Goal: Contribute content: Contribute content

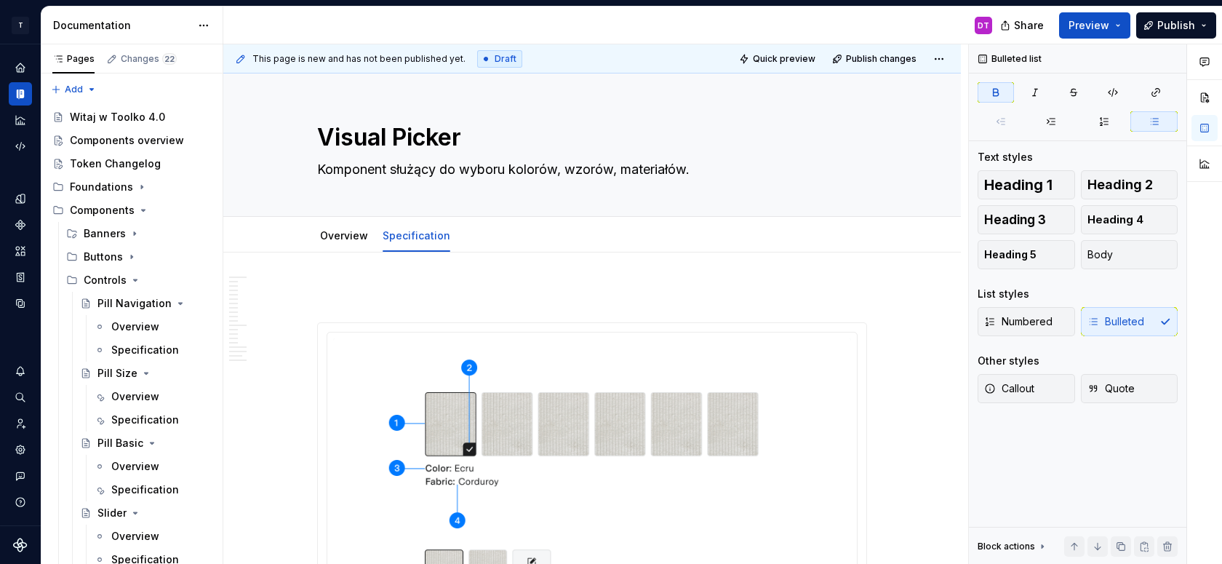
scroll to position [8477, 0]
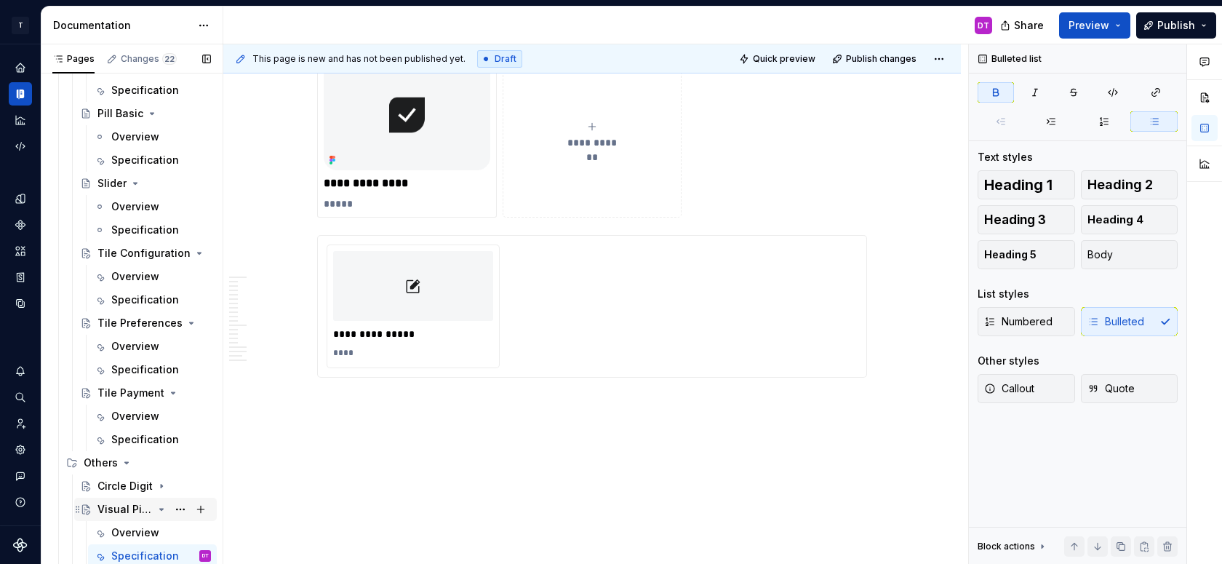
click at [161, 509] on icon "Page tree" at bounding box center [162, 509] width 4 height 1
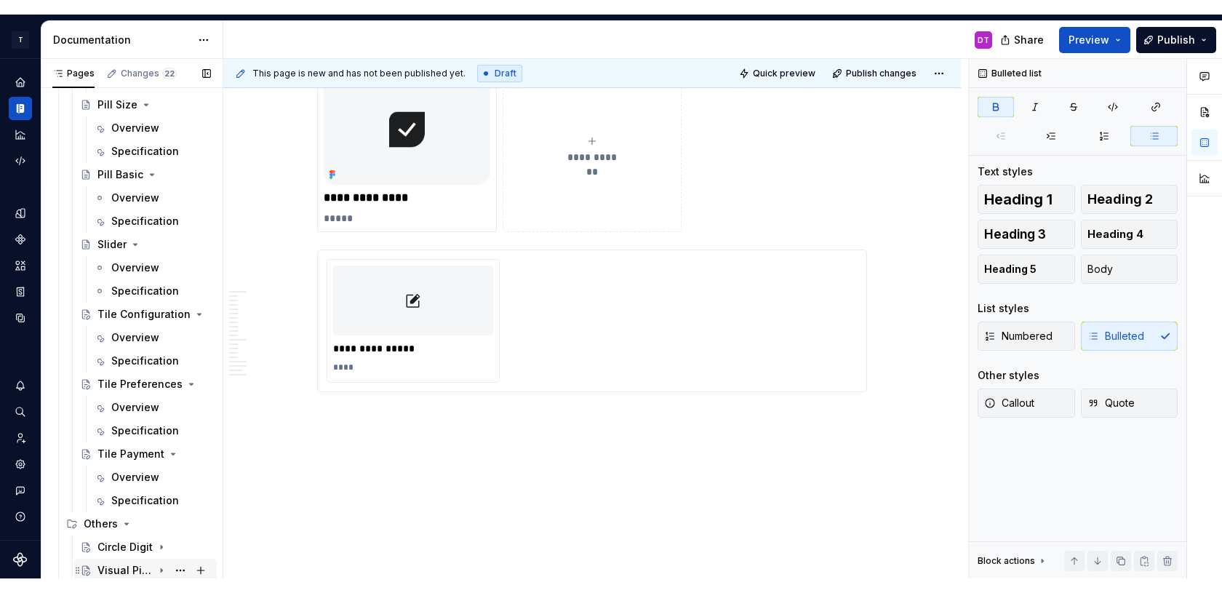
scroll to position [283, 0]
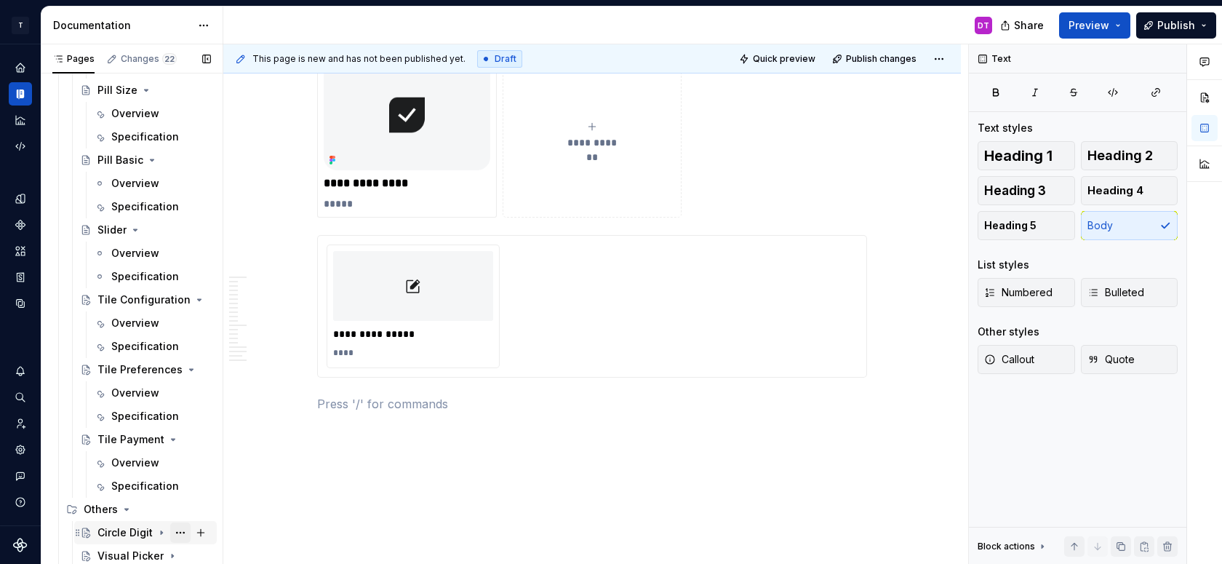
click at [179, 532] on button "Page tree" at bounding box center [180, 532] width 20 height 20
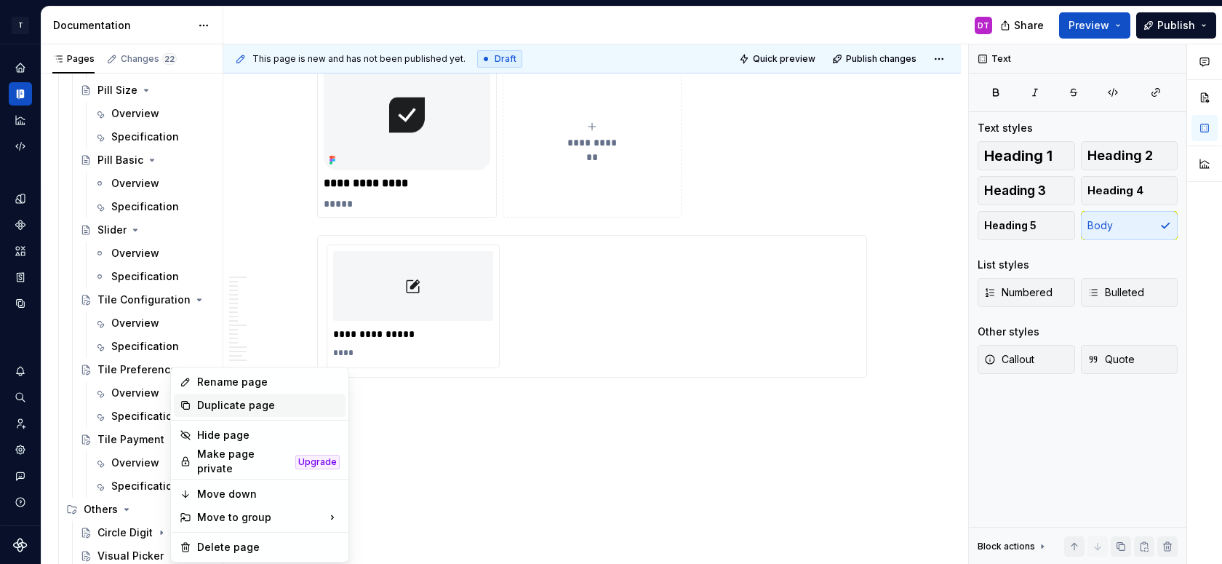
click at [242, 400] on div "Duplicate page" at bounding box center [268, 405] width 143 height 15
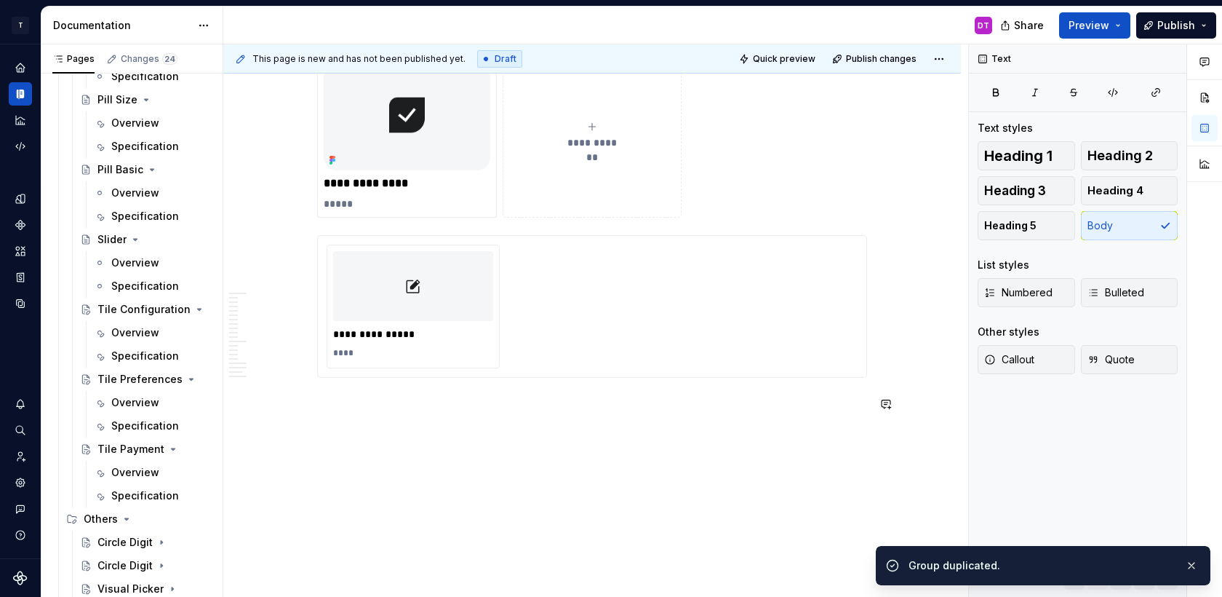
scroll to position [274, 0]
click at [130, 563] on div "Circle Digit" at bounding box center [124, 565] width 55 height 15
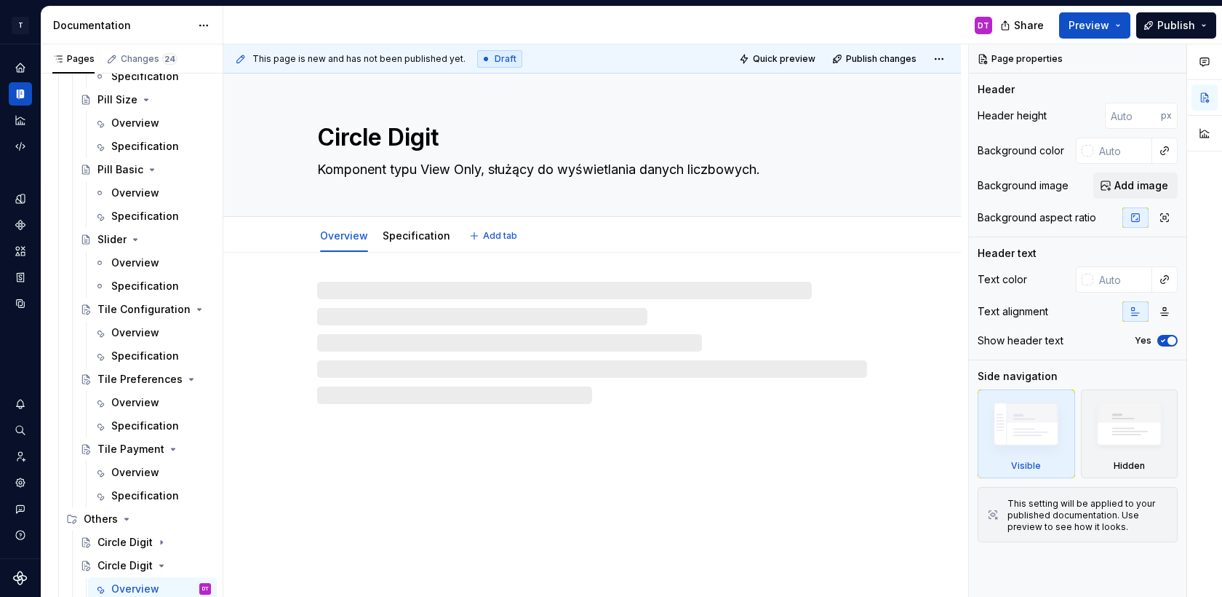
click at [339, 133] on textarea "Circle Digit" at bounding box center [589, 137] width 550 height 35
type textarea "*"
type textarea "g"
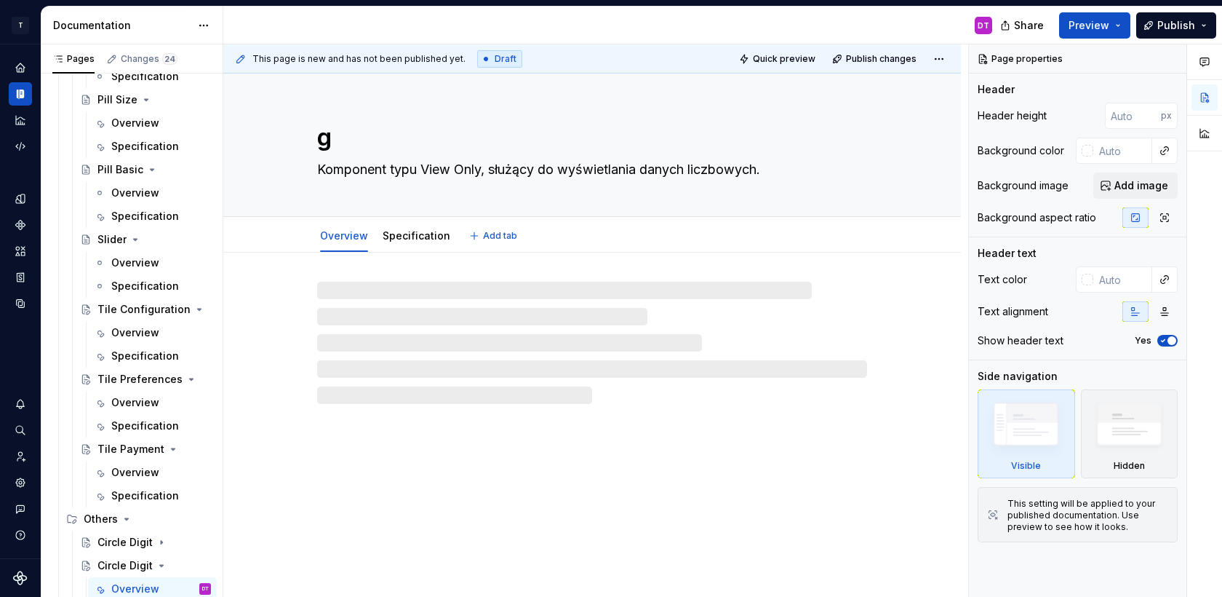
type textarea "*"
type textarea "ge"
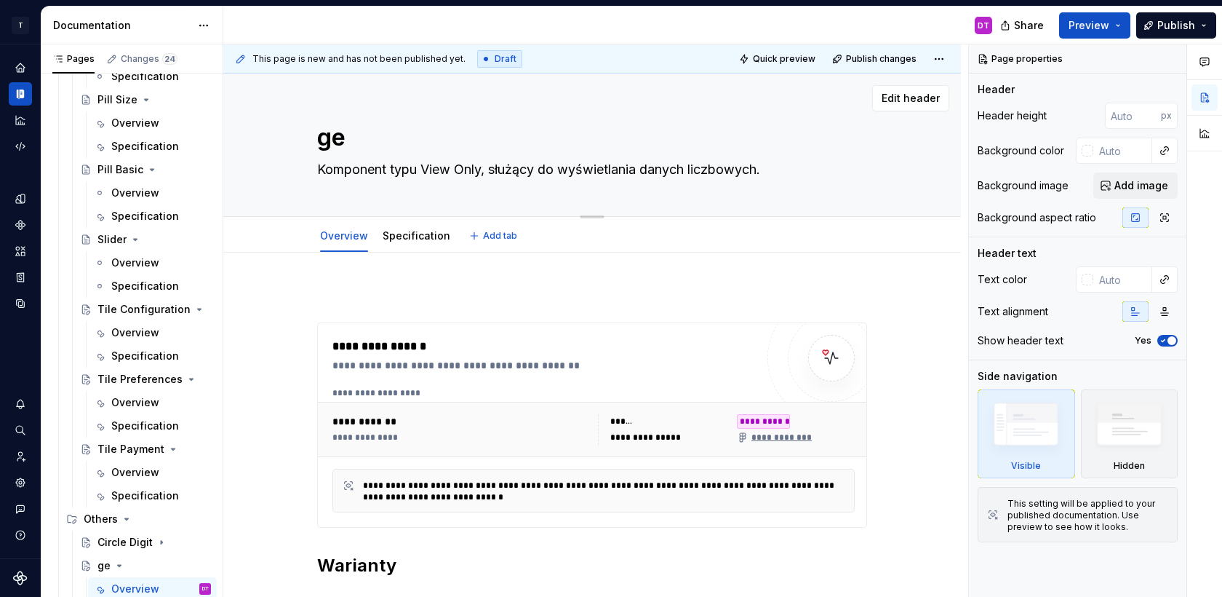
click at [338, 137] on textarea "ge" at bounding box center [589, 137] width 550 height 35
type textarea "*"
type textarea "B"
type textarea "*"
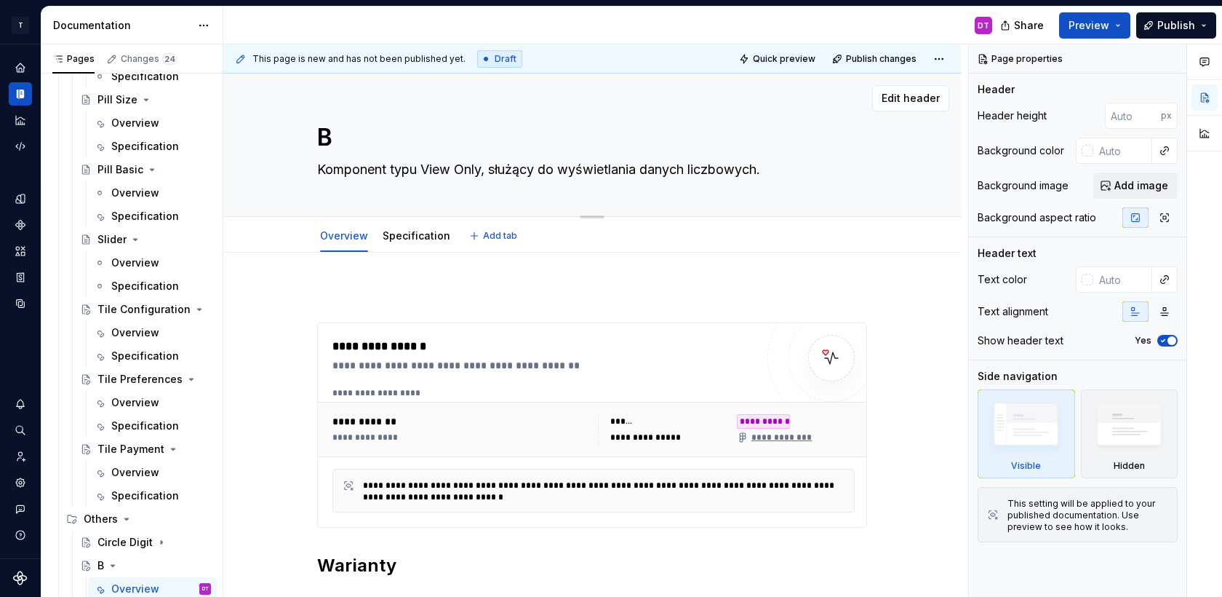
type textarea "Ba"
type textarea "*"
type textarea "Bad"
type textarea "*"
type textarea "Badg"
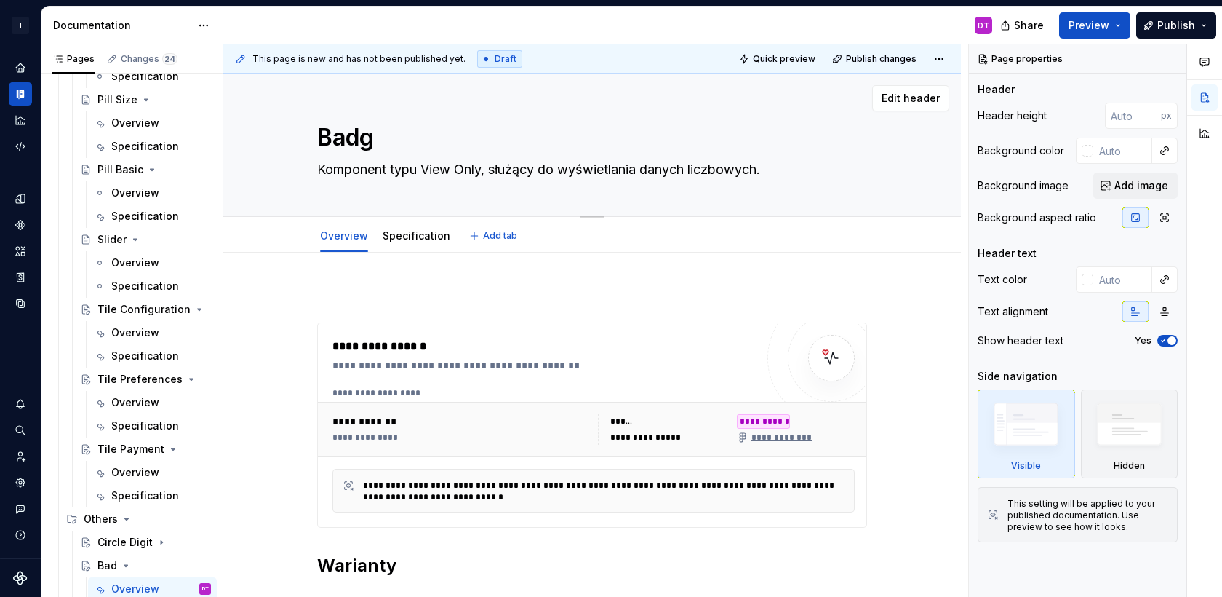
type textarea "*"
type textarea "Badge"
type textarea "*"
type textarea "Badge"
click at [398, 174] on textarea "Komponent typu View Only, służący do wyświetlania danych liczbowych." at bounding box center [589, 169] width 550 height 23
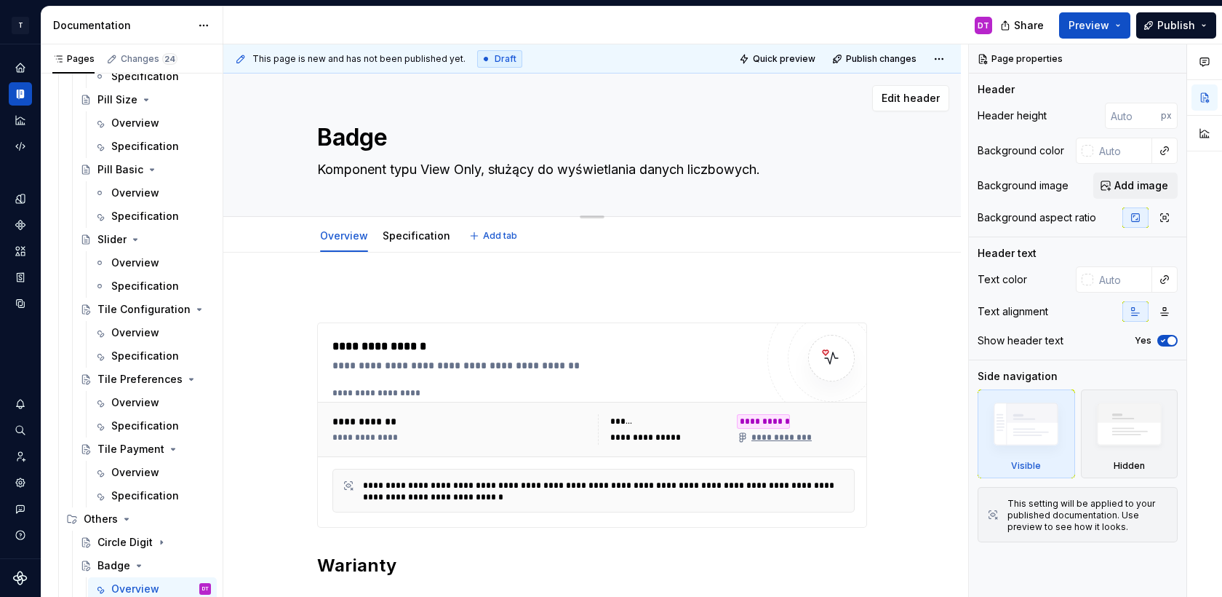
click at [398, 174] on textarea "Komponent typu View Only, służący do wyświetlania danych liczbowych." at bounding box center [589, 169] width 550 height 23
paste textarea "Badge to niewielki komponent tekstowy służący do wyróżniania statusów, etykiet …"
type textarea "*"
type textarea "Badge to niewielki komponent tekstowy służący do wyróżniania statusów, etykiet …"
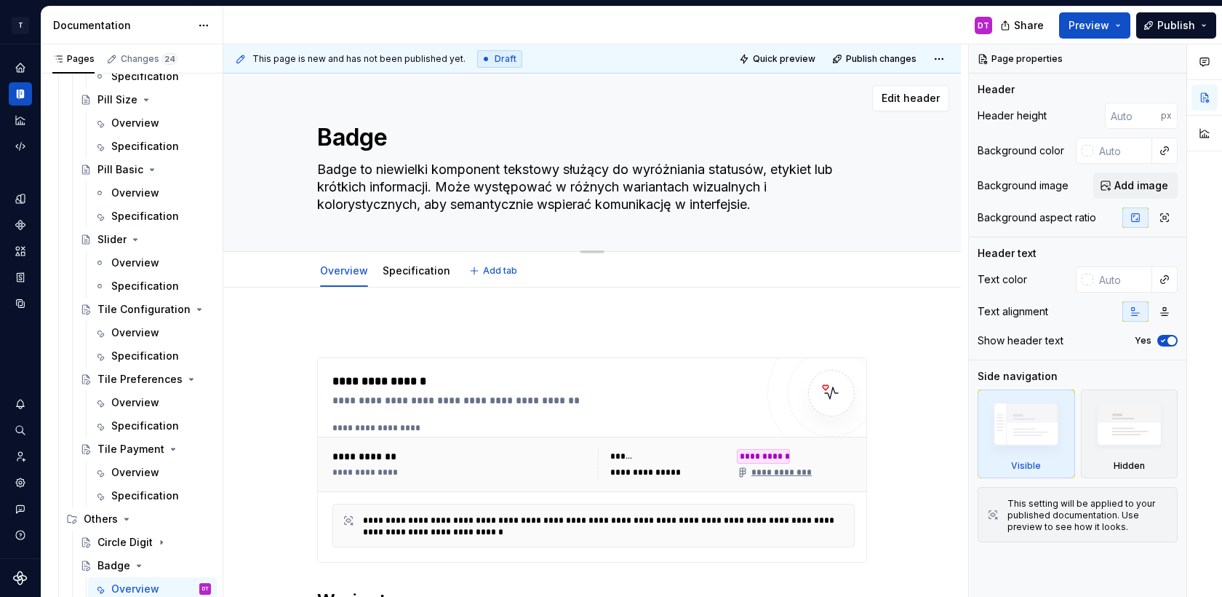
drag, startPoint x: 442, startPoint y: 170, endPoint x: 320, endPoint y: 170, distance: 122.2
click at [320, 170] on textarea "Badge to niewielki komponent tekstowy służący do wyróżniania statusów, etykiet …" at bounding box center [589, 187] width 550 height 58
type textarea "*"
type textarea "Komponent tekstowy służący do wyróżniania statusów, etykiet lub krótkich inform…"
drag, startPoint x: 436, startPoint y: 186, endPoint x: 325, endPoint y: 186, distance: 110.6
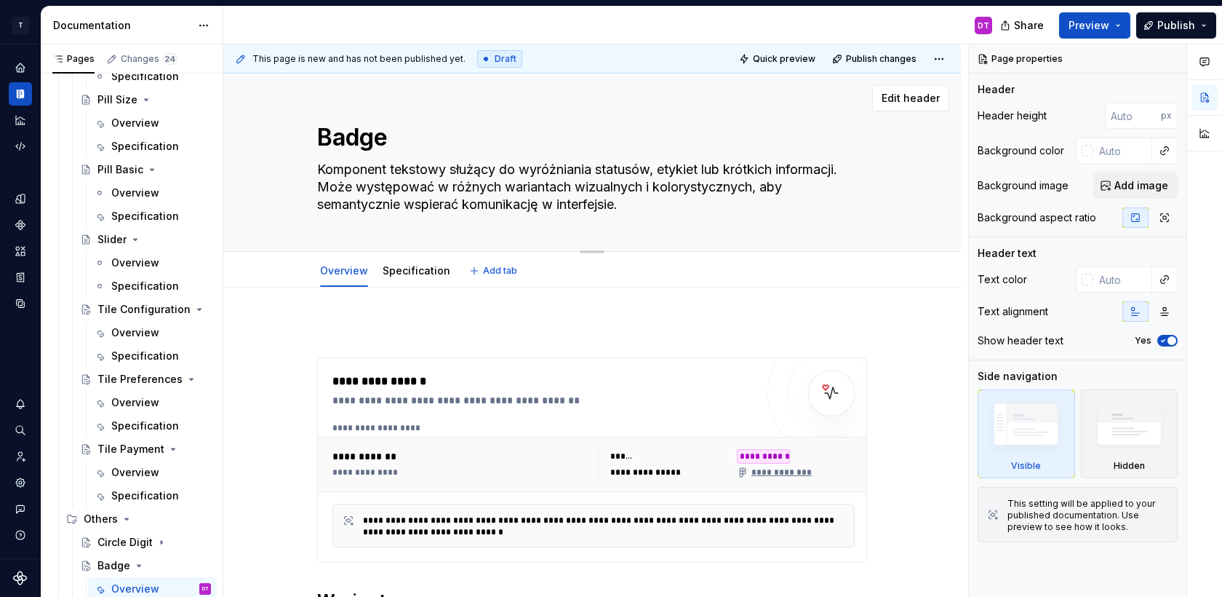
click at [325, 186] on textarea "Komponent tekstowy służący do wyróżniania statusów, etykiet lub krótkich inform…" at bounding box center [589, 187] width 550 height 58
type textarea "*"
type textarea "Komponent tekstowy służący do wyróżniania statusów, etykiet lub krótkich inform…"
type textarea "*"
type textarea "Komponent tekstowy służący do wyróżniania statusów, etykiet lub krótkich inform…"
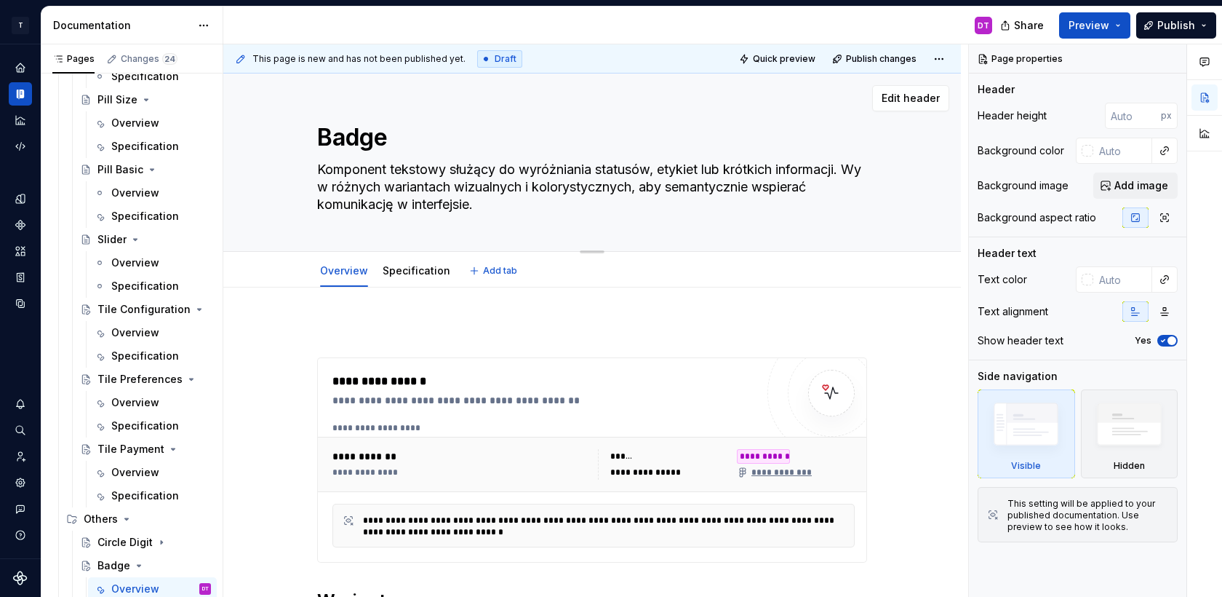
type textarea "*"
type textarea "Komponent tekstowy służący do wyróżniania statusów, etykiet lub krótkich inform…"
type textarea "*"
type textarea "Komponent tekstowy służący do wyróżniania statusów, etykiet lub krótkich inform…"
type textarea "*"
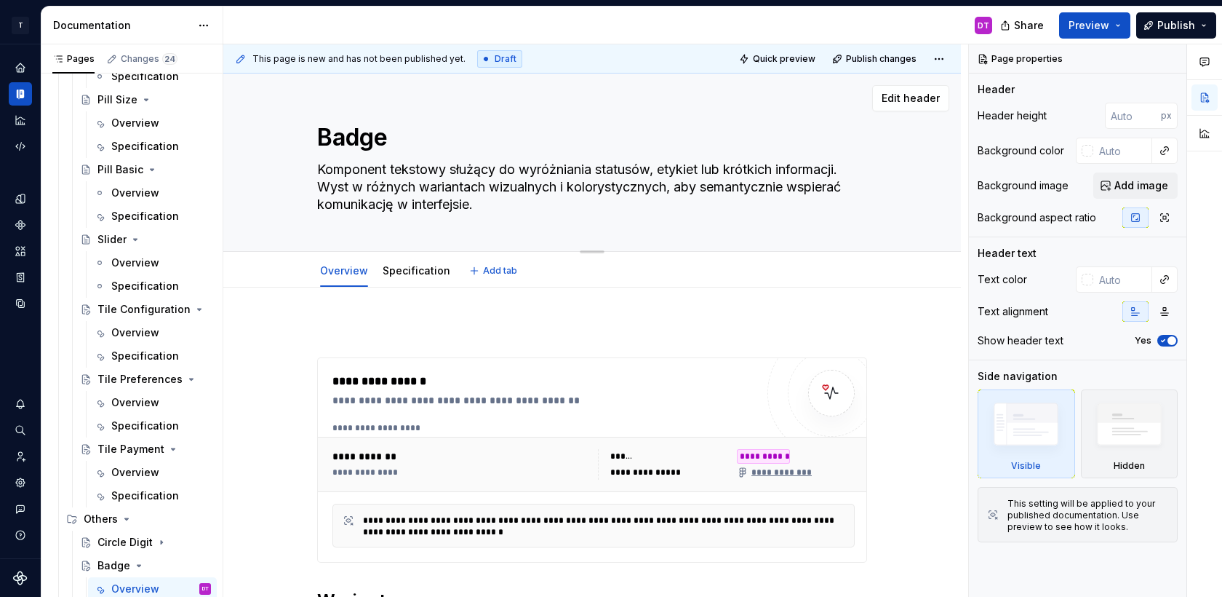
type textarea "Komponent tekstowy służący do wyróżniania statusów, etykiet lub krótkich inform…"
type textarea "*"
type textarea "Komponent tekstowy służący do wyróżniania statusów, etykiet lub krótkich inform…"
type textarea "*"
type textarea "Komponent tekstowy służący do wyróżniania statusów, etykiet lub krótkich inform…"
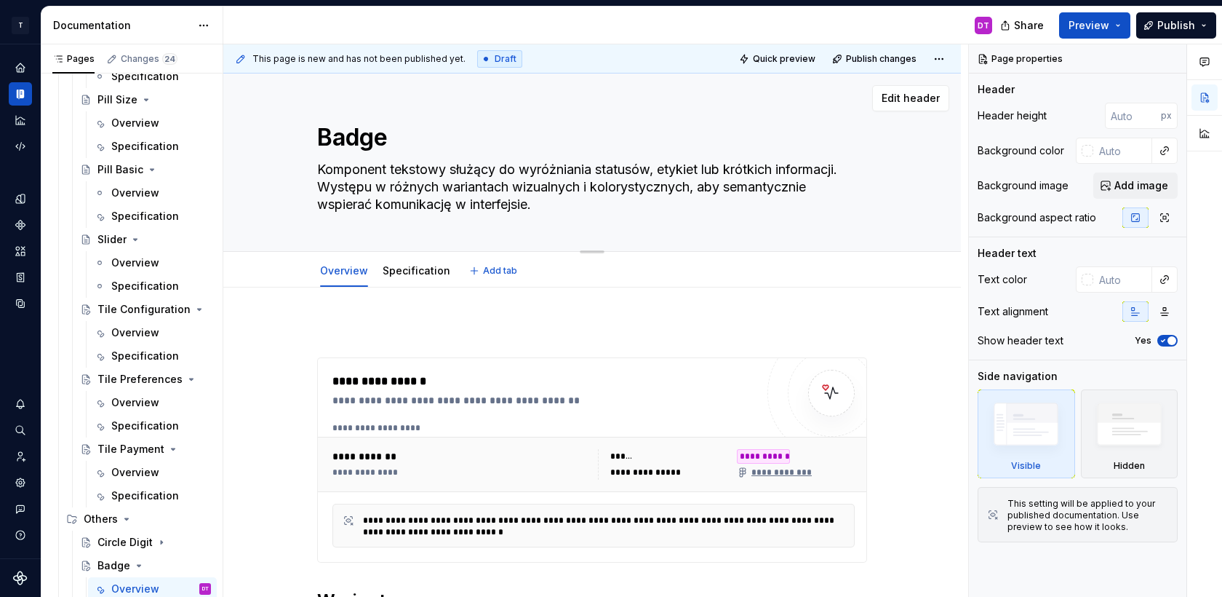
type textarea "*"
type textarea "Komponent tekstowy służący do wyróżniania statusów, etykiet lub krótkich inform…"
type textarea "*"
type textarea "Komponent tekstowy służący do wyróżniania statusów, etykiet lub krótkich inform…"
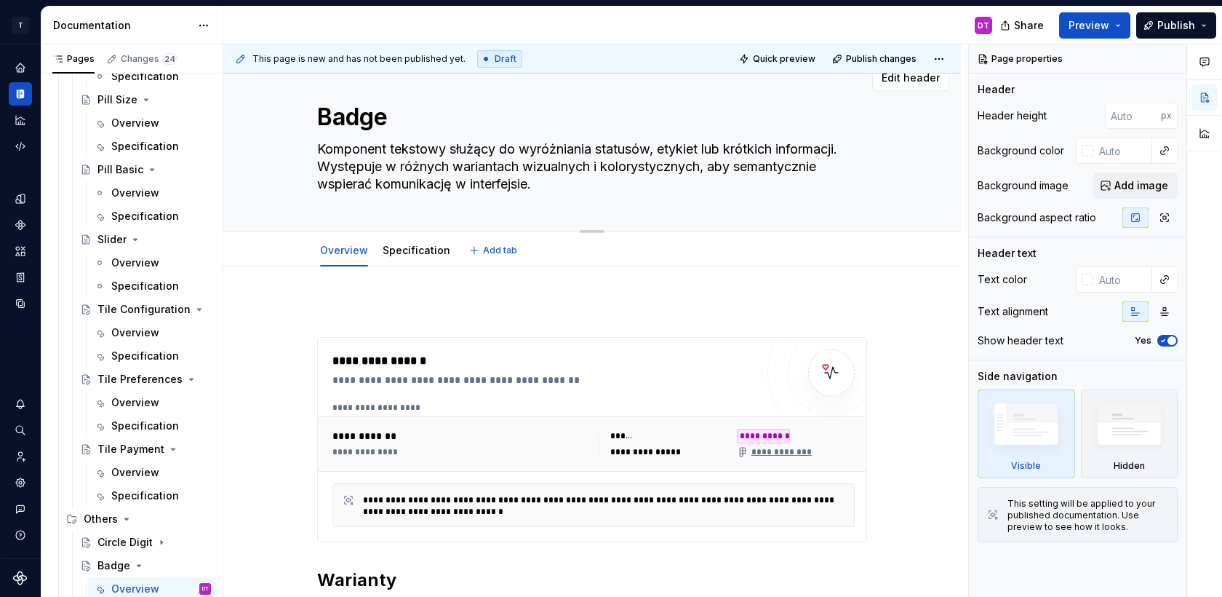
scroll to position [23, 0]
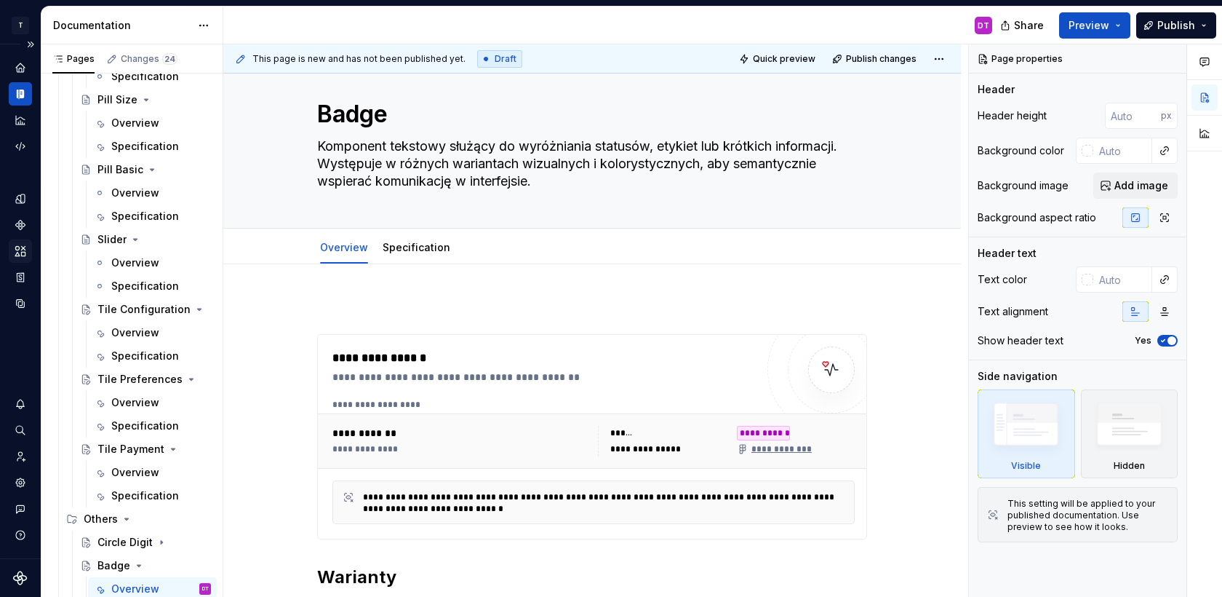
type textarea "*"
type textarea "Komponent tekstowy służący do wyróżniania statusów, etykiet lub krótkich inform…"
click at [22, 223] on icon "Components" at bounding box center [20, 225] width 10 height 10
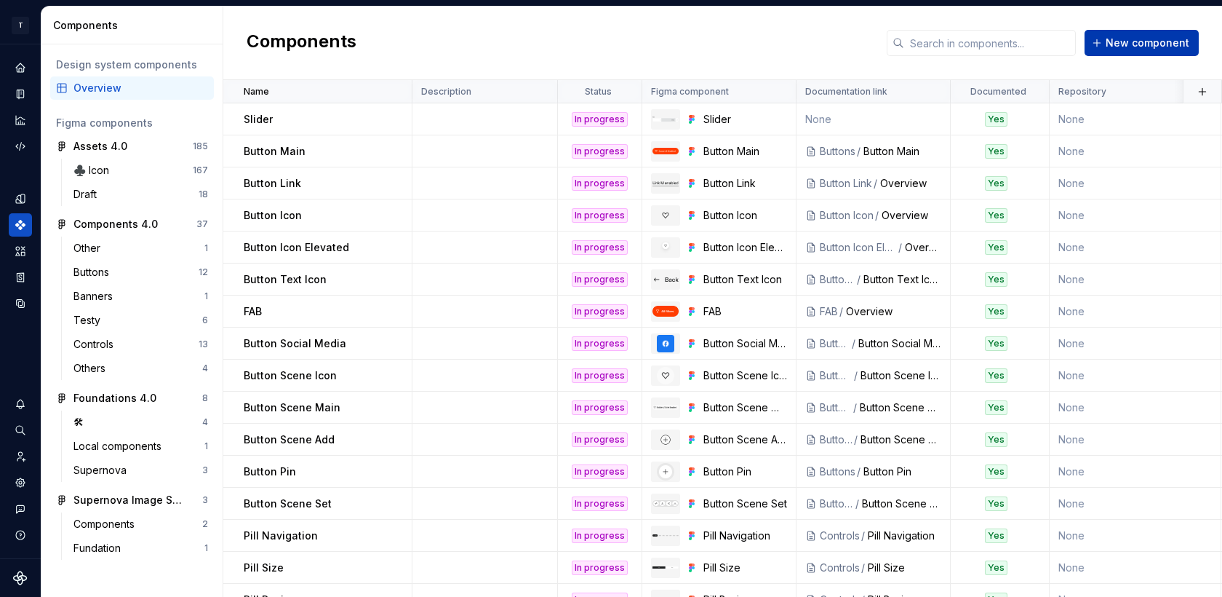
click at [1127, 36] on span "New component" at bounding box center [1148, 43] width 84 height 15
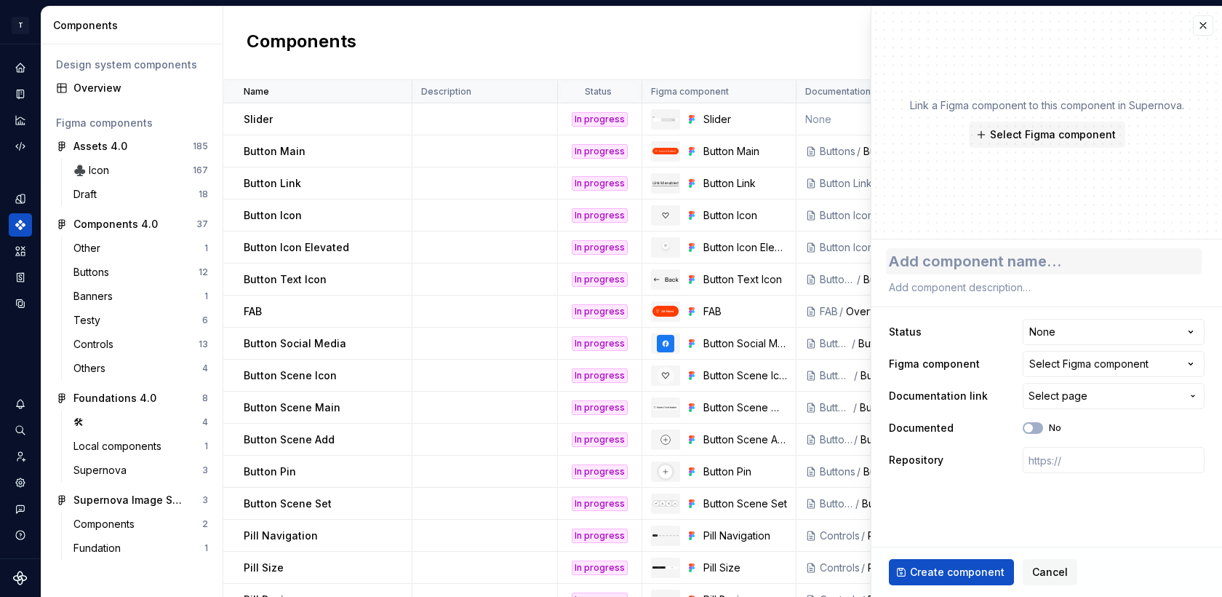
type textarea "*"
type textarea "B"
type textarea "*"
type textarea "Ba"
type textarea "*"
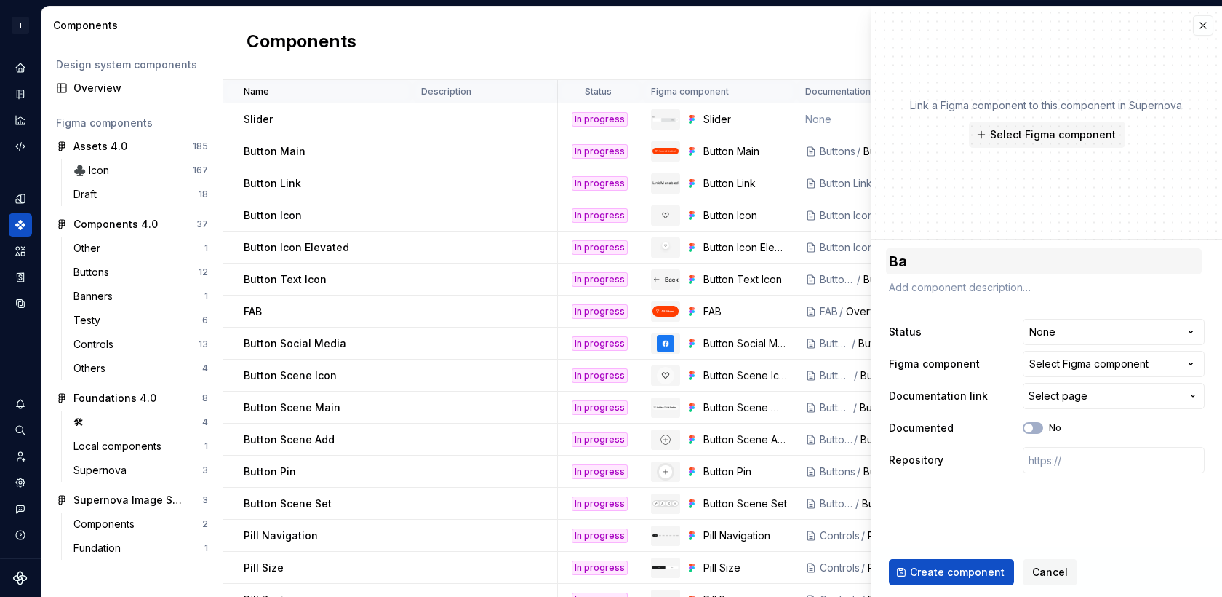
type textarea "Bad"
type textarea "*"
type textarea "Badg"
type textarea "*"
type textarea "Badge"
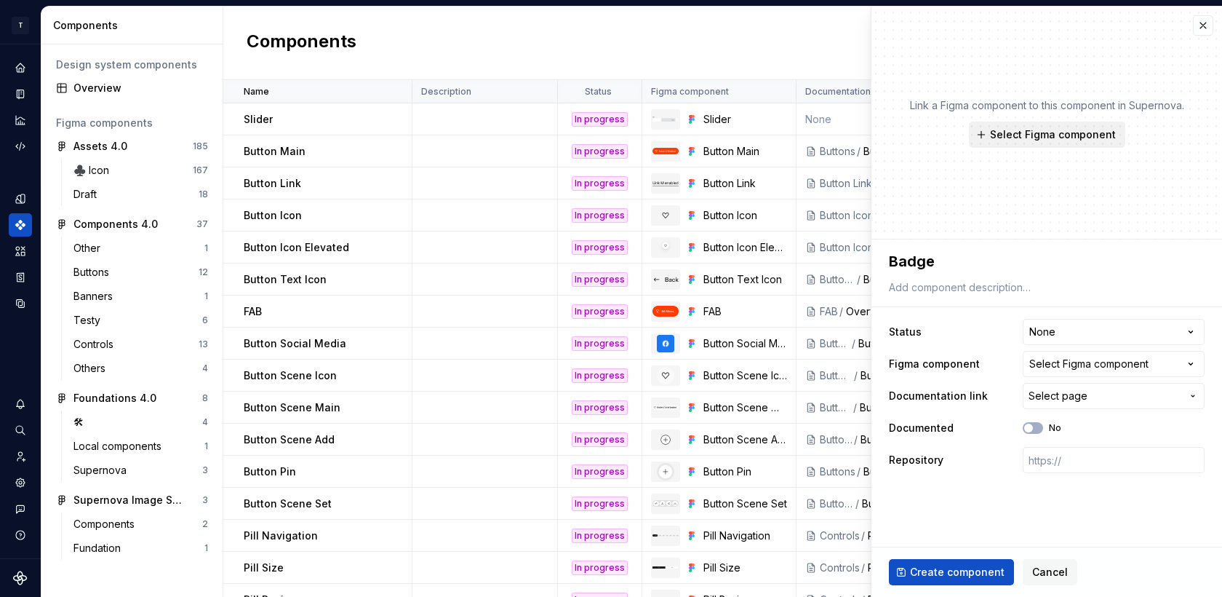
click at [1074, 138] on span "Select Figma component" at bounding box center [1053, 134] width 126 height 15
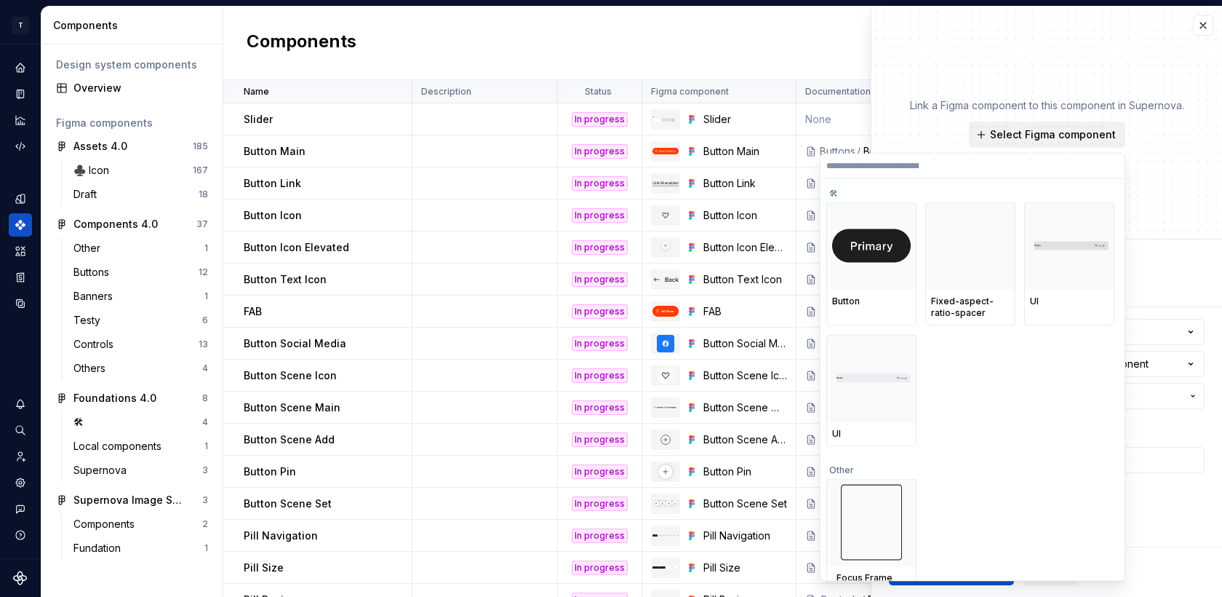
click at [1074, 138] on span "Select Figma component" at bounding box center [1053, 134] width 126 height 15
type textarea "*"
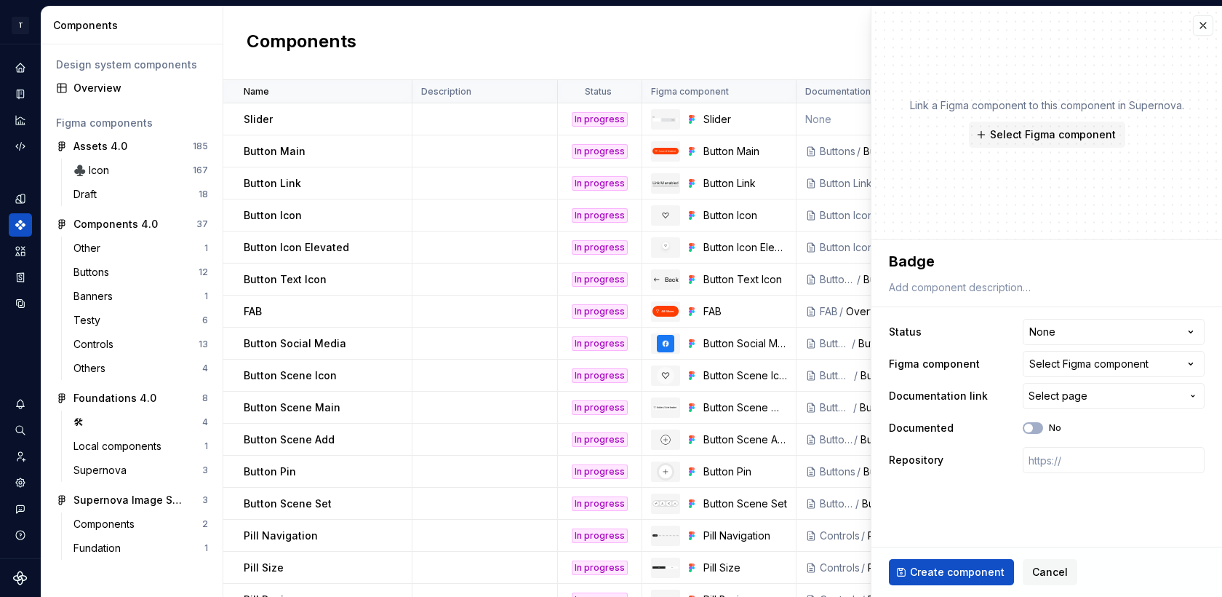
click at [1062, 120] on div "Link a Figma component to this component in Supernova. Select Figma component" at bounding box center [1047, 122] width 274 height 49
click at [1056, 135] on span "Select Figma component" at bounding box center [1053, 134] width 126 height 15
type textarea "*"
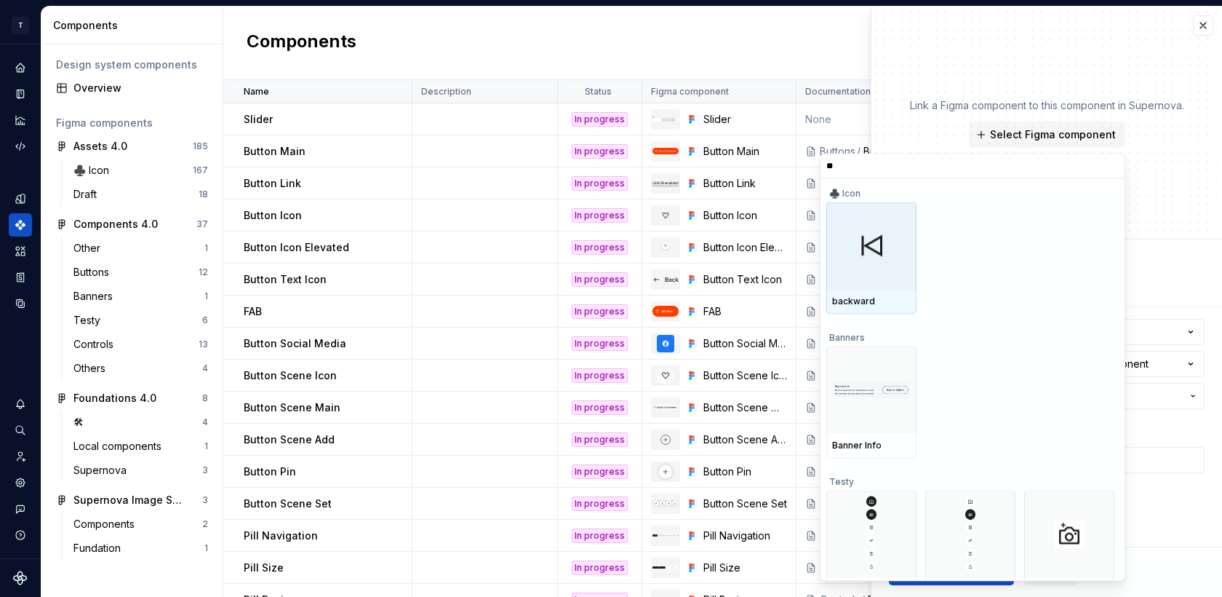
type input "***"
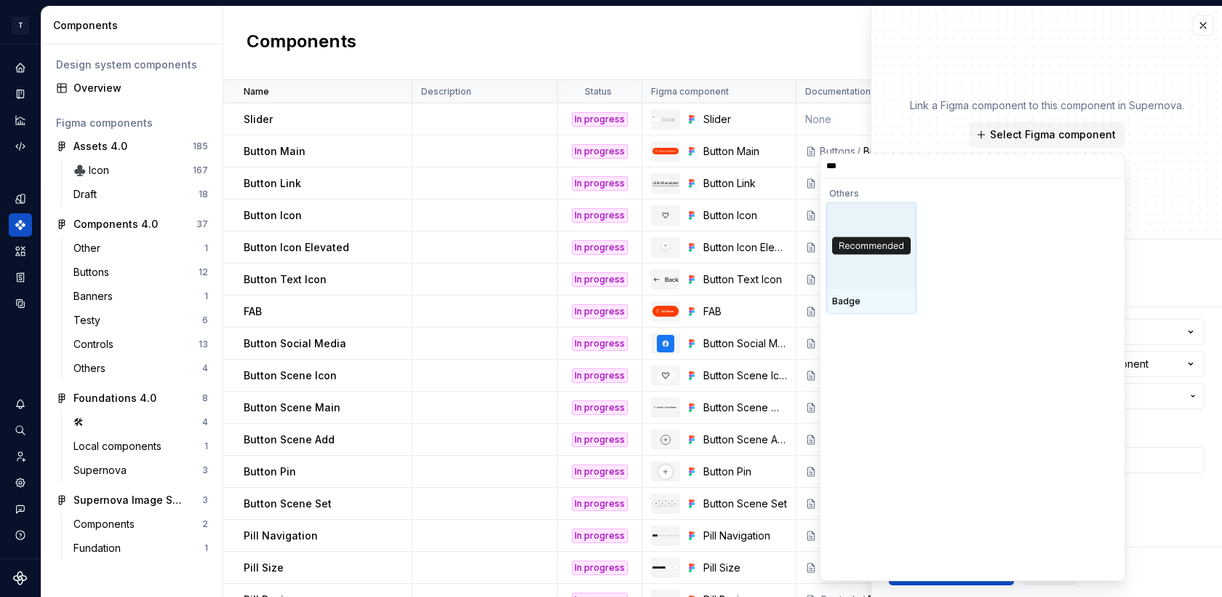
click at [880, 260] on div at bounding box center [872, 245] width 90 height 87
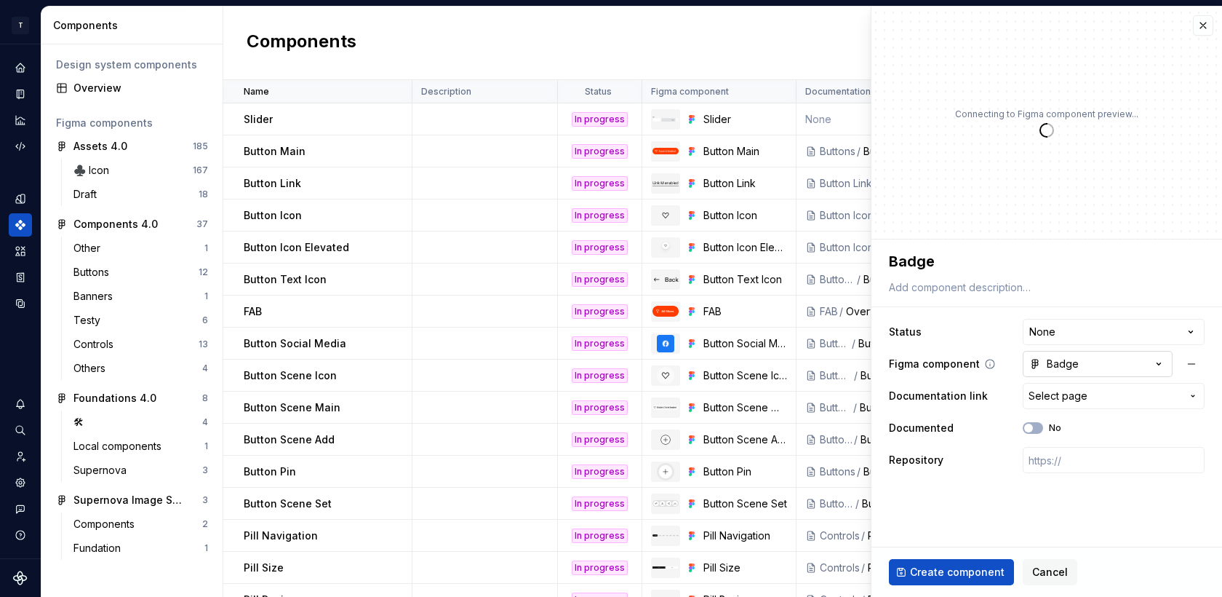
type textarea "*"
click at [1094, 397] on span "Select page" at bounding box center [1105, 396] width 153 height 15
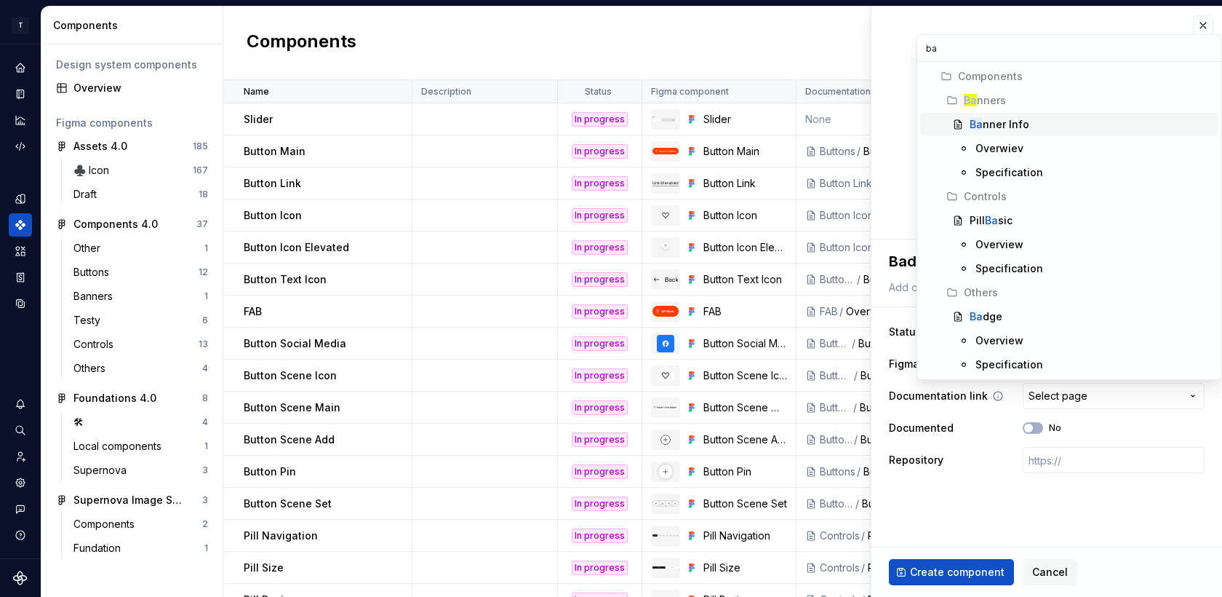
type input "bad"
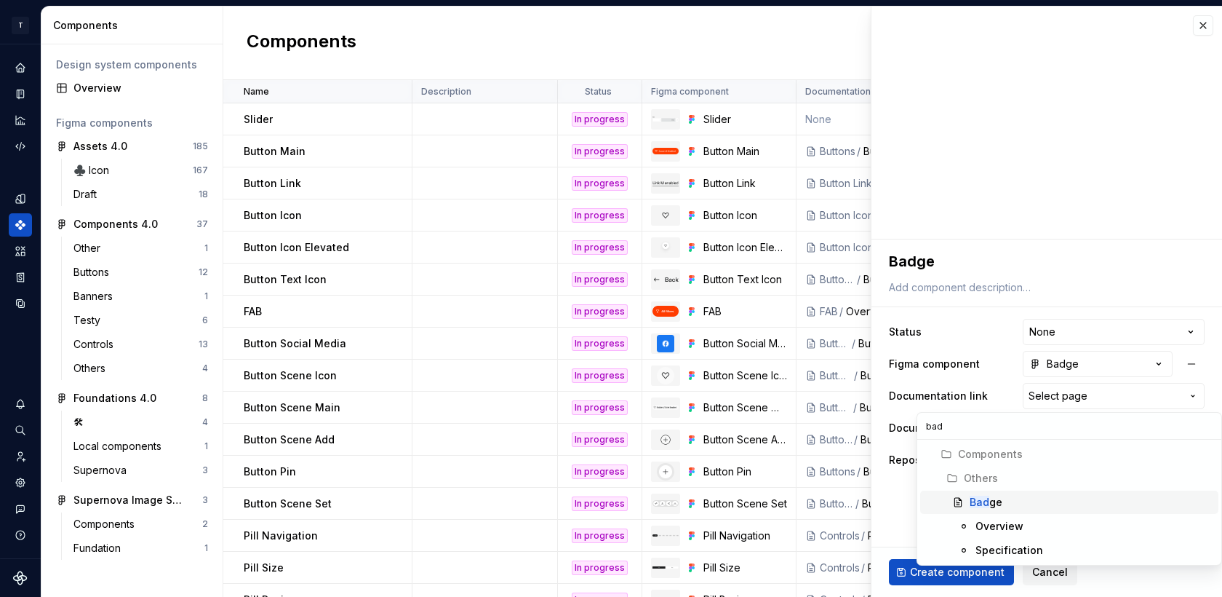
click at [1000, 501] on div "Bad ge" at bounding box center [986, 502] width 33 height 15
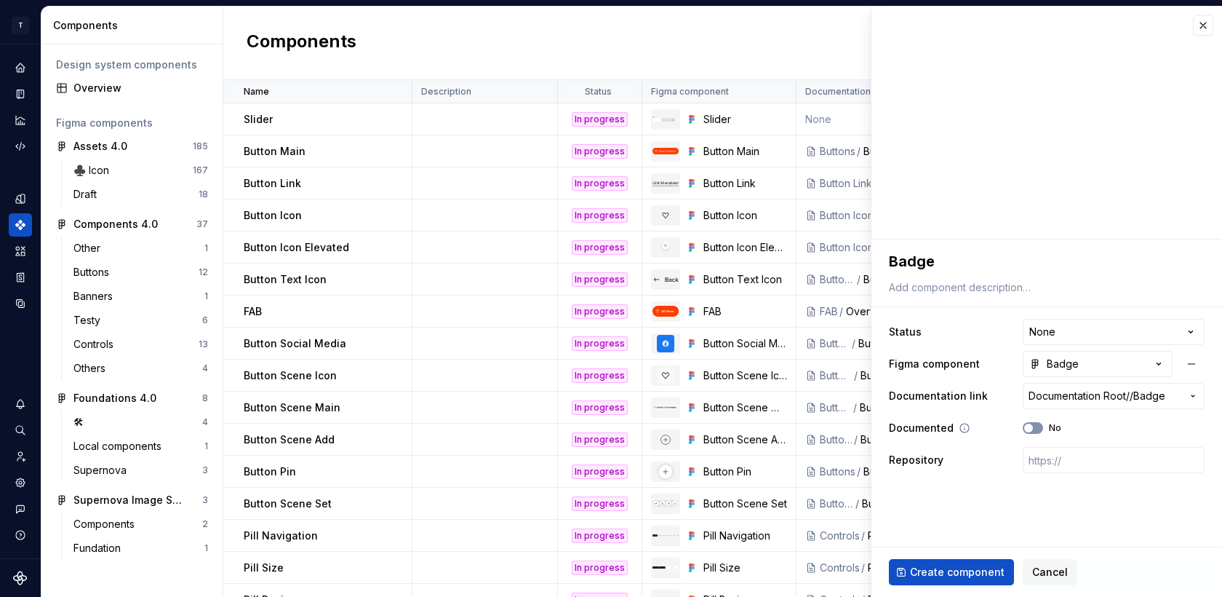
click at [1032, 430] on span "button" at bounding box center [1028, 427] width 9 height 9
type textarea "*"
click at [1043, 337] on html "T Toolko 4.0 DT Design system data Components Design system components Overview…" at bounding box center [611, 298] width 1222 height 597
select select "**********"
click at [942, 563] on span "Create component" at bounding box center [957, 572] width 95 height 15
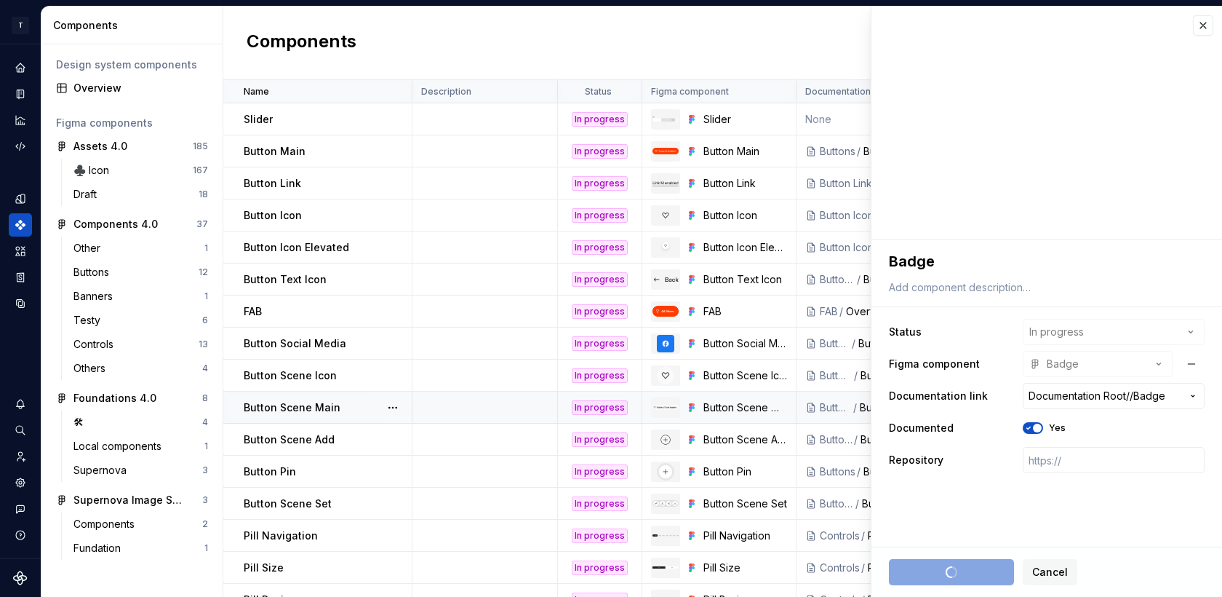
type textarea "*"
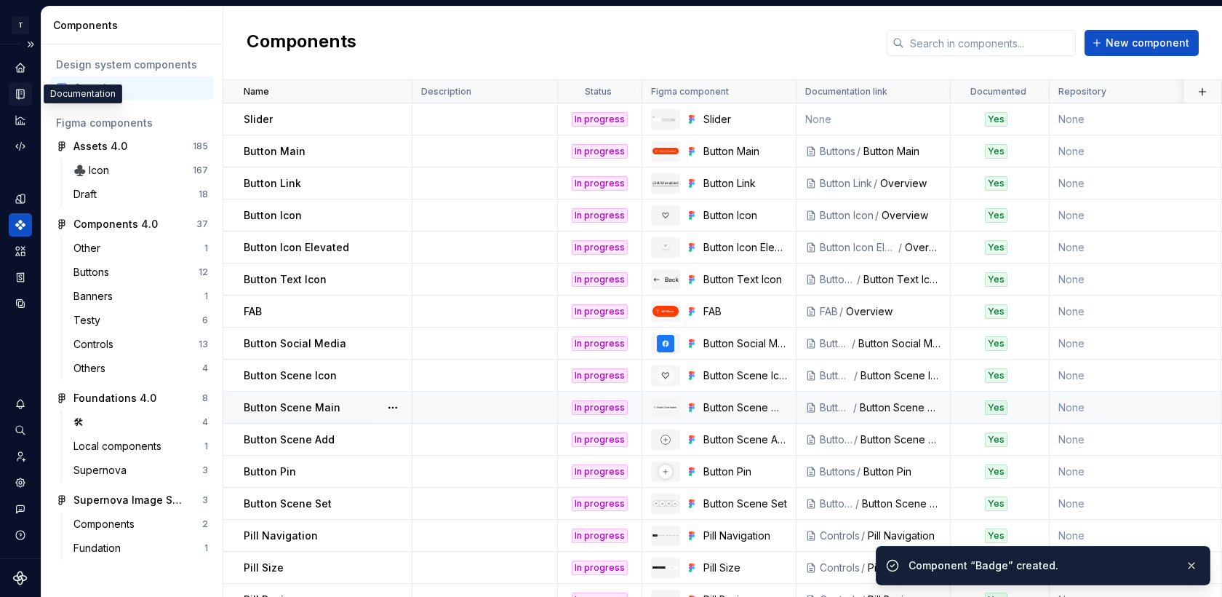
click at [17, 89] on icon "Documentation" at bounding box center [20, 93] width 13 height 13
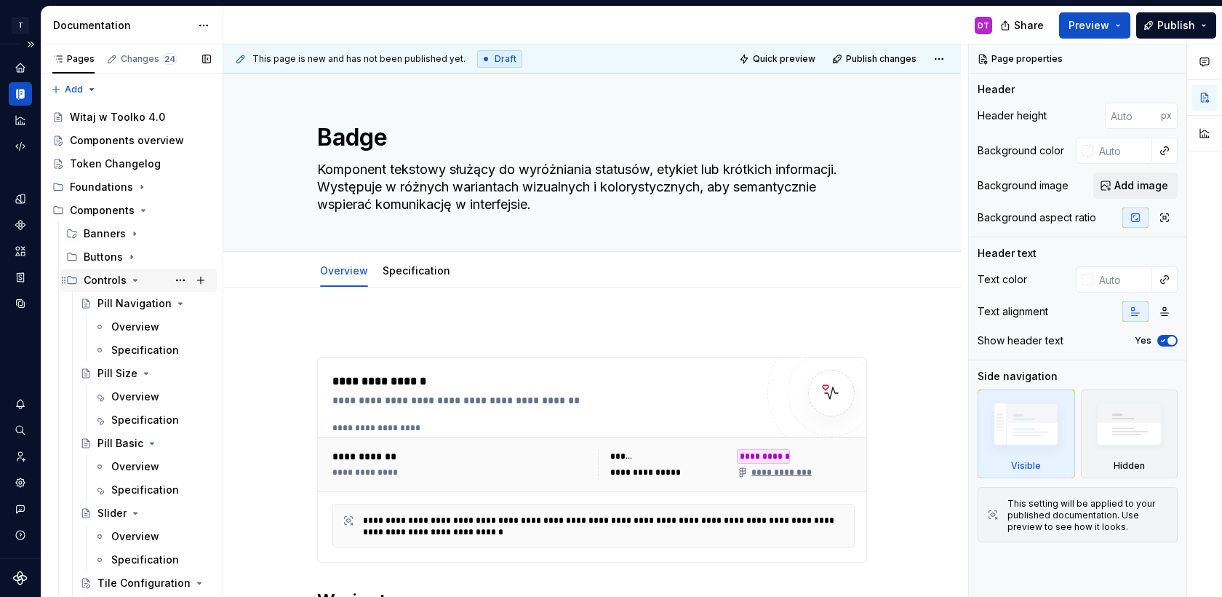
scroll to position [320, 0]
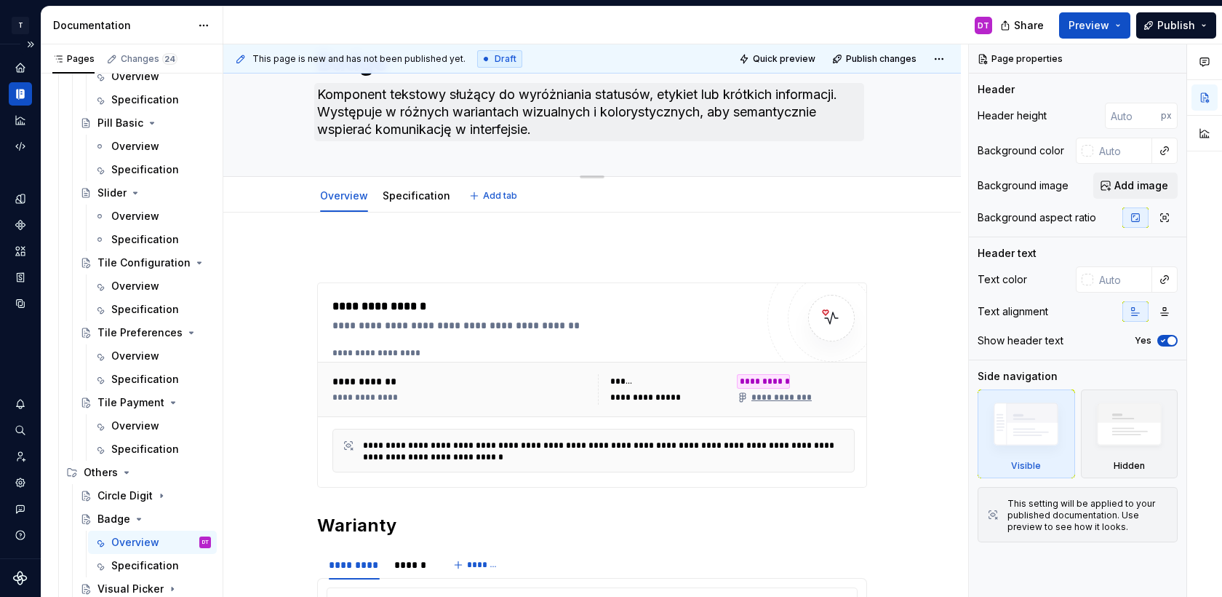
type textarea "*"
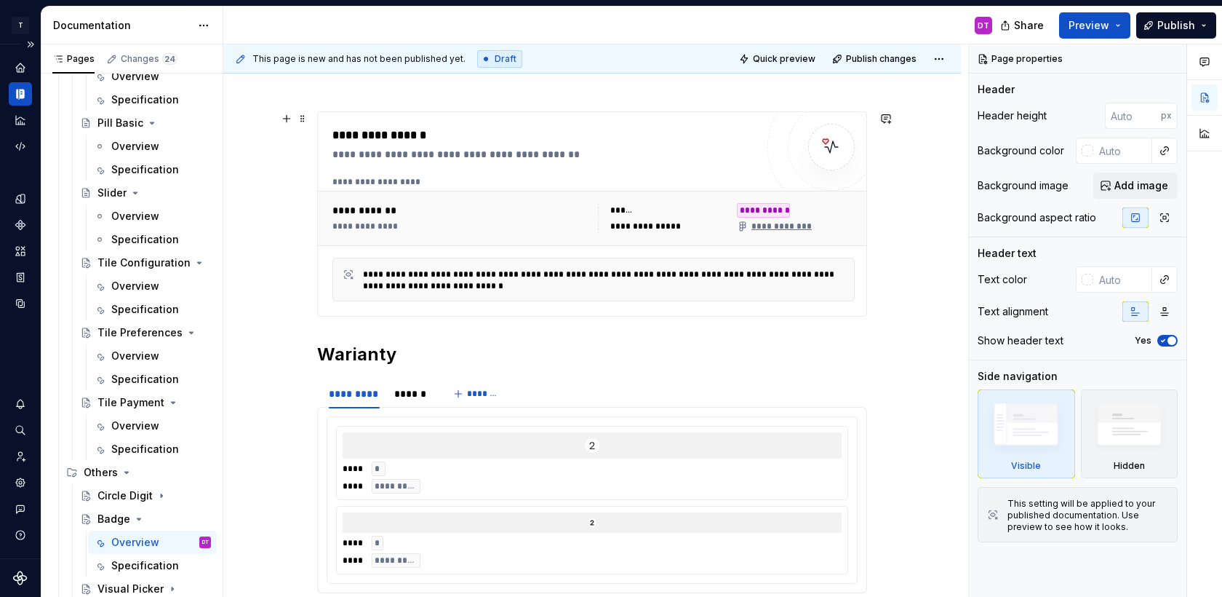
click at [532, 203] on div "**********" at bounding box center [461, 210] width 257 height 15
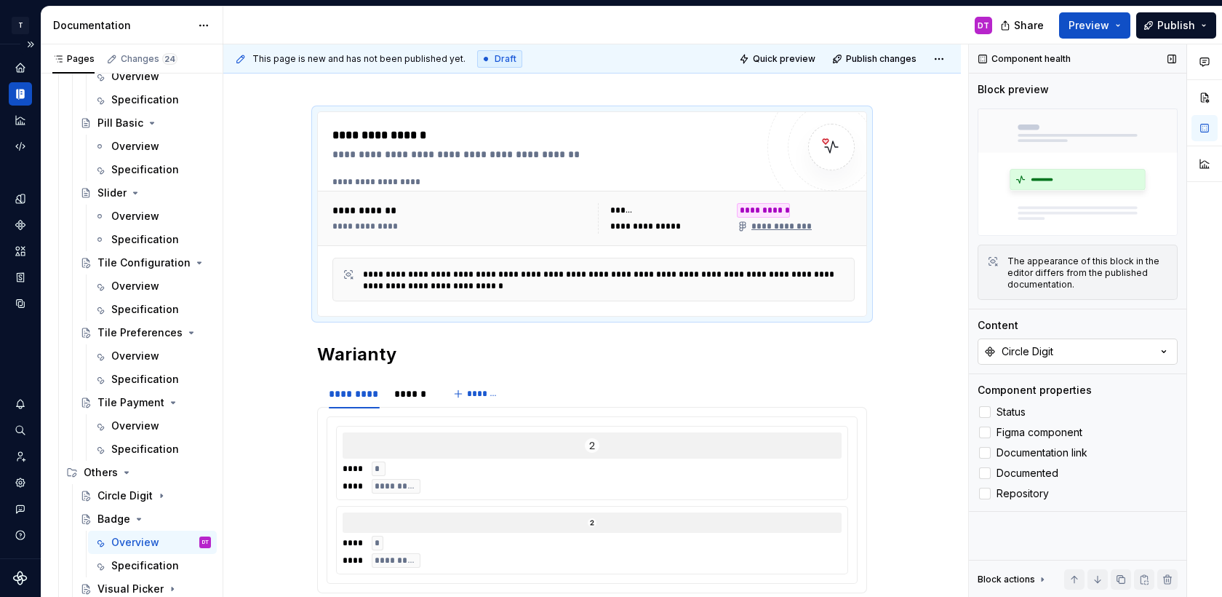
click at [1025, 355] on div "Circle Digit" at bounding box center [1028, 351] width 52 height 15
type input "badg"
click at [999, 431] on div "Badge" at bounding box center [1003, 434] width 33 height 15
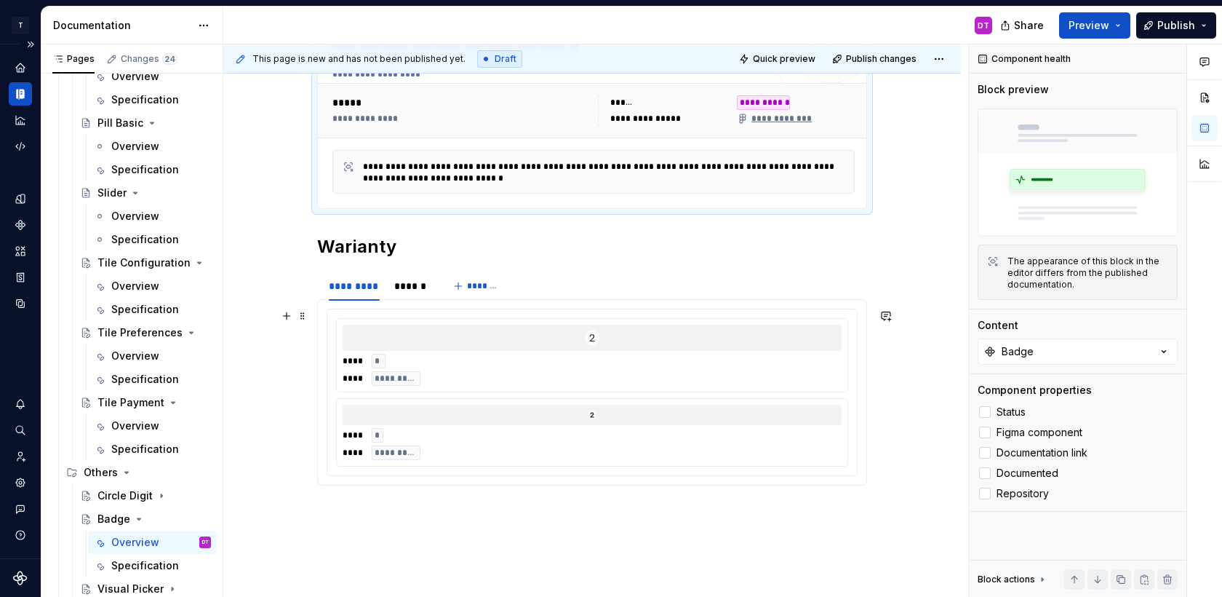
scroll to position [358, 0]
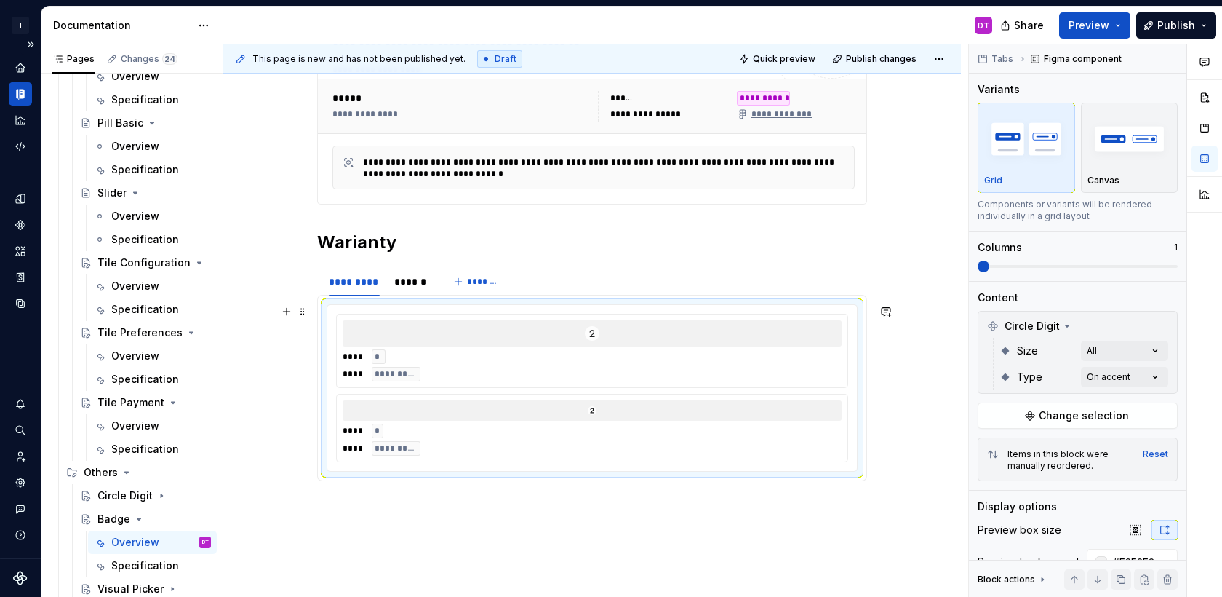
click at [616, 370] on div "**** * **** *********" at bounding box center [592, 365] width 499 height 32
click at [359, 271] on html "T Toolko 4.0 DT Design system data Documentation DT Share Preview Publish Pages…" at bounding box center [611, 298] width 1222 height 597
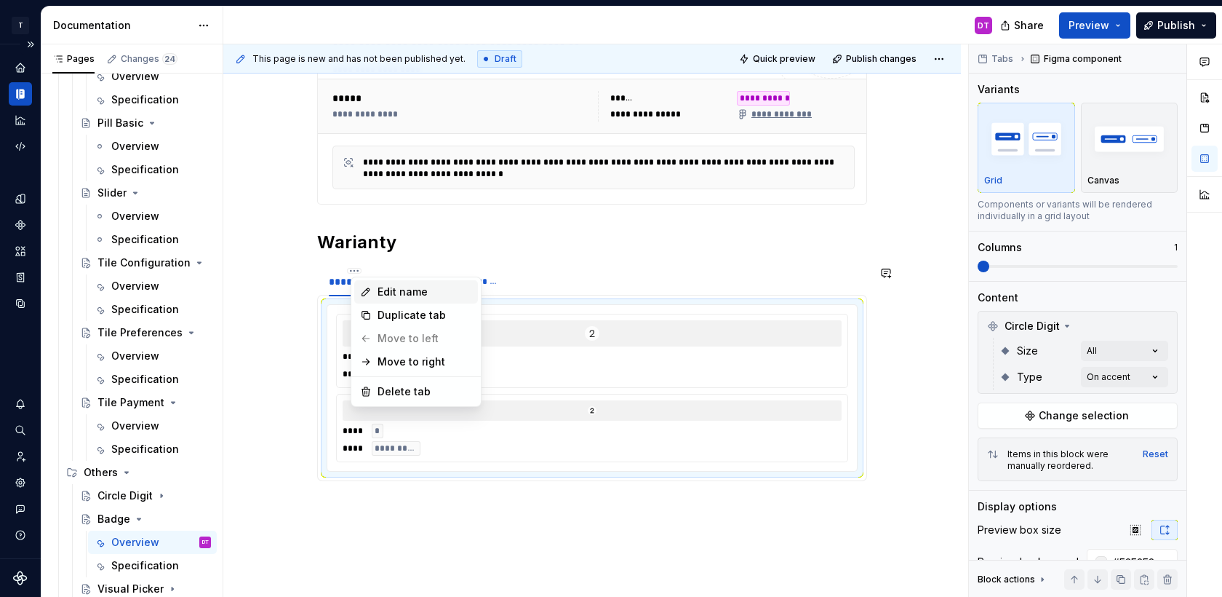
click at [383, 297] on div "Edit name" at bounding box center [425, 291] width 95 height 15
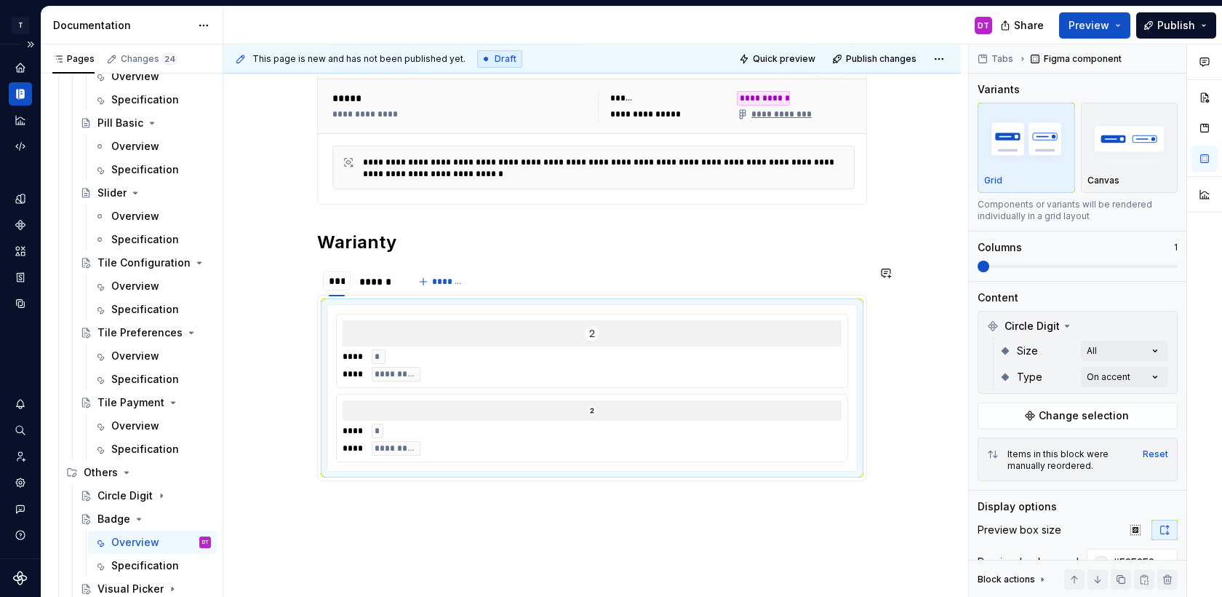
type input "*****"
click at [388, 268] on html "T Toolko 4.0 DT Design system data Documentation DT Share Preview Publish Pages…" at bounding box center [611, 298] width 1222 height 597
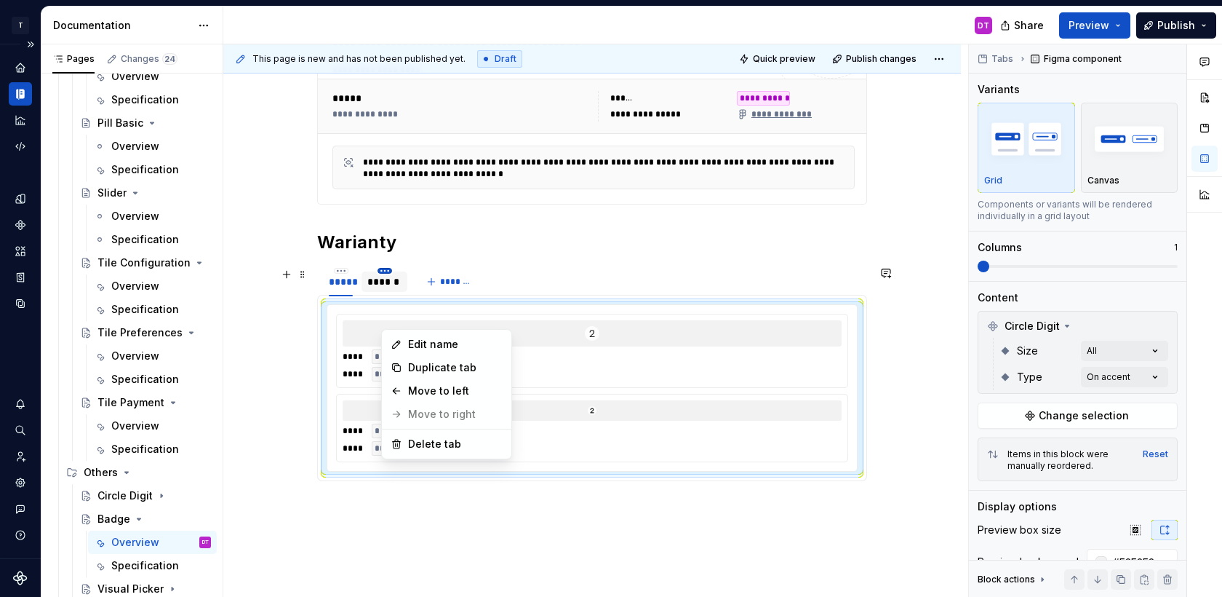
scroll to position [306, 0]
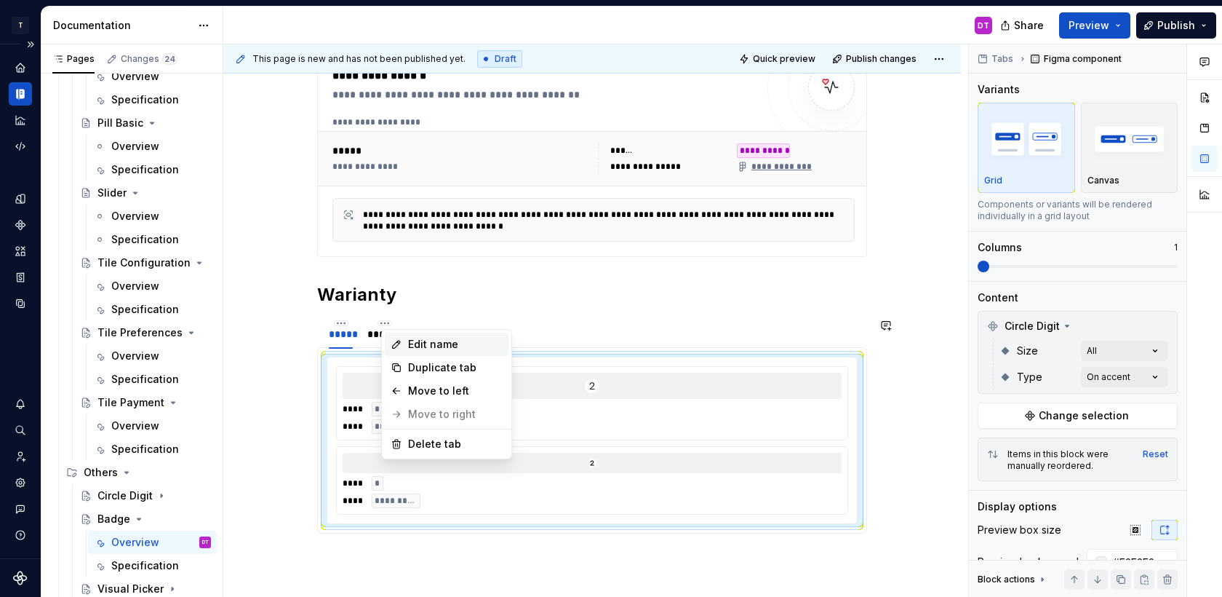
click at [421, 345] on div "Edit name" at bounding box center [455, 344] width 95 height 15
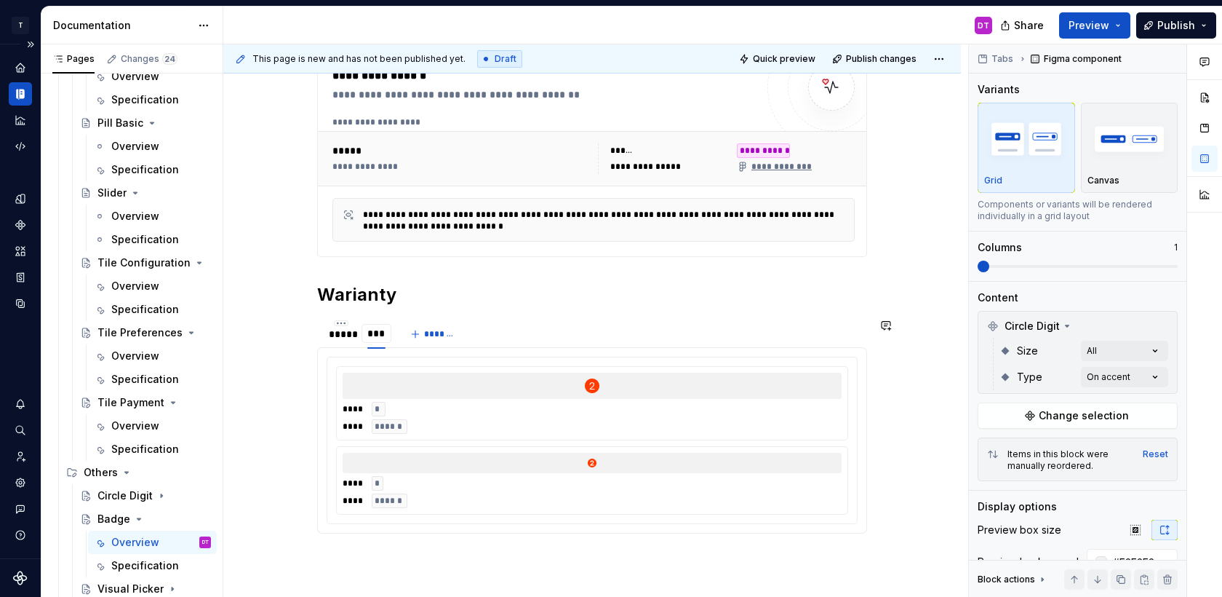
type input "****"
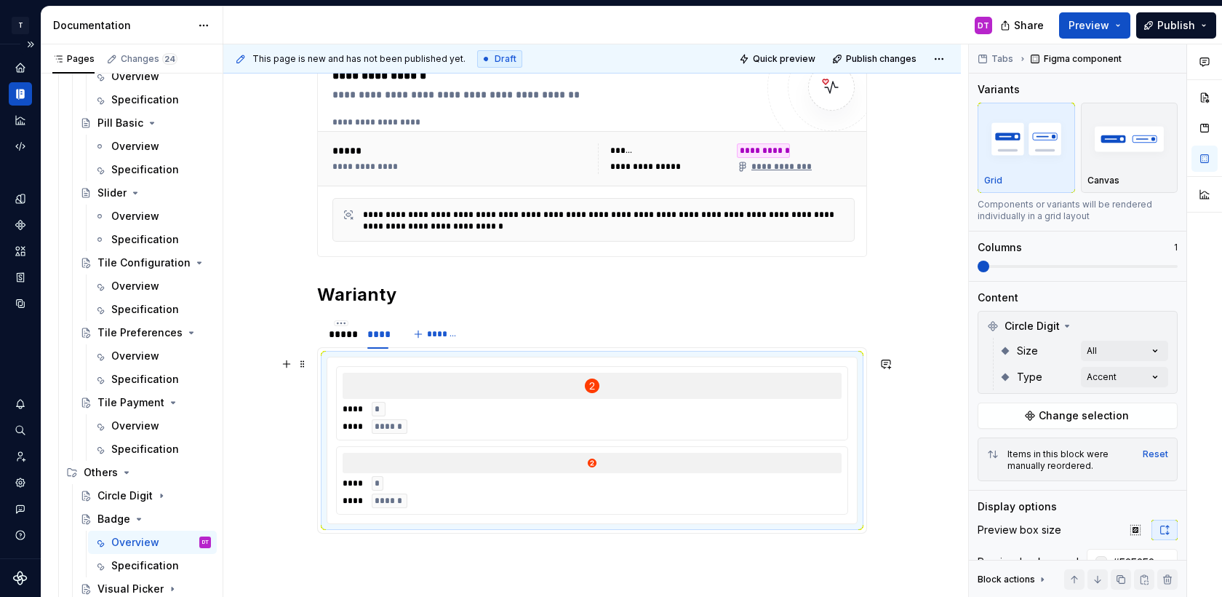
click at [489, 422] on div "**** * **** ******" at bounding box center [592, 418] width 499 height 32
click at [1078, 415] on span "Change selection" at bounding box center [1084, 415] width 90 height 15
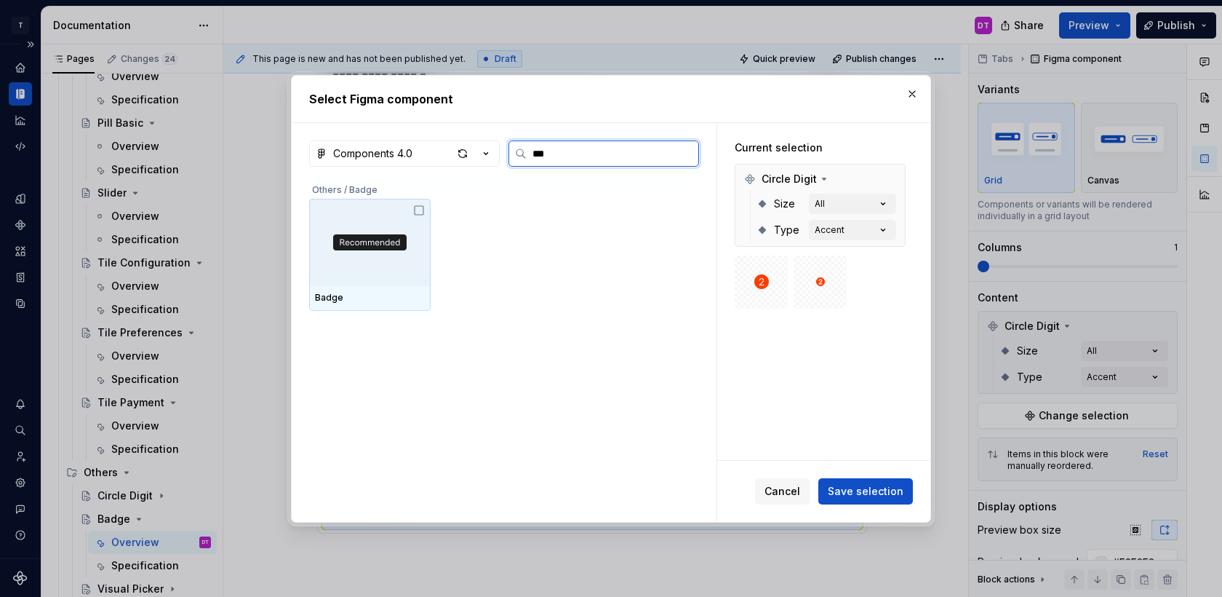
type input "****"
click at [422, 211] on icon at bounding box center [419, 210] width 12 height 12
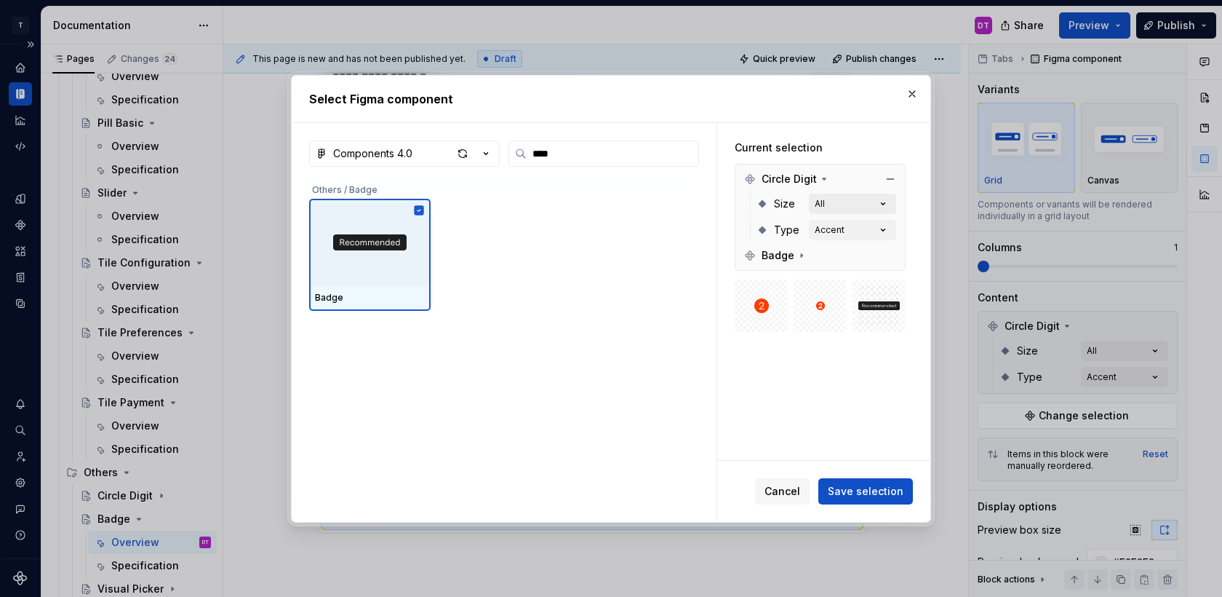
click at [874, 197] on button "All" at bounding box center [852, 204] width 87 height 20
click at [900, 175] on button "button" at bounding box center [890, 179] width 20 height 20
click at [873, 198] on div "Solid [default]" at bounding box center [845, 204] width 60 height 12
click at [845, 226] on div "Default [default]" at bounding box center [845, 230] width 61 height 12
click at [885, 229] on icon "button" at bounding box center [884, 229] width 4 height 2
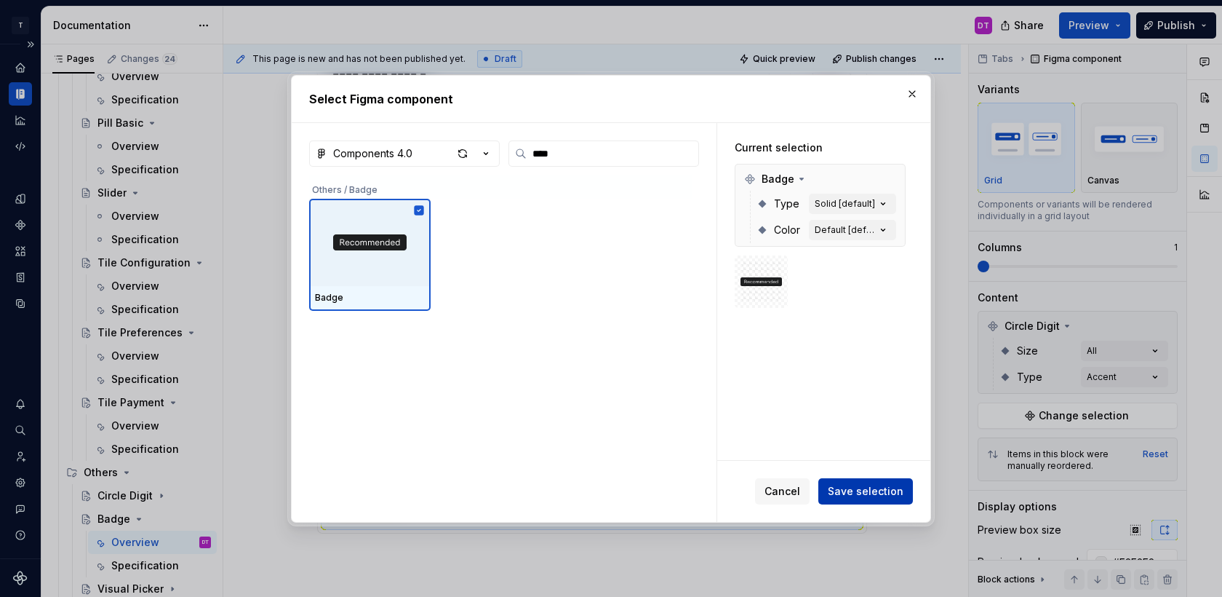
click at [862, 482] on button "Save selection" at bounding box center [866, 491] width 95 height 26
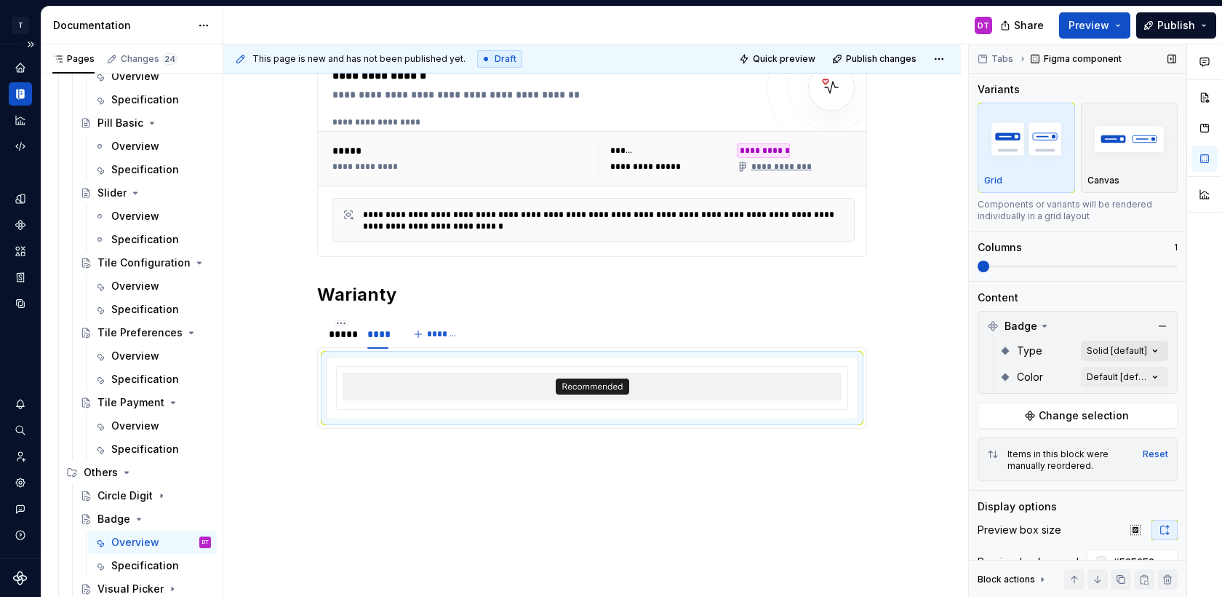
click at [1110, 351] on div "Comments Open comments No comments yet Select ‘Comment’ from the block context …" at bounding box center [1095, 320] width 253 height 553
click at [990, 445] on div at bounding box center [988, 444] width 12 height 12
click at [1103, 292] on div "Comments Open comments No comments yet Select ‘Comment’ from the block context …" at bounding box center [1095, 320] width 253 height 553
click at [1118, 380] on div "Comments Open comments No comments yet Select ‘Comment’ from the block context …" at bounding box center [1095, 320] width 253 height 553
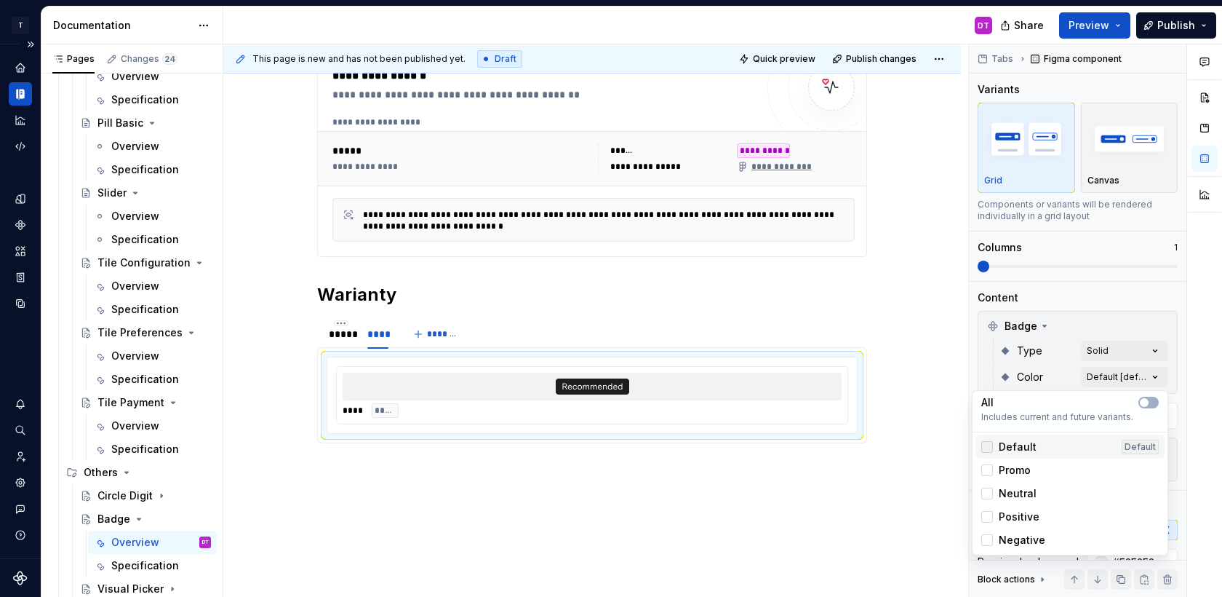
click at [991, 442] on div at bounding box center [988, 447] width 12 height 12
click at [991, 468] on div at bounding box center [988, 470] width 12 height 12
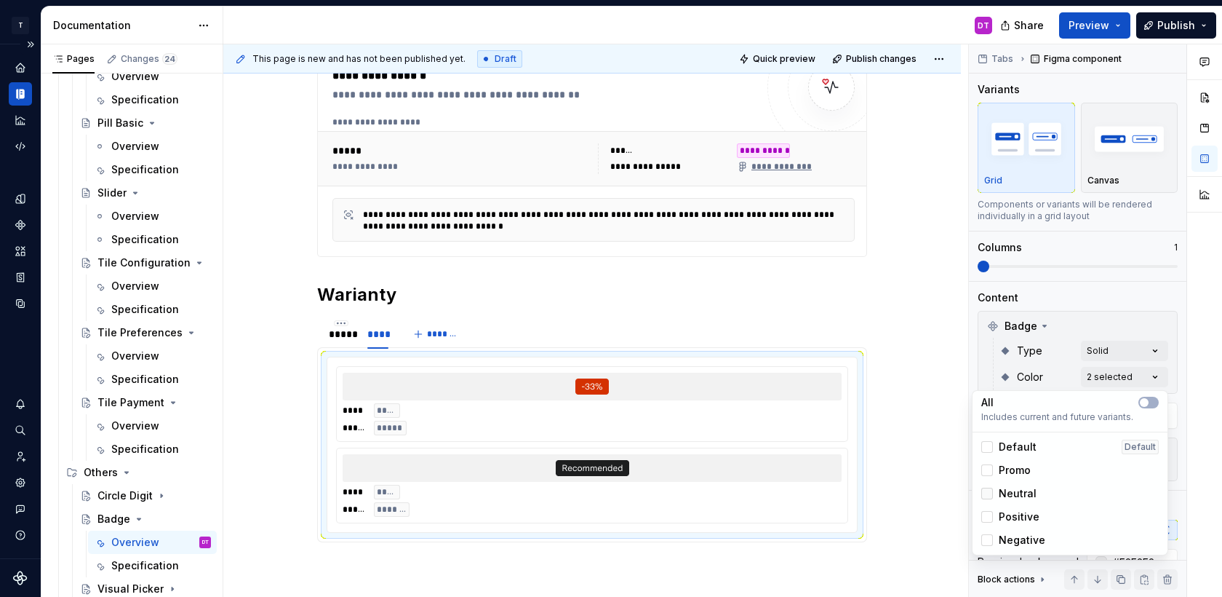
click at [990, 492] on div at bounding box center [988, 493] width 12 height 12
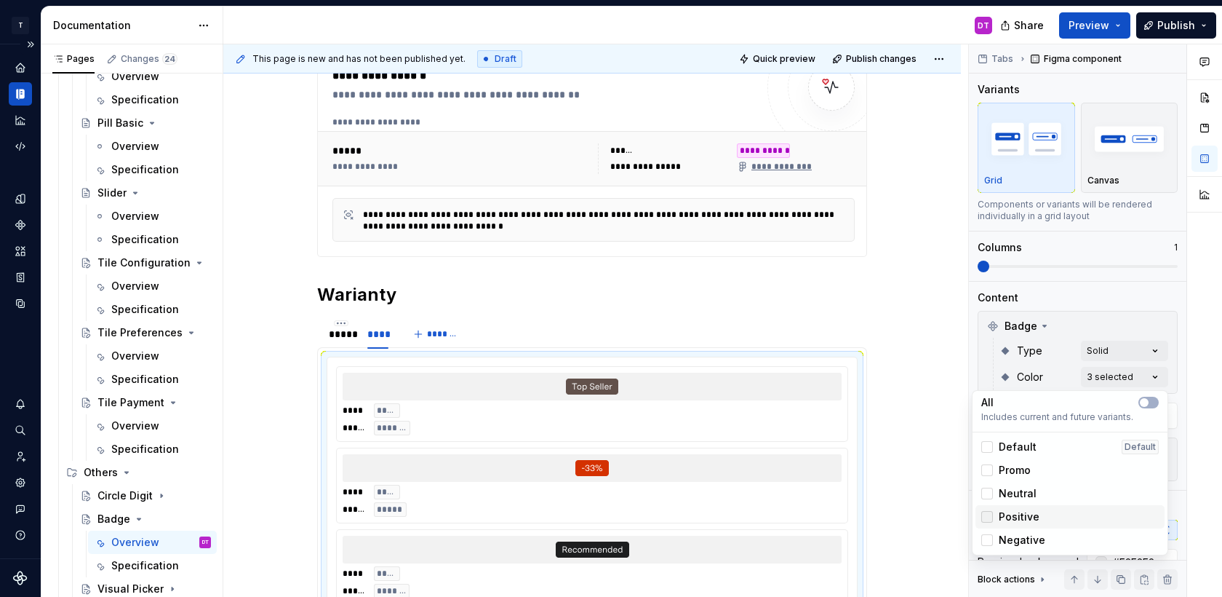
click at [990, 517] on div at bounding box center [988, 517] width 12 height 12
click at [990, 538] on div at bounding box center [988, 540] width 12 height 12
click at [923, 386] on html "T Toolko 4.0 DT Design system data Documentation DT Share Preview Publish Pages…" at bounding box center [611, 298] width 1222 height 597
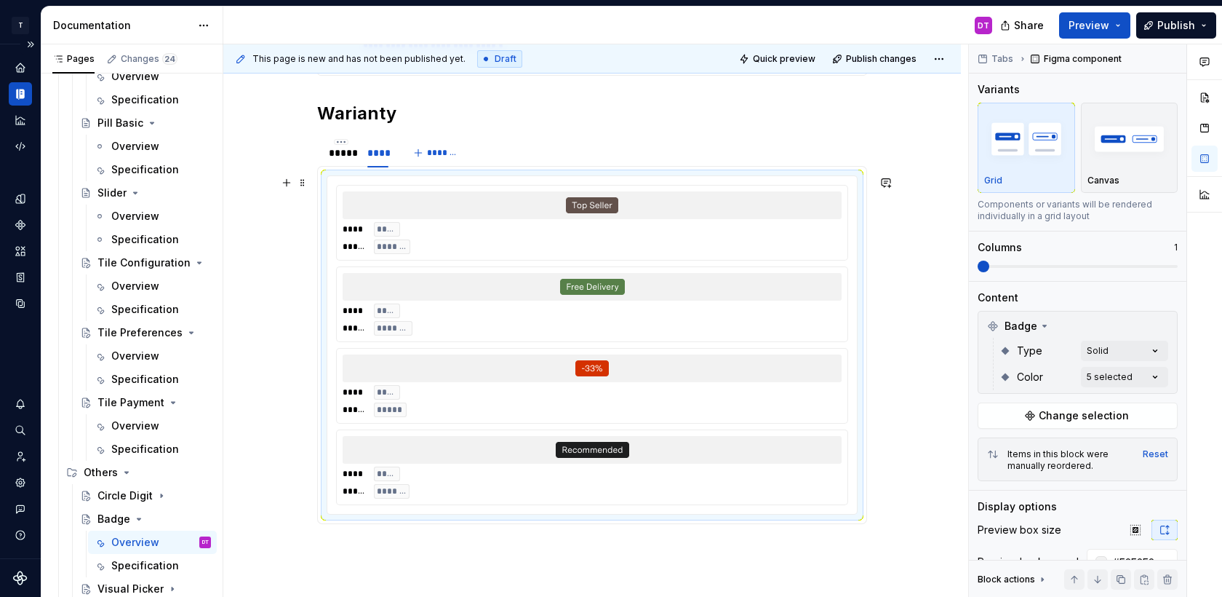
scroll to position [477, 0]
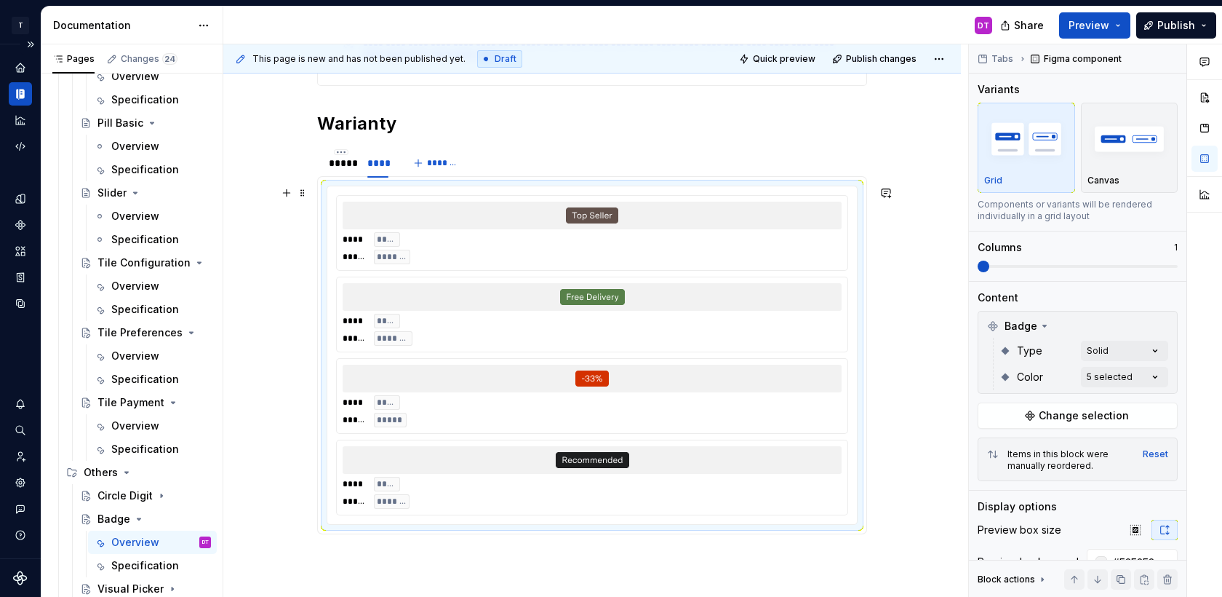
click at [410, 212] on div at bounding box center [592, 216] width 499 height 28
click at [351, 164] on div "*****" at bounding box center [341, 163] width 24 height 15
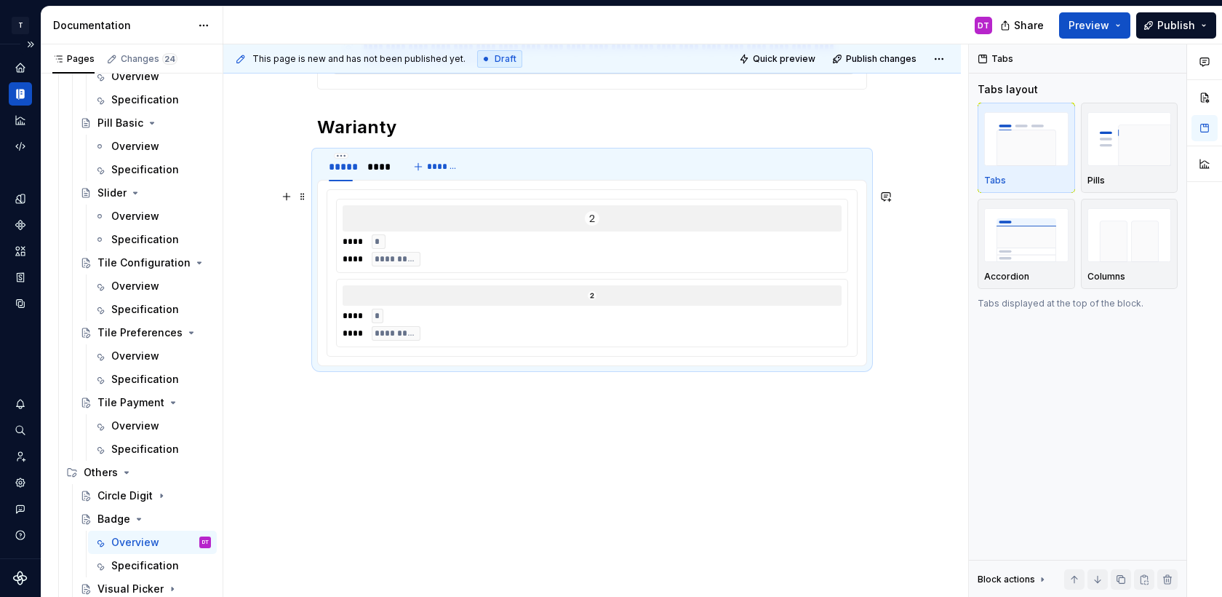
click at [427, 249] on div "**** * **** *********" at bounding box center [592, 250] width 499 height 32
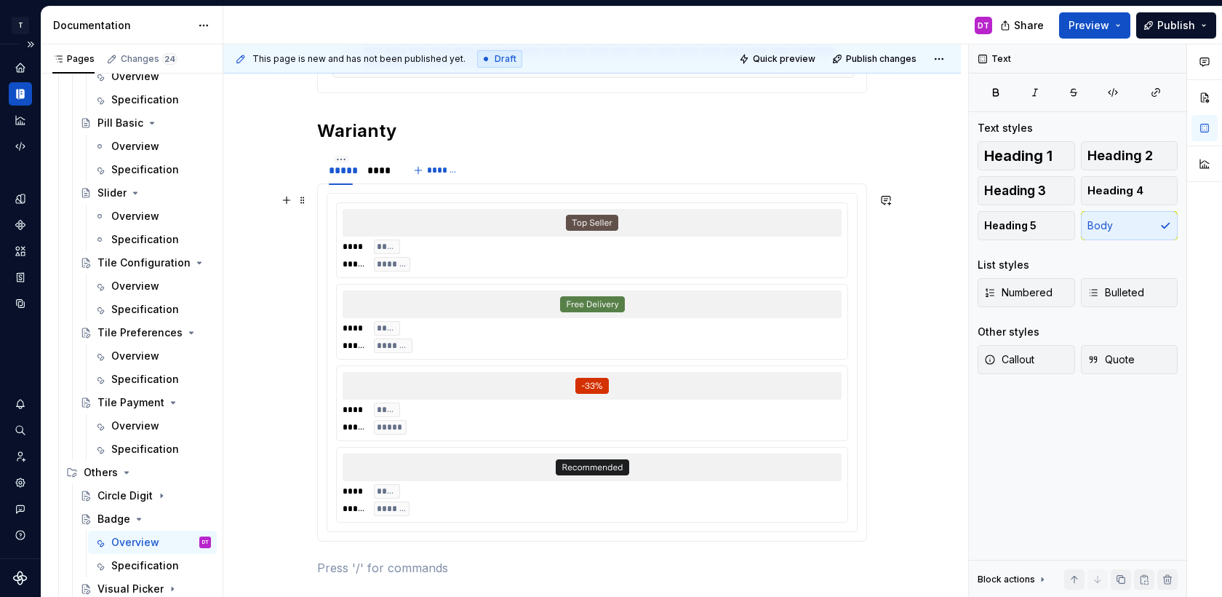
scroll to position [423, 0]
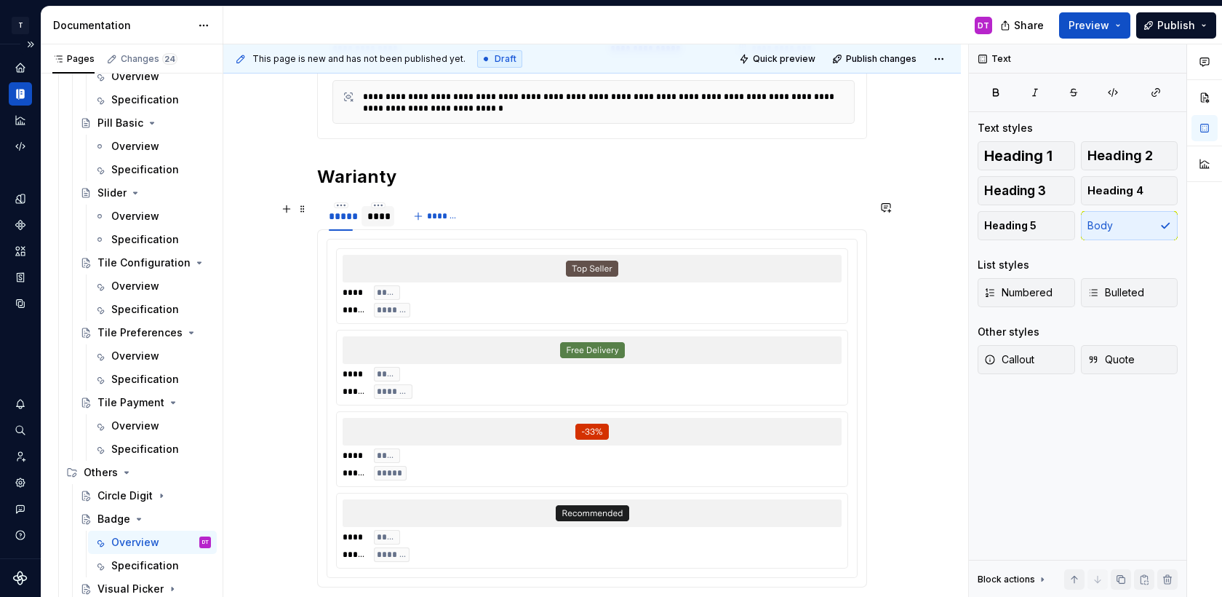
click at [387, 226] on div "****" at bounding box center [378, 215] width 33 height 23
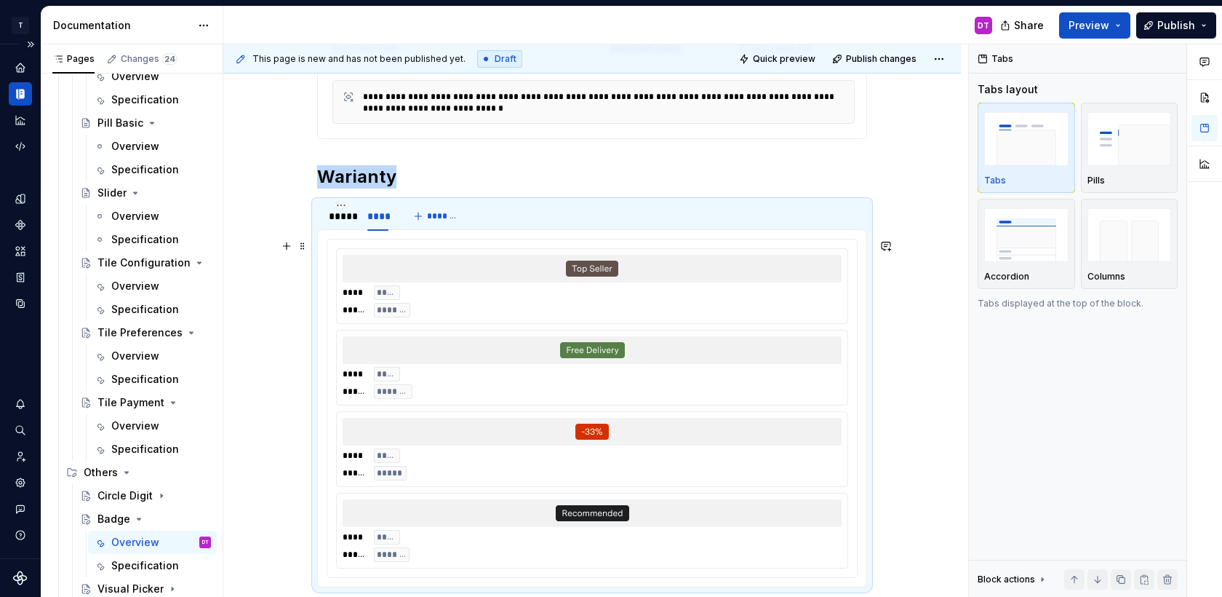
click at [518, 364] on div "**** ***** ***** ********" at bounding box center [592, 367] width 511 height 74
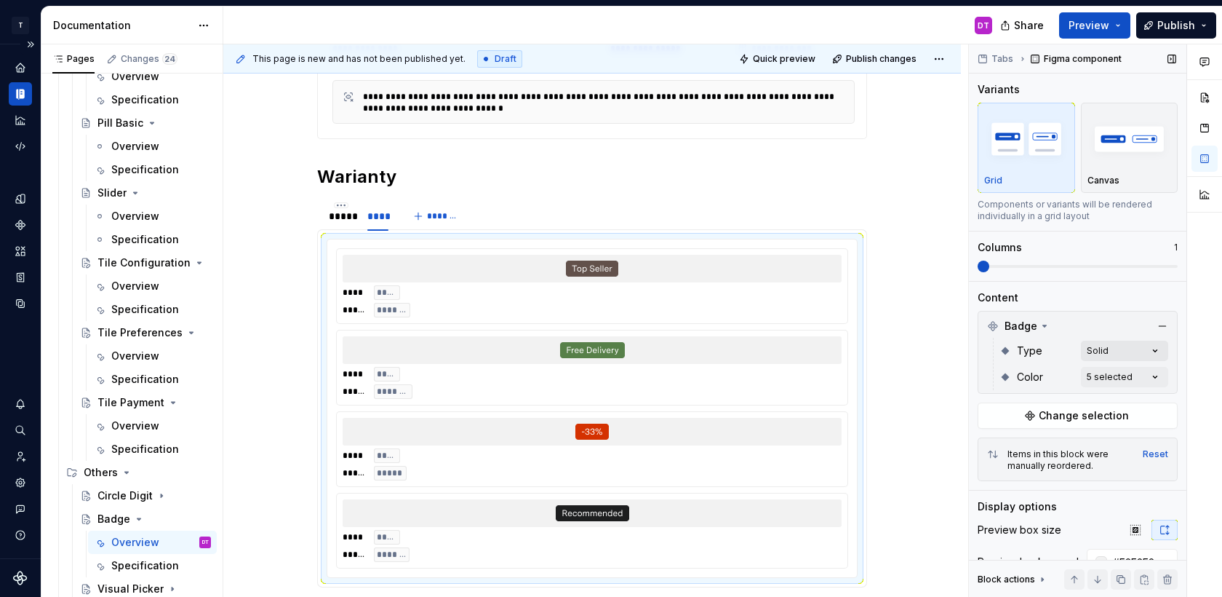
click at [1113, 348] on div "Comments Open comments No comments yet Select ‘Comment’ from the block context …" at bounding box center [1095, 320] width 253 height 553
click at [990, 418] on div at bounding box center [988, 421] width 12 height 12
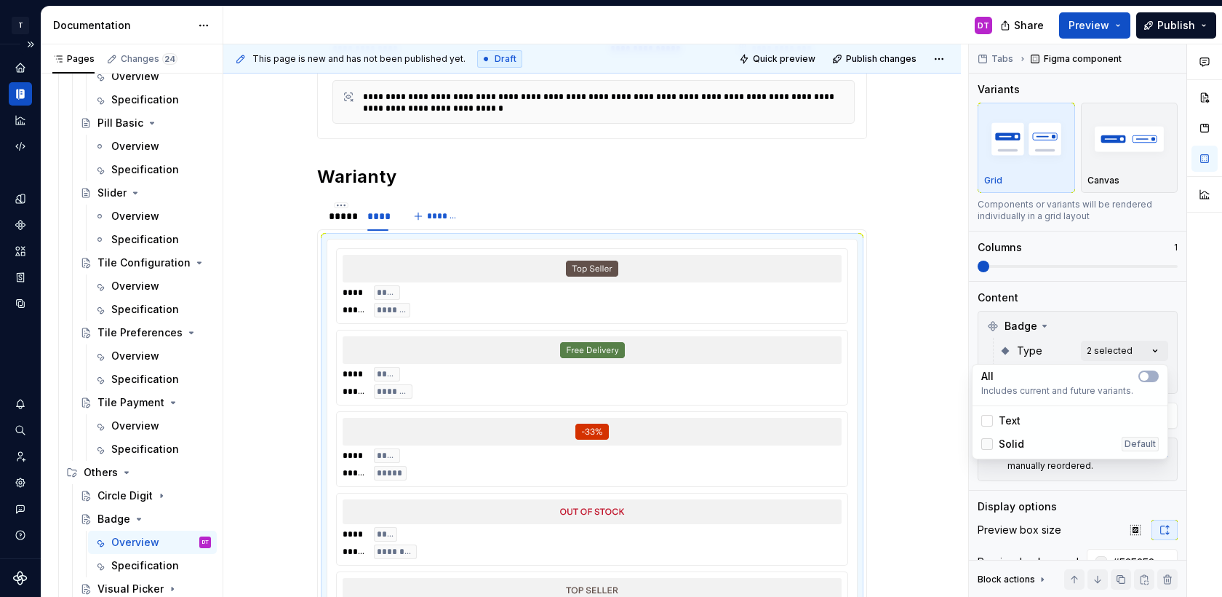
click at [987, 444] on polyline at bounding box center [987, 444] width 0 height 0
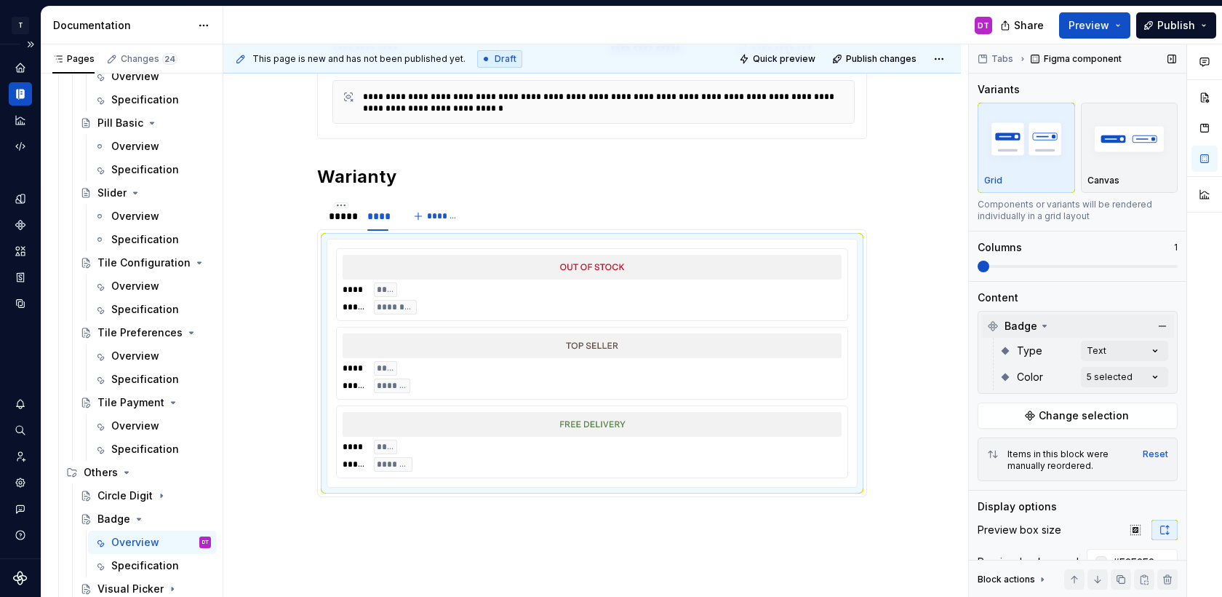
click at [1096, 317] on div "Comments Open comments No comments yet Select ‘Comment’ from the block context …" at bounding box center [1095, 320] width 253 height 553
click at [349, 218] on div "*****" at bounding box center [341, 216] width 24 height 15
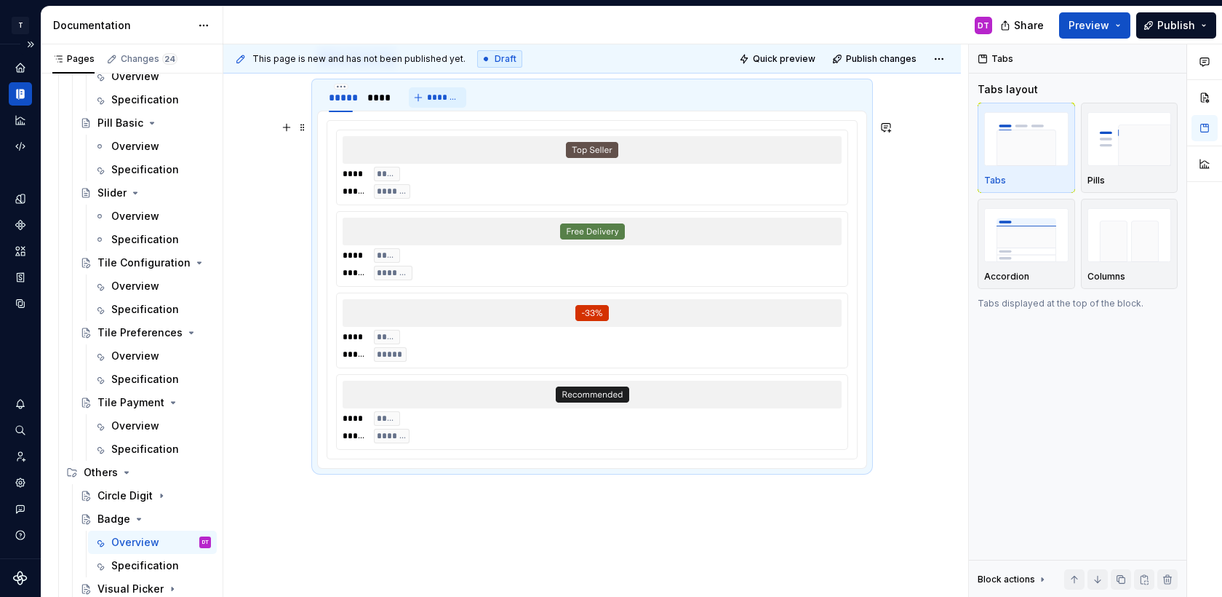
scroll to position [552, 0]
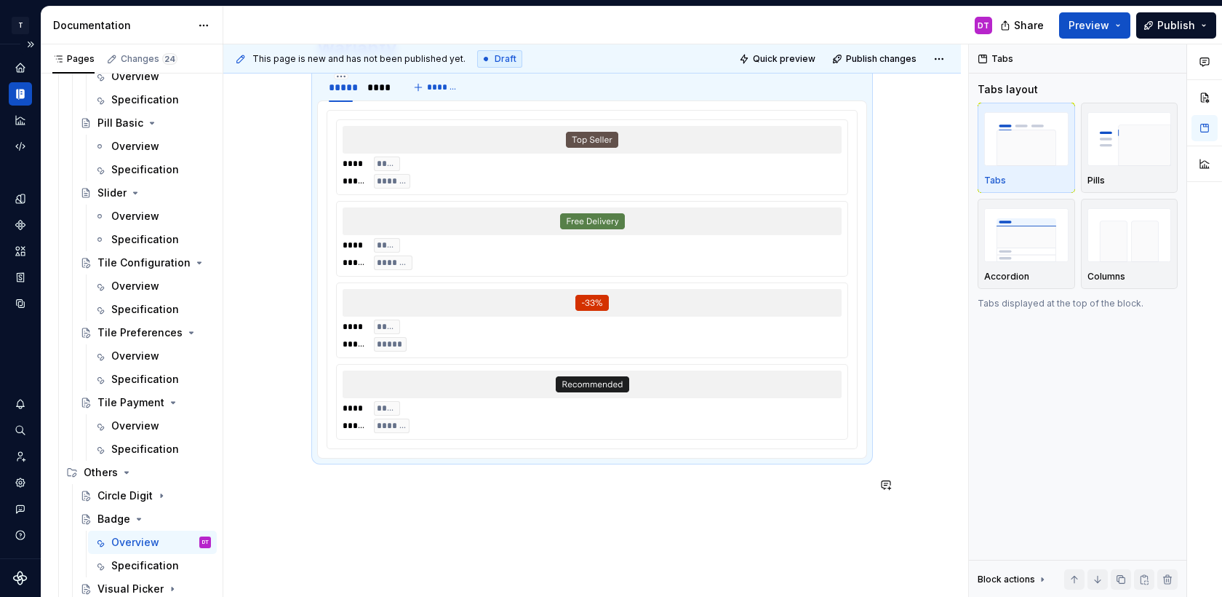
click at [459, 517] on div "**********" at bounding box center [592, 212] width 738 height 955
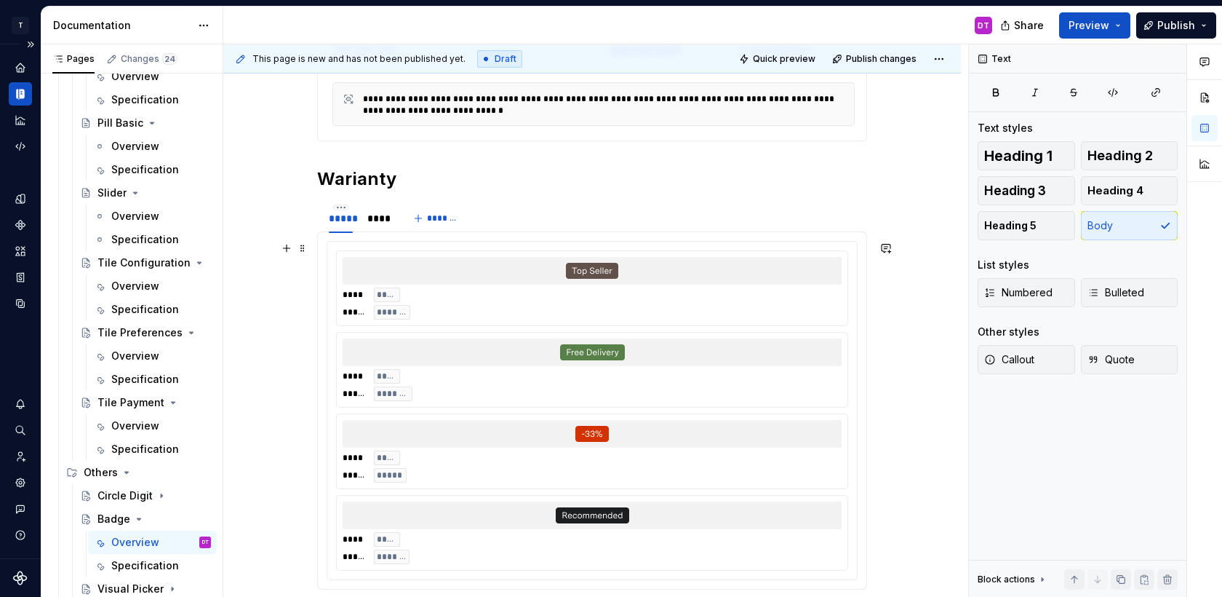
scroll to position [412, 0]
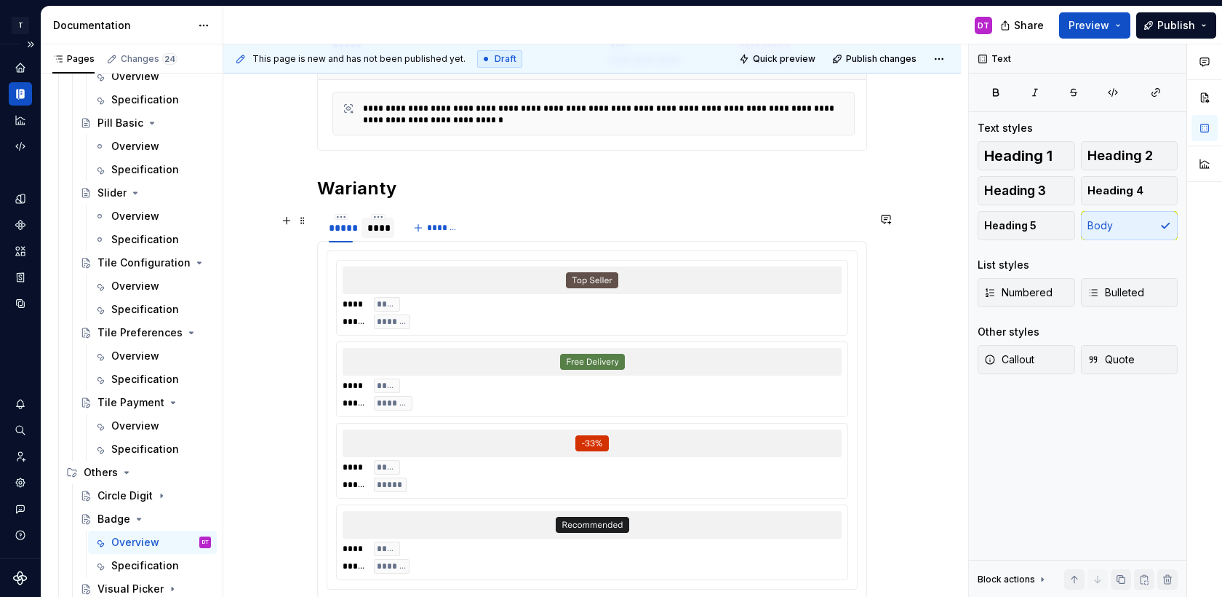
click at [385, 228] on div "****" at bounding box center [377, 227] width 21 height 15
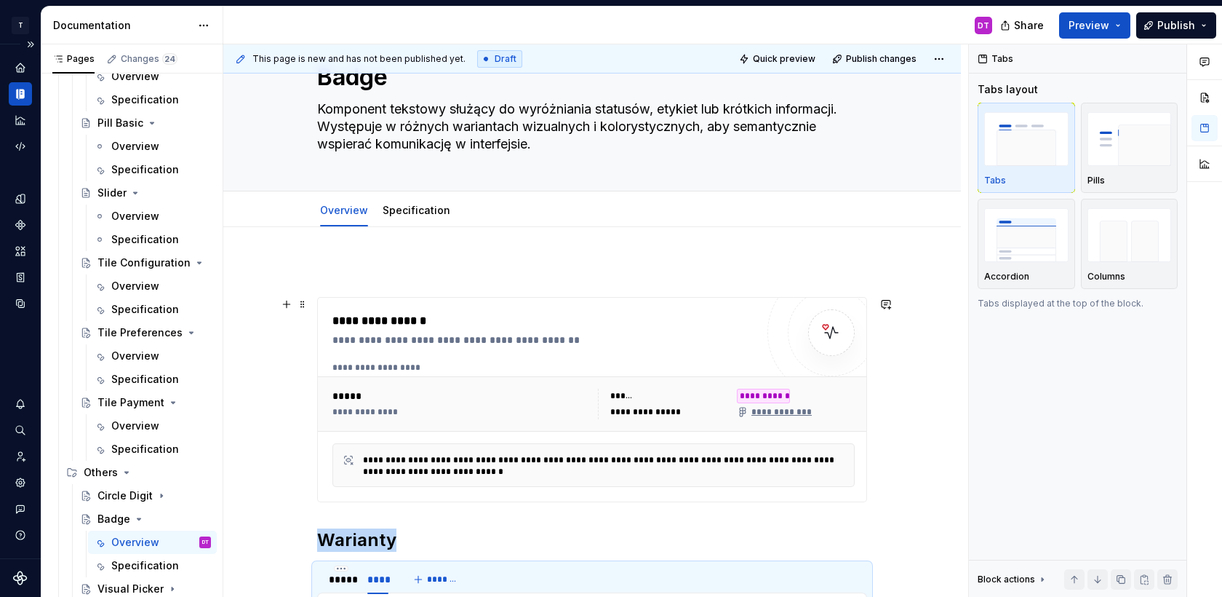
scroll to position [0, 0]
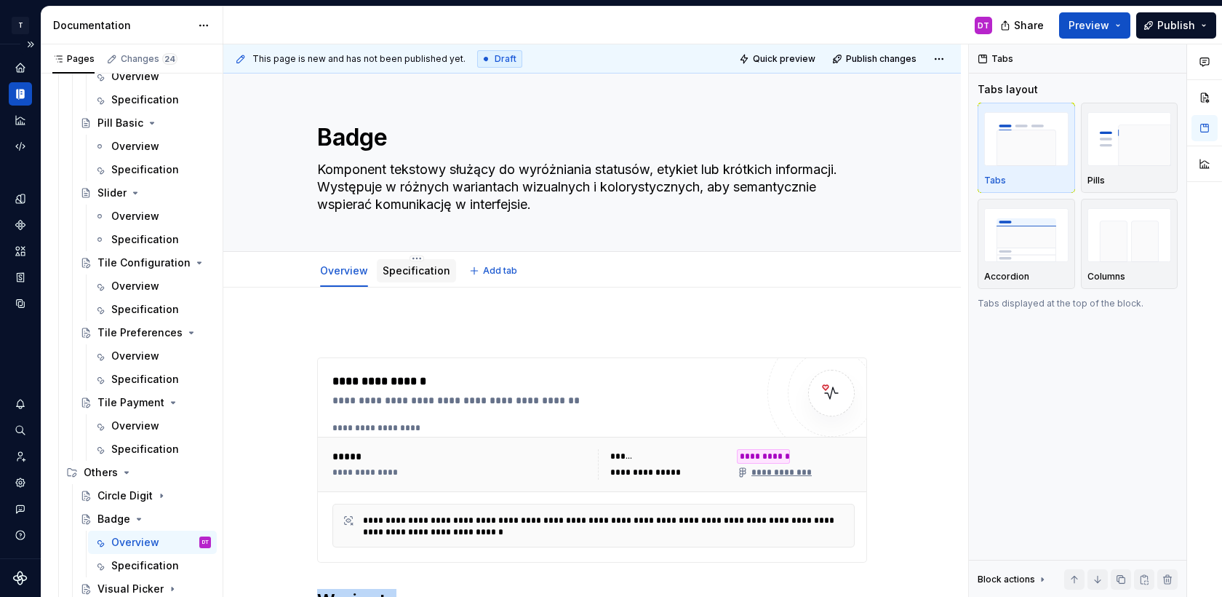
click at [423, 271] on link "Specification" at bounding box center [417, 270] width 68 height 12
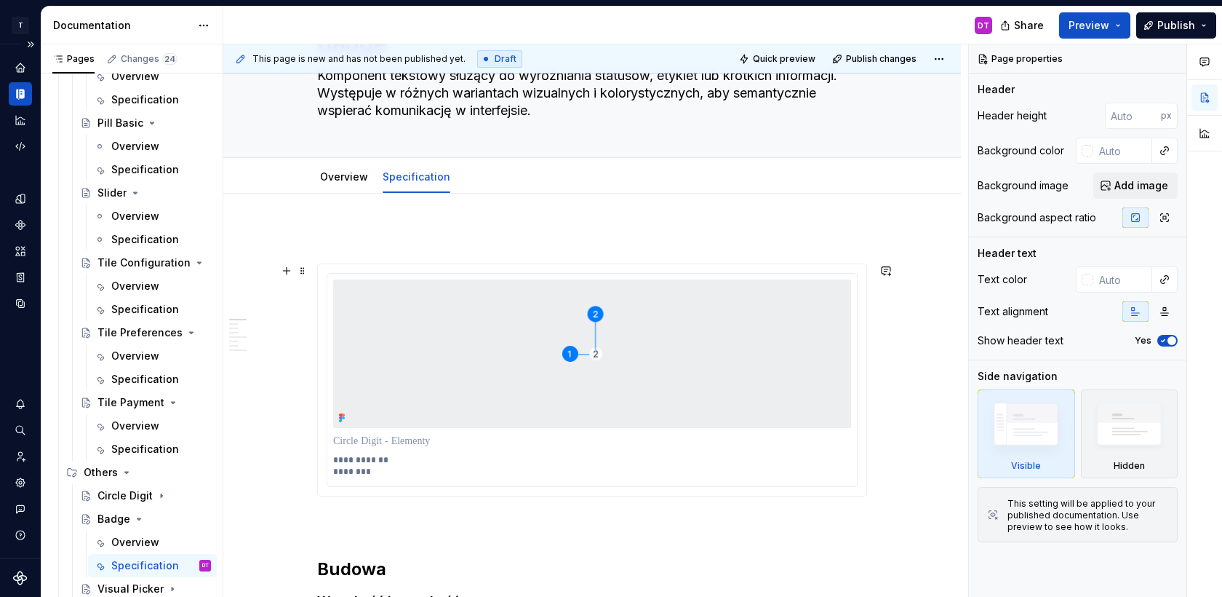
scroll to position [127, 0]
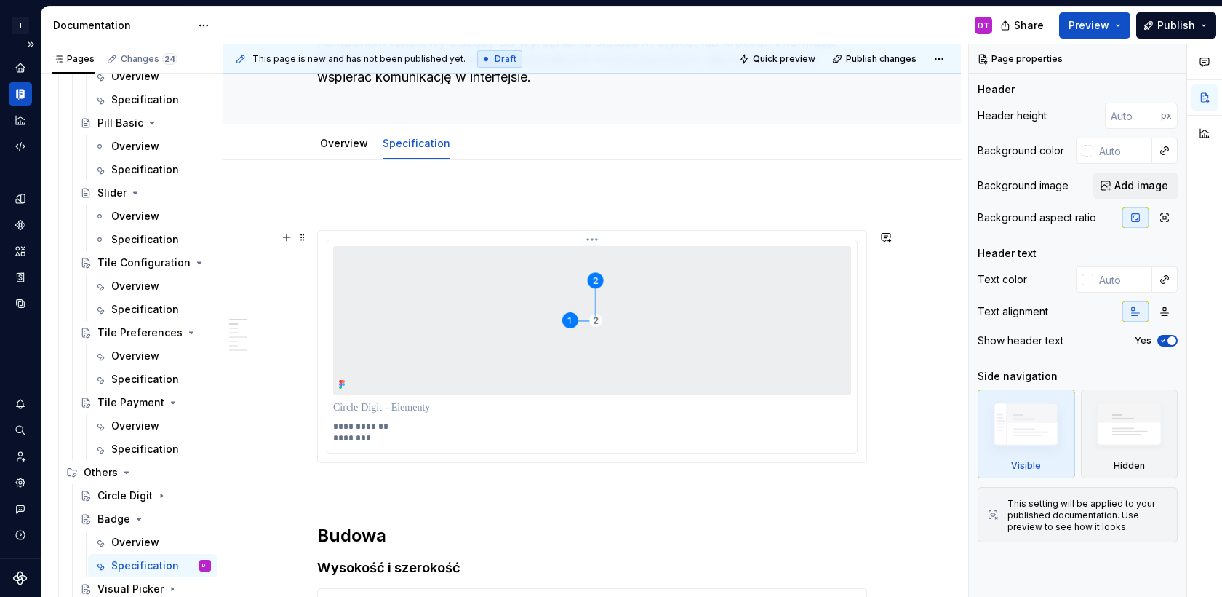
click at [619, 359] on img at bounding box center [592, 320] width 518 height 148
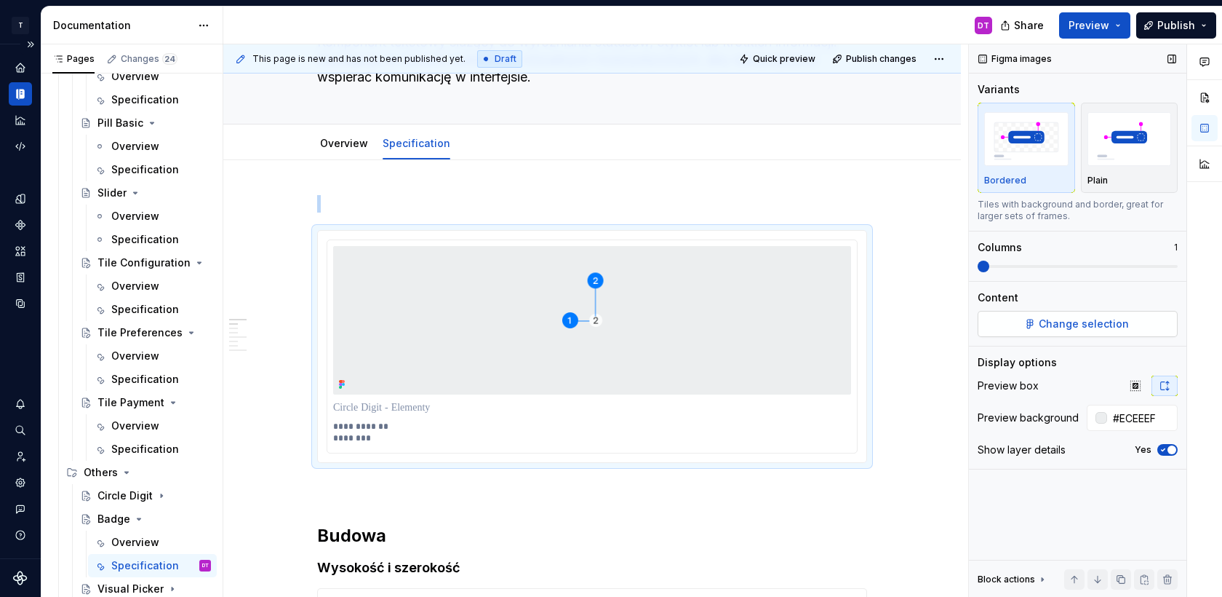
click at [1042, 325] on span "Change selection" at bounding box center [1084, 324] width 90 height 15
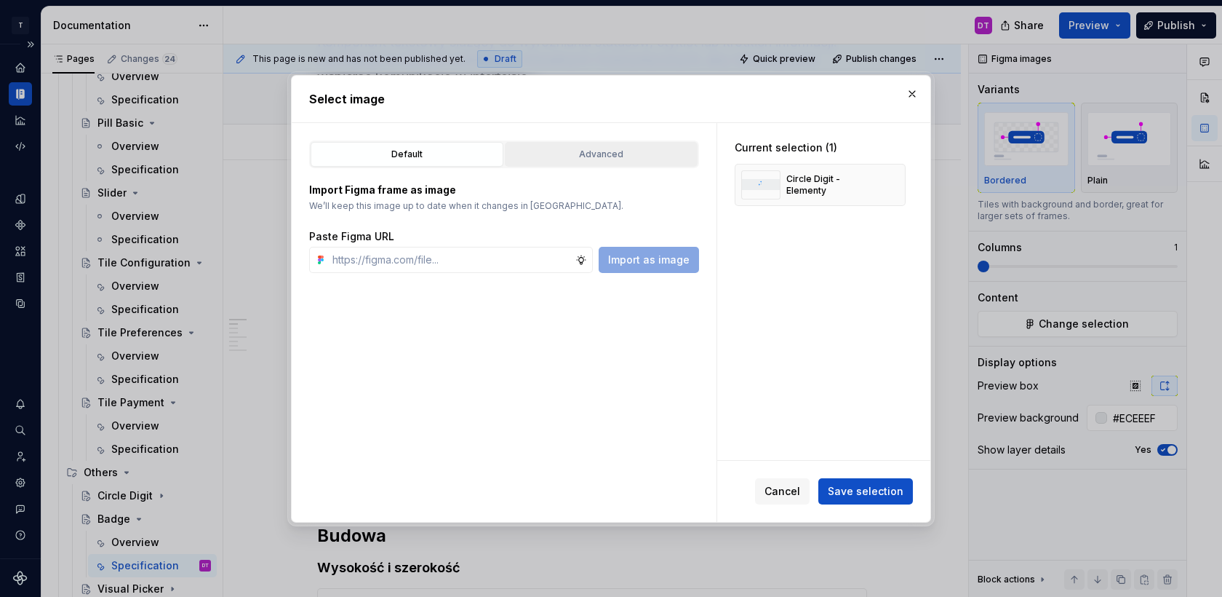
click at [546, 163] on button "Advanced" at bounding box center [601, 154] width 193 height 25
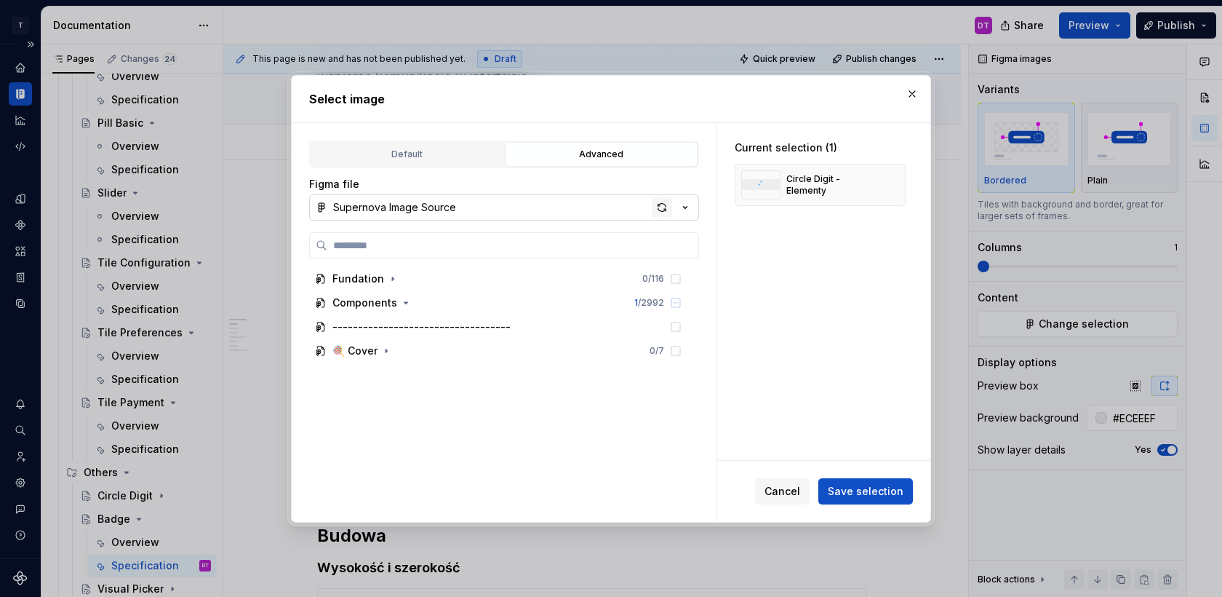
click at [662, 211] on div "button" at bounding box center [662, 207] width 20 height 20
type textarea "*"
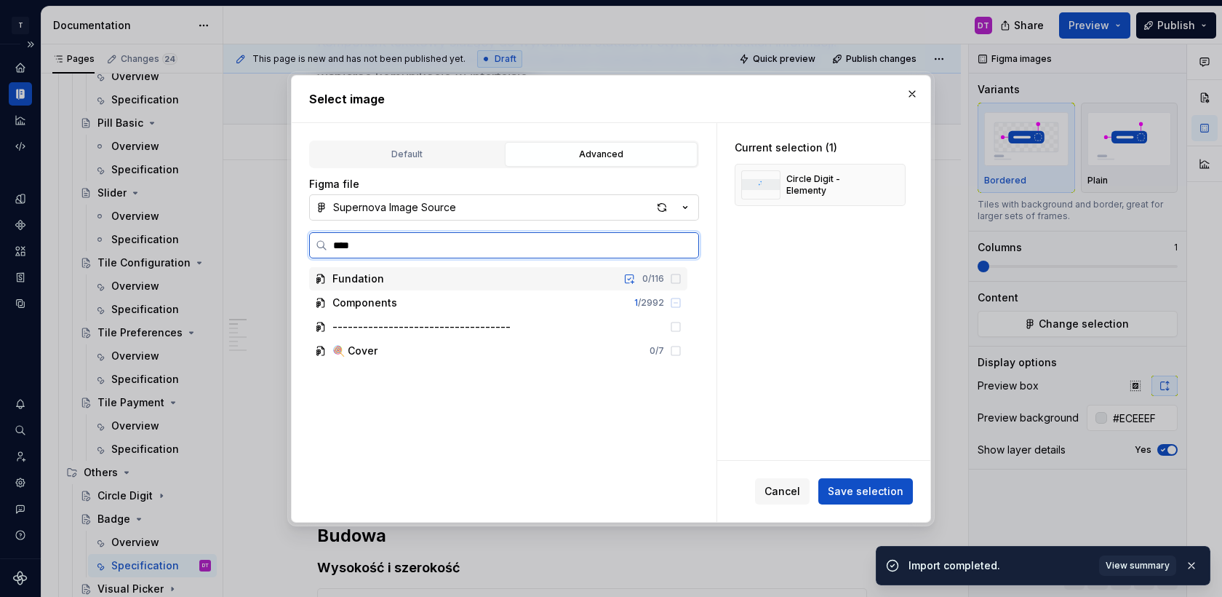
type input "*****"
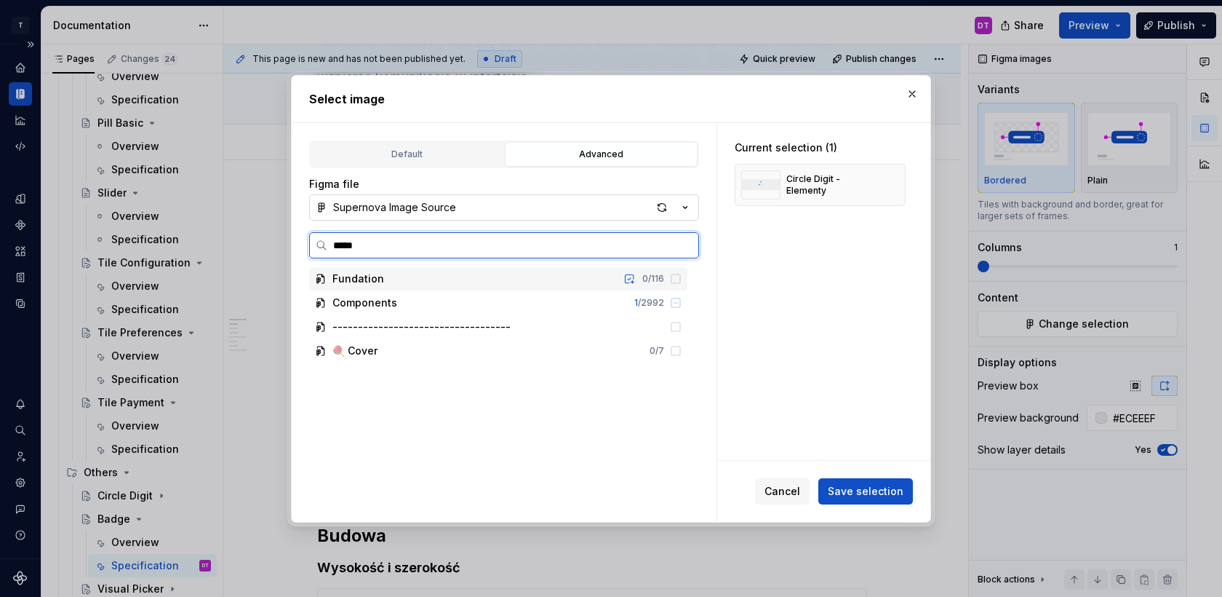
type textarea "*"
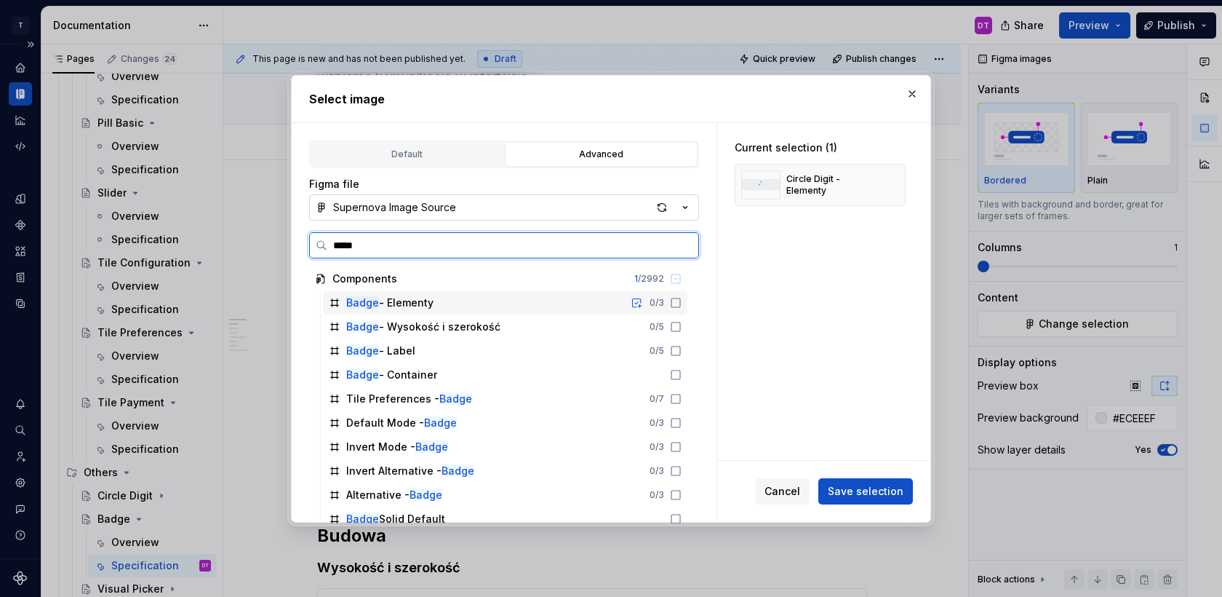
click at [461, 295] on div "Badge - Elementy 0 / 3" at bounding box center [505, 302] width 365 height 23
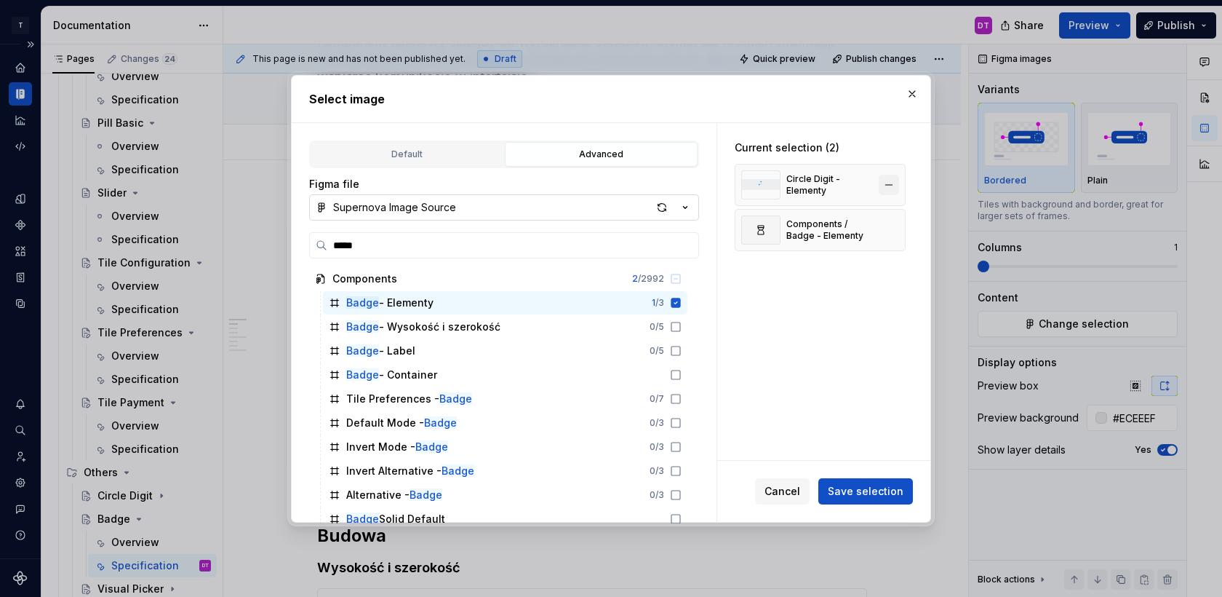
click at [898, 178] on button "button" at bounding box center [889, 185] width 20 height 20
click at [872, 487] on span "Save selection" at bounding box center [866, 491] width 76 height 15
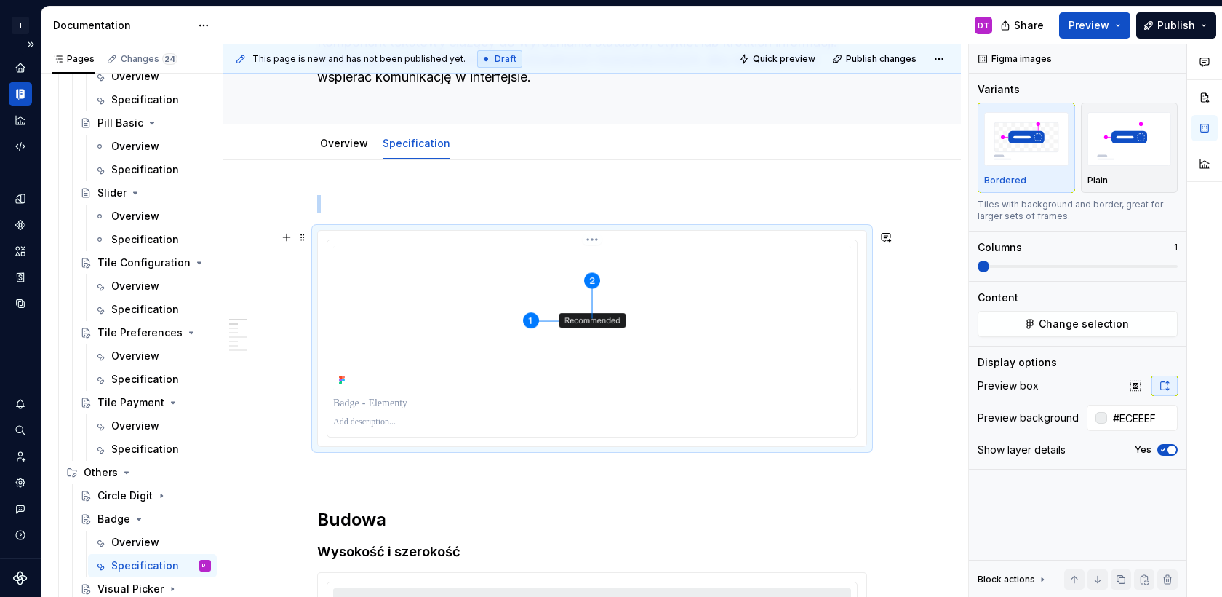
click at [354, 414] on div at bounding box center [592, 421] width 518 height 17
click at [352, 421] on p at bounding box center [592, 422] width 518 height 12
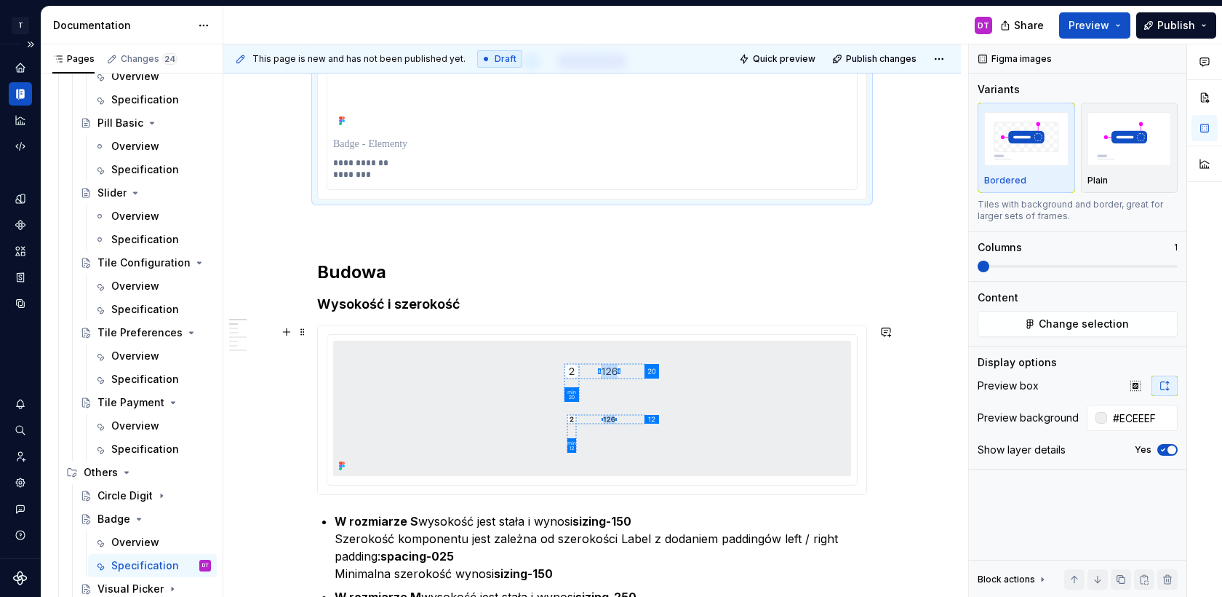
scroll to position [397, 0]
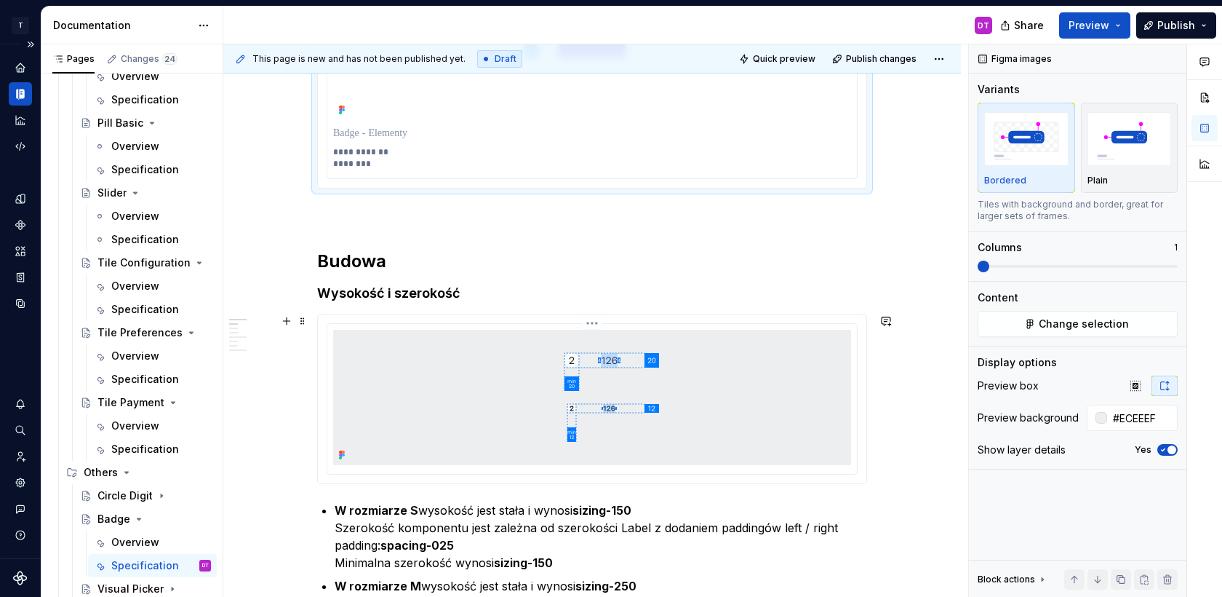
click at [540, 399] on img at bounding box center [593, 397] width 446 height 135
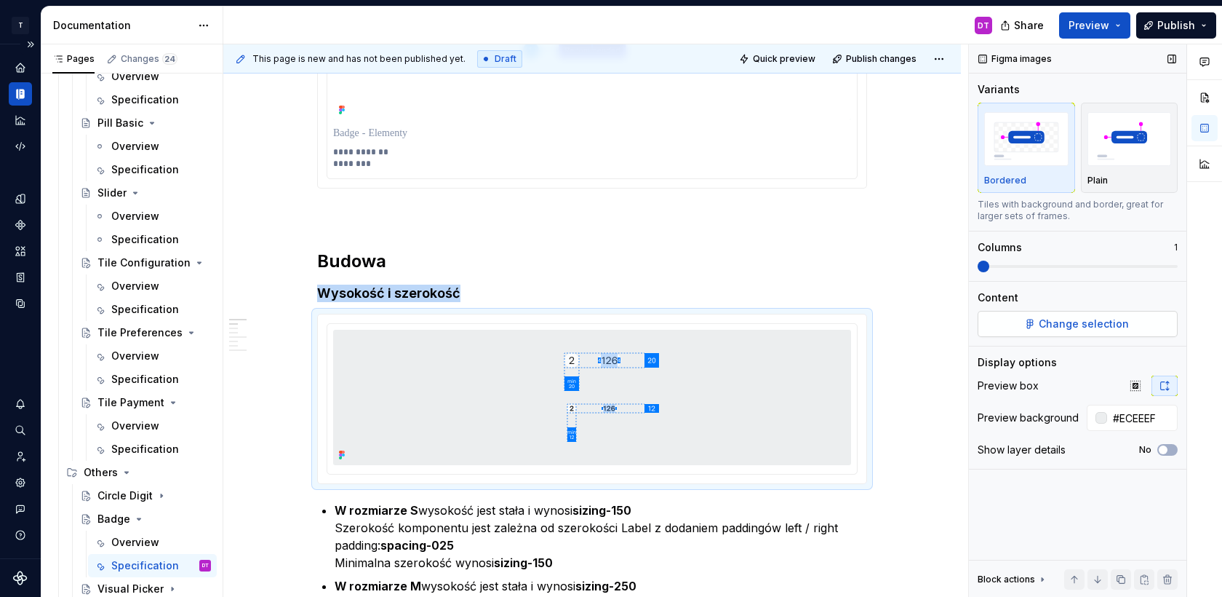
click at [1063, 320] on span "Change selection" at bounding box center [1084, 324] width 90 height 15
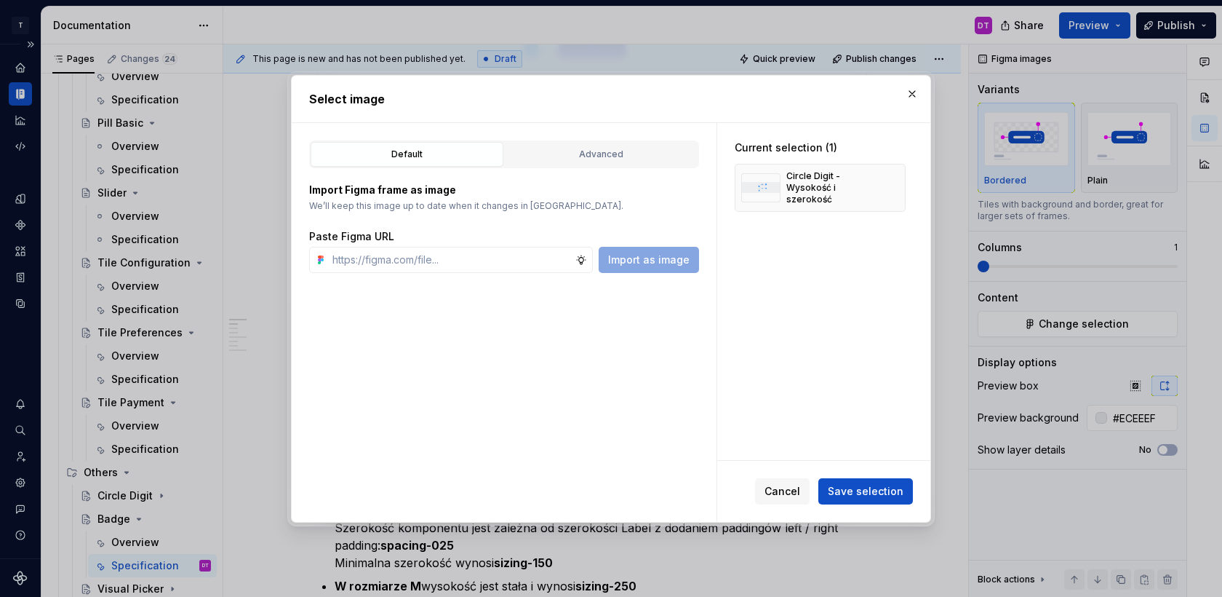
type textarea "*"
click at [552, 165] on button "Advanced" at bounding box center [601, 154] width 193 height 25
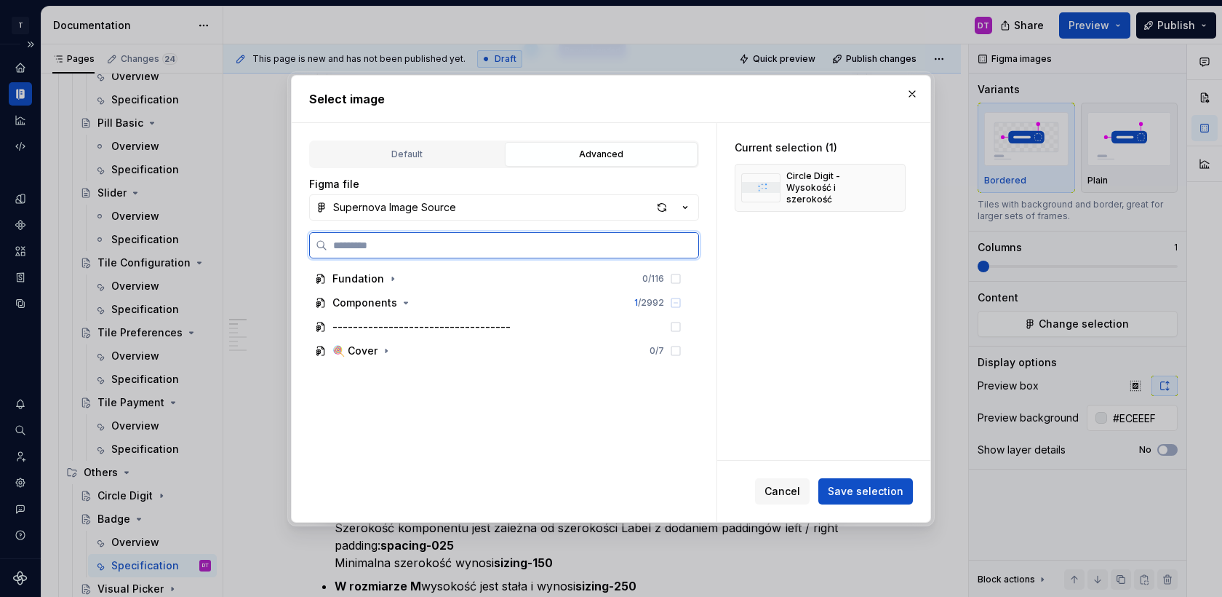
click at [474, 241] on input "search" at bounding box center [512, 245] width 371 height 15
type input "*****"
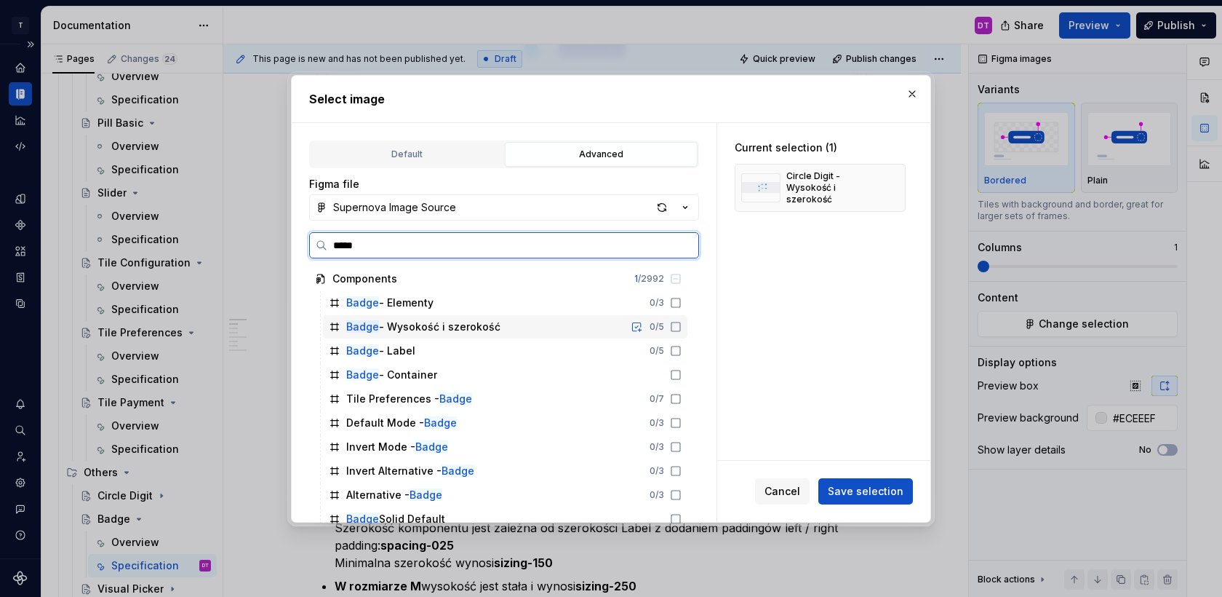
click at [457, 329] on div "Badge - Wysokość i szerokość" at bounding box center [423, 326] width 154 height 15
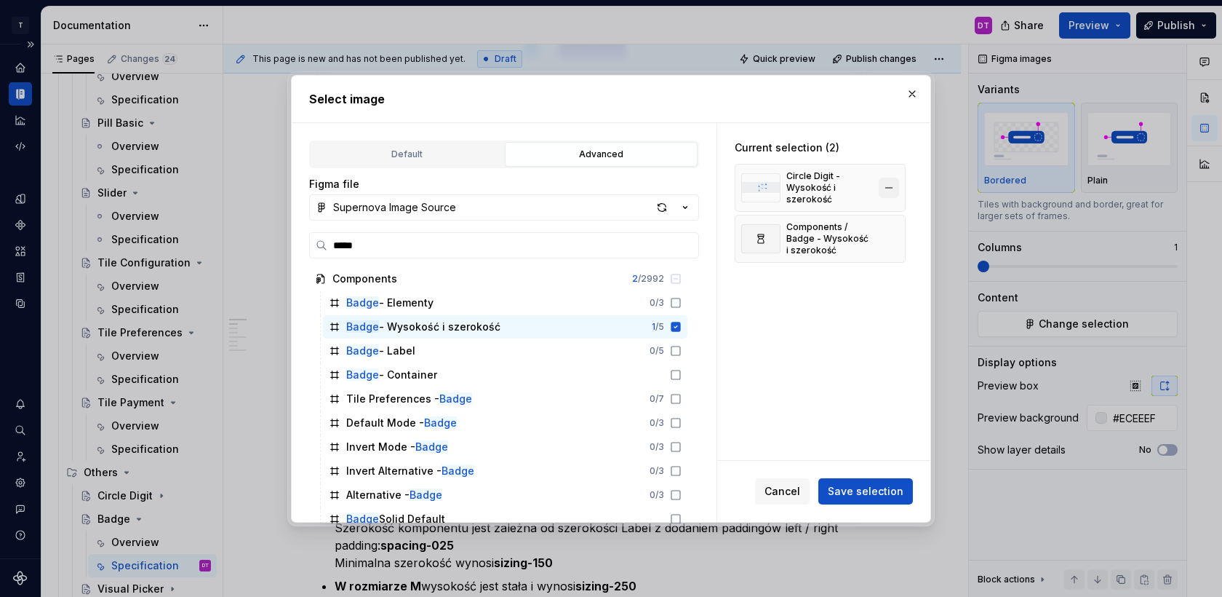
click at [897, 181] on button "button" at bounding box center [889, 188] width 20 height 20
click at [891, 492] on span "Save selection" at bounding box center [866, 491] width 76 height 15
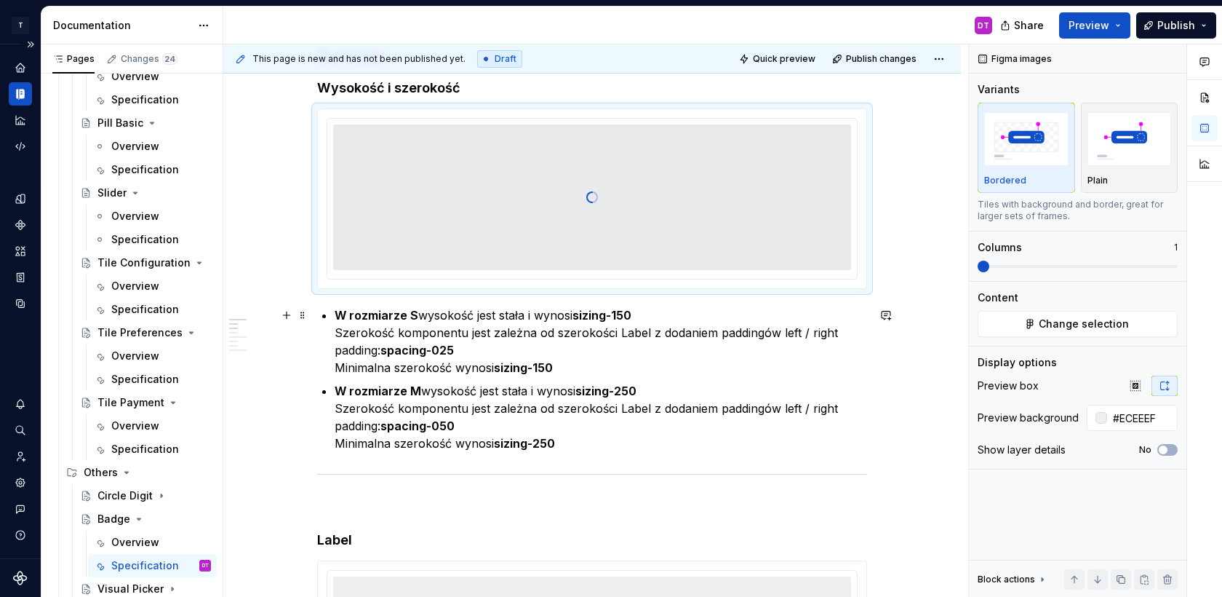
scroll to position [588, 0]
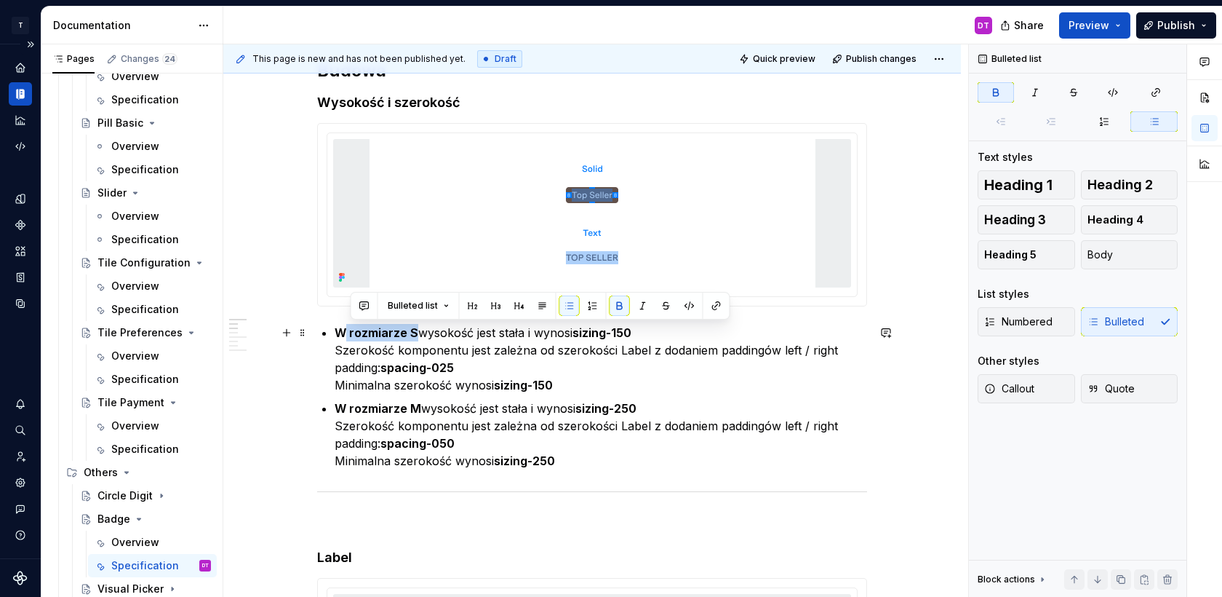
drag, startPoint x: 419, startPoint y: 331, endPoint x: 346, endPoint y: 329, distance: 73.5
click at [346, 329] on p "W rozmiarze S wysokość jest stała i wynosi sizing-150 Szerokość komponentu jest…" at bounding box center [601, 359] width 533 height 70
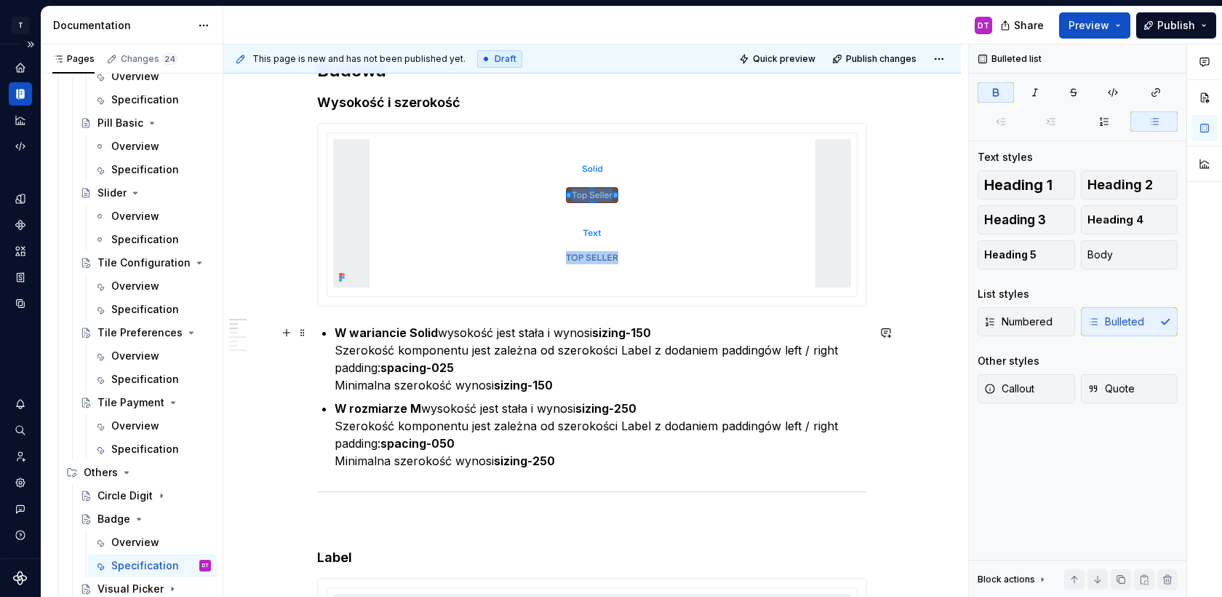
click at [533, 333] on p "W wariancie Solid wysokość jest stała i wynosi sizing-150 Szerokość komponentu …" at bounding box center [601, 359] width 533 height 70
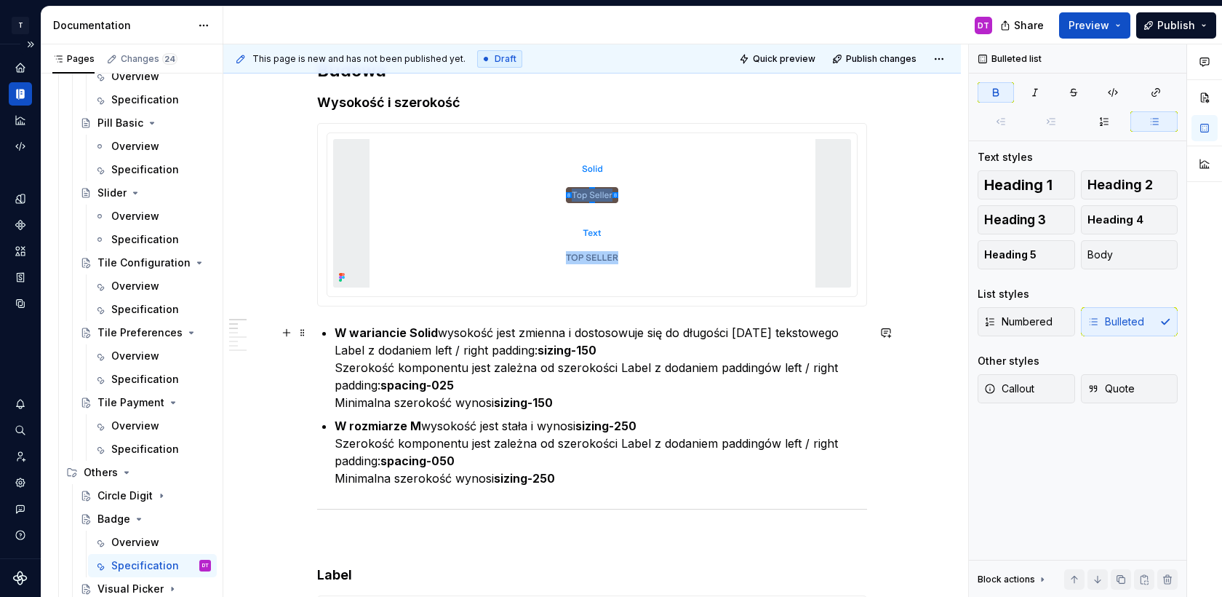
click at [538, 347] on strong "sizing-150" at bounding box center [567, 350] width 59 height 15
click at [366, 368] on p "W wariancie Solid wysokość jest zmienna i dostosowuje się do długości pola teks…" at bounding box center [601, 367] width 533 height 87
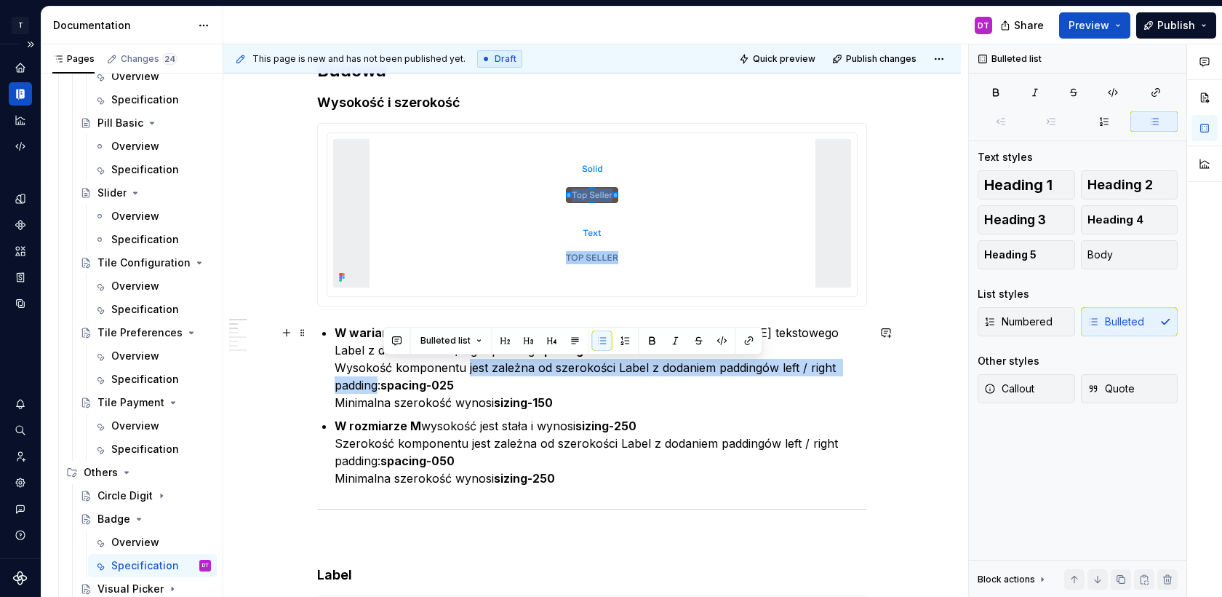
drag, startPoint x: 470, startPoint y: 364, endPoint x: 383, endPoint y: 389, distance: 90.3
click at [383, 389] on p "W wariancie Solid wysokość jest zmienna i dostosowuje się do długości pola teks…" at bounding box center [601, 367] width 533 height 87
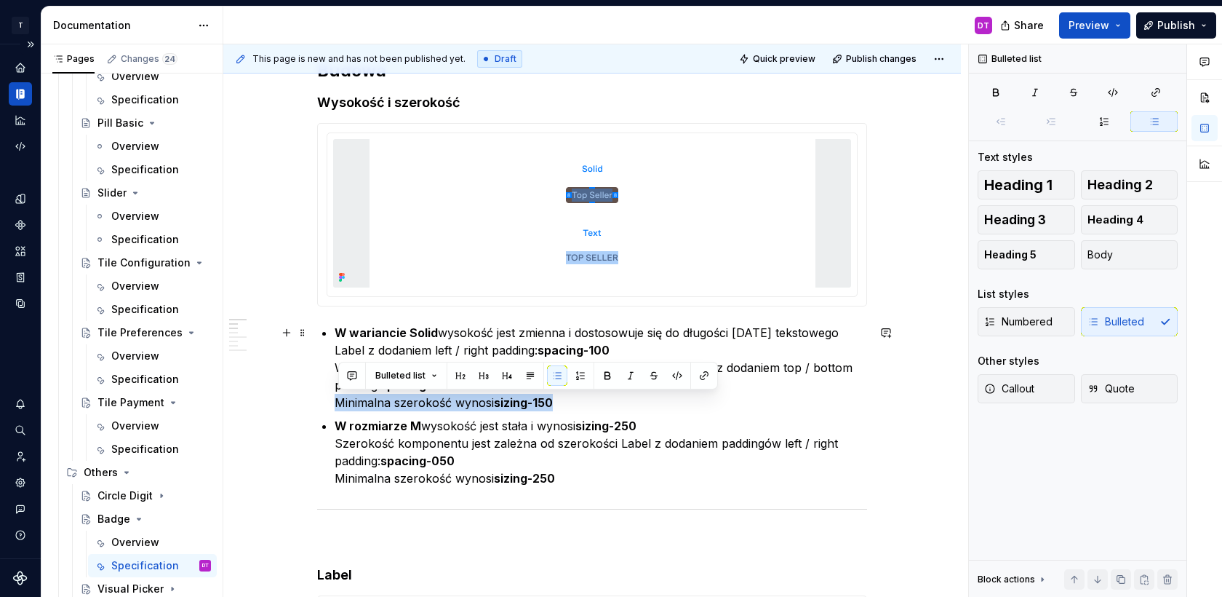
drag, startPoint x: 568, startPoint y: 399, endPoint x: 338, endPoint y: 404, distance: 230.0
click at [338, 404] on p "W wariancie Solid wysokość jest zmienna i dostosowuje się do długości pola teks…" at bounding box center [601, 367] width 533 height 87
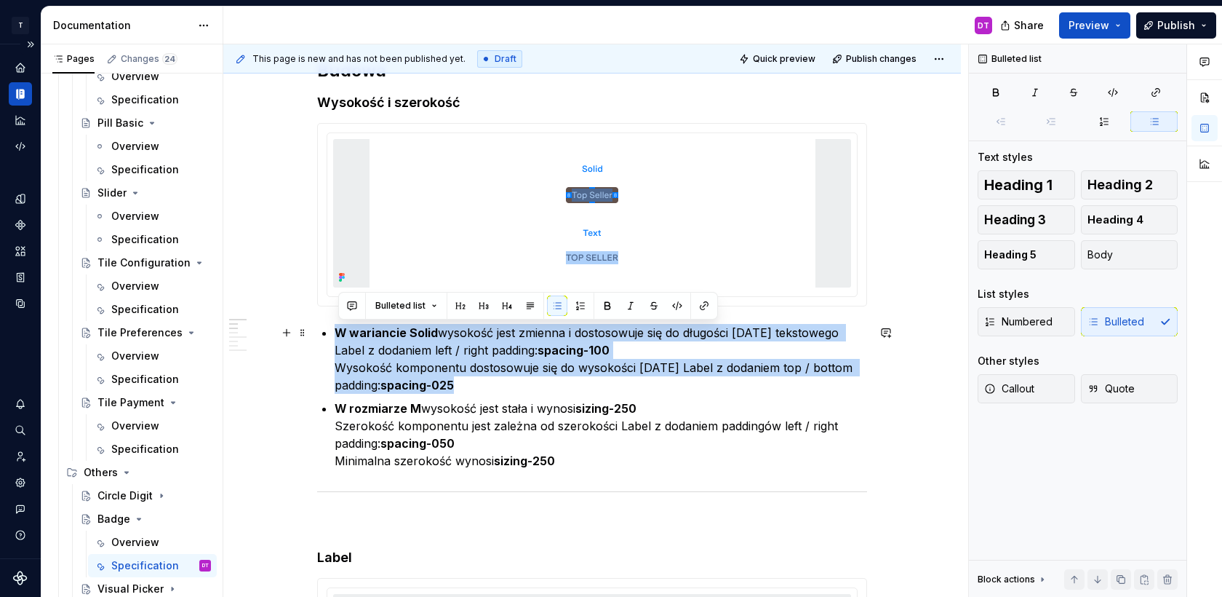
drag, startPoint x: 471, startPoint y: 386, endPoint x: 341, endPoint y: 327, distance: 143.3
click at [341, 327] on p "W wariancie Solid wysokość jest zmienna i dostosowuje się do długości pola teks…" at bounding box center [601, 359] width 533 height 70
copy p "W wariancie Solid wysokość jest zmienna i dostosowuje się do długości pola teks…"
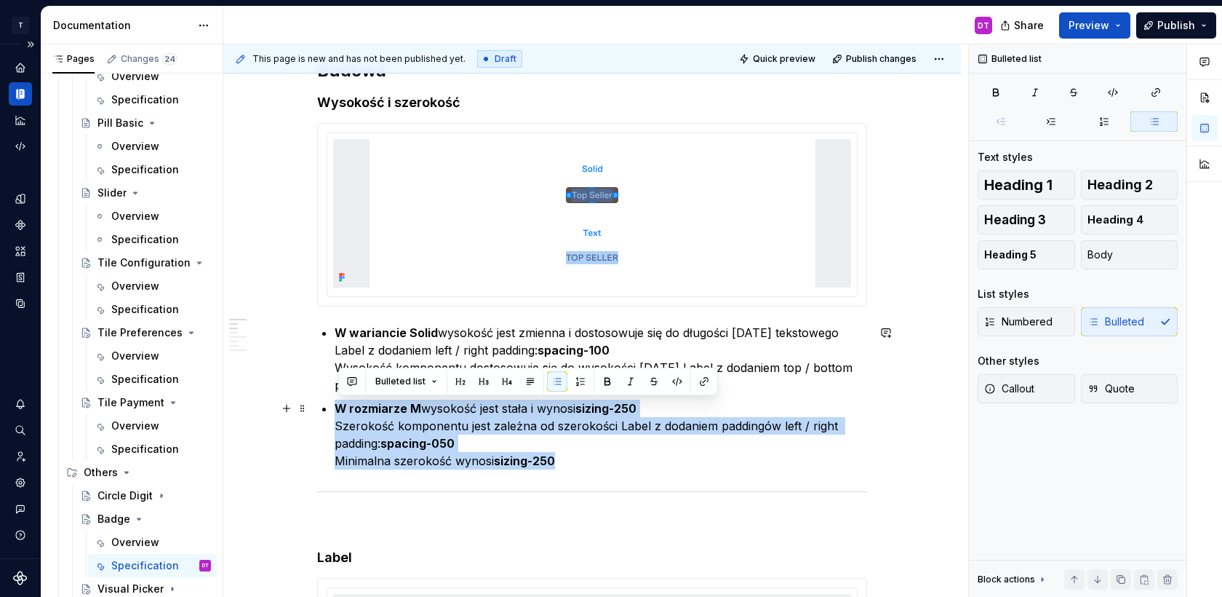
drag, startPoint x: 341, startPoint y: 405, endPoint x: 581, endPoint y: 463, distance: 247.1
click at [581, 463] on p "W rozmiarze M wysokość jest stała i wynosi sizing-250 Szerokość komponentu jest…" at bounding box center [601, 434] width 533 height 70
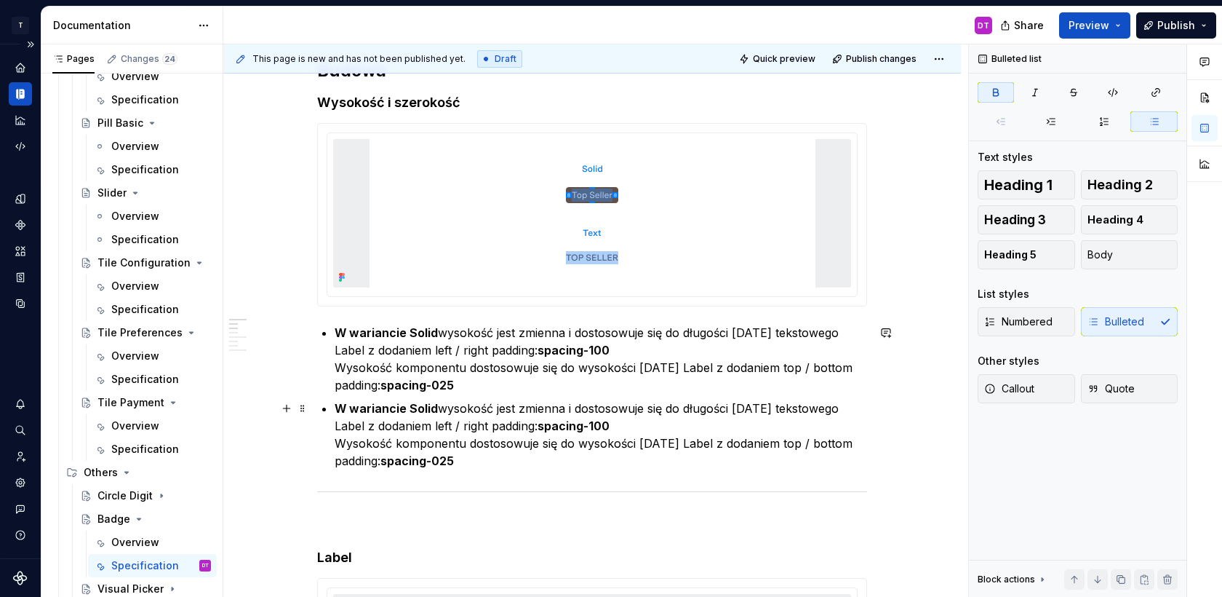
click at [418, 403] on strong "W wariancie Solid" at bounding box center [386, 408] width 103 height 15
click at [473, 330] on p "W wariancie Solid wysokość jest zmienna i dostosowuje się do długości pola teks…" at bounding box center [601, 359] width 533 height 70
click at [466, 408] on p "W wariancie Text wysokość jest zmienna i dostosowuje się do długości pola tekst…" at bounding box center [601, 434] width 533 height 70
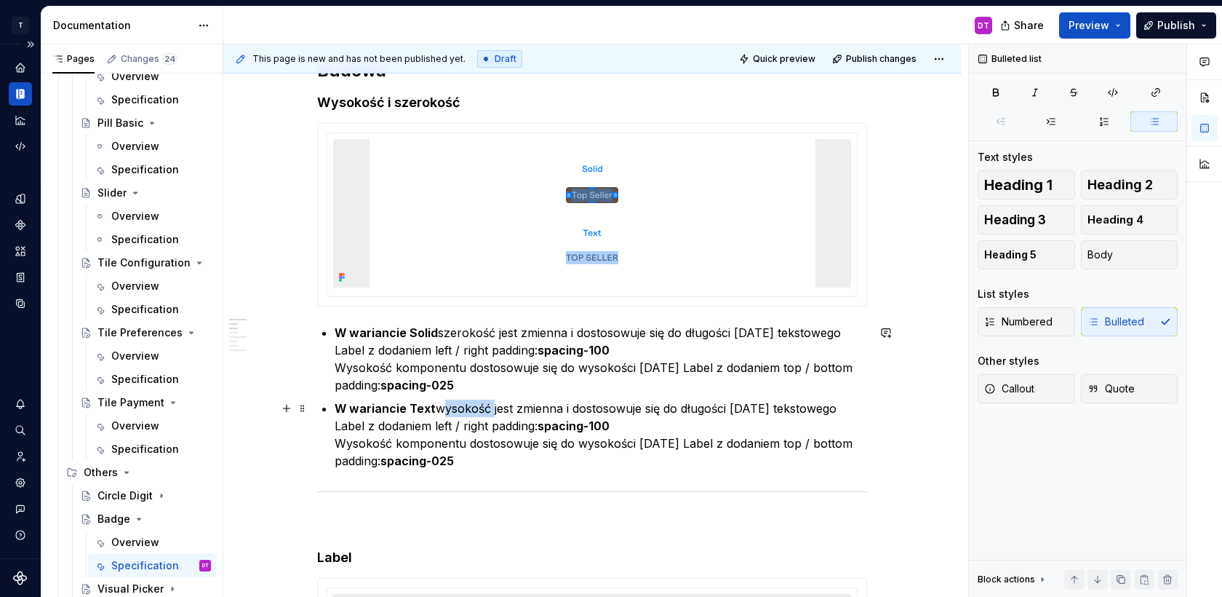
click at [466, 408] on p "W wariancie Text wysokość jest zmienna i dostosowuje się do długości pola tekst…" at bounding box center [601, 434] width 533 height 70
drag, startPoint x: 586, startPoint y: 426, endPoint x: 330, endPoint y: 430, distance: 256.9
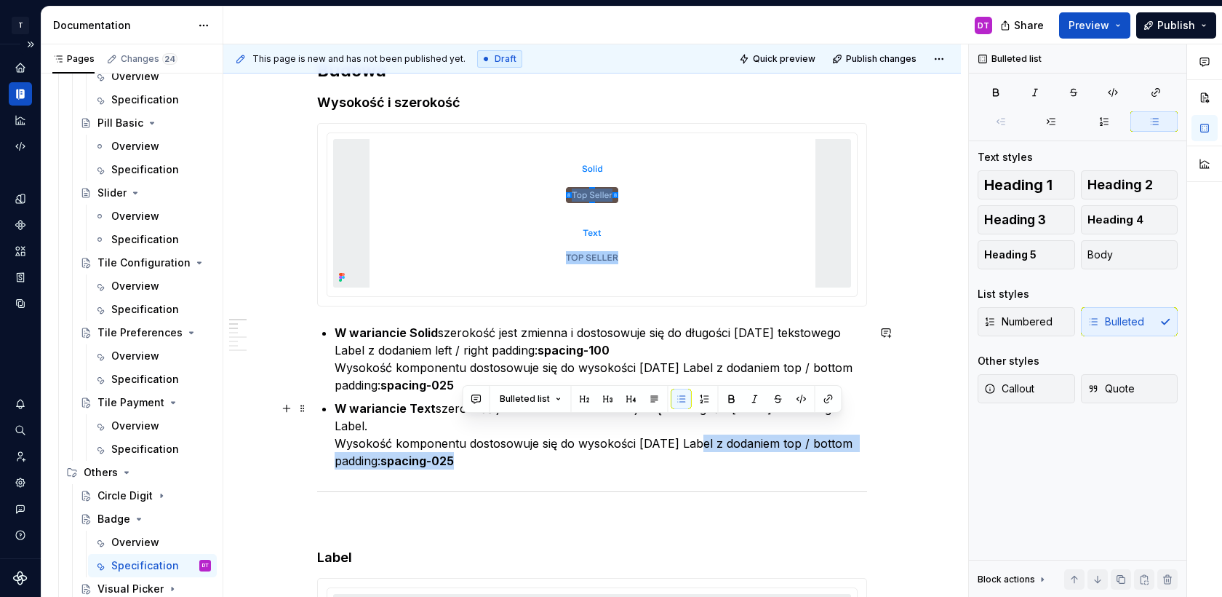
drag, startPoint x: 698, startPoint y: 423, endPoint x: 712, endPoint y: 438, distance: 20.6
click at [712, 438] on p "W wariancie Text szerokość jest zmienna i dostosowuje się do długości pola teks…" at bounding box center [601, 434] width 533 height 70
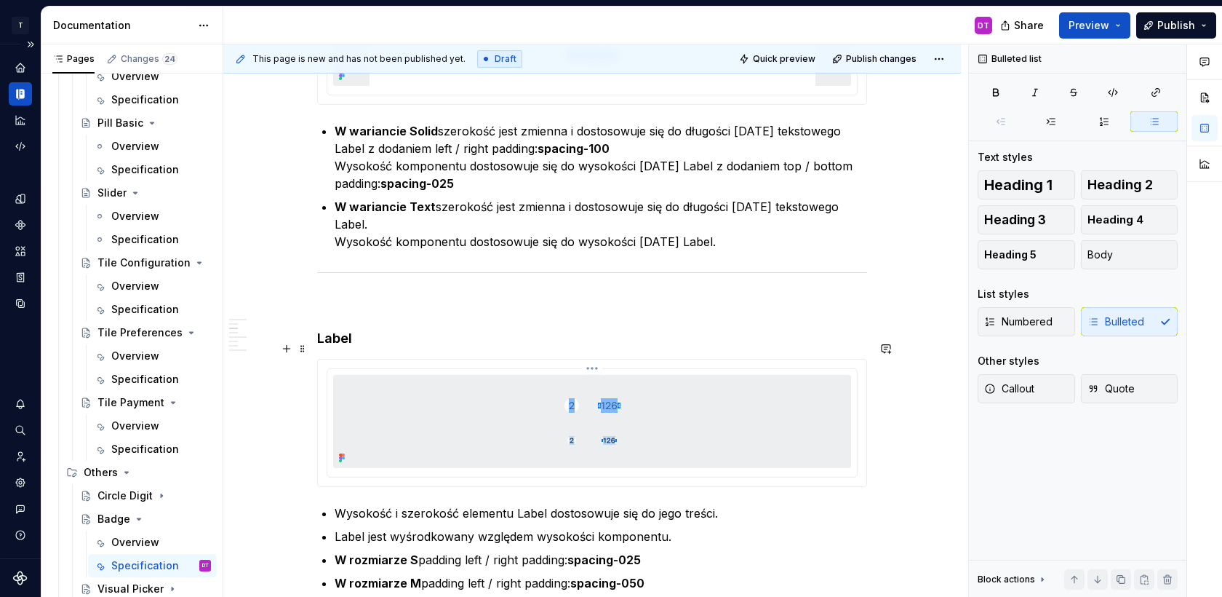
scroll to position [864, 0]
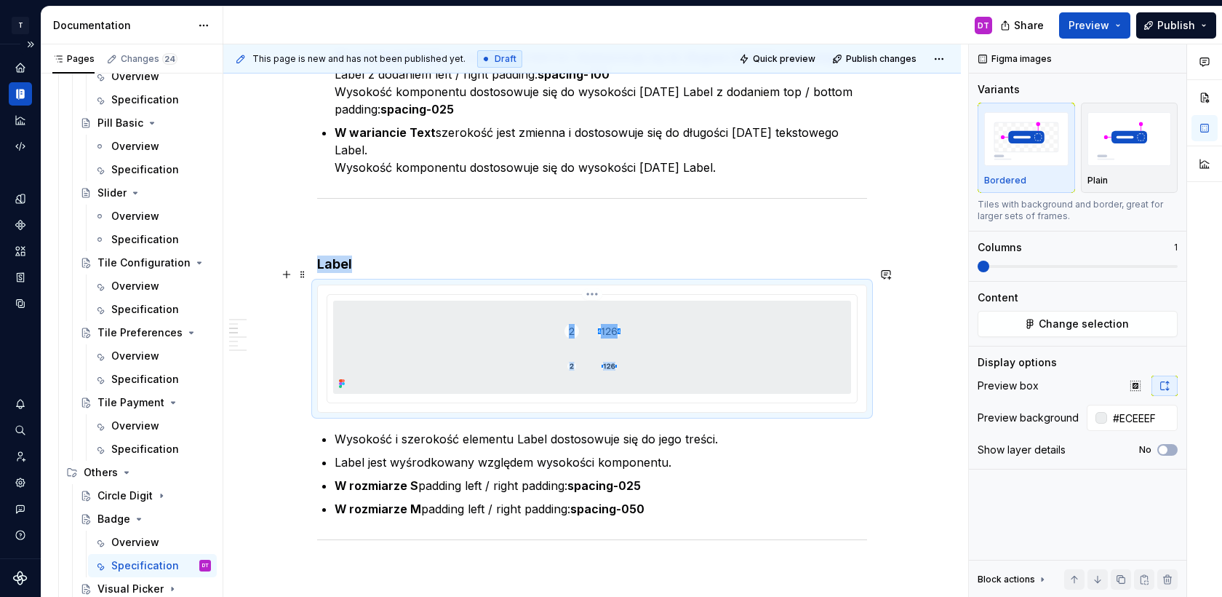
click at [542, 384] on div at bounding box center [592, 349] width 530 height 108
click at [1102, 325] on span "Change selection" at bounding box center [1084, 324] width 90 height 15
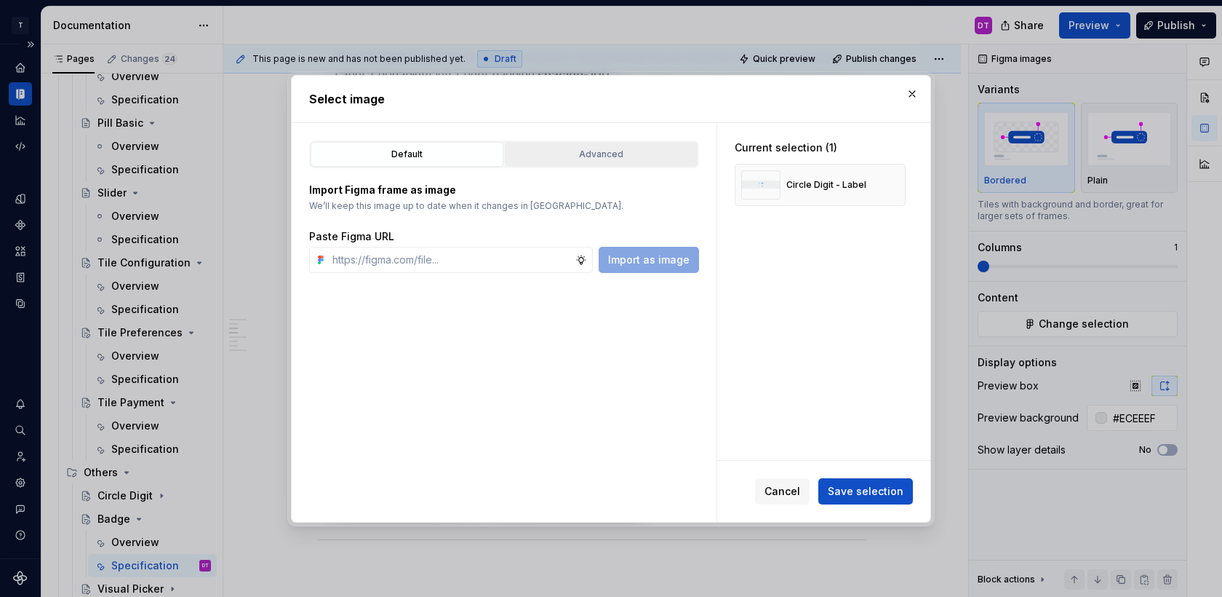
type textarea "*"
click at [609, 159] on div "Advanced" at bounding box center [601, 154] width 183 height 15
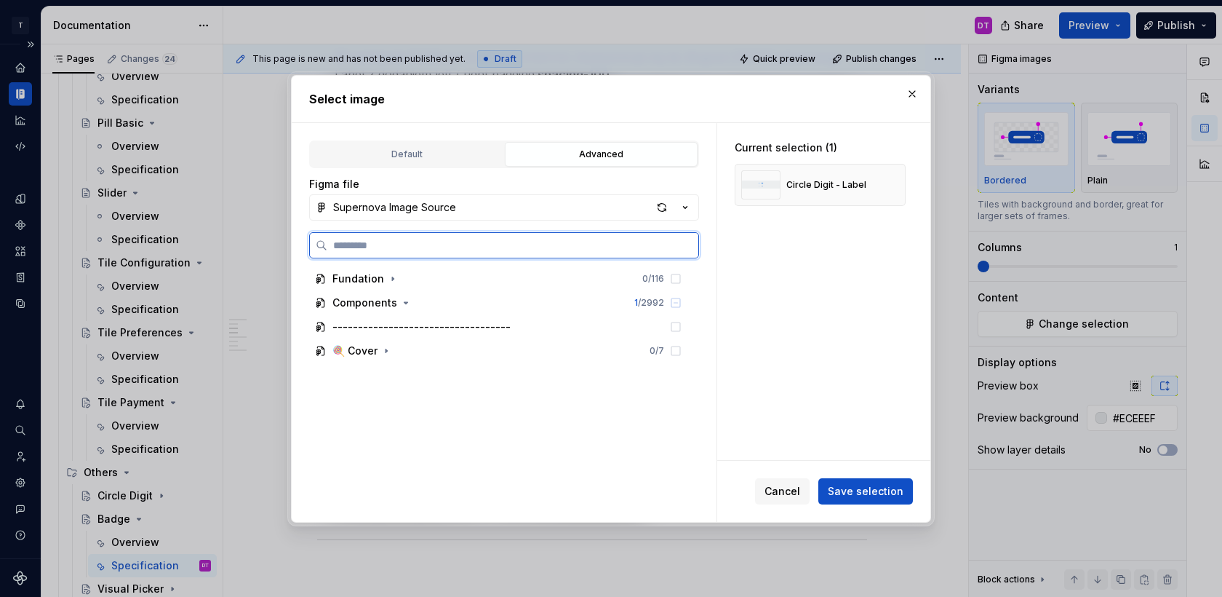
click at [426, 238] on input "search" at bounding box center [512, 245] width 371 height 15
type input "*****"
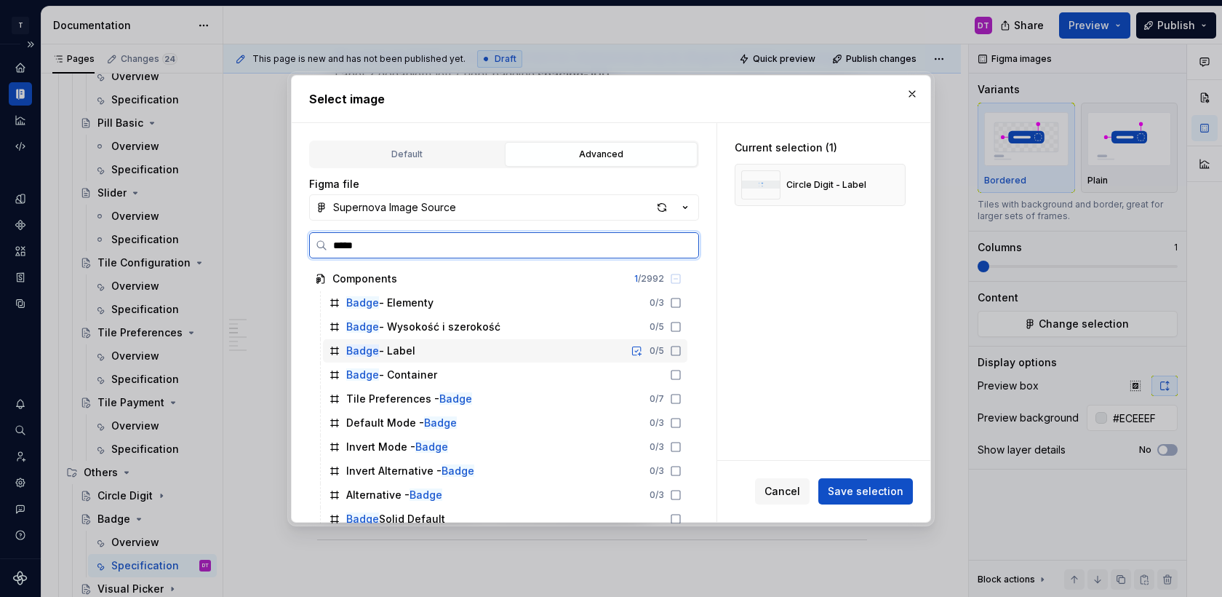
click at [448, 354] on div "Badge - Label 0 / 5" at bounding box center [505, 350] width 365 height 23
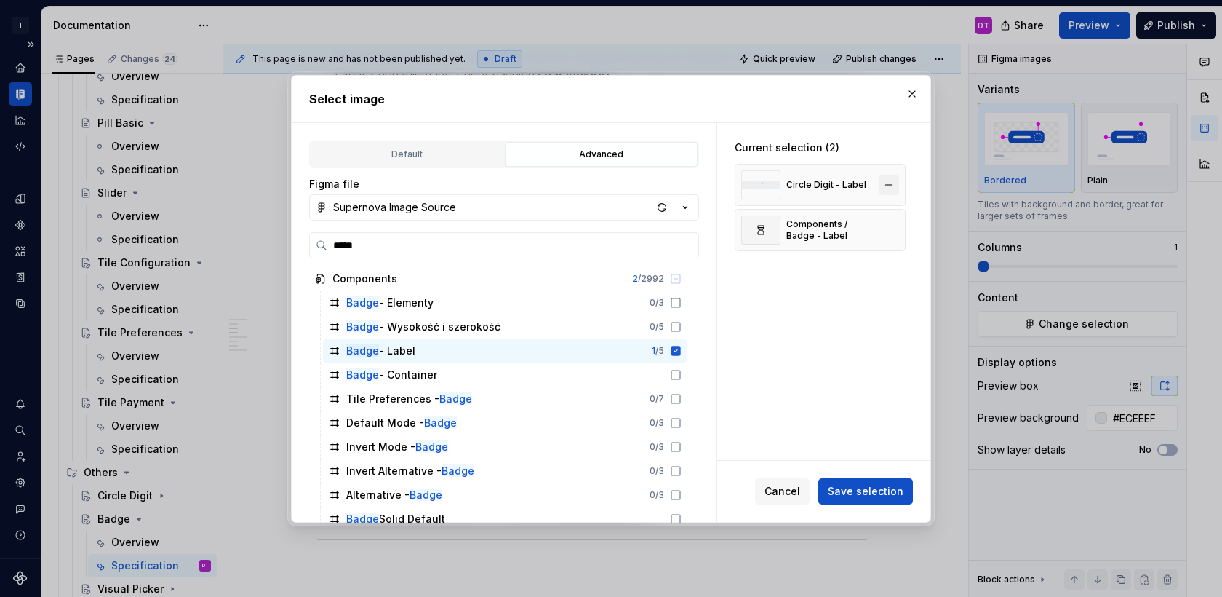
click at [896, 186] on button "button" at bounding box center [889, 185] width 20 height 20
click at [862, 493] on span "Save selection" at bounding box center [866, 491] width 76 height 15
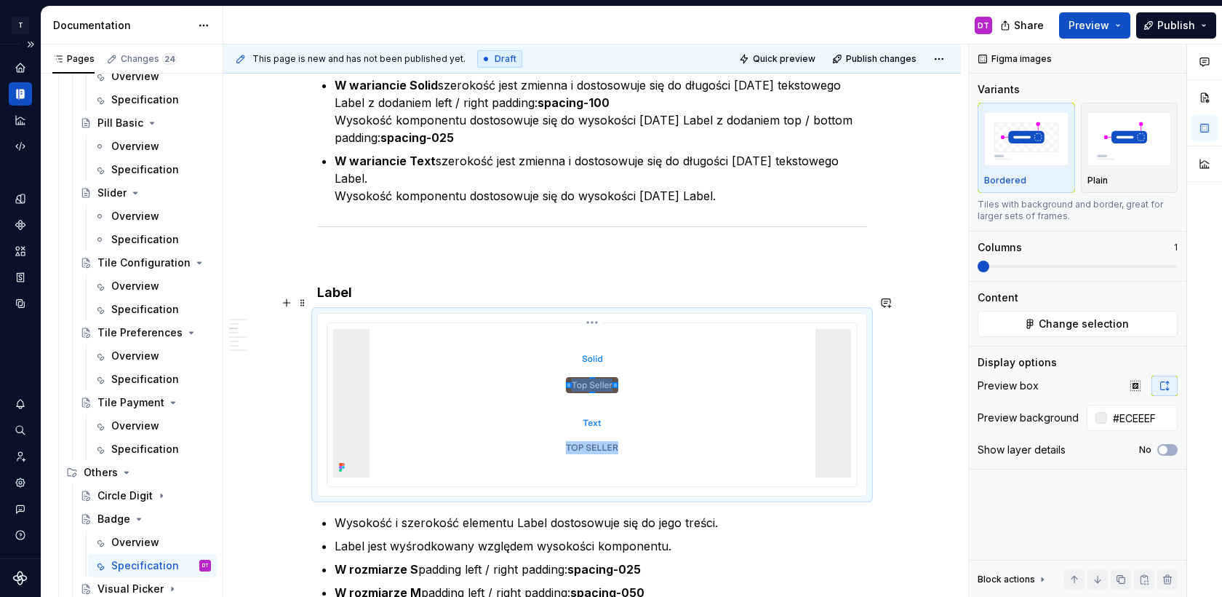
scroll to position [839, 0]
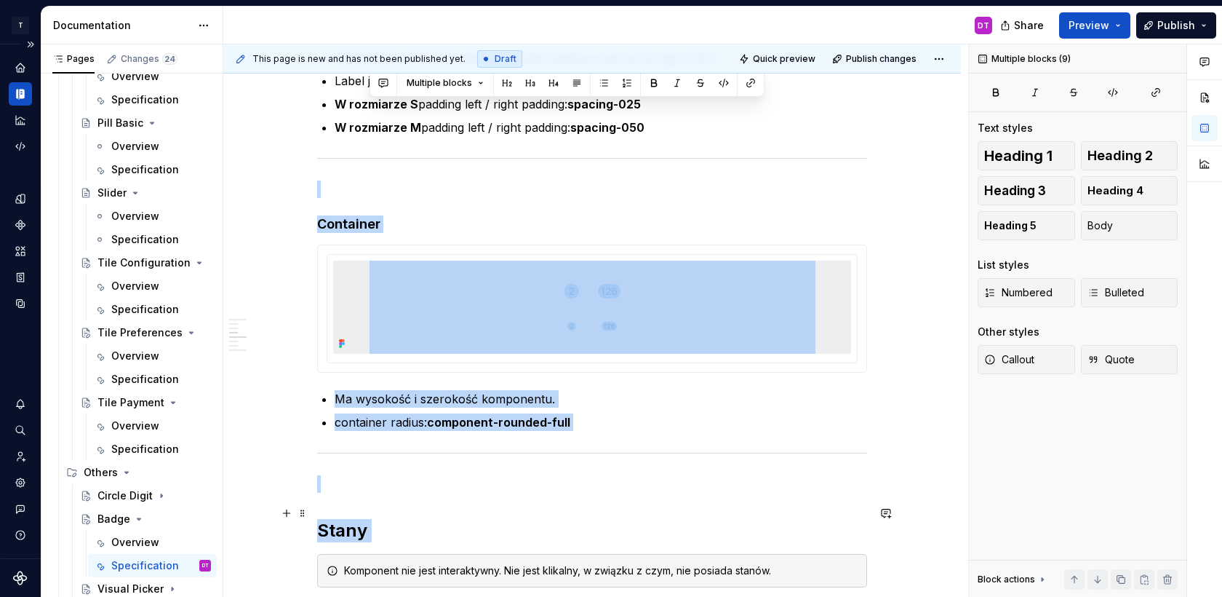
drag, startPoint x: 671, startPoint y: 568, endPoint x: 356, endPoint y: 512, distance: 320.0
click at [356, 516] on div "**********" at bounding box center [592, 67] width 550 height 2090
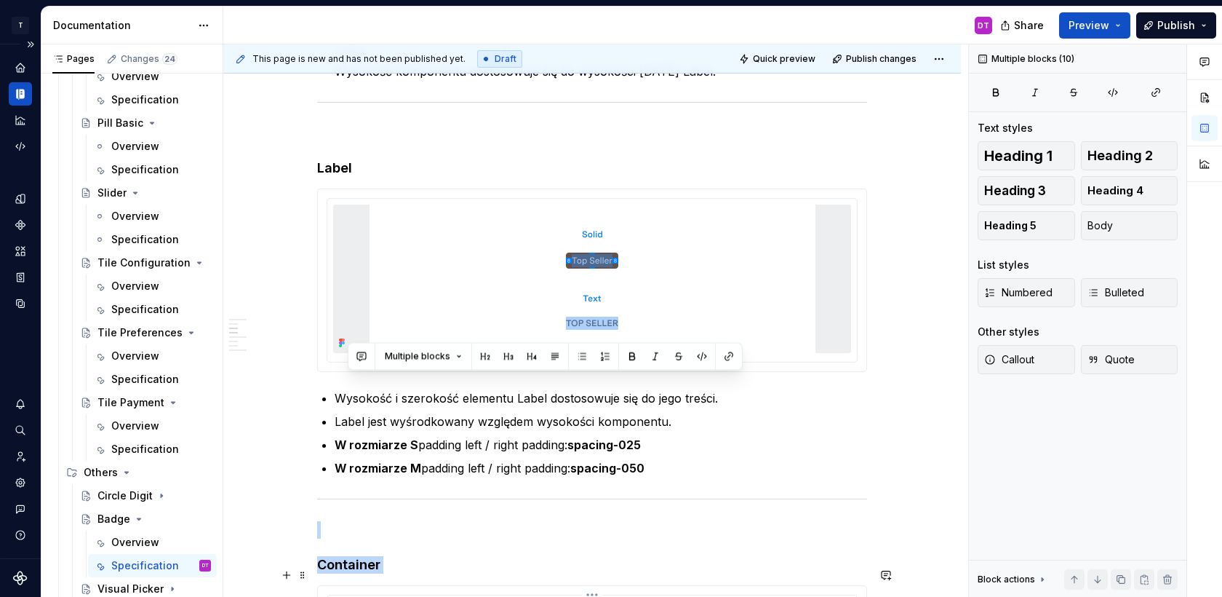
scroll to position [940, 0]
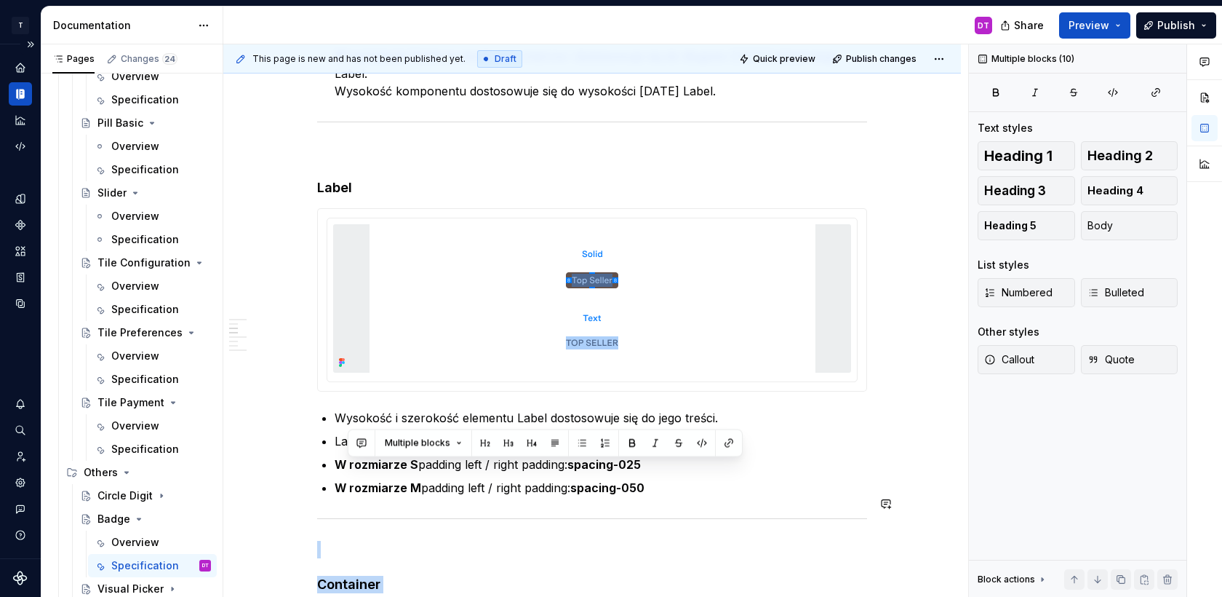
click at [504, 488] on div "**********" at bounding box center [592, 427] width 550 height 2090
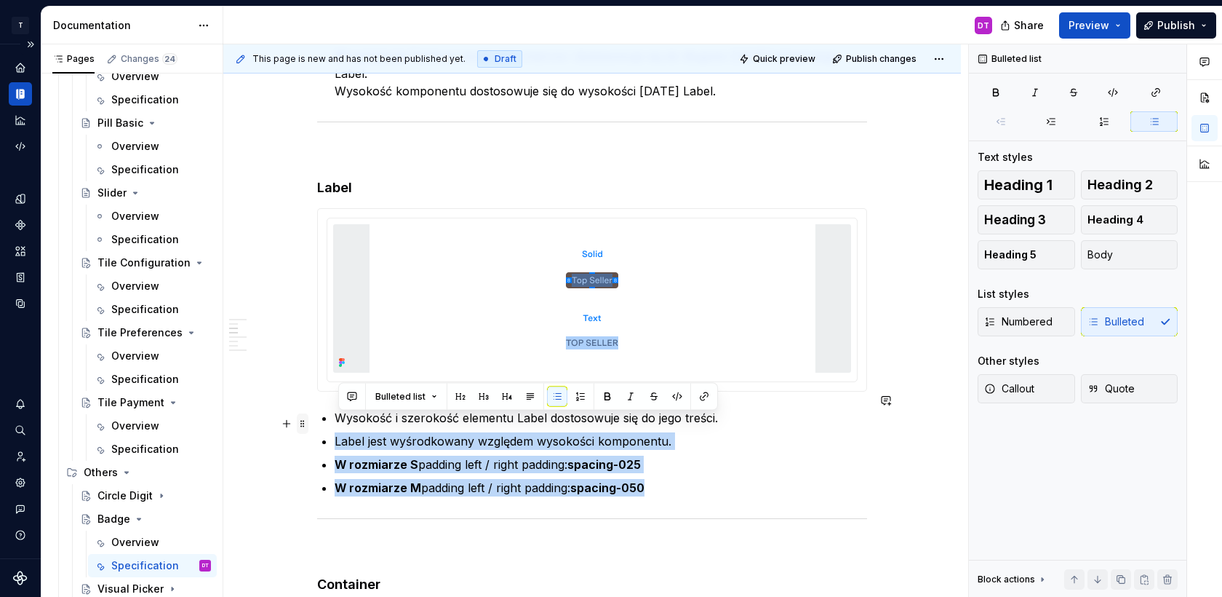
drag, startPoint x: 681, startPoint y: 473, endPoint x: 303, endPoint y: 420, distance: 382.1
click at [317, 420] on div "**********" at bounding box center [592, 436] width 550 height 2108
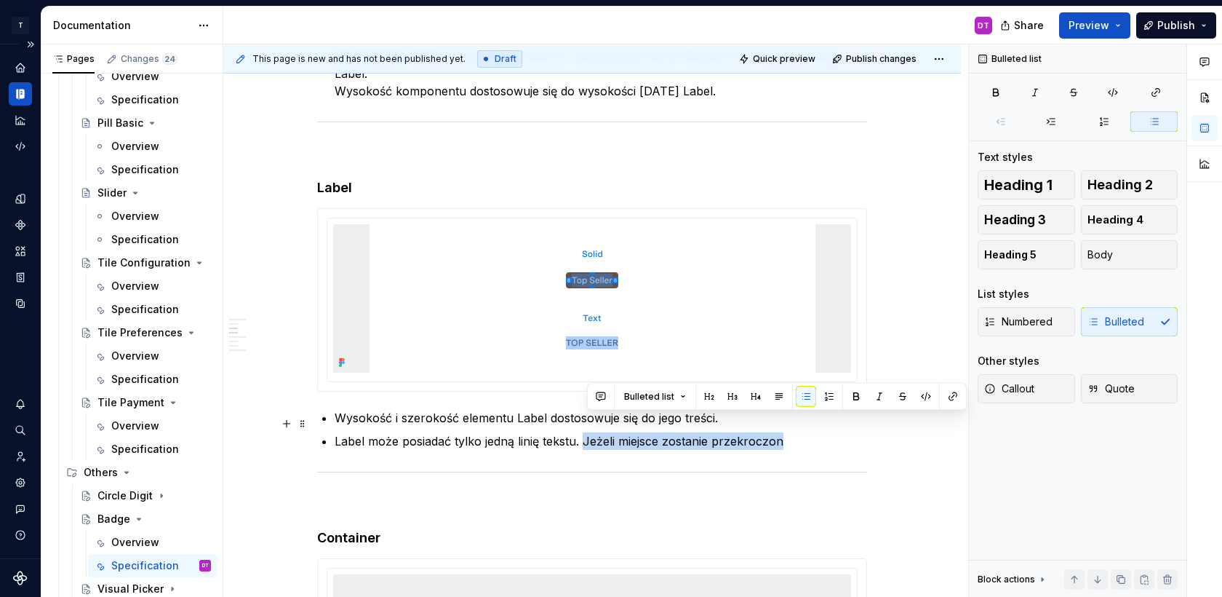
drag, startPoint x: 800, startPoint y: 416, endPoint x: 588, endPoint y: 418, distance: 212.5
click at [588, 432] on p "Label może posiadać tylko jedną linię tekstu. Jeżeli miejsce zostanie przekrocz…" at bounding box center [601, 440] width 533 height 17
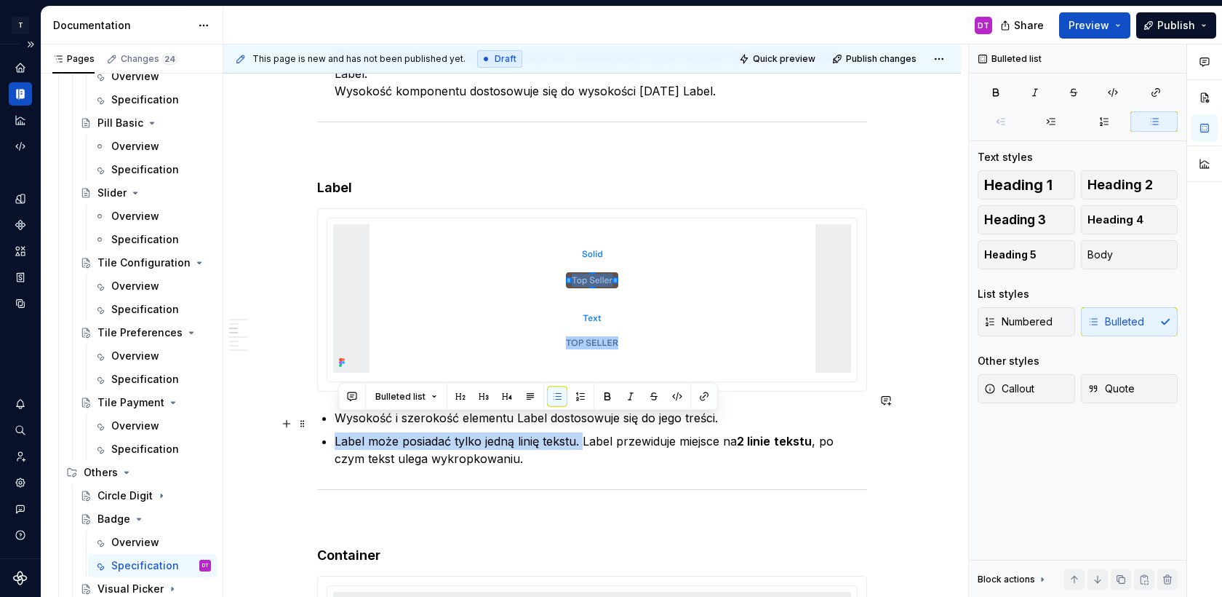
drag, startPoint x: 588, startPoint y: 423, endPoint x: 341, endPoint y: 422, distance: 247.4
click at [341, 432] on p "Label może posiadać tylko jedną linię tekstu. Label przewiduje miejsce na 2 lin…" at bounding box center [601, 449] width 533 height 35
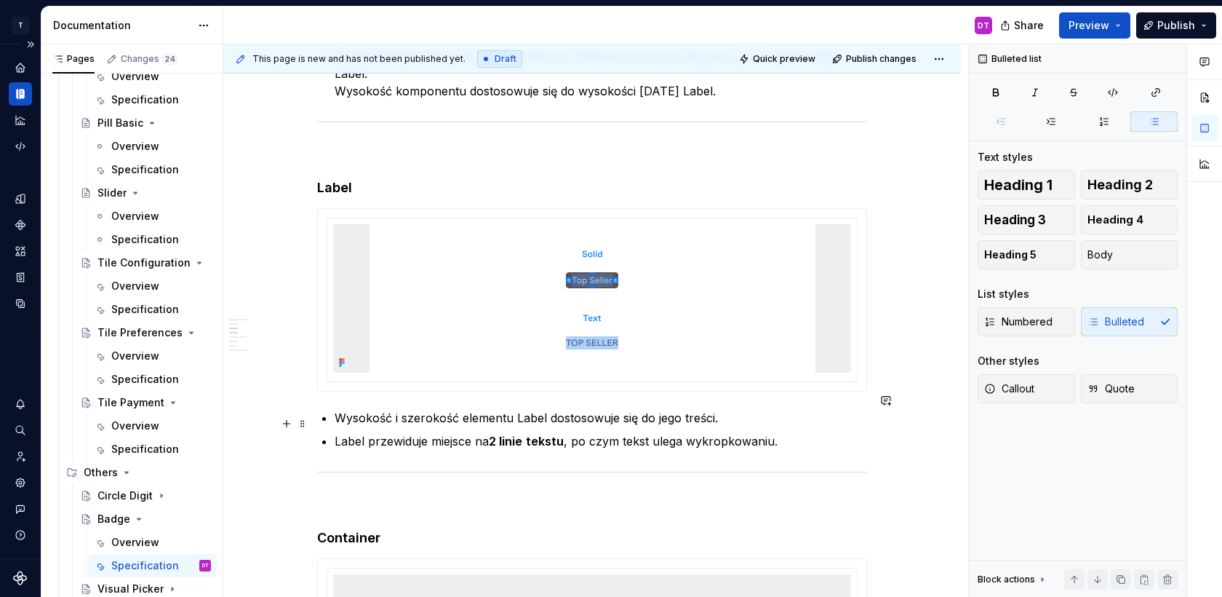
click at [501, 434] on strong "2 linie" at bounding box center [505, 441] width 33 height 15
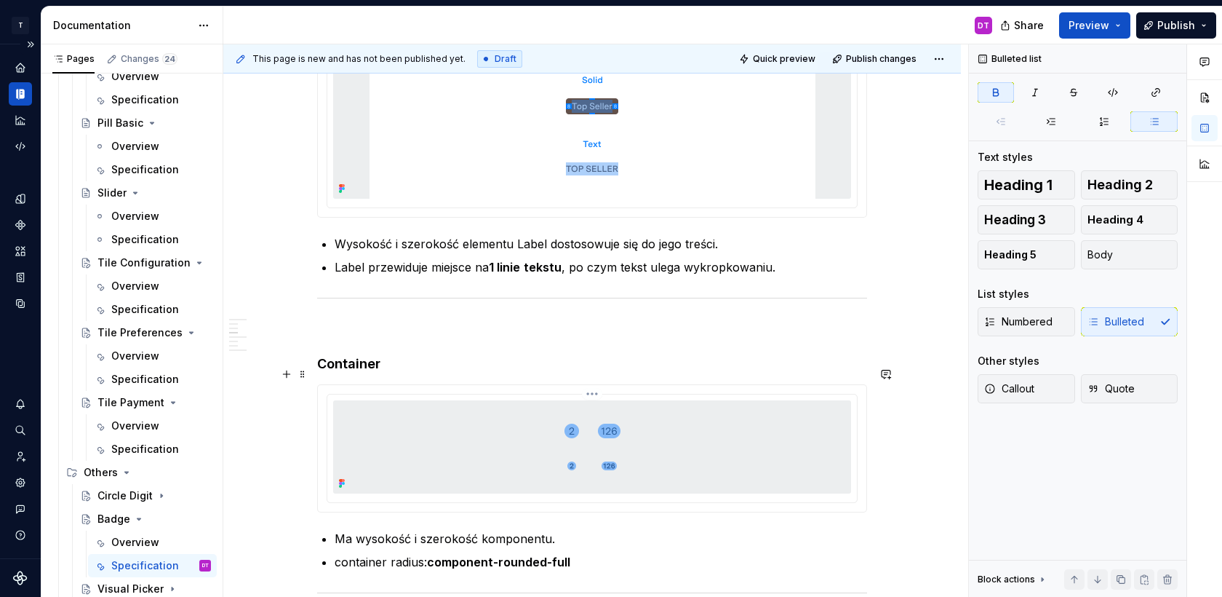
scroll to position [1115, 0]
click at [536, 442] on img at bounding box center [593, 445] width 446 height 93
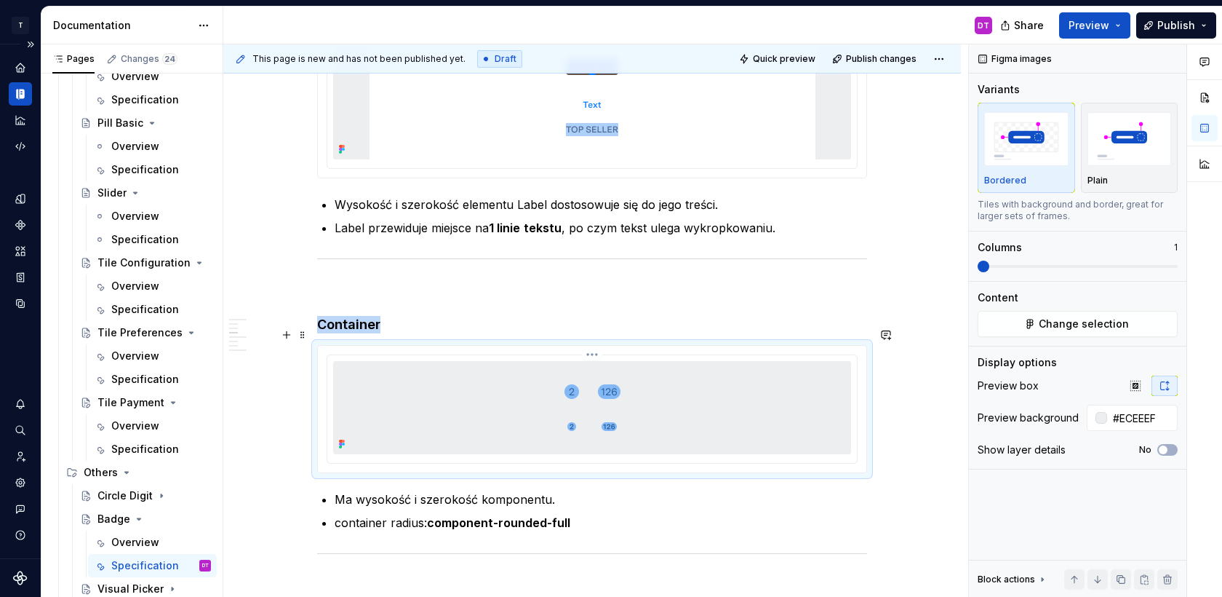
scroll to position [1170, 0]
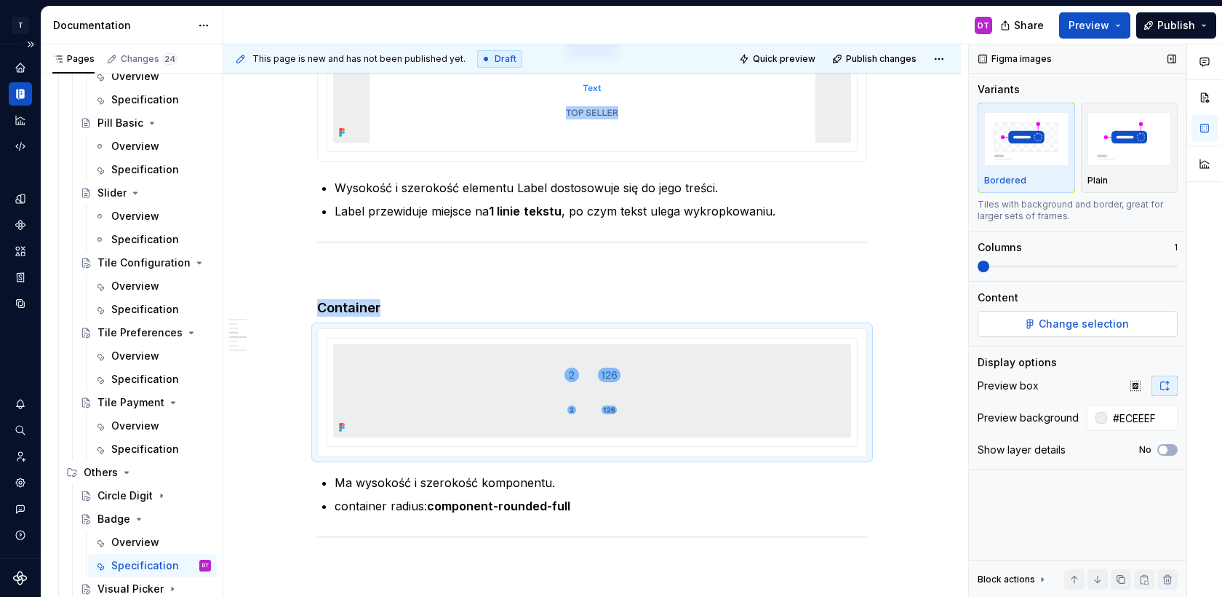
click at [1064, 321] on span "Change selection" at bounding box center [1084, 324] width 90 height 15
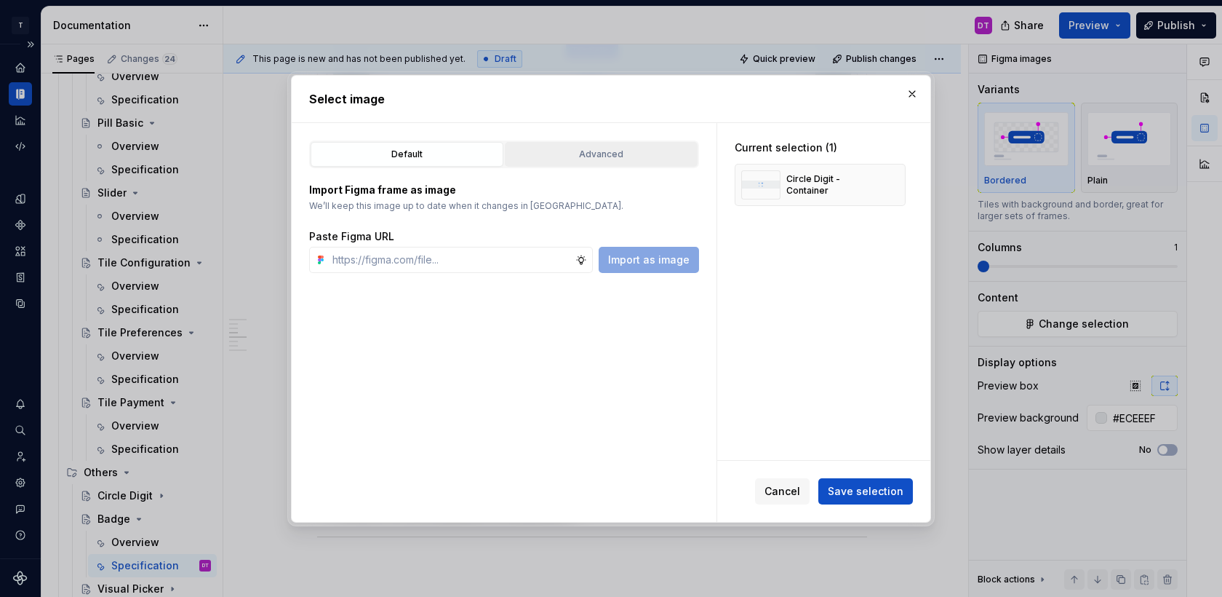
click at [618, 146] on button "Advanced" at bounding box center [601, 154] width 193 height 25
type textarea "*"
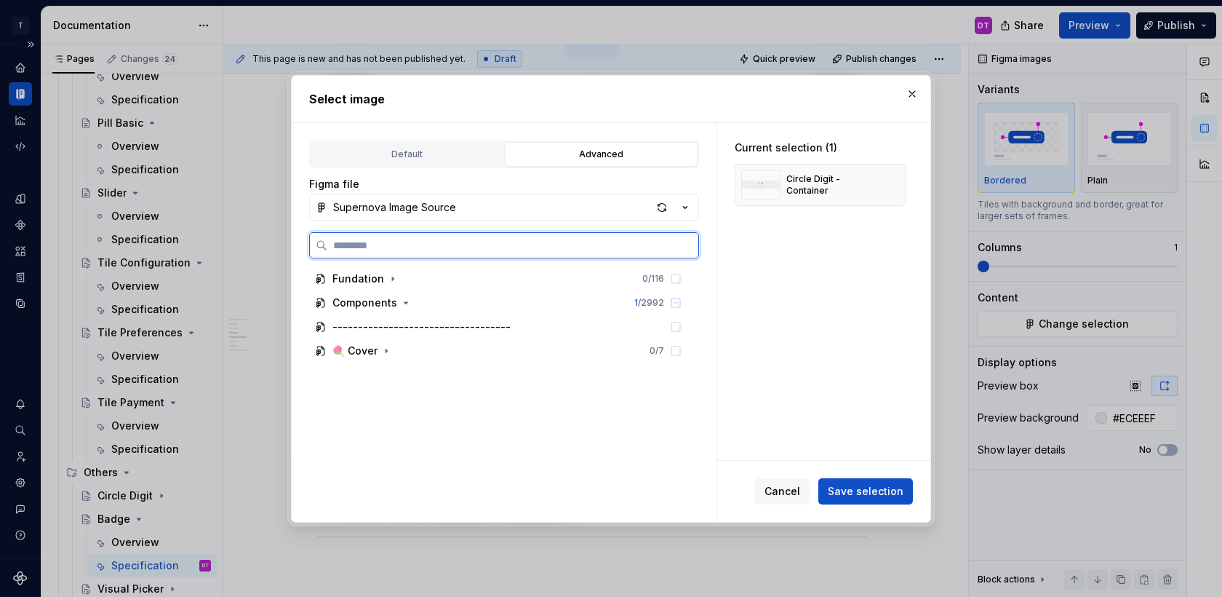
click at [505, 242] on input "search" at bounding box center [512, 245] width 371 height 15
type input "****"
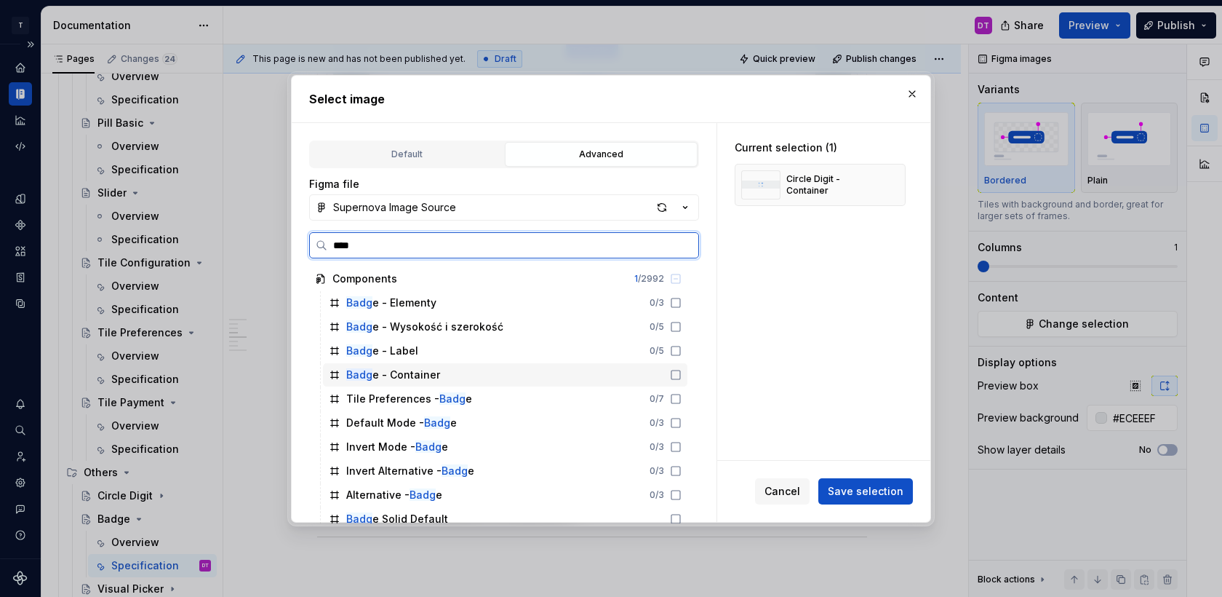
click at [422, 379] on div "Badg e - Container" at bounding box center [393, 374] width 94 height 15
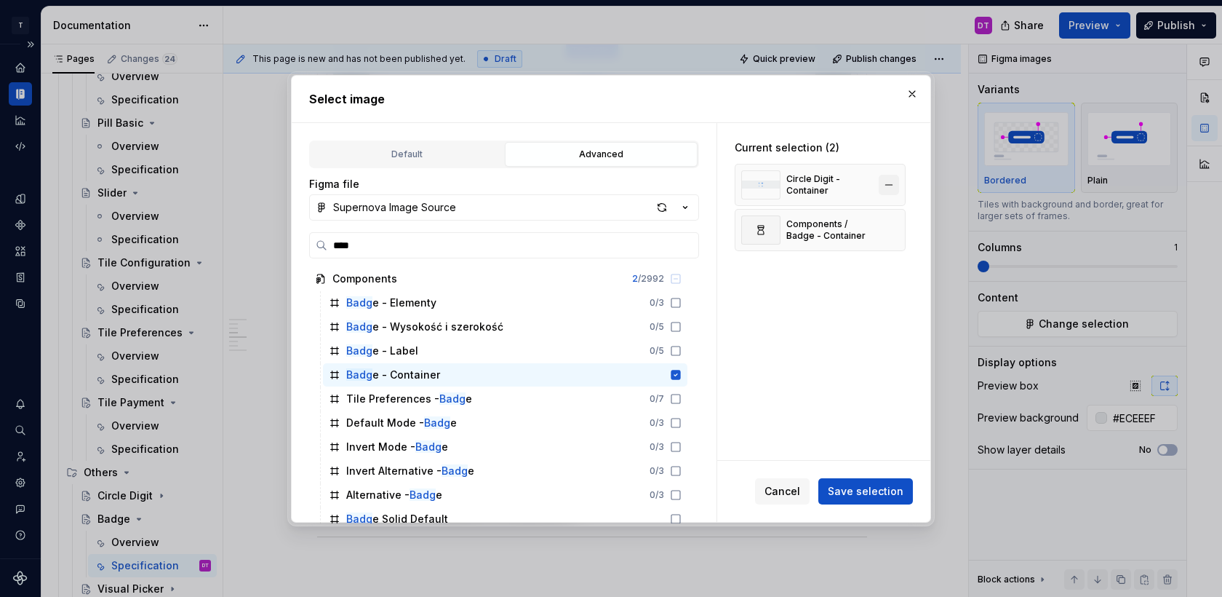
click at [899, 182] on button "button" at bounding box center [889, 185] width 20 height 20
click at [863, 498] on button "Save selection" at bounding box center [866, 491] width 95 height 26
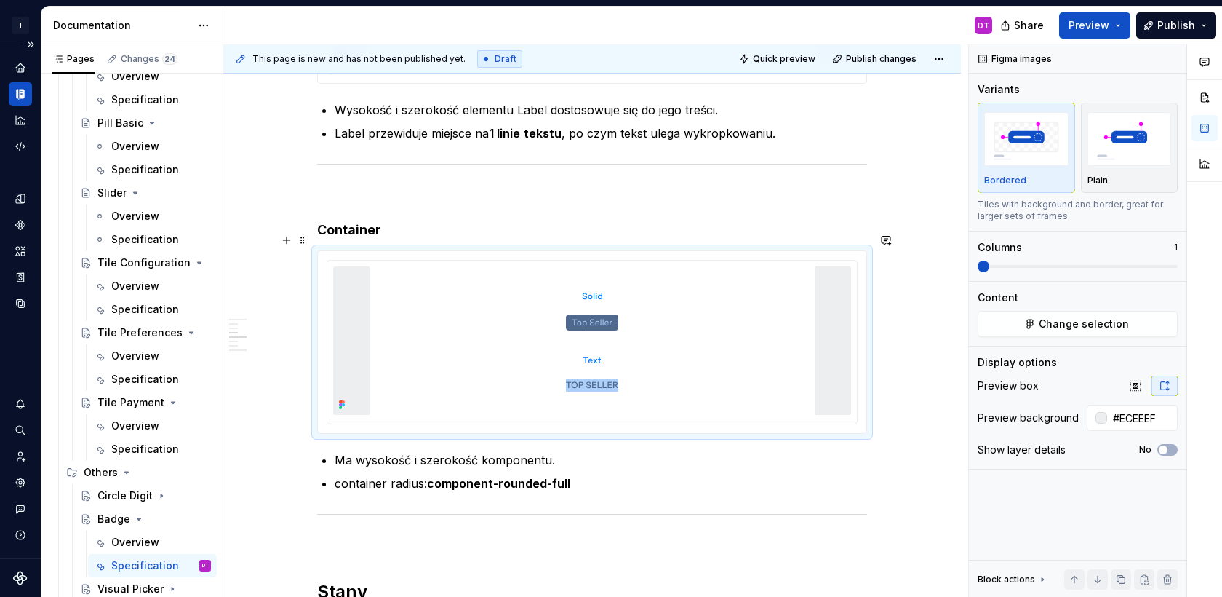
scroll to position [1252, 0]
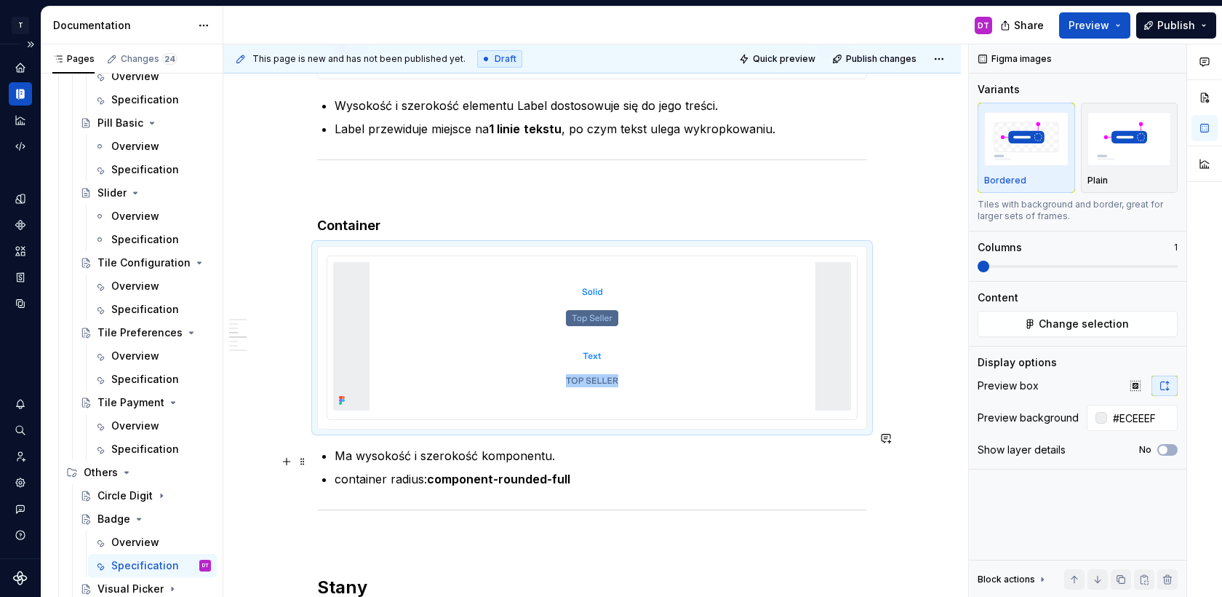
click at [562, 471] on strong "component-rounded-full" at bounding box center [498, 478] width 143 height 15
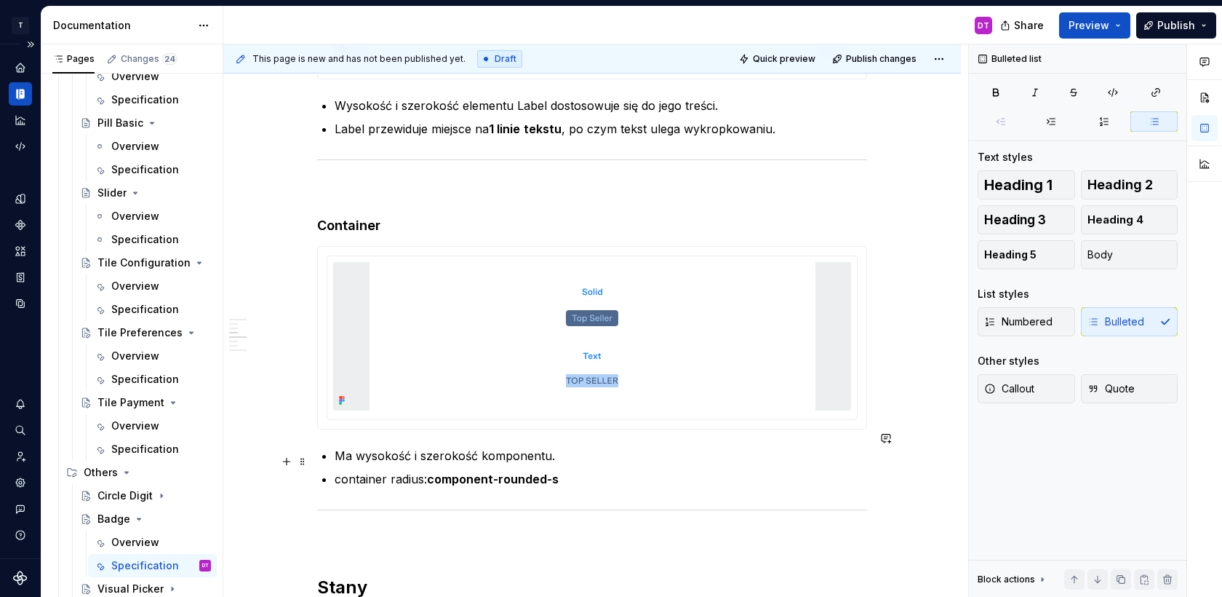
click at [338, 461] on div "**********" at bounding box center [592, 119] width 550 height 2099
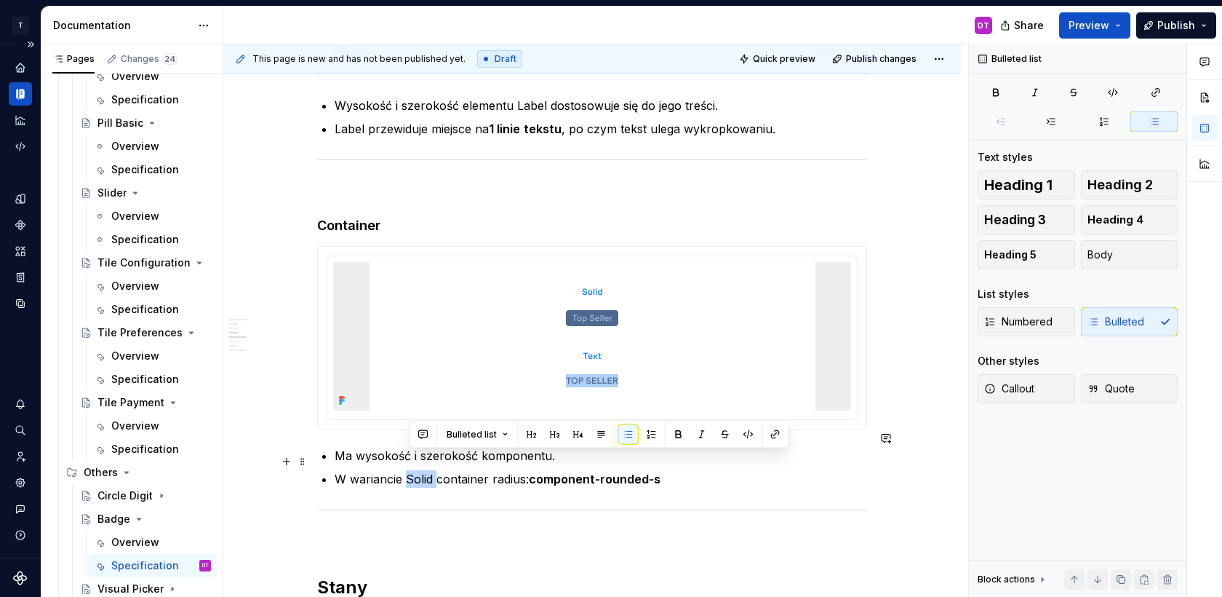
click at [410, 470] on p "W wariancie Solid container radius: component-rounded-s" at bounding box center [601, 478] width 533 height 17
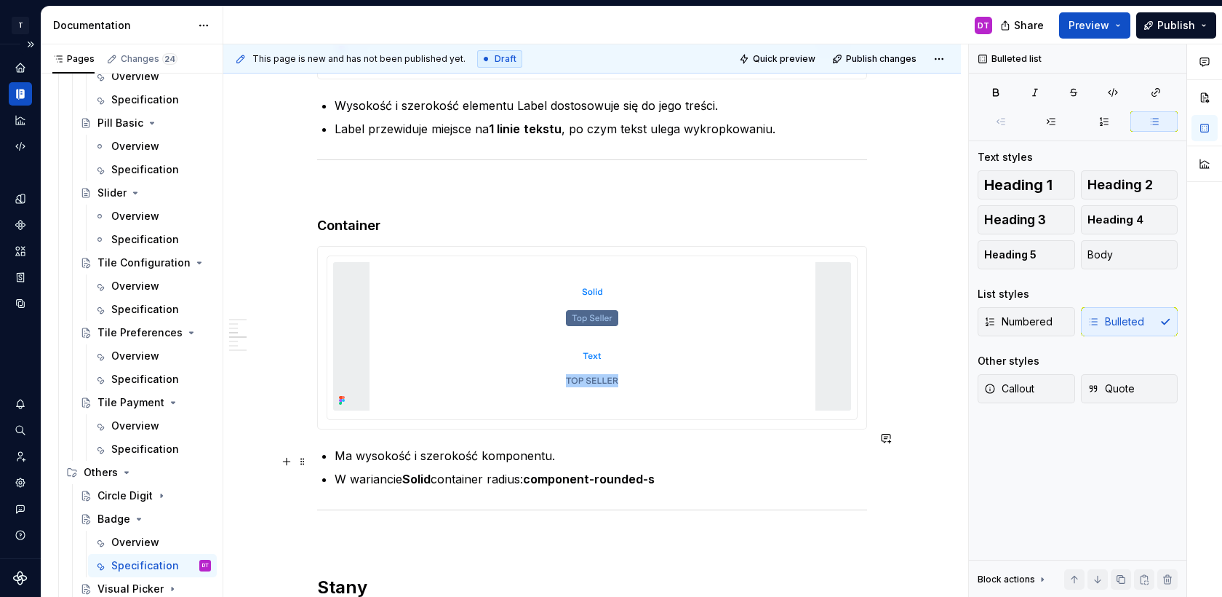
click at [459, 470] on p "W wariancie Solid container radius: component-rounded-s" at bounding box center [601, 478] width 533 height 17
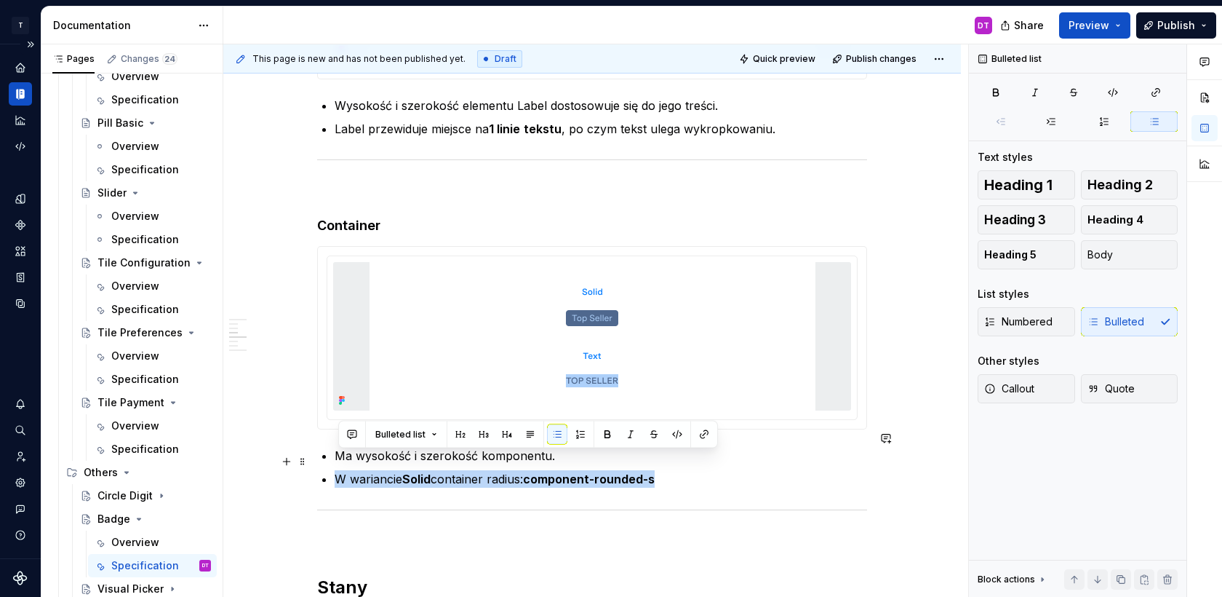
drag, startPoint x: 674, startPoint y: 459, endPoint x: 339, endPoint y: 460, distance: 335.4
click at [339, 470] on p "W wariancie Solid container radius: component-rounded-s" at bounding box center [601, 478] width 533 height 17
copy p "W wariancie Solid container radius: component-rounded-s"
click at [674, 470] on p "W wariancie Solid container radius: component-rounded-s" at bounding box center [601, 478] width 533 height 17
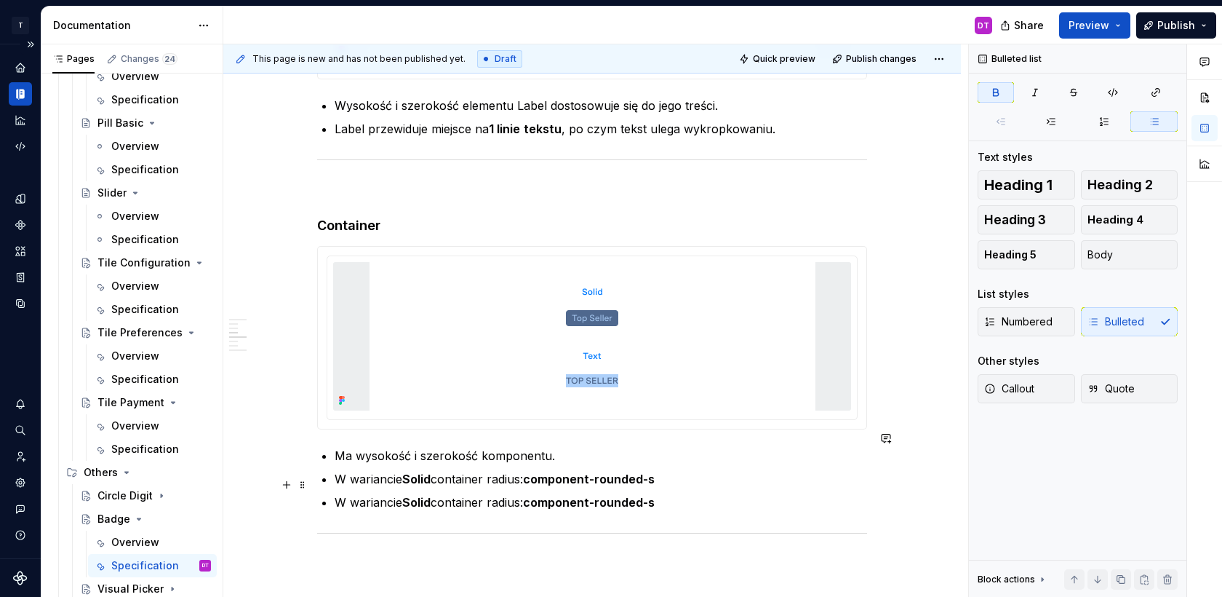
click at [423, 495] on strong "Solid" at bounding box center [416, 502] width 28 height 15
click at [653, 495] on strong "component-rounded-s" at bounding box center [587, 502] width 132 height 15
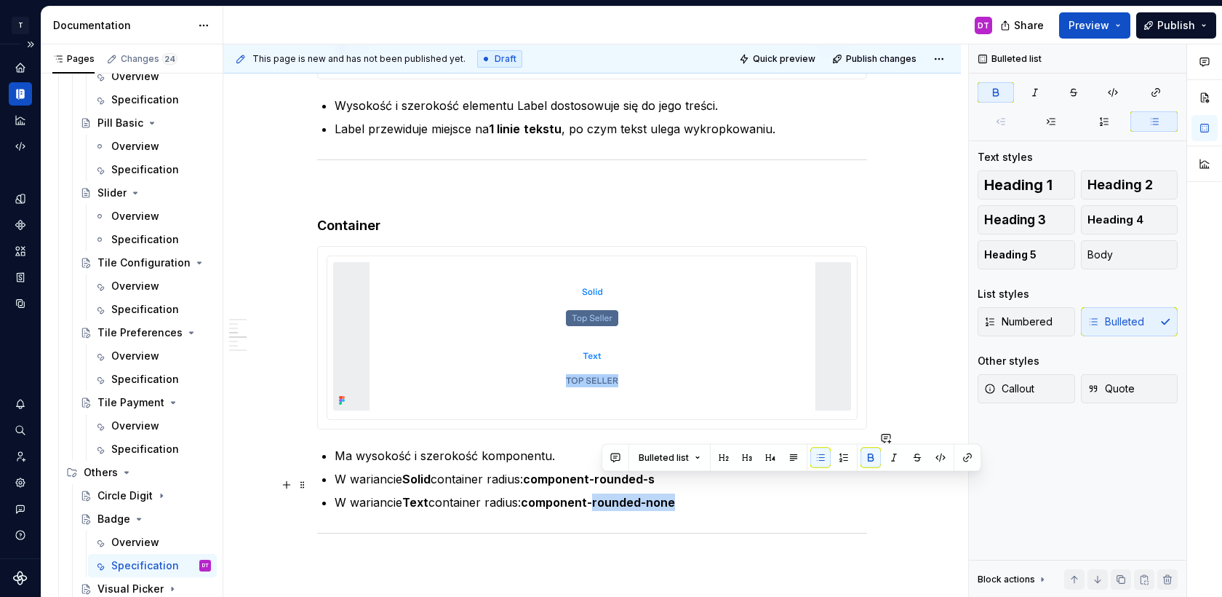
drag, startPoint x: 603, startPoint y: 484, endPoint x: 736, endPoint y: 484, distance: 133.1
click at [736, 493] on p "W wariancie Text container radius: component-rounded-none" at bounding box center [601, 501] width 533 height 17
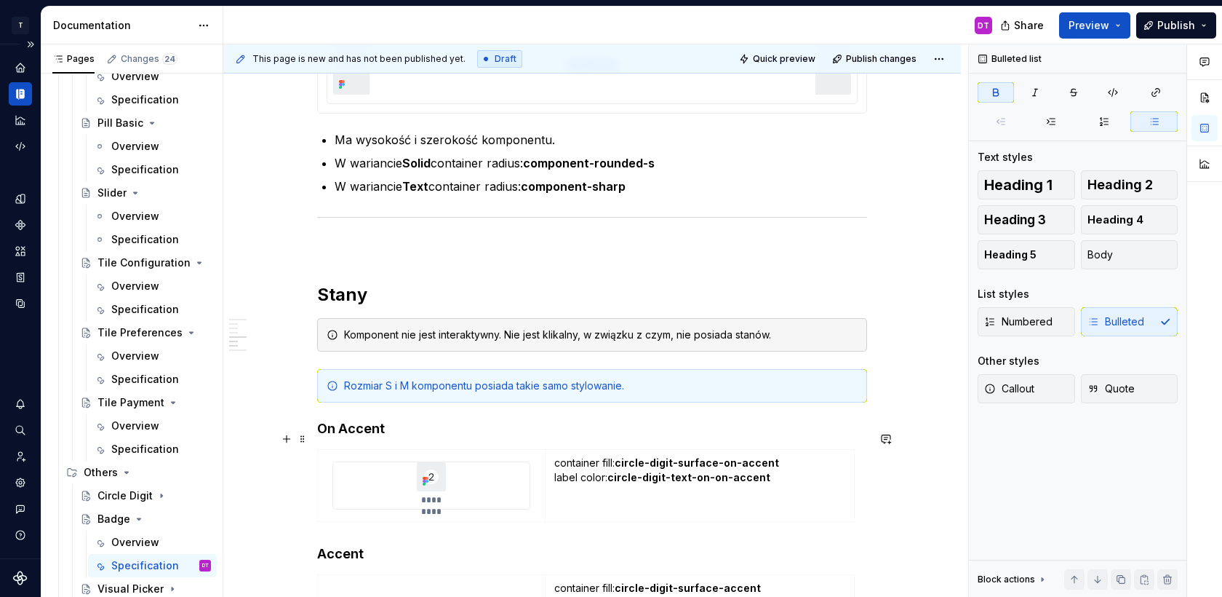
scroll to position [1569, 0]
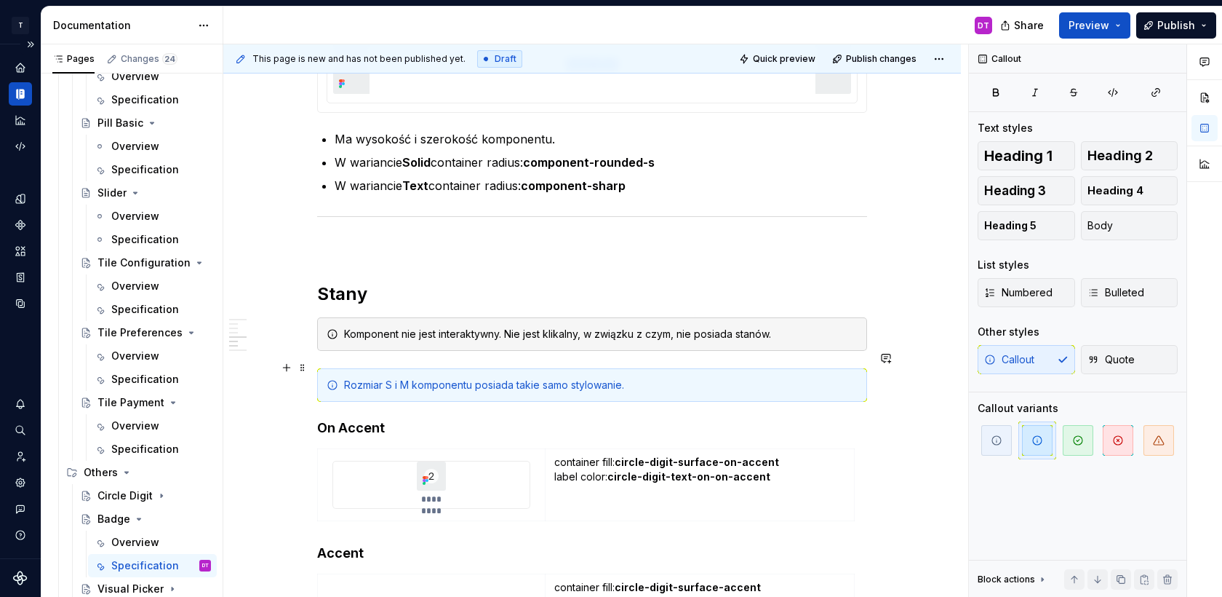
click at [715, 378] on div "Rozmiar S i M komponentu posiada takie samo stylowanie." at bounding box center [601, 385] width 514 height 15
click at [1174, 563] on button "button" at bounding box center [1168, 579] width 20 height 20
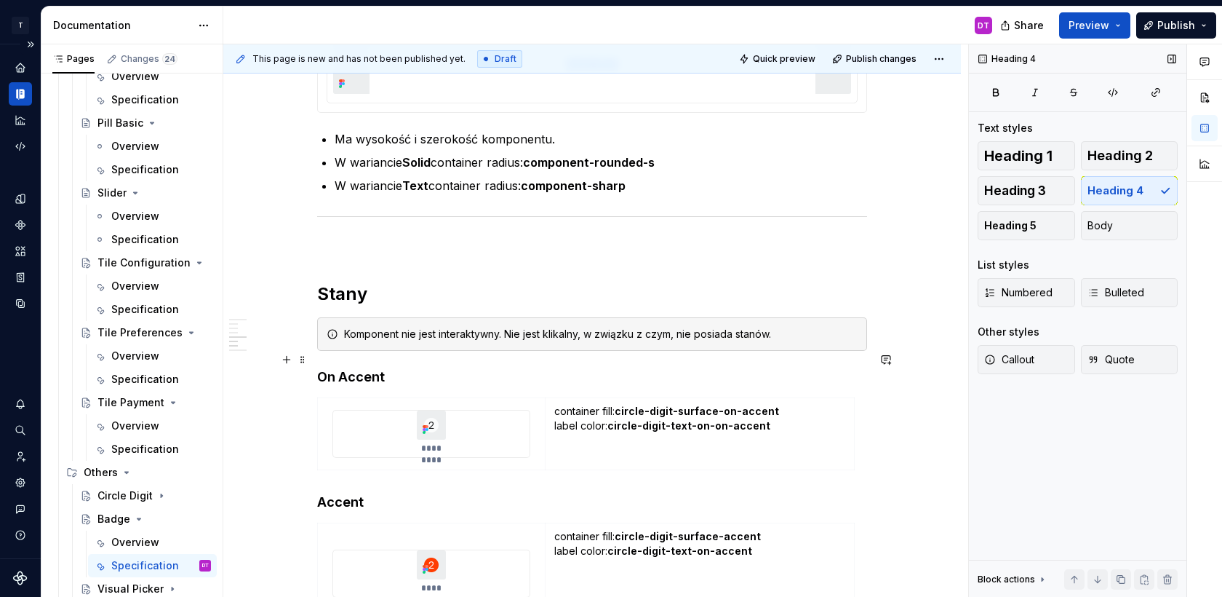
click at [338, 368] on h4 "On Accent" at bounding box center [592, 376] width 550 height 17
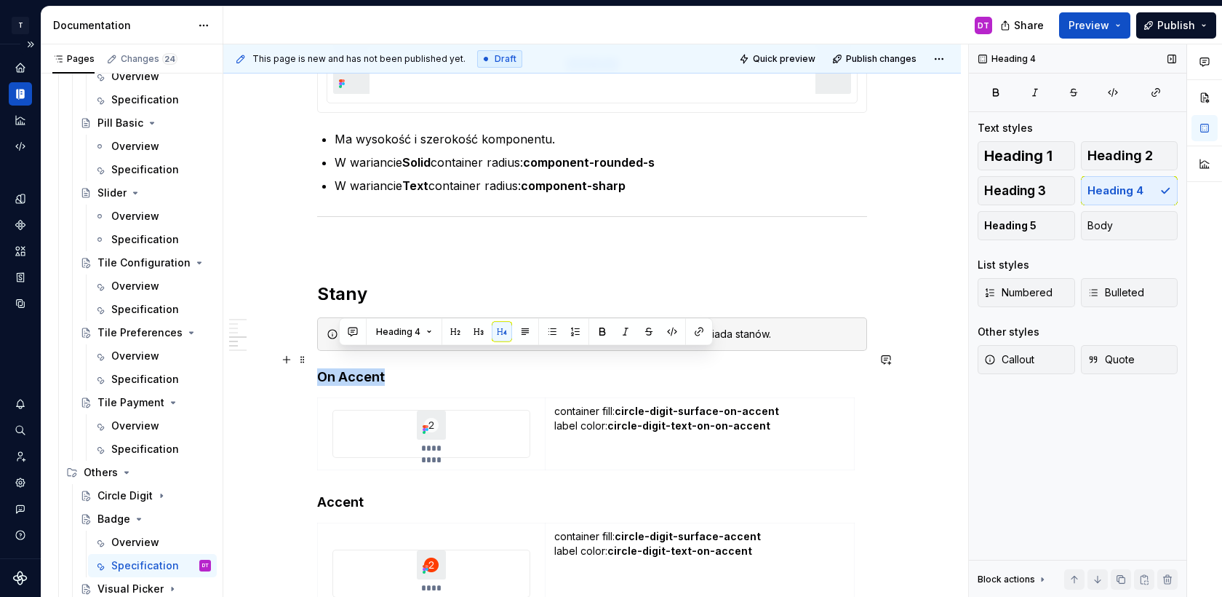
click at [338, 368] on h4 "On Accent" at bounding box center [592, 376] width 550 height 17
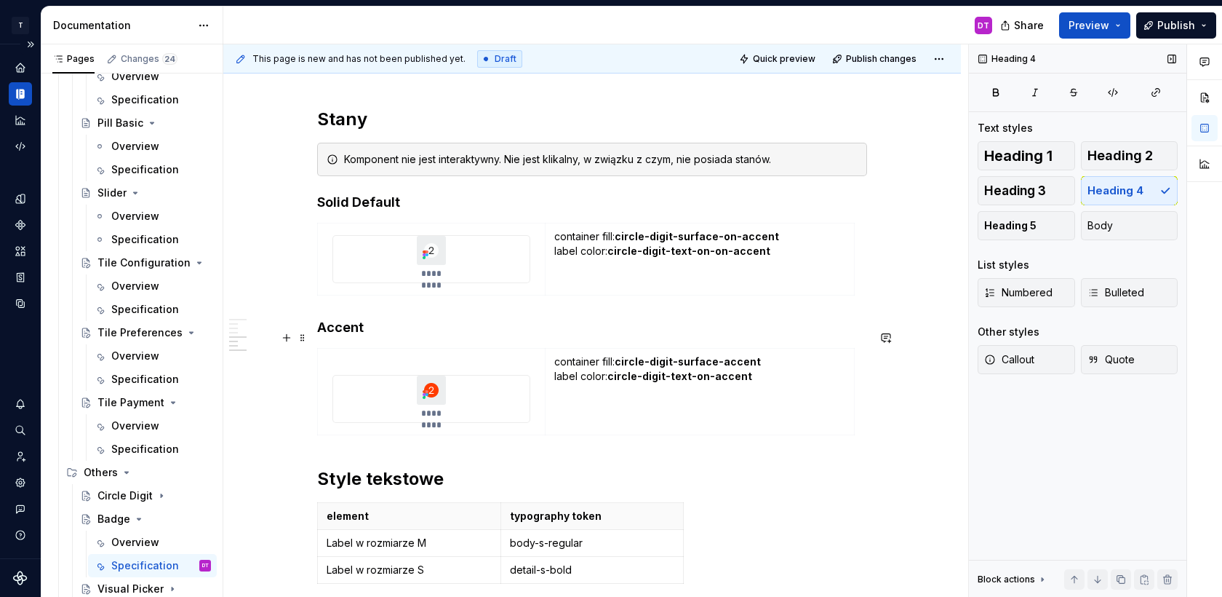
scroll to position [1756, 0]
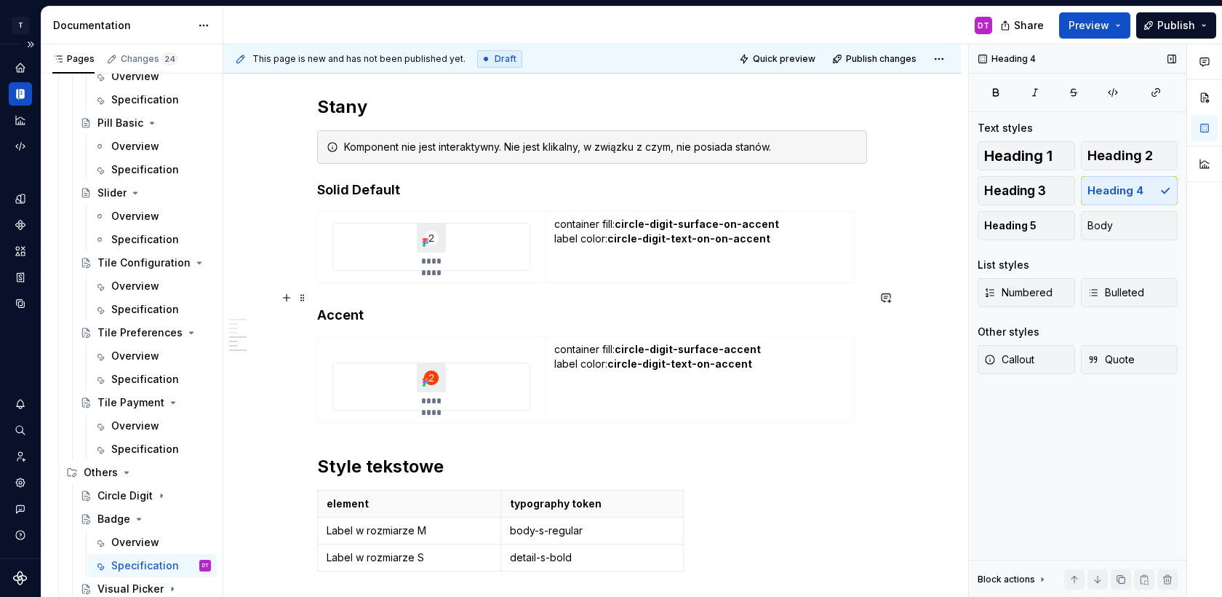
click at [339, 306] on h4 "Accent" at bounding box center [592, 314] width 550 height 17
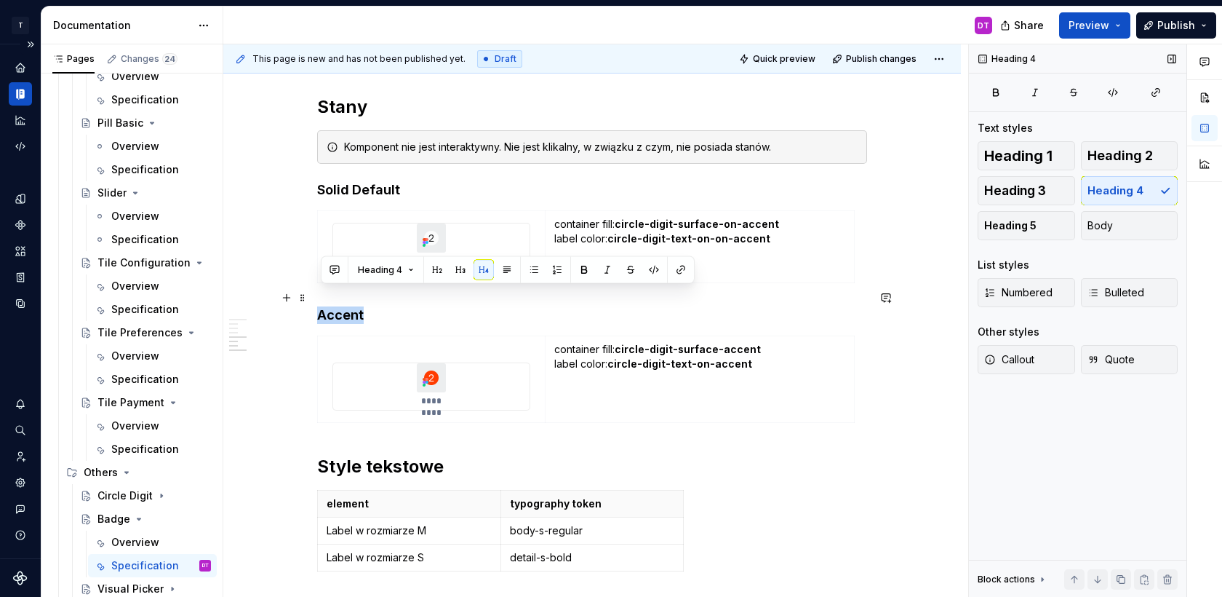
click at [339, 306] on h4 "Accent" at bounding box center [592, 314] width 550 height 17
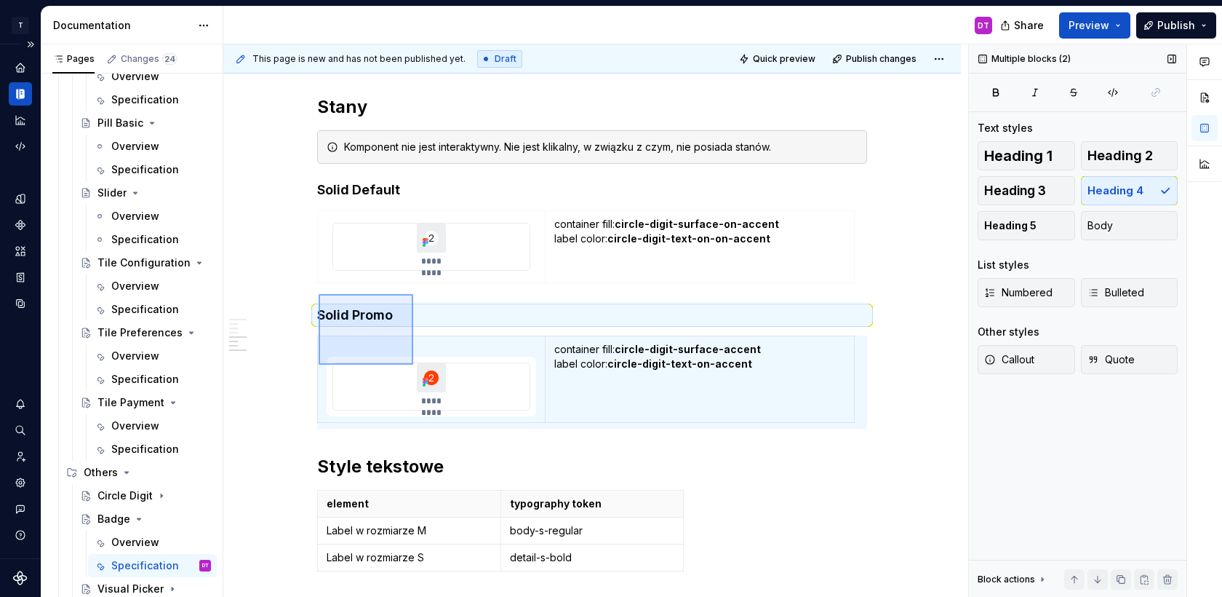
drag, startPoint x: 319, startPoint y: 294, endPoint x: 413, endPoint y: 365, distance: 118.0
click at [413, 365] on div "**********" at bounding box center [595, 320] width 745 height 553
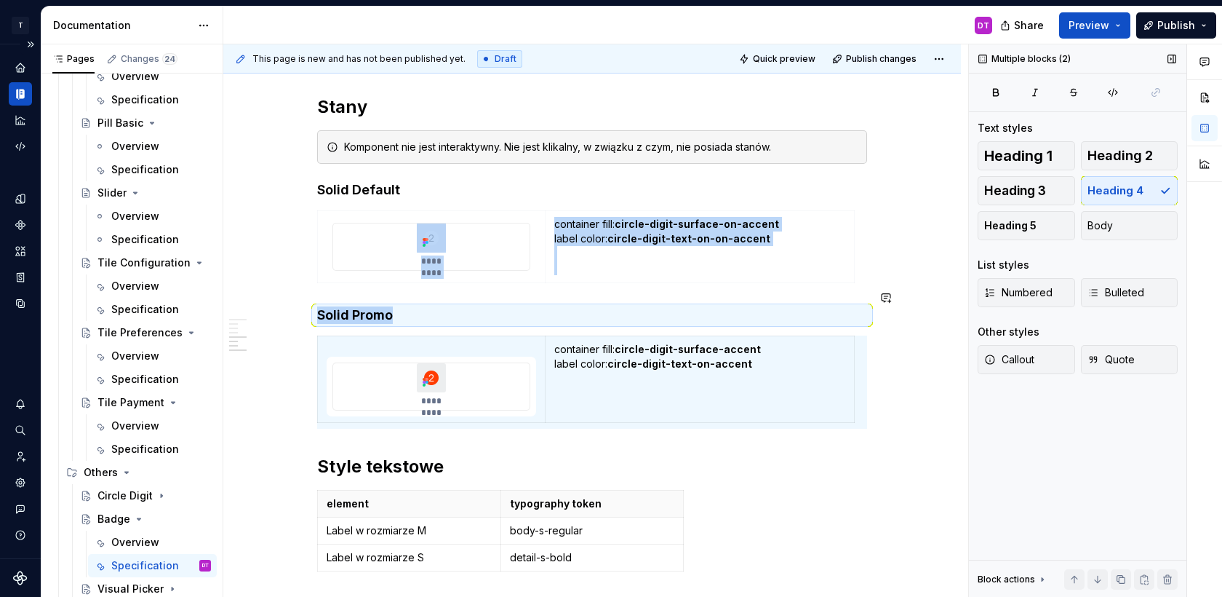
copy div "********* container fill: circle-digit-surface-on-accent label color: circle-di…"
click at [888, 394] on div "**********" at bounding box center [595, 320] width 745 height 553
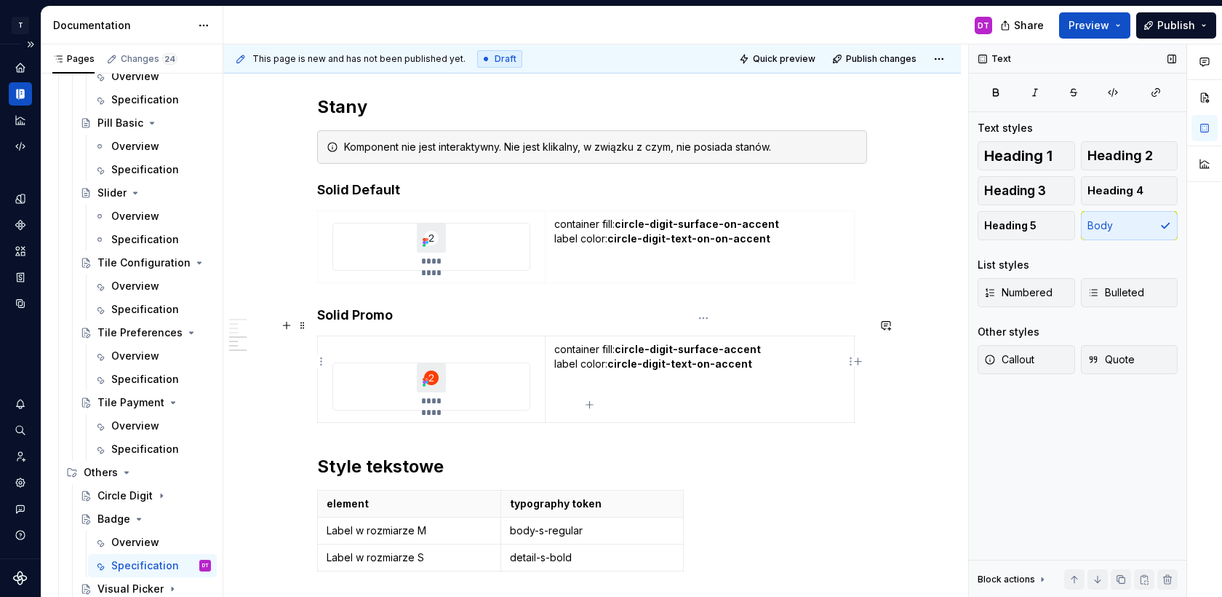
click at [829, 356] on td "container fill: circle-digit-surface-accent label color: circle-digit-text-on-a…" at bounding box center [699, 379] width 309 height 87
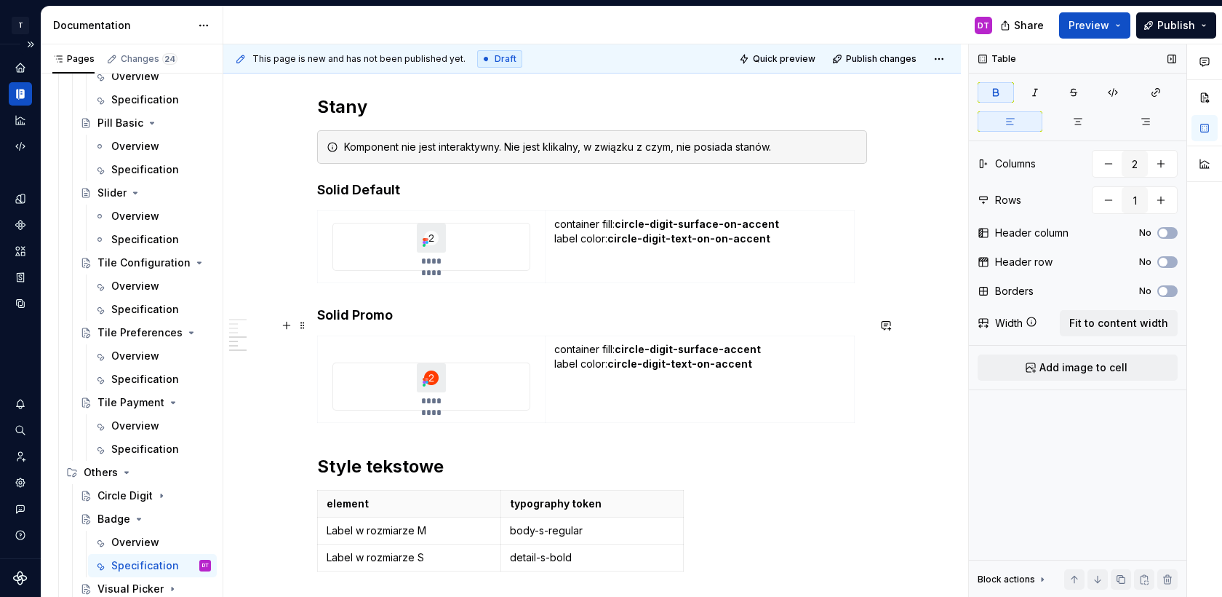
click at [736, 455] on h2 "Style tekstowe" at bounding box center [592, 466] width 550 height 23
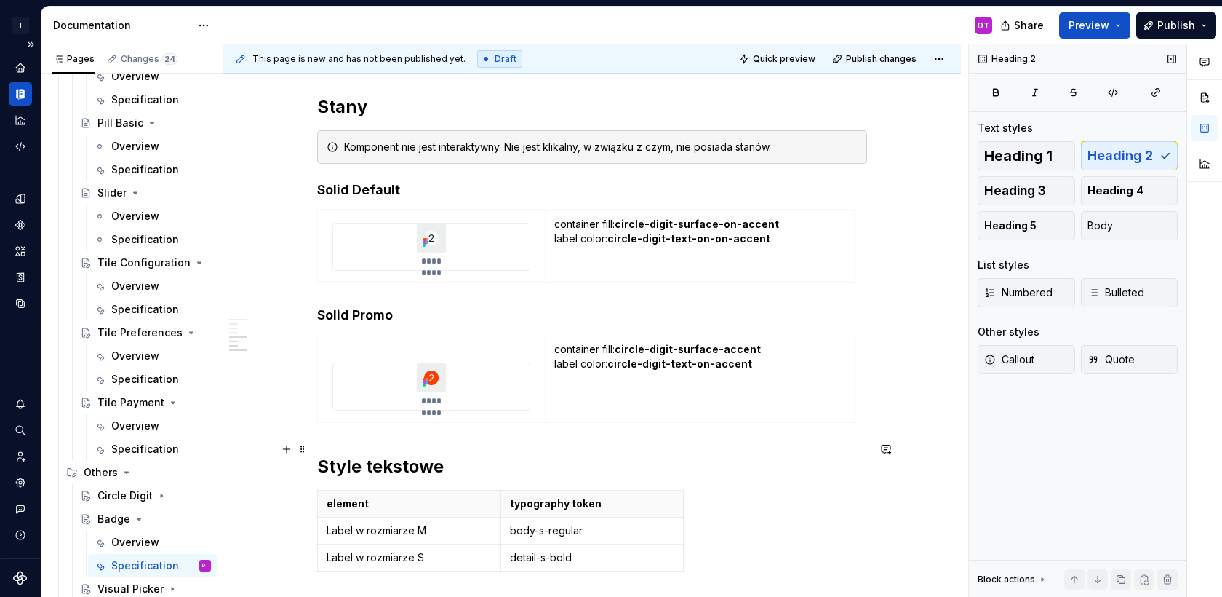
click at [321, 455] on h2 "Style tekstowe" at bounding box center [592, 466] width 550 height 23
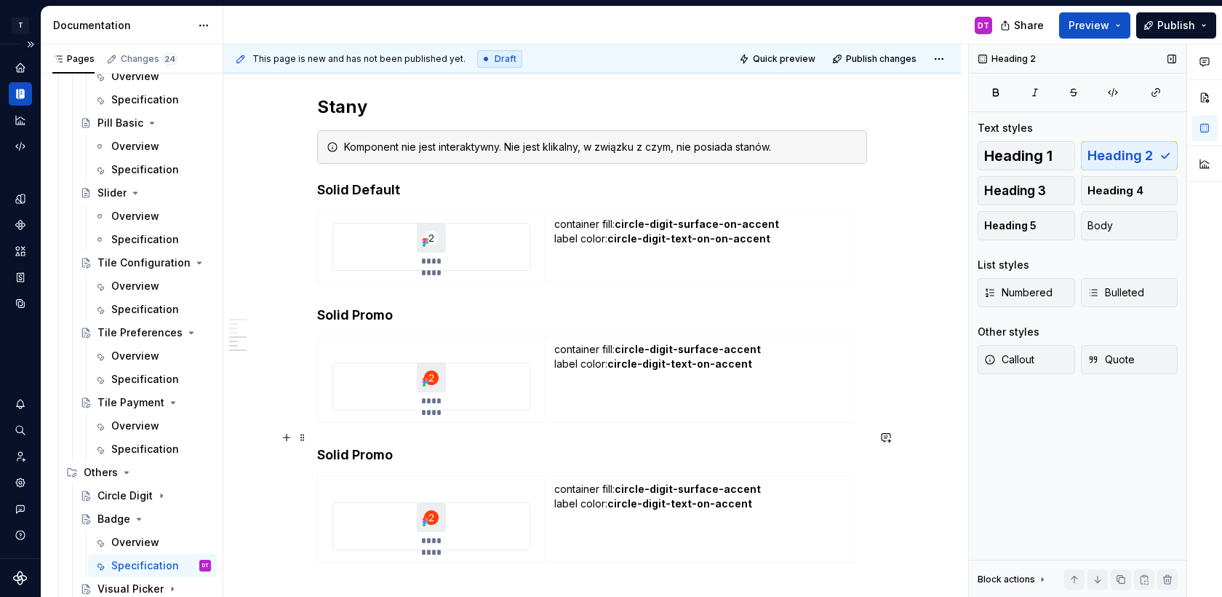
click at [375, 446] on h4 "Solid Promo" at bounding box center [592, 454] width 550 height 17
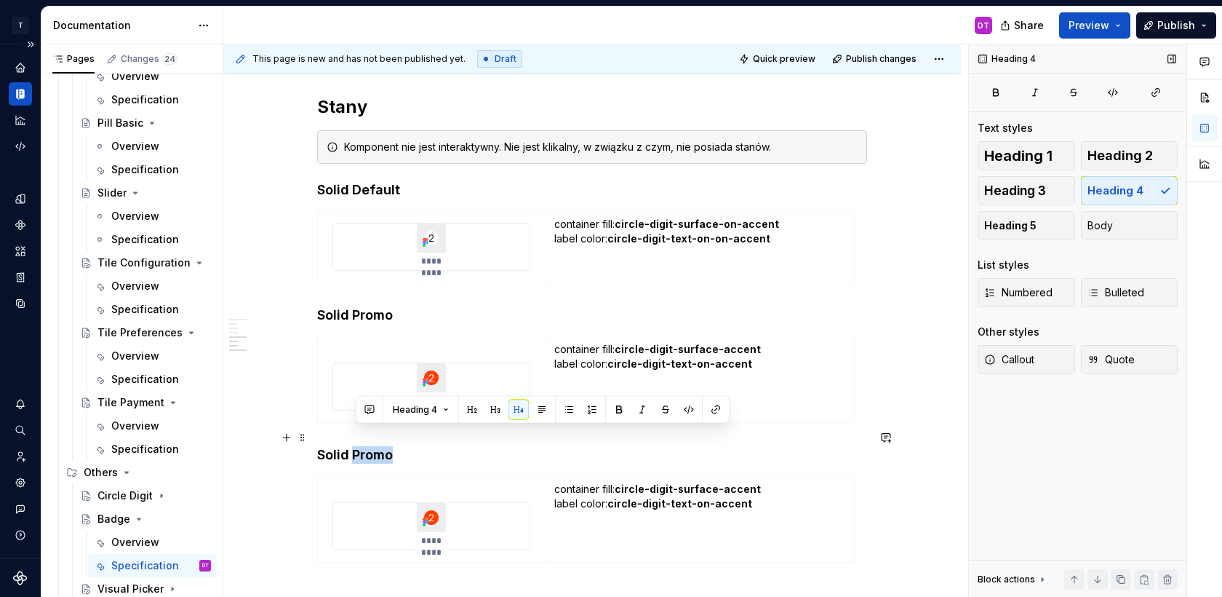
click at [375, 446] on h4 "Solid Promo" at bounding box center [592, 454] width 550 height 17
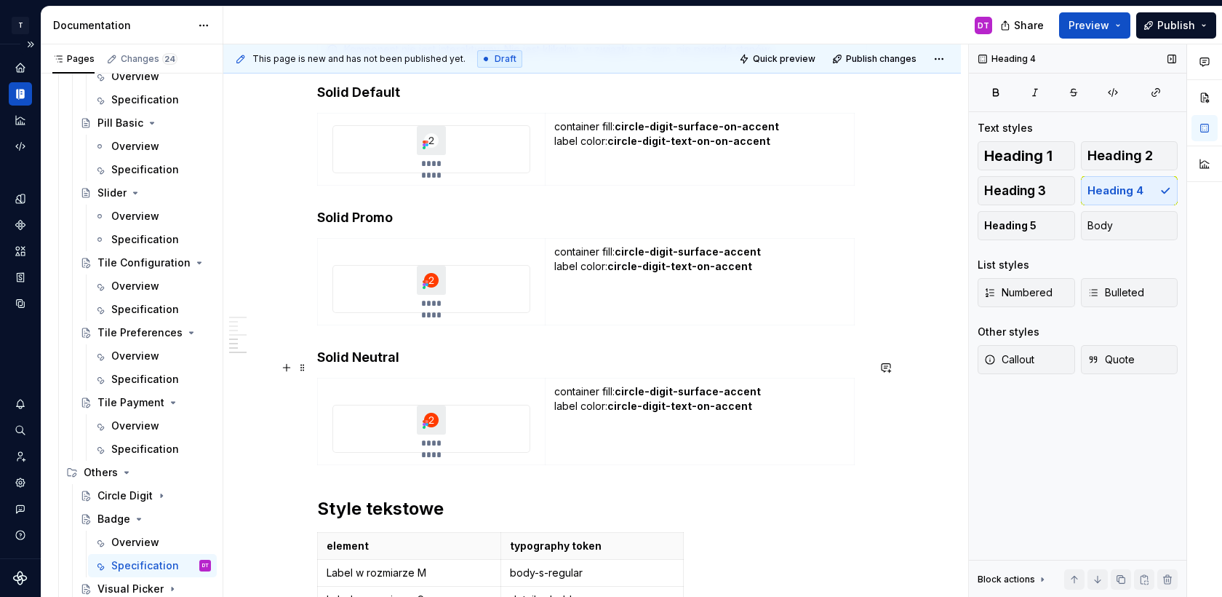
scroll to position [1860, 0]
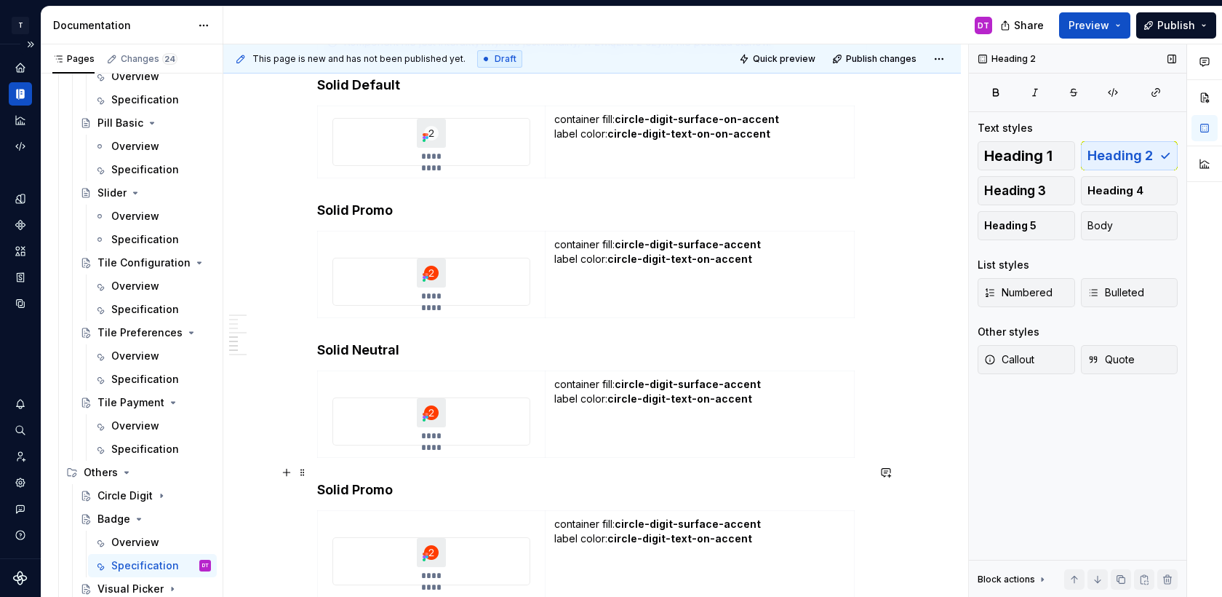
click at [376, 481] on h4 "Solid Promo" at bounding box center [592, 489] width 550 height 17
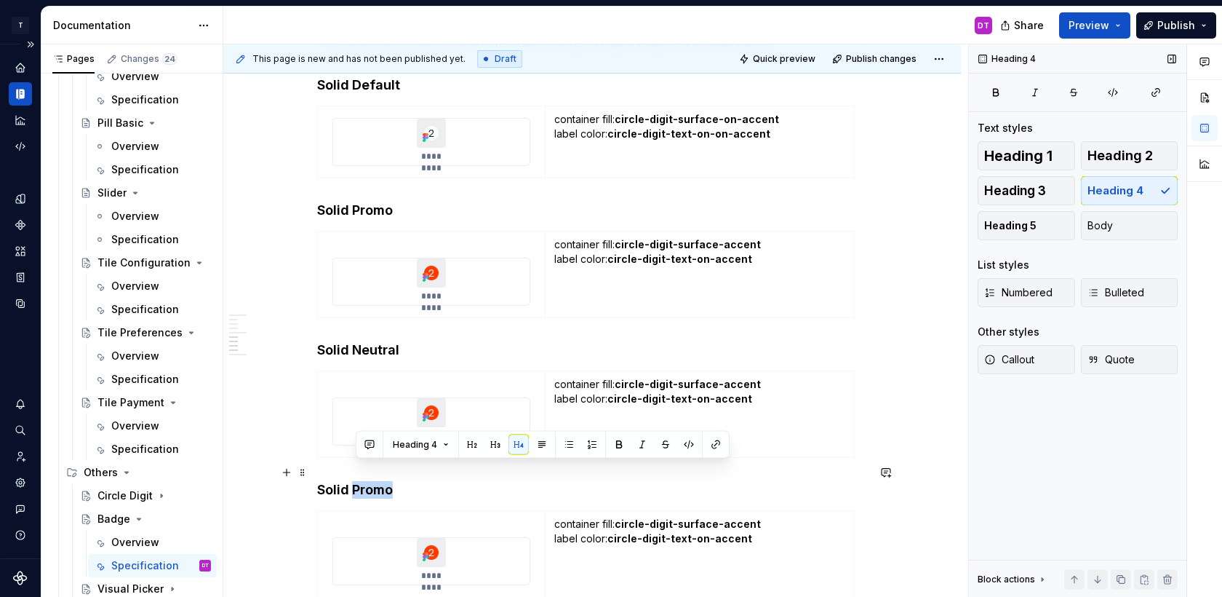
click at [376, 481] on h4 "Solid Promo" at bounding box center [592, 489] width 550 height 17
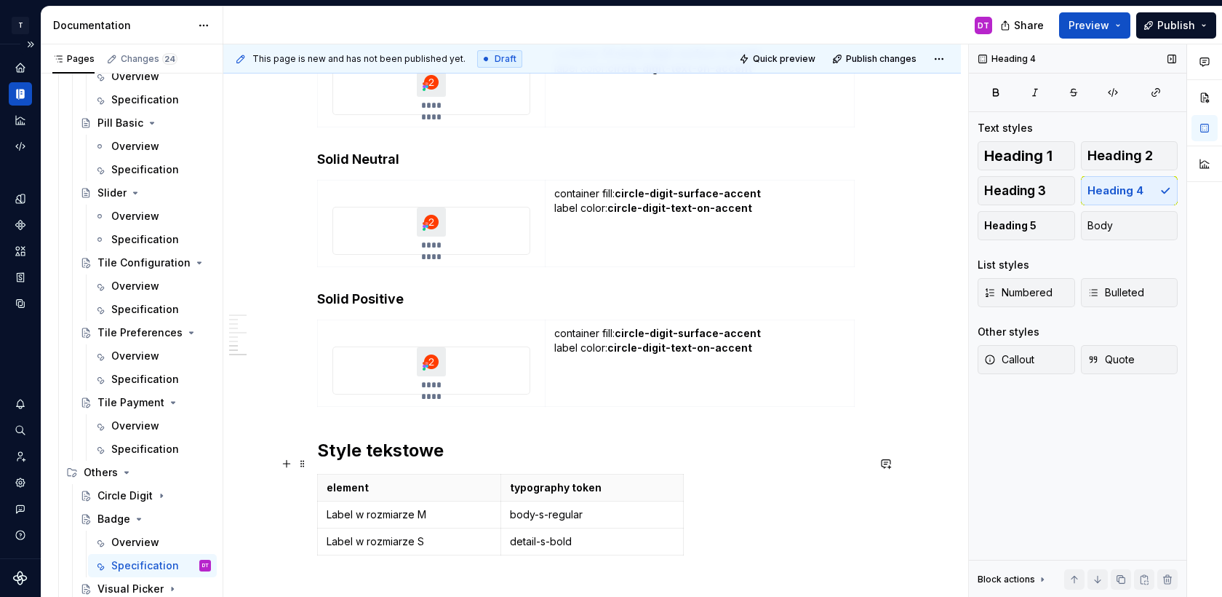
scroll to position [2060, 0]
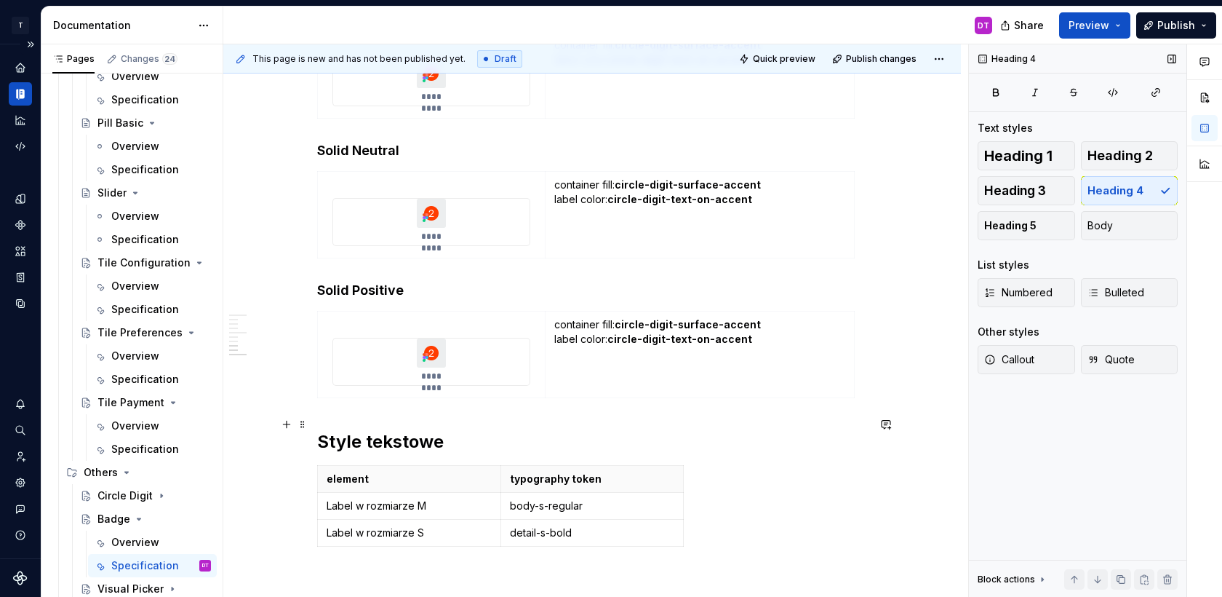
click at [321, 430] on h2 "Style tekstowe" at bounding box center [592, 441] width 550 height 23
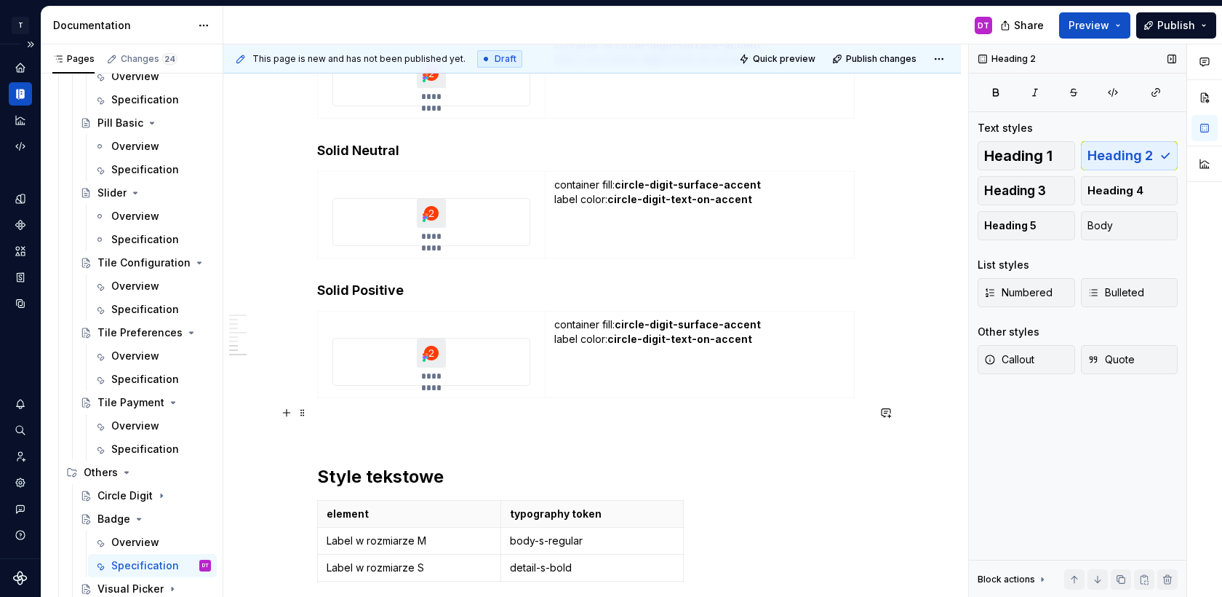
click at [341, 421] on p at bounding box center [592, 429] width 550 height 17
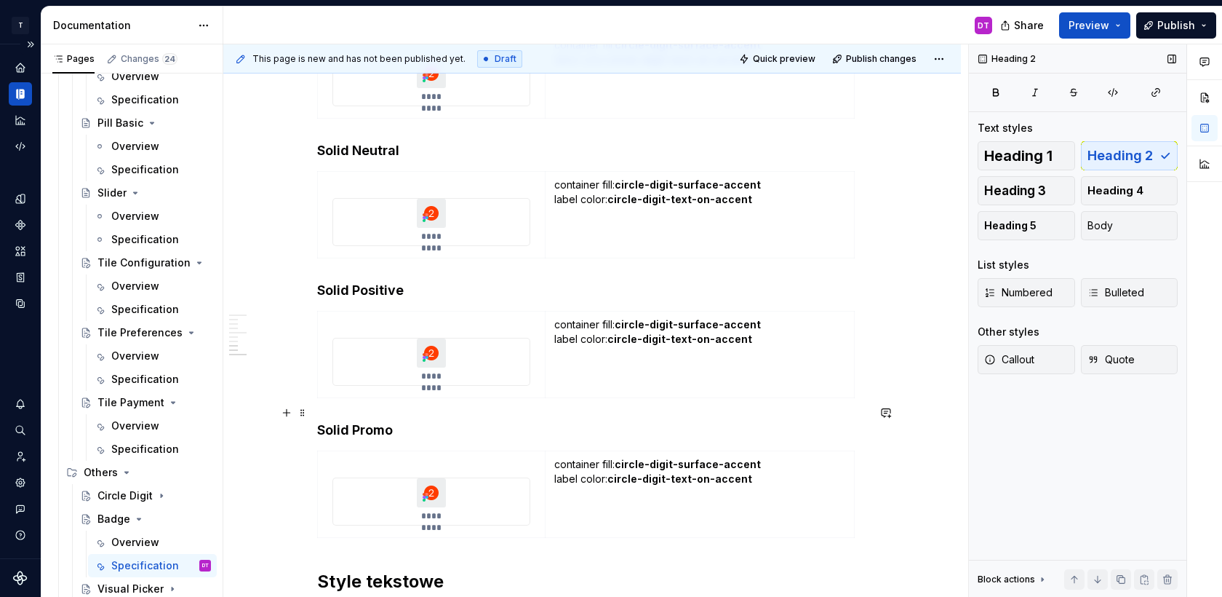
click at [330, 421] on h4 "Solid Promo" at bounding box center [592, 429] width 550 height 17
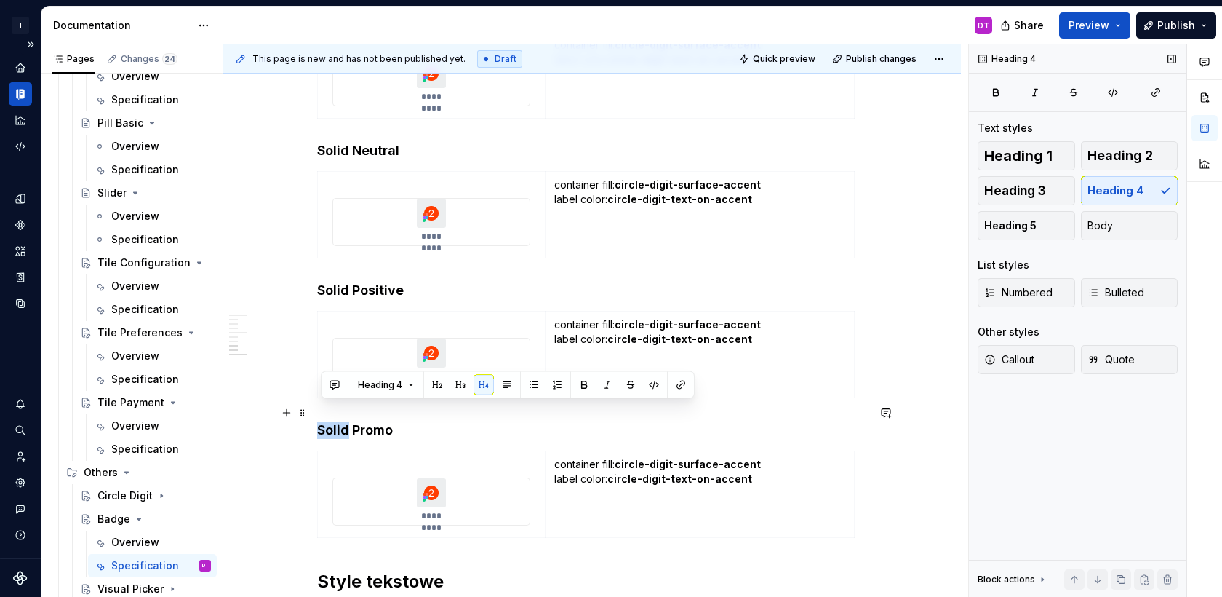
click at [330, 421] on h4 "Solid Promo" at bounding box center [592, 429] width 550 height 17
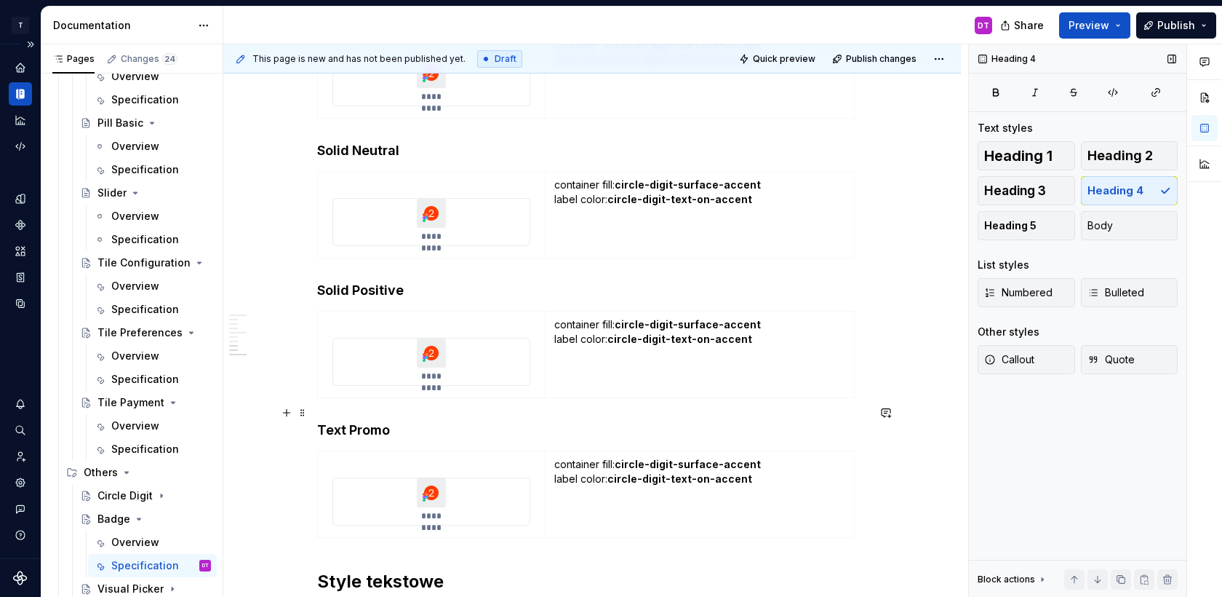
click at [374, 421] on h4 "Text Promo" at bounding box center [592, 429] width 550 height 17
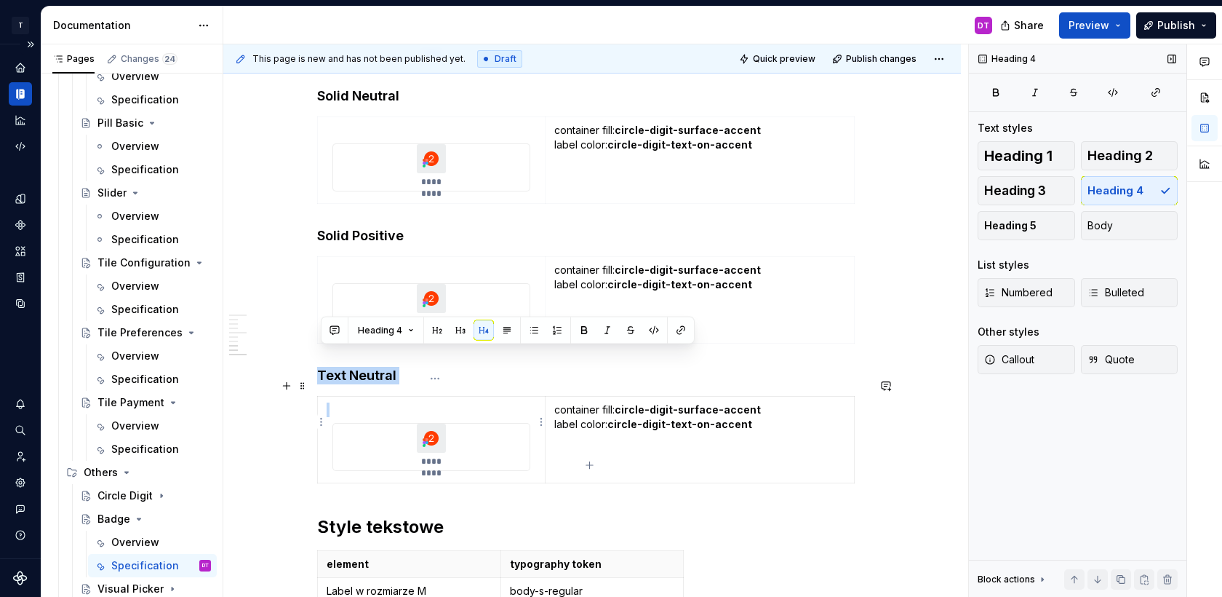
drag, startPoint x: 321, startPoint y: 357, endPoint x: 422, endPoint y: 436, distance: 128.5
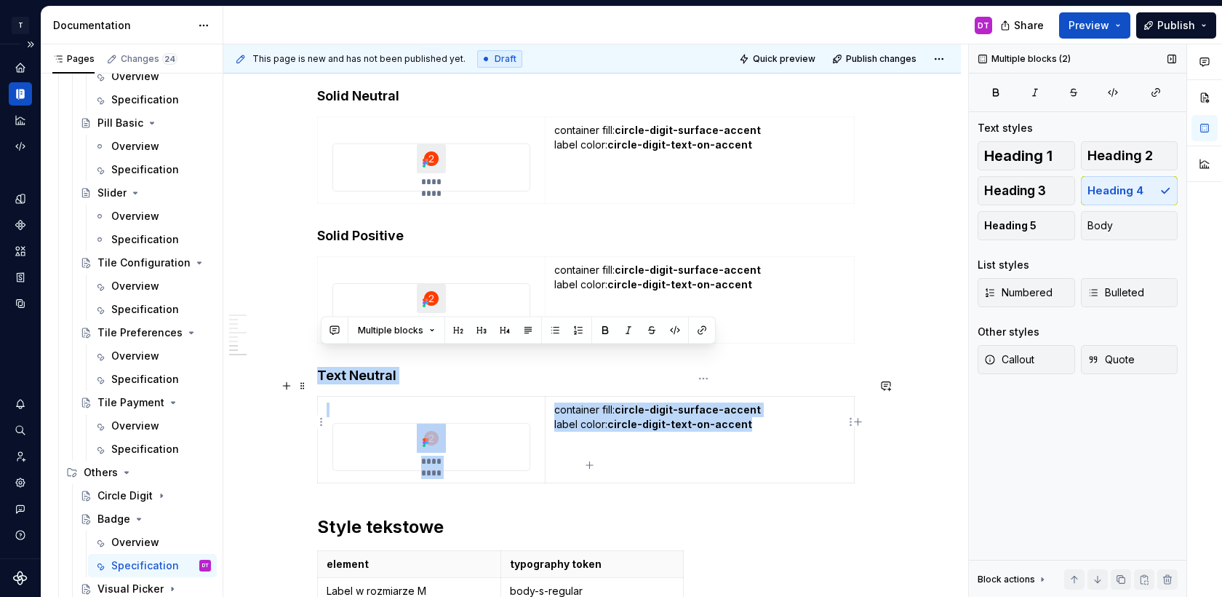
click at [613, 443] on td "container fill: circle-digit-surface-accent label color: circle-digit-text-on-a…" at bounding box center [699, 440] width 309 height 87
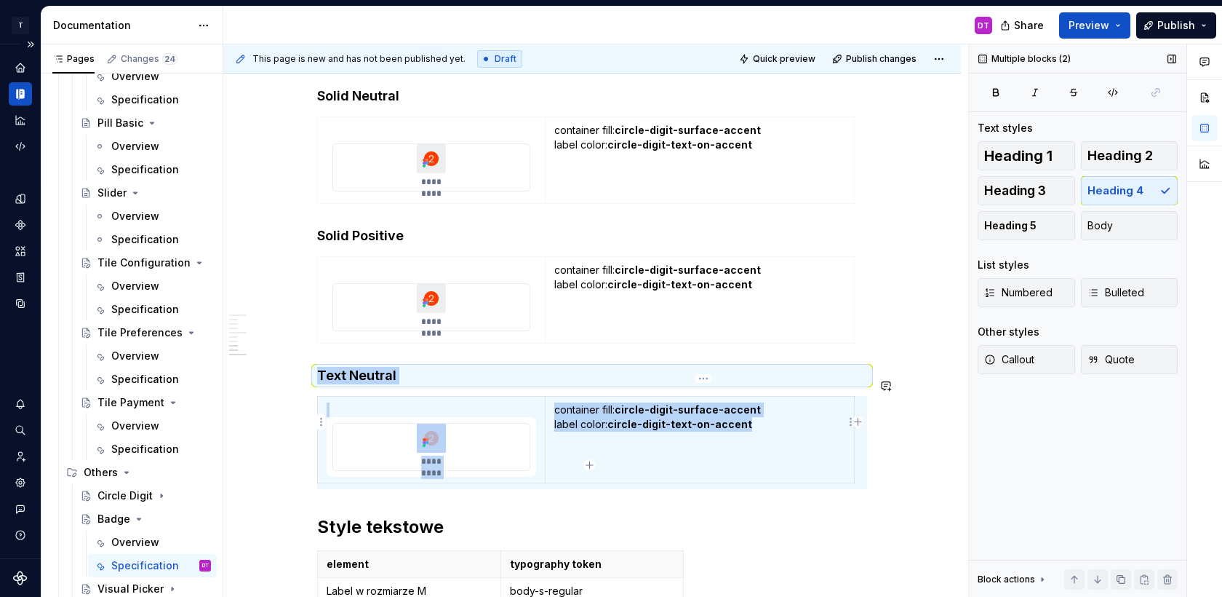
copy div "Text Neutral ********* container fill: circle-digit-surface-accent label color:…"
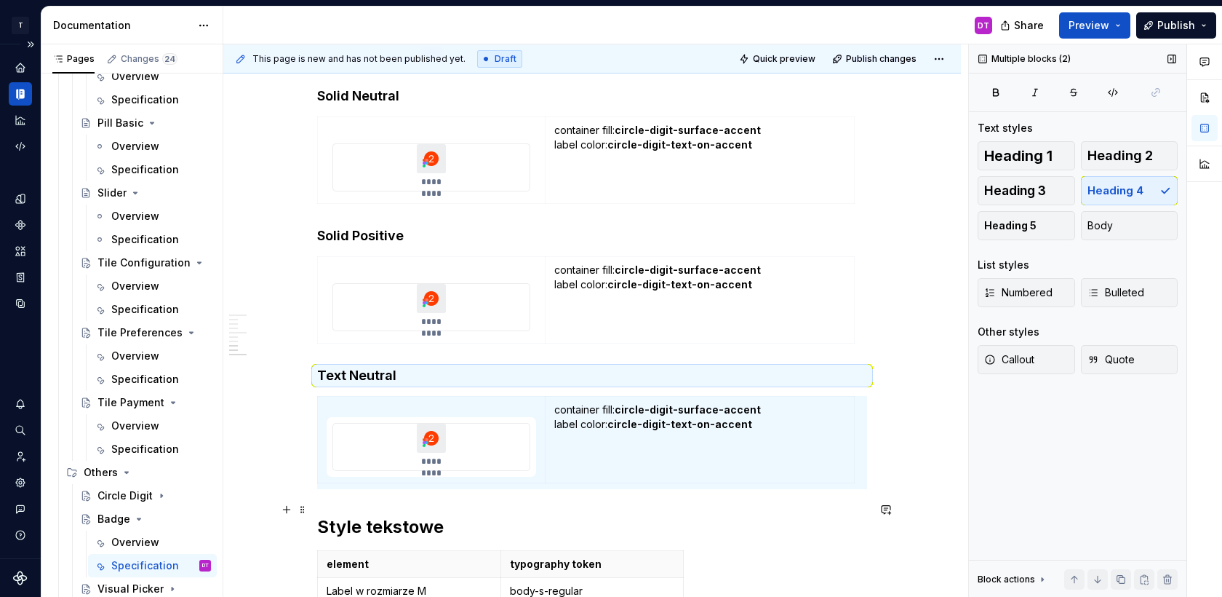
click at [322, 515] on h2 "Style tekstowe" at bounding box center [592, 526] width 550 height 23
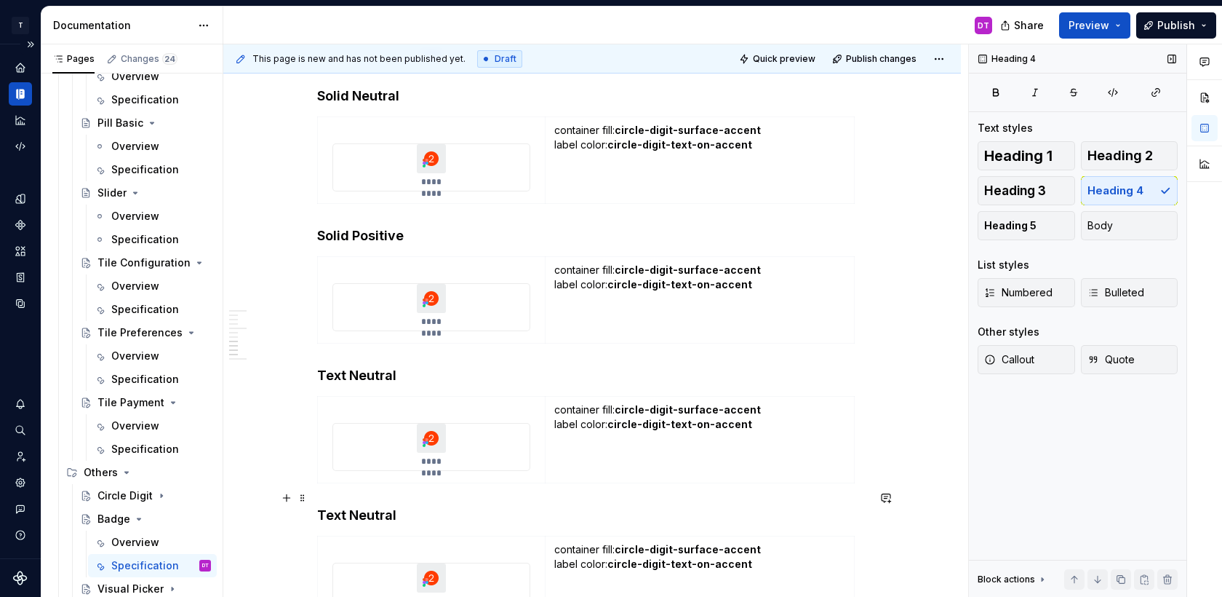
click at [362, 506] on h4 "Text Neutral" at bounding box center [592, 514] width 550 height 17
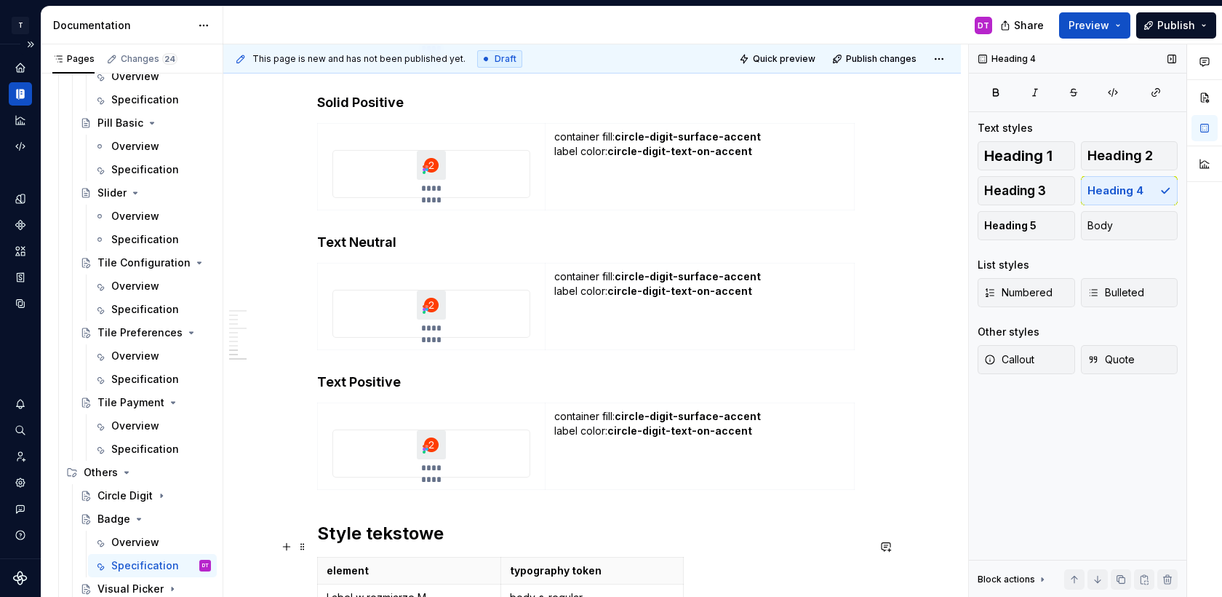
scroll to position [2334, 0]
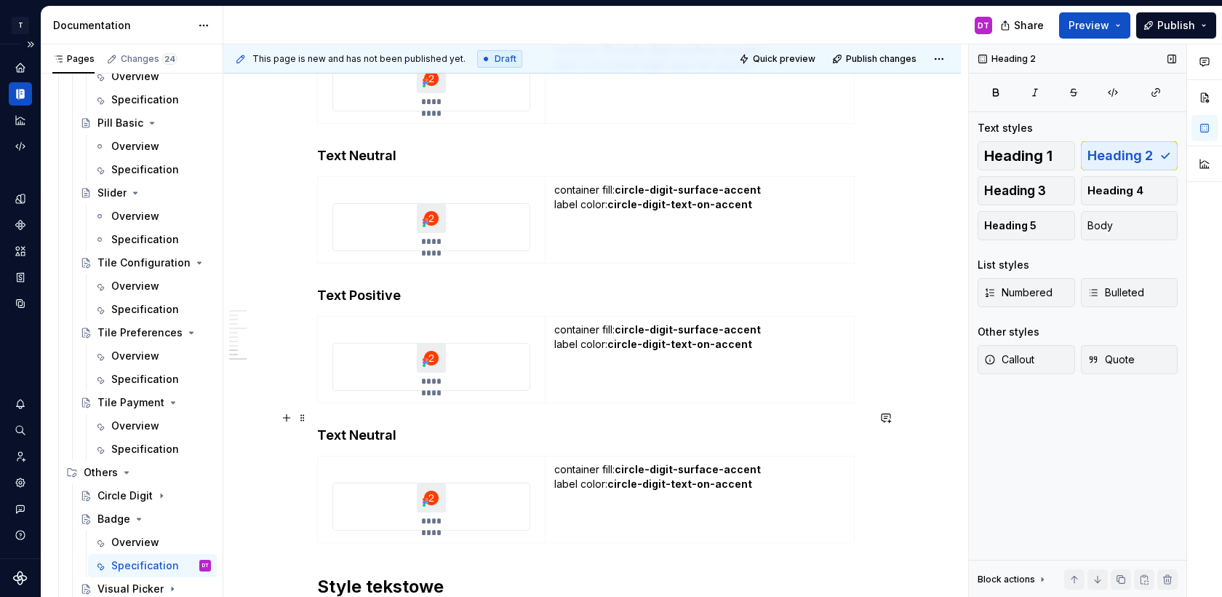
click at [364, 426] on h4 "Text Neutral" at bounding box center [592, 434] width 550 height 17
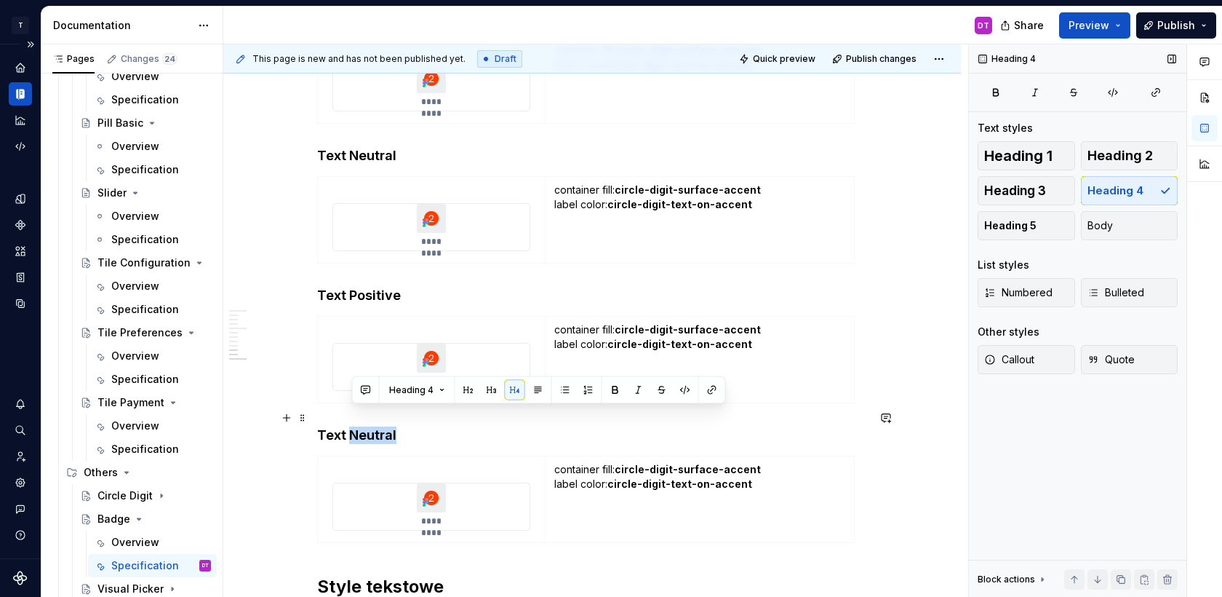
click at [364, 426] on h4 "Text Neutral" at bounding box center [592, 434] width 550 height 17
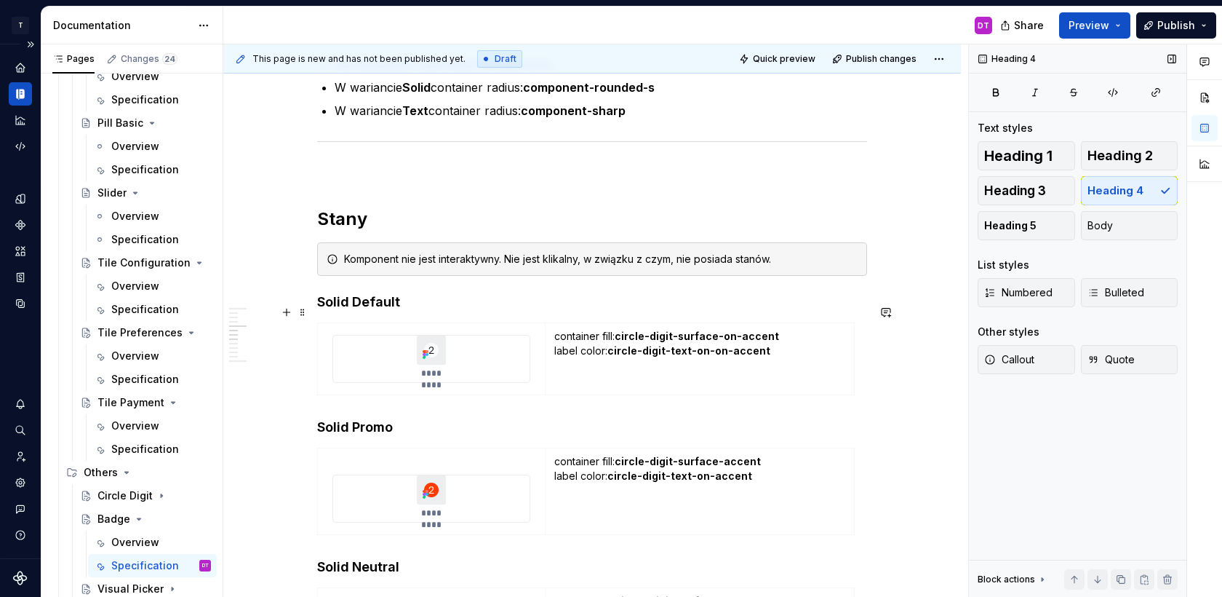
scroll to position [1628, 0]
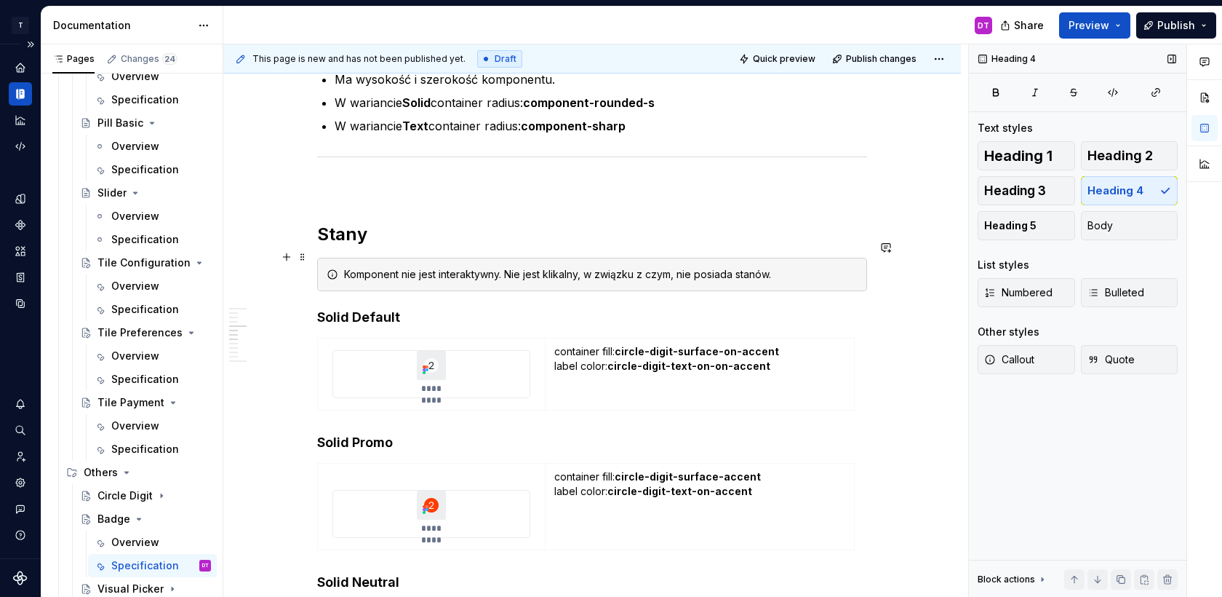
click at [792, 267] on div "Komponent nie jest interaktywny. Nie jest klikalny, w związku z czym, nie posia…" at bounding box center [601, 274] width 514 height 15
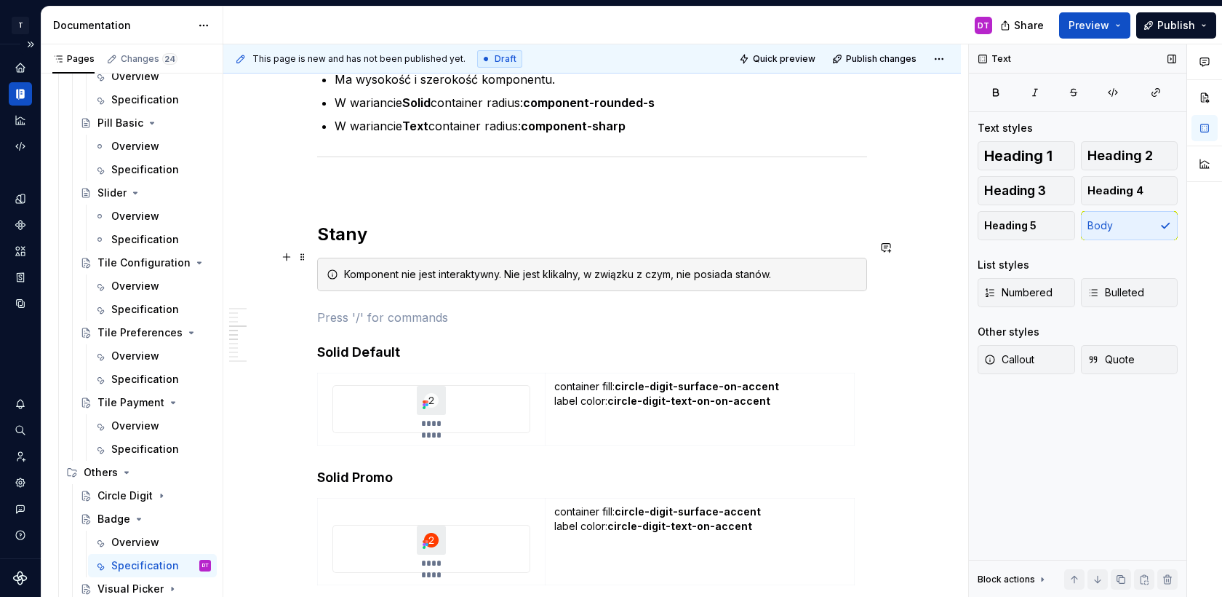
click at [784, 267] on div "Komponent nie jest interaktywny. Nie jest klikalny, w związku z czym, nie posia…" at bounding box center [601, 274] width 514 height 15
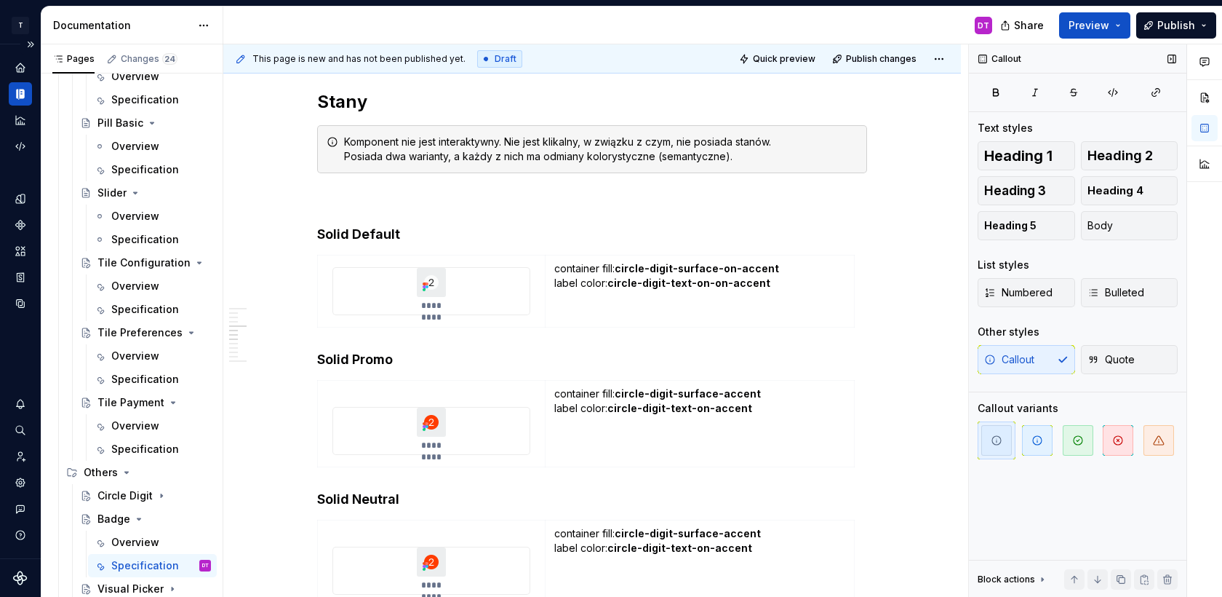
scroll to position [1804, 0]
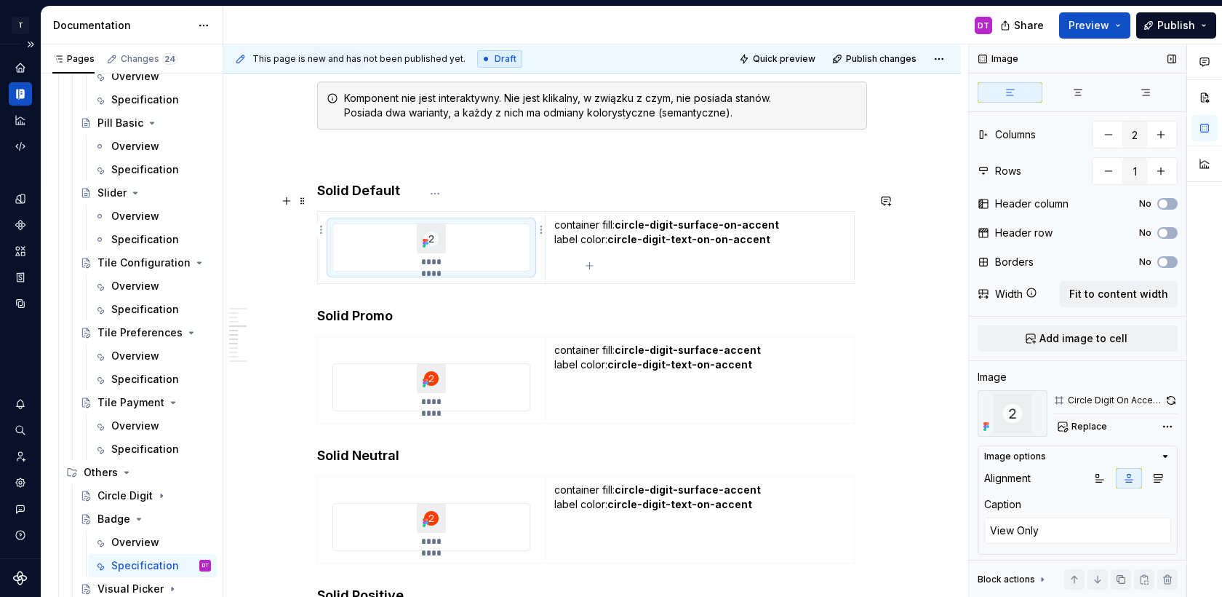
click at [423, 237] on icon at bounding box center [426, 243] width 12 height 12
click at [1086, 426] on span "Replace" at bounding box center [1090, 427] width 36 height 12
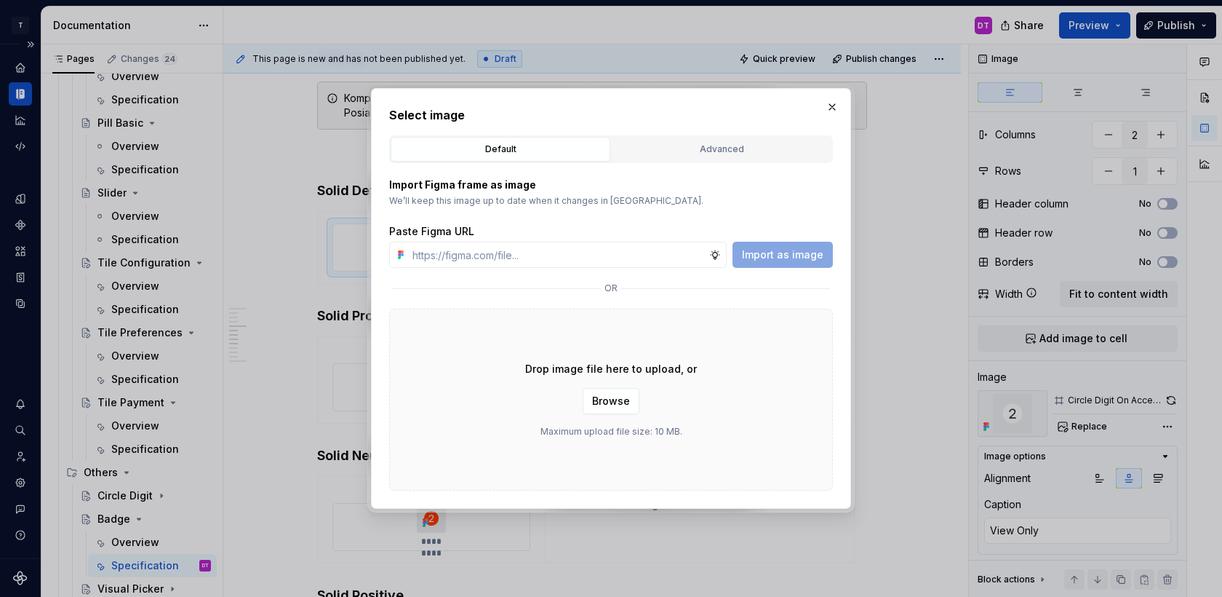
type textarea "*"
click at [687, 154] on div "Advanced" at bounding box center [722, 149] width 210 height 15
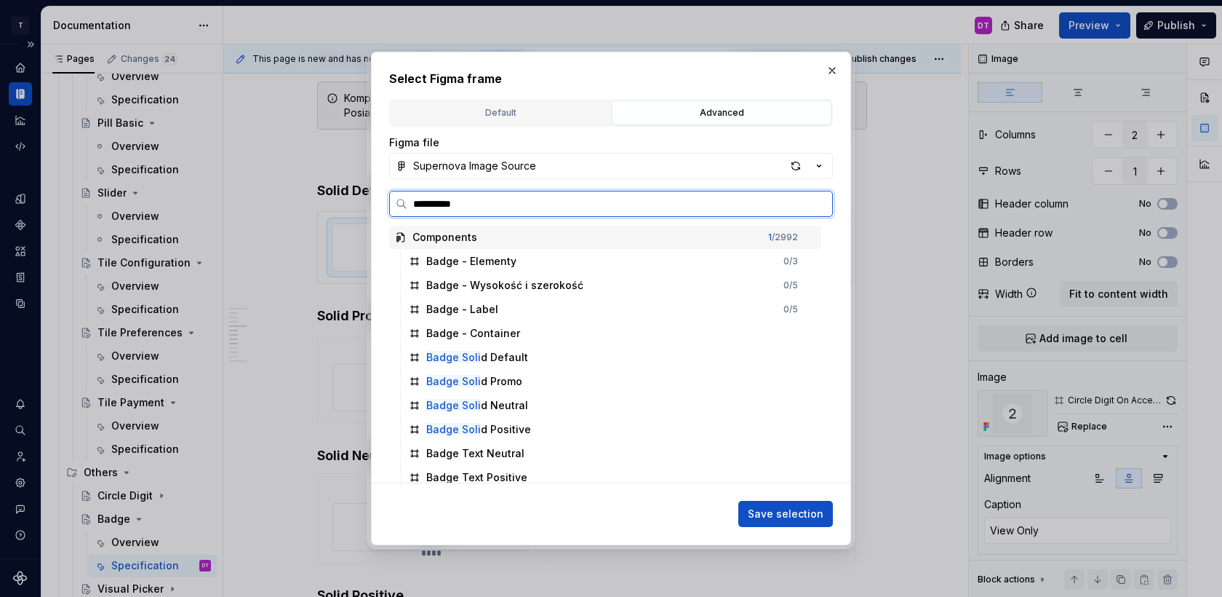
type input "**********"
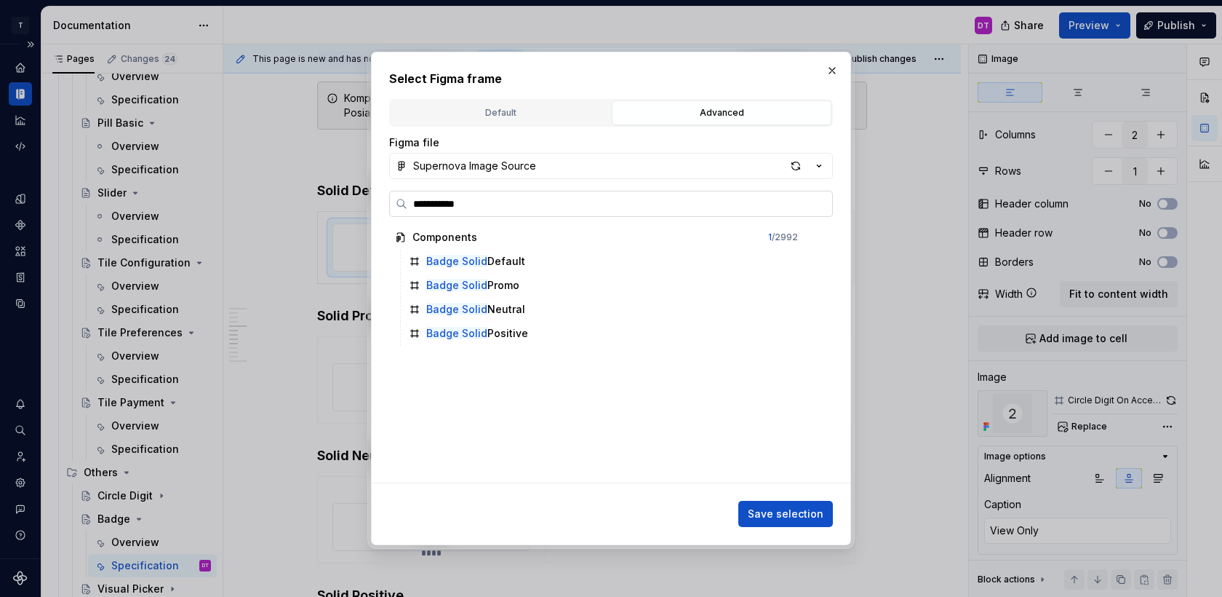
click at [449, 203] on input "**********" at bounding box center [619, 203] width 425 height 15
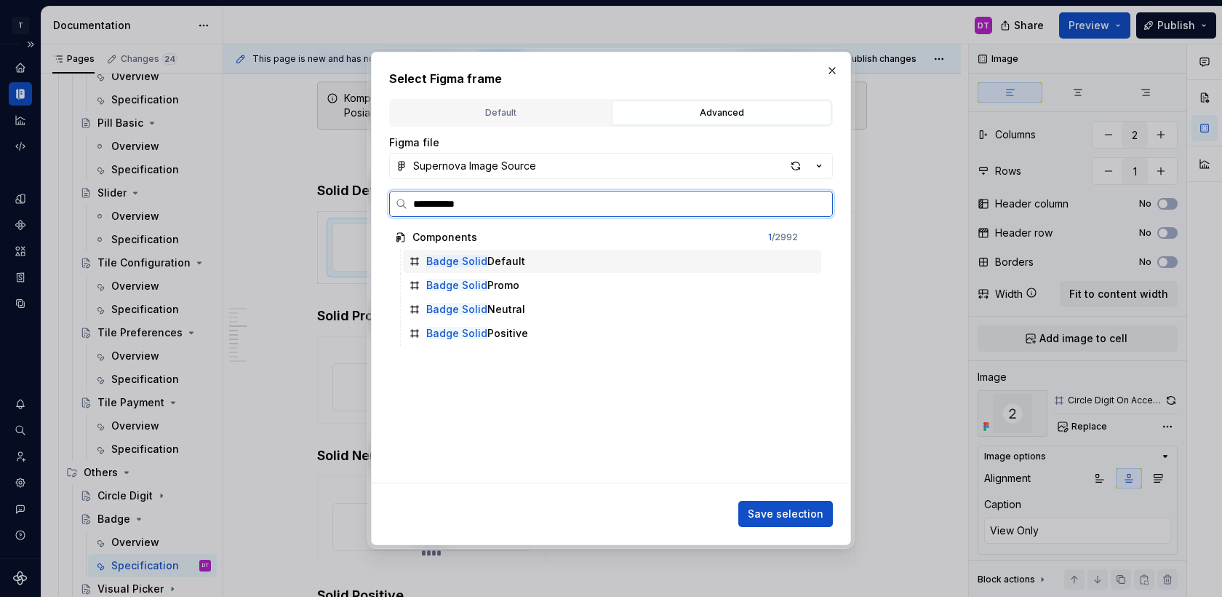
click at [460, 258] on mark "Badge Solid" at bounding box center [456, 261] width 61 height 12
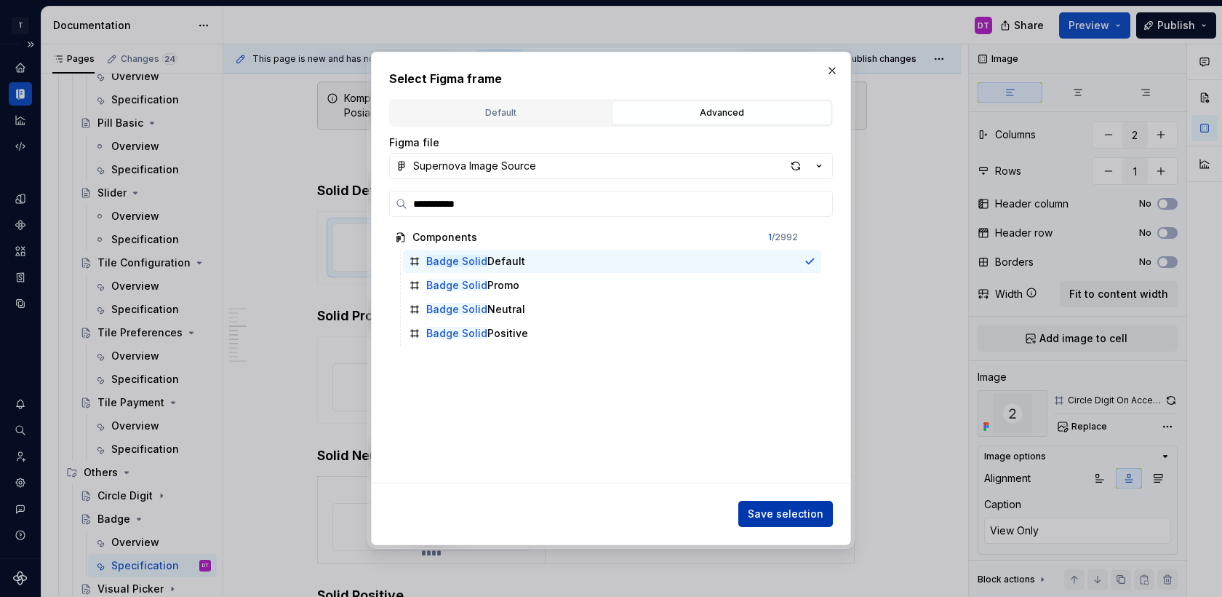
click at [785, 514] on span "Save selection" at bounding box center [786, 513] width 76 height 15
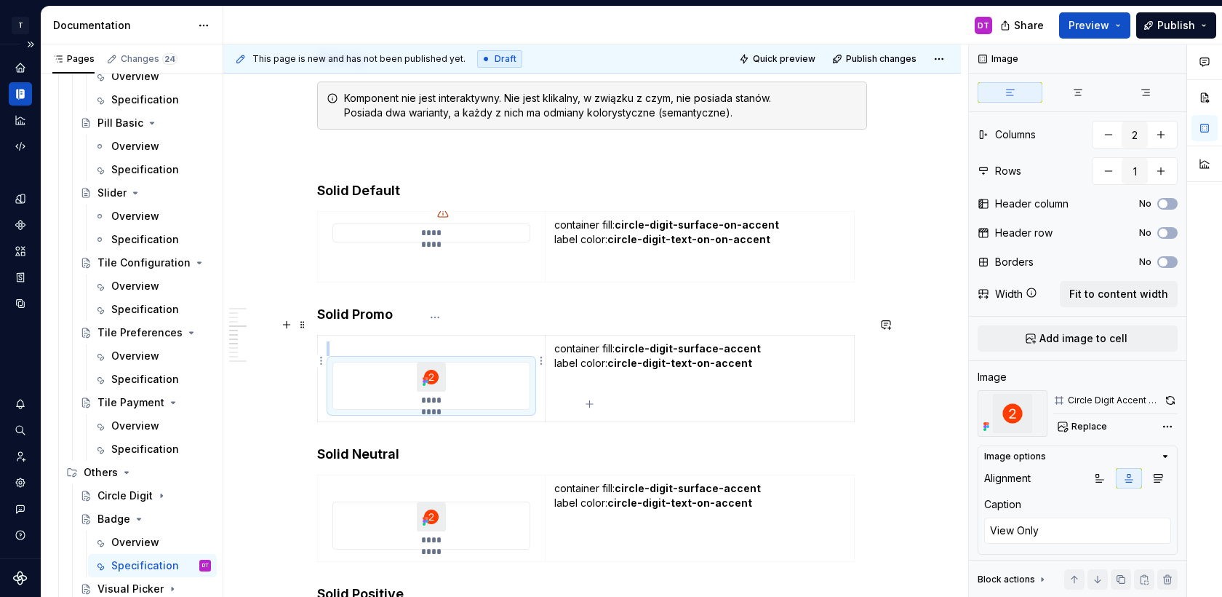
click at [501, 378] on div "*********" at bounding box center [431, 385] width 196 height 47
click at [1083, 425] on span "Replace" at bounding box center [1090, 427] width 36 height 12
type textarea "*"
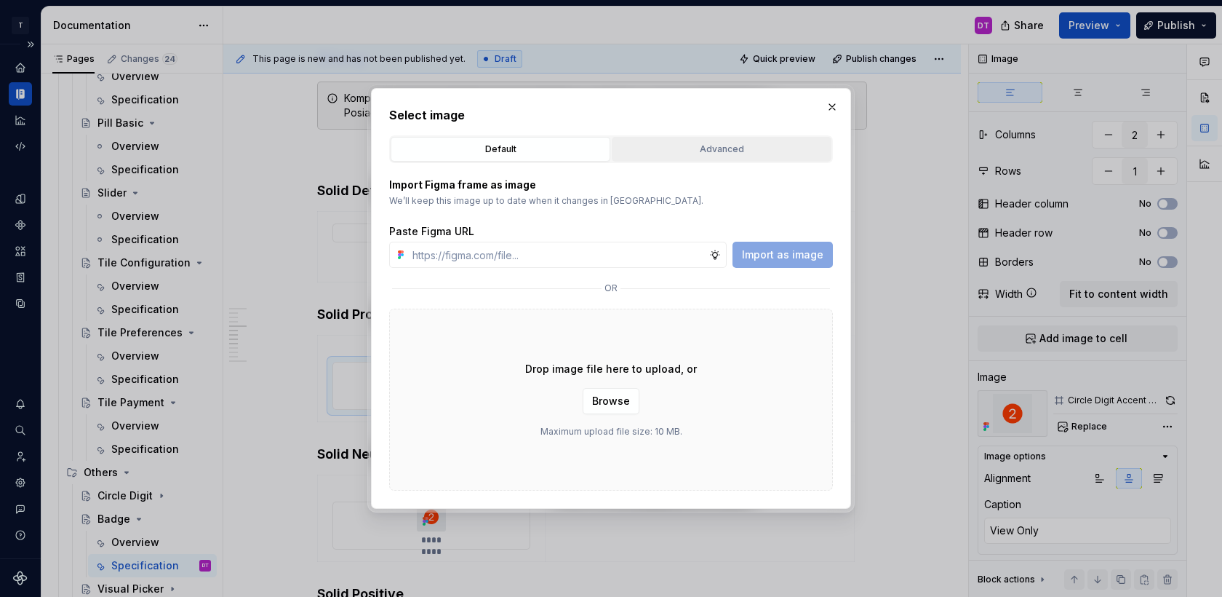
click at [728, 144] on div "Advanced" at bounding box center [722, 149] width 210 height 15
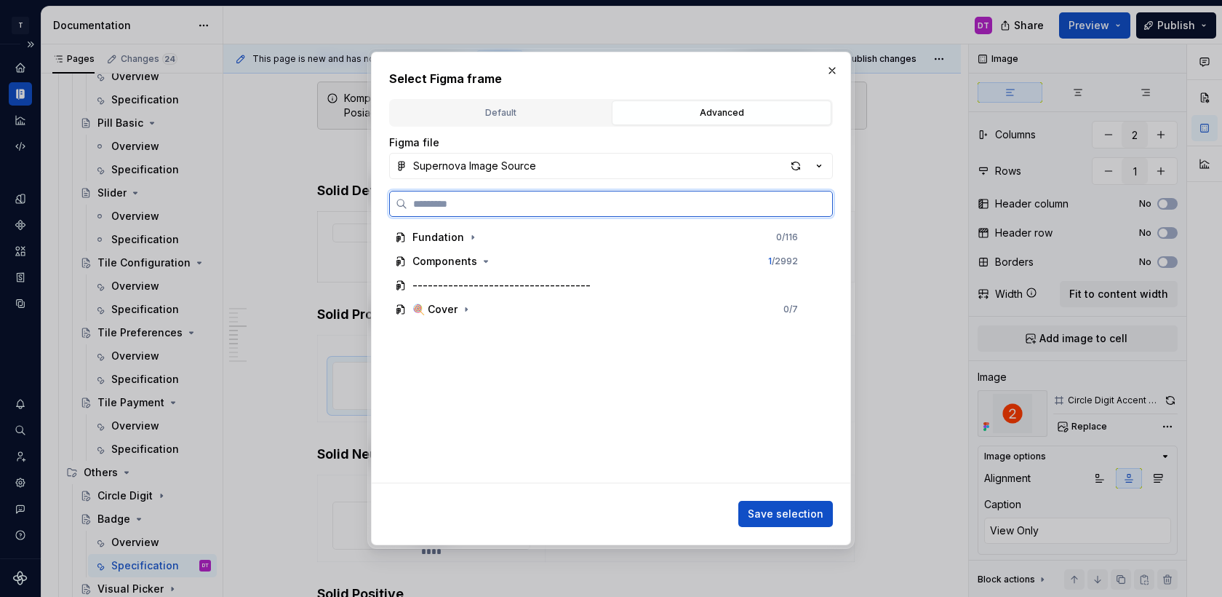
click at [597, 209] on input "search" at bounding box center [619, 203] width 425 height 15
paste input "**********"
type input "**********"
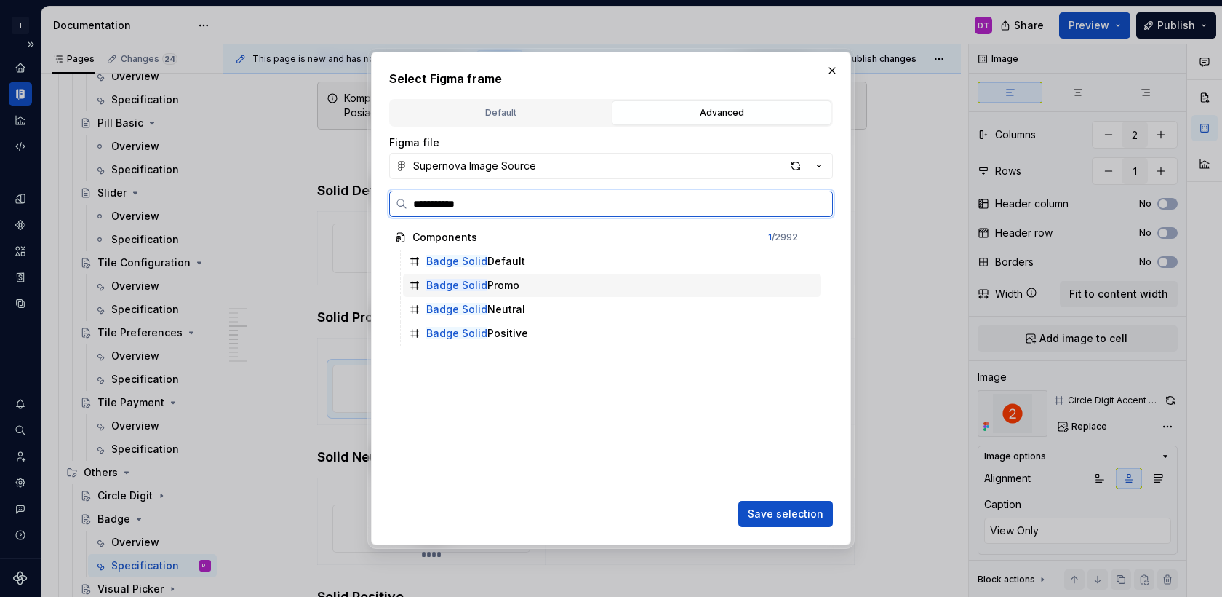
click at [533, 286] on div "Badge Solid Promo" at bounding box center [612, 285] width 418 height 23
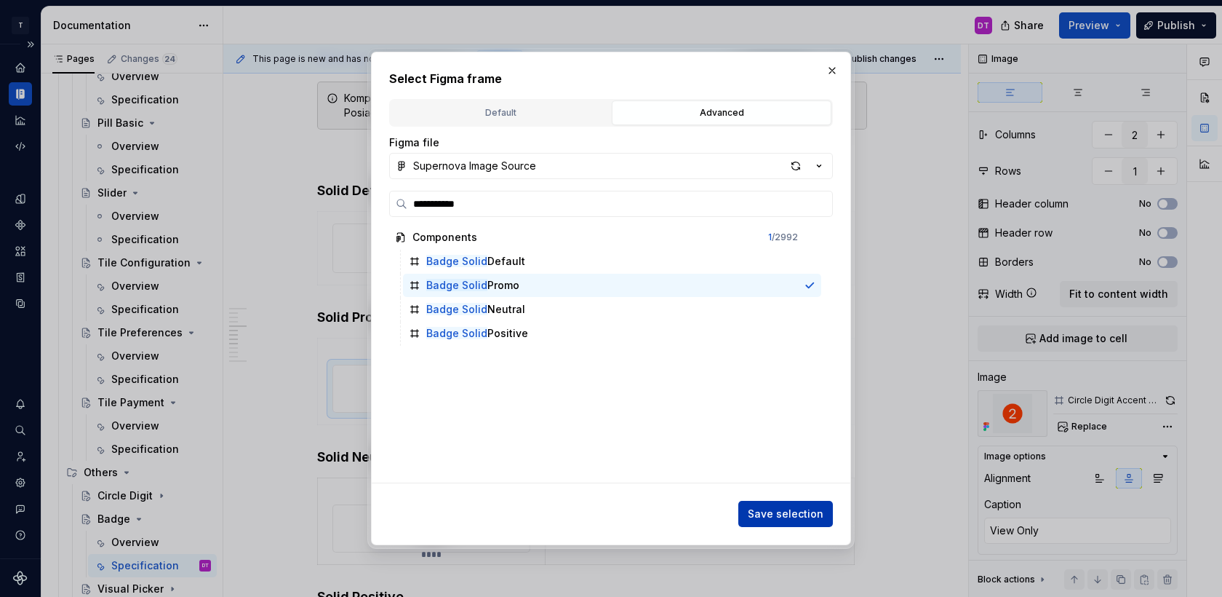
click at [777, 511] on span "Save selection" at bounding box center [786, 513] width 76 height 15
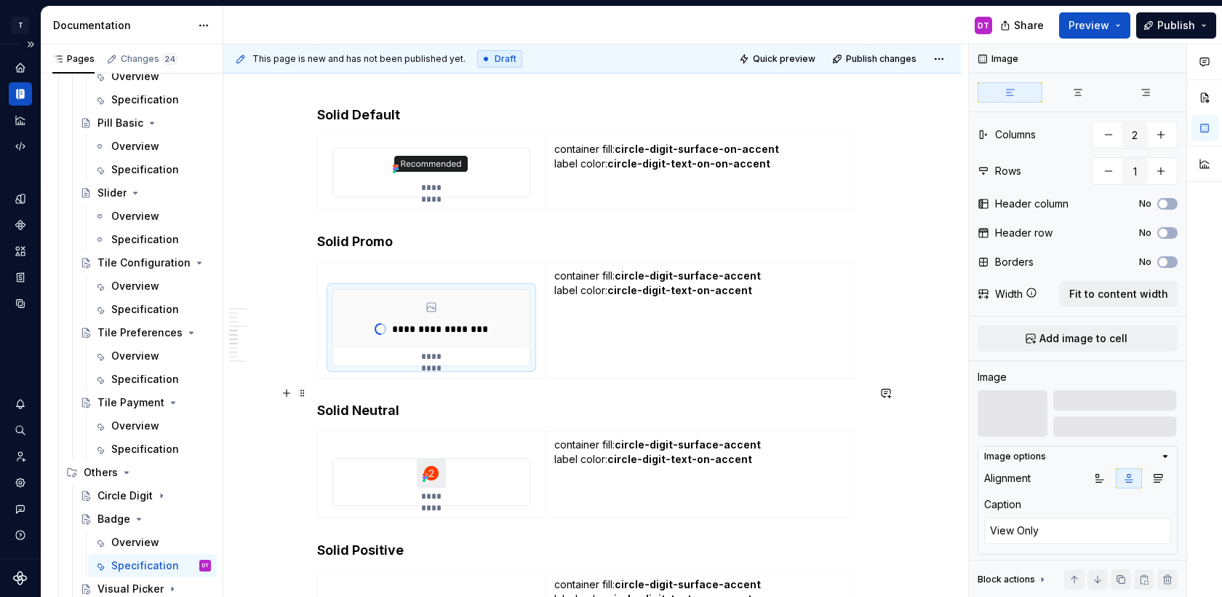
scroll to position [1919, 0]
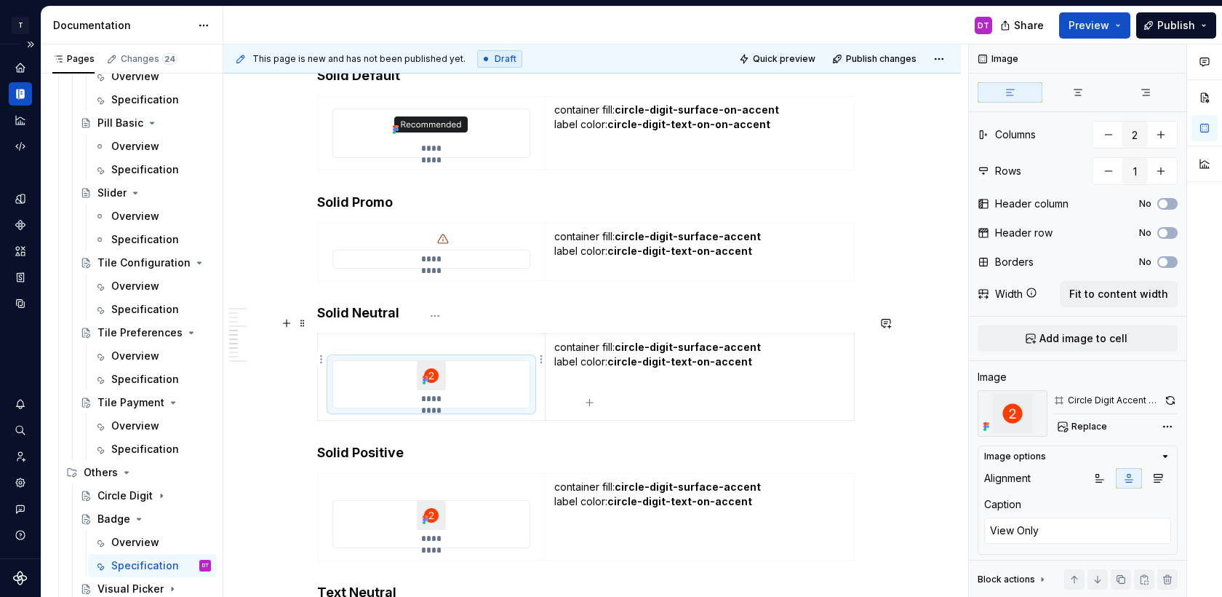
click at [494, 367] on div "*********" at bounding box center [431, 384] width 196 height 47
click at [1090, 431] on button "Replace" at bounding box center [1084, 426] width 60 height 20
type textarea "*"
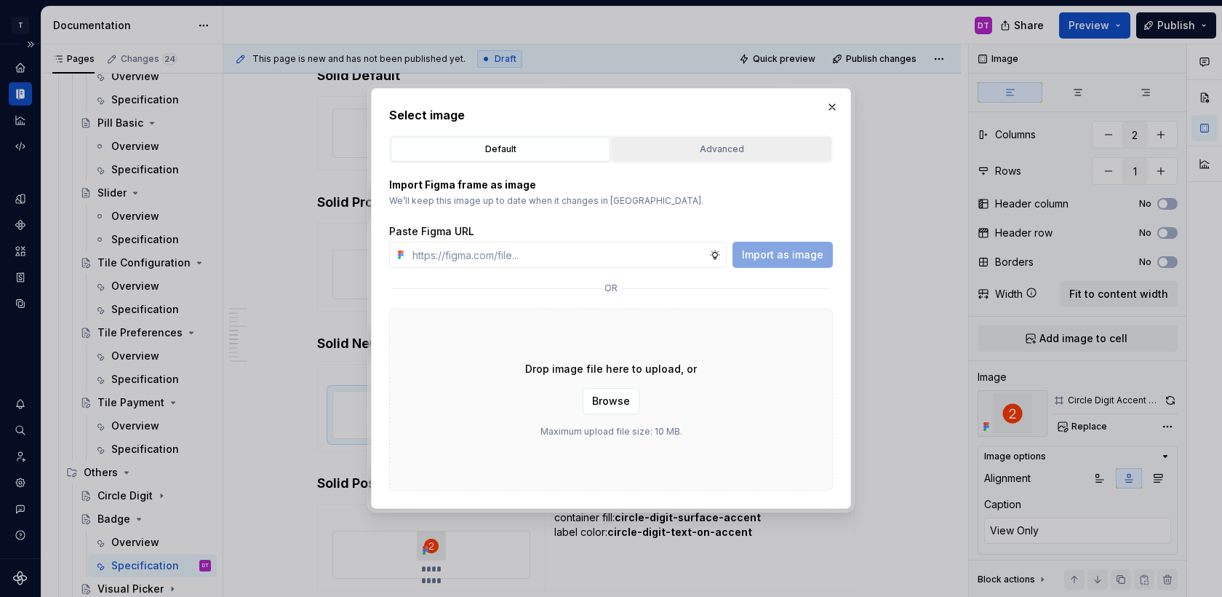
click at [712, 154] on div "Advanced" at bounding box center [722, 149] width 210 height 15
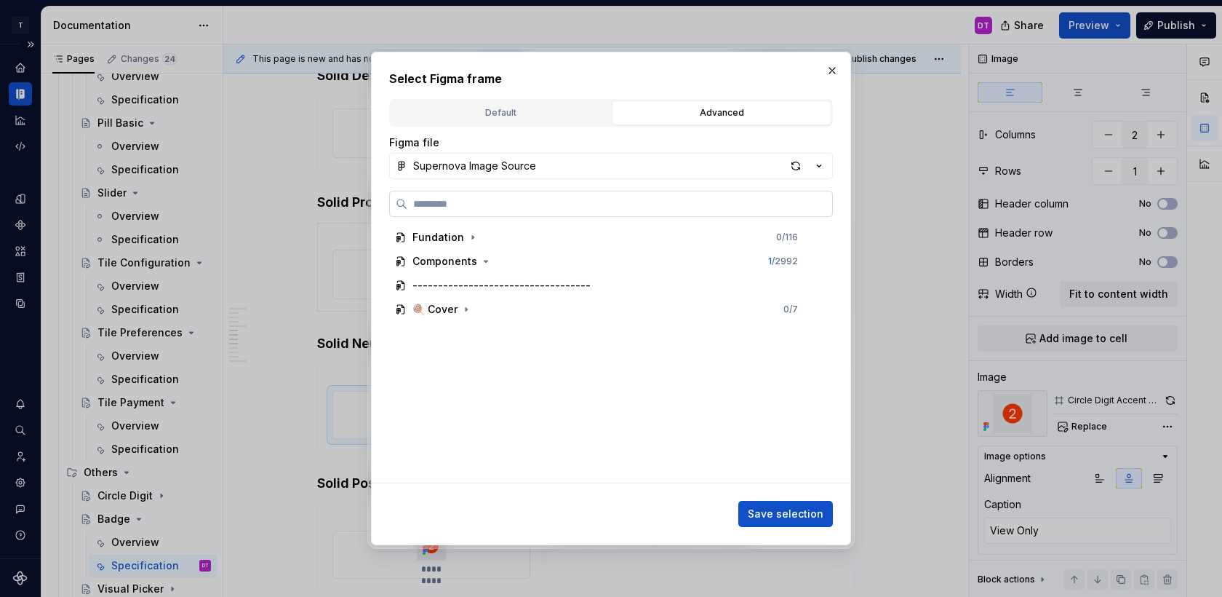
paste input "**********"
type input "**********"
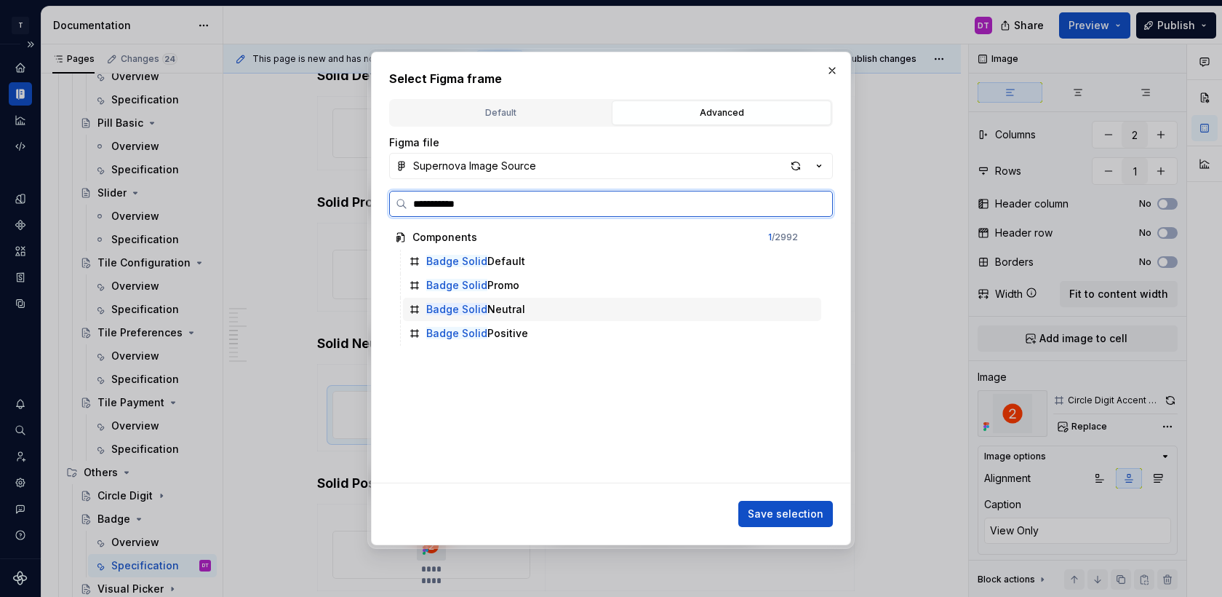
click at [552, 306] on div "Badge Solid Neutral" at bounding box center [612, 309] width 418 height 23
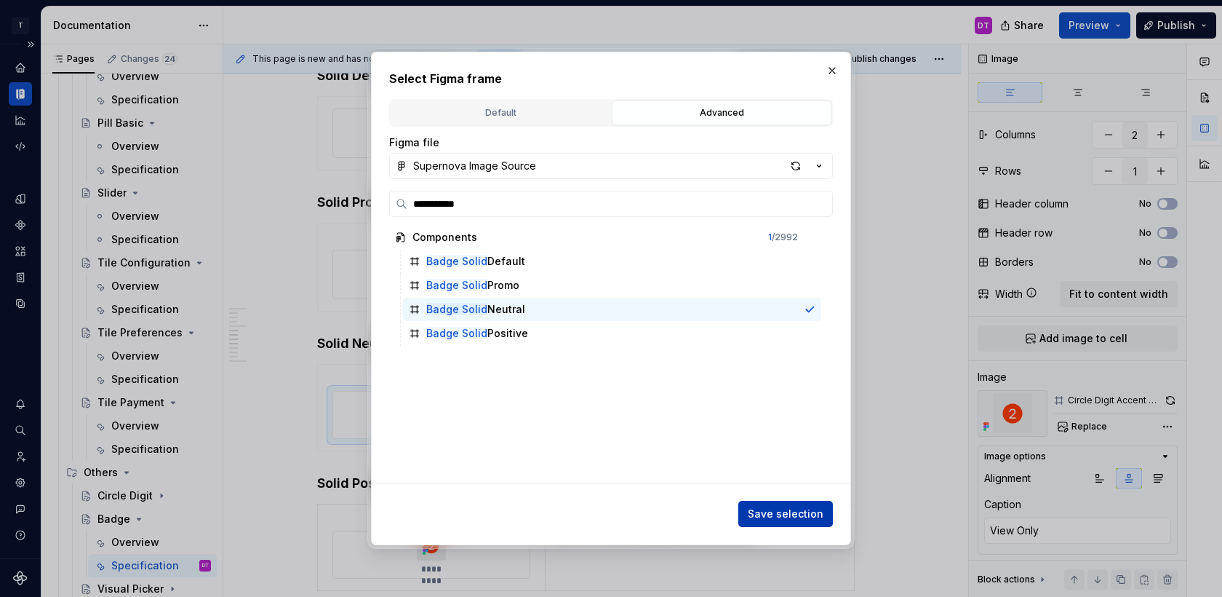
click at [781, 513] on span "Save selection" at bounding box center [786, 513] width 76 height 15
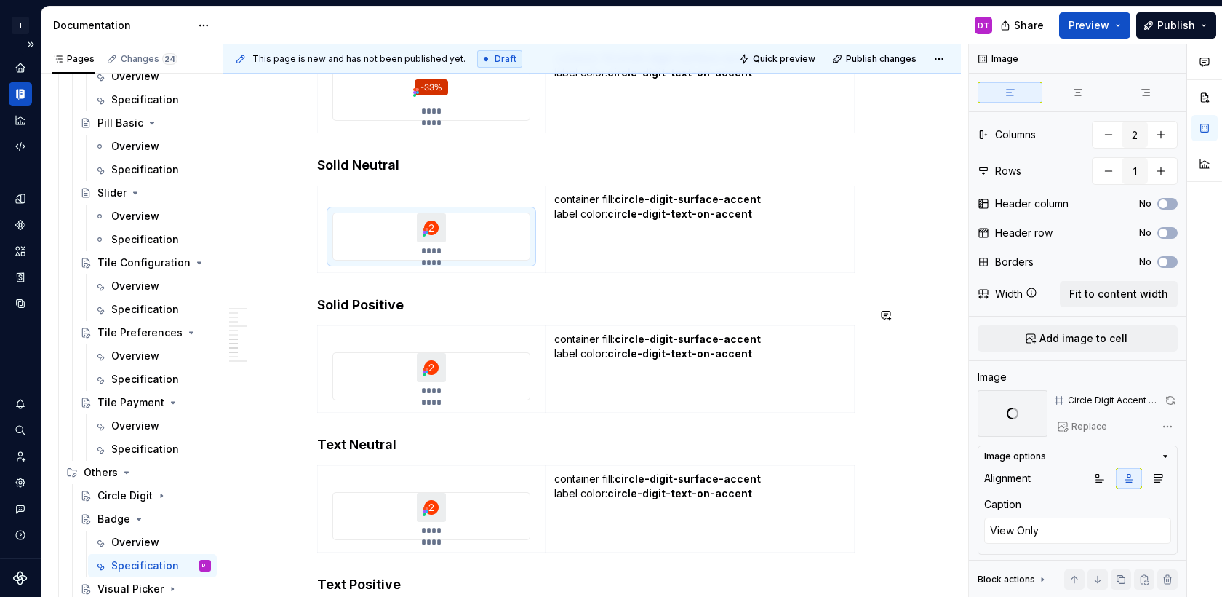
scroll to position [2140, 0]
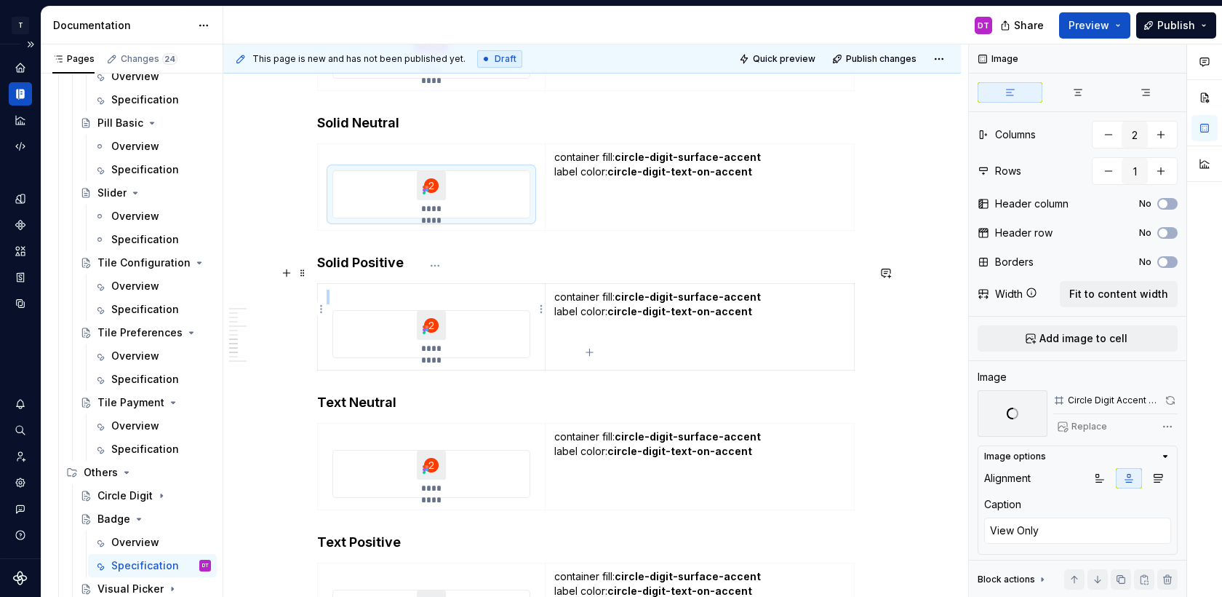
click at [498, 324] on div "*********" at bounding box center [431, 334] width 196 height 47
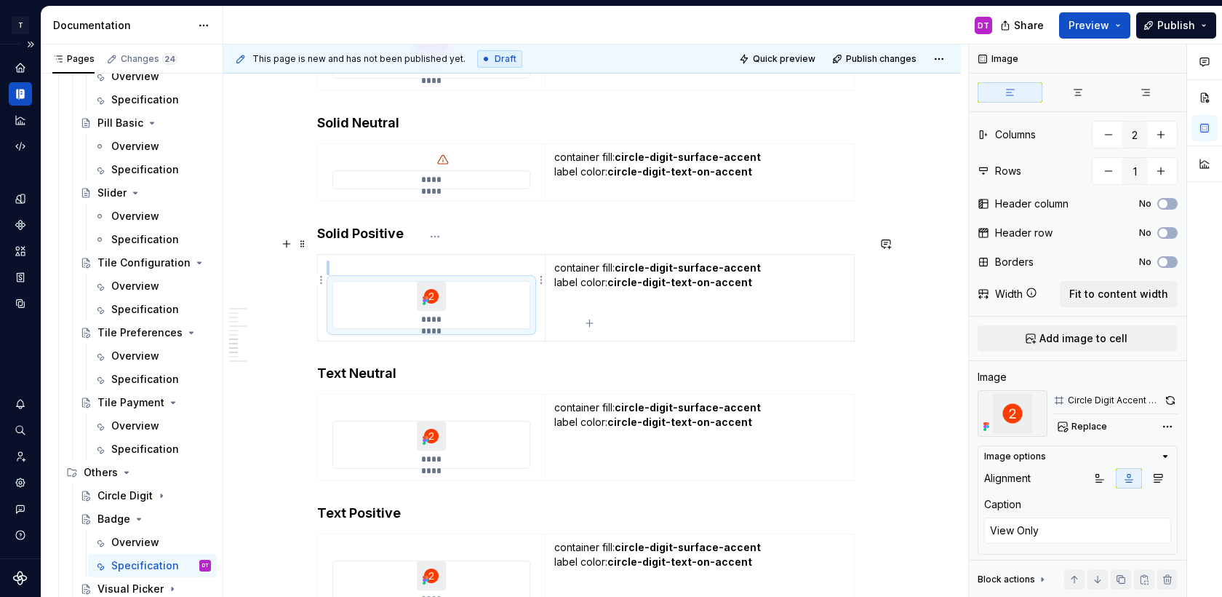
click at [501, 311] on div "*********" at bounding box center [432, 305] width 198 height 48
click at [1090, 418] on button "Replace" at bounding box center [1084, 426] width 60 height 20
type textarea "*"
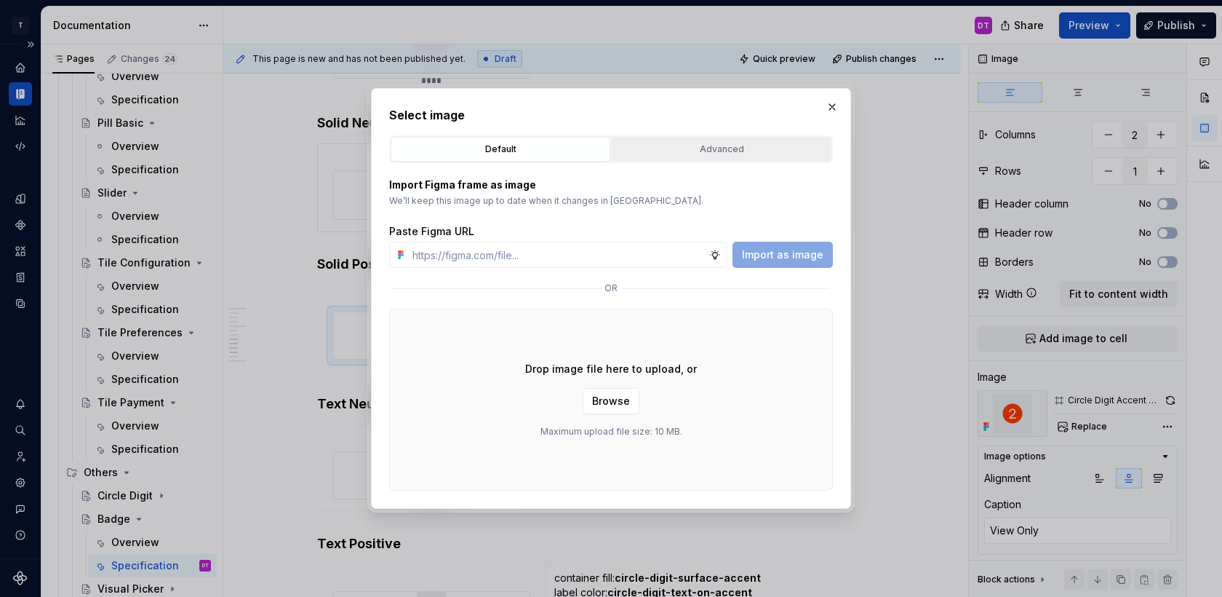
click at [698, 160] on button "Advanced" at bounding box center [722, 149] width 220 height 25
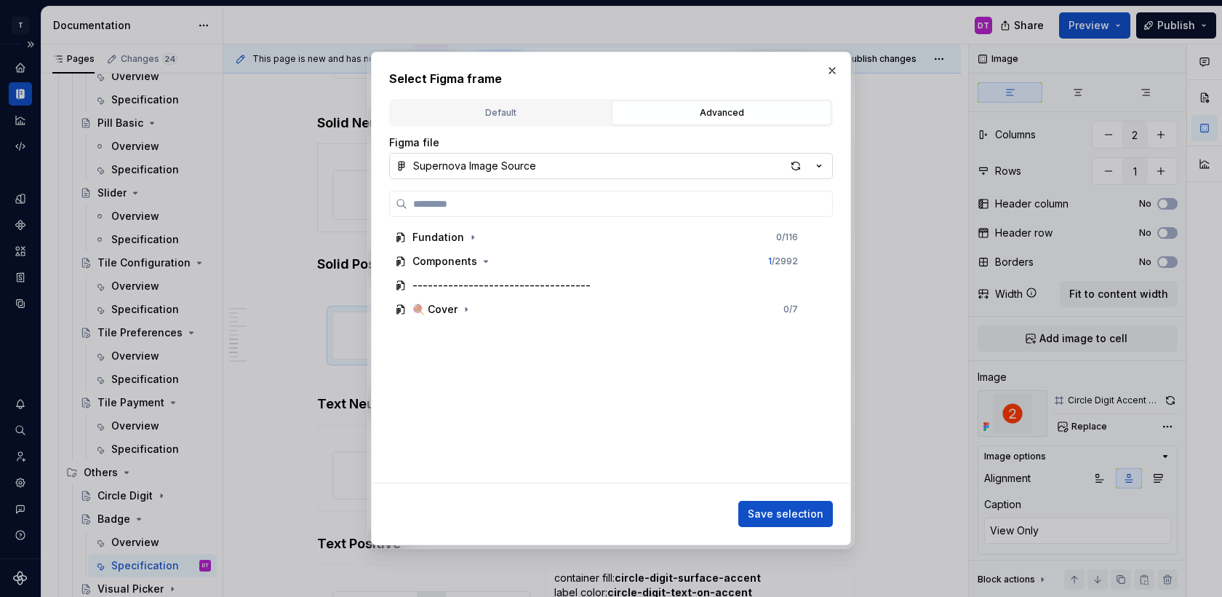
click at [595, 167] on button "Supernova Image Source" at bounding box center [611, 166] width 444 height 26
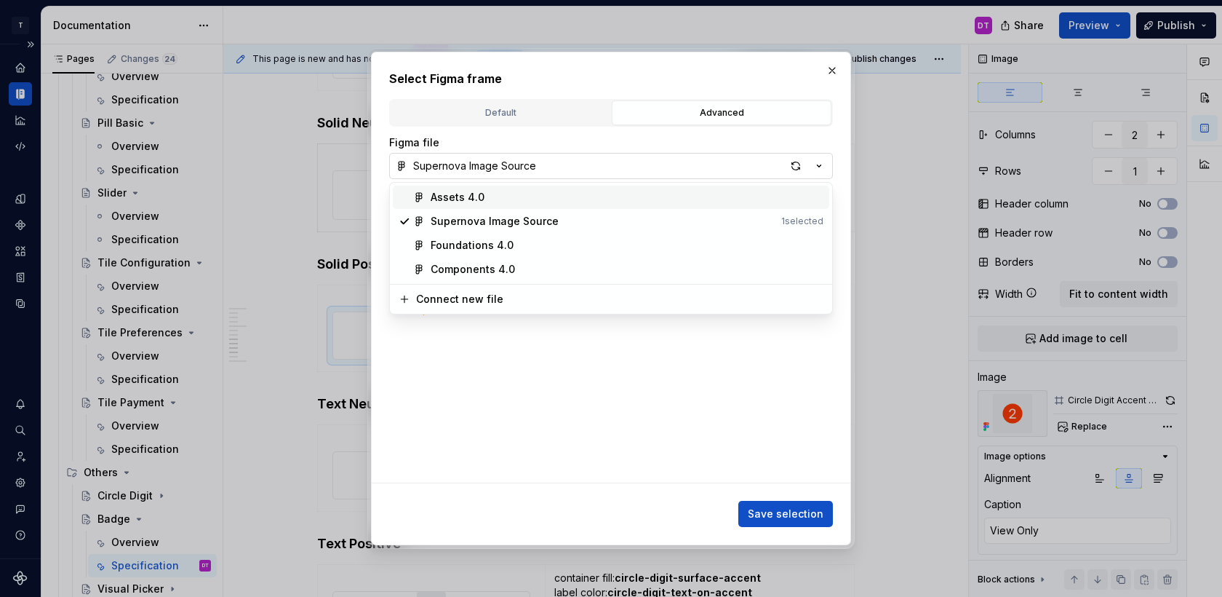
click at [595, 167] on div "Select Figma frame Default Advanced Import Figma frame as image We’ll keep this…" at bounding box center [611, 298] width 1222 height 597
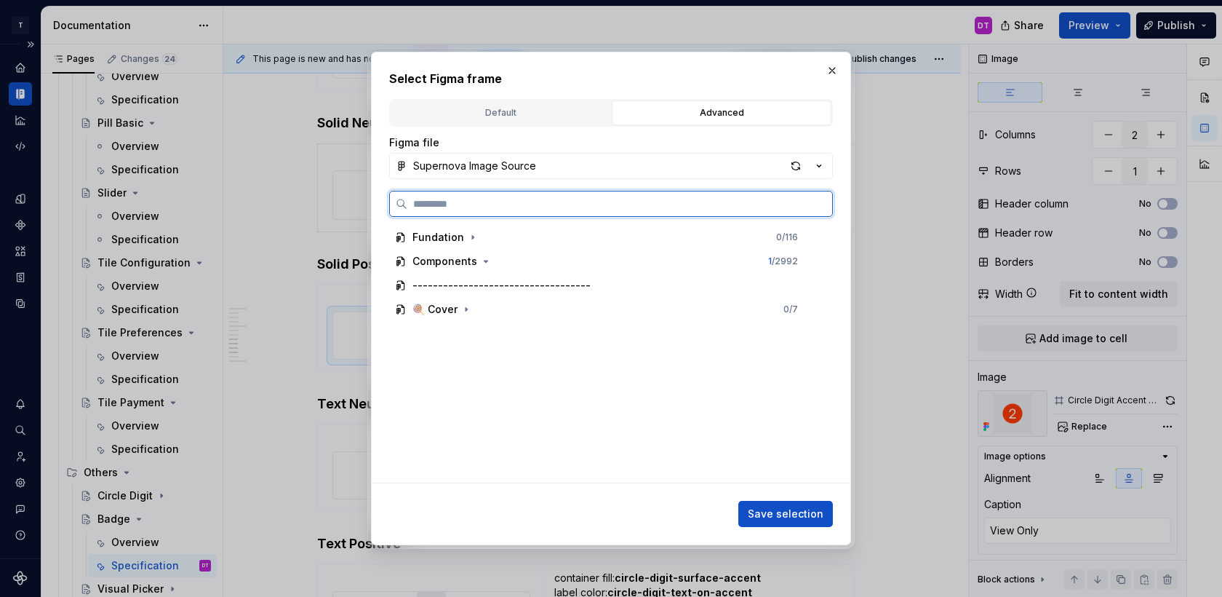
click at [586, 198] on input "search" at bounding box center [619, 203] width 425 height 15
paste input "**********"
type input "**********"
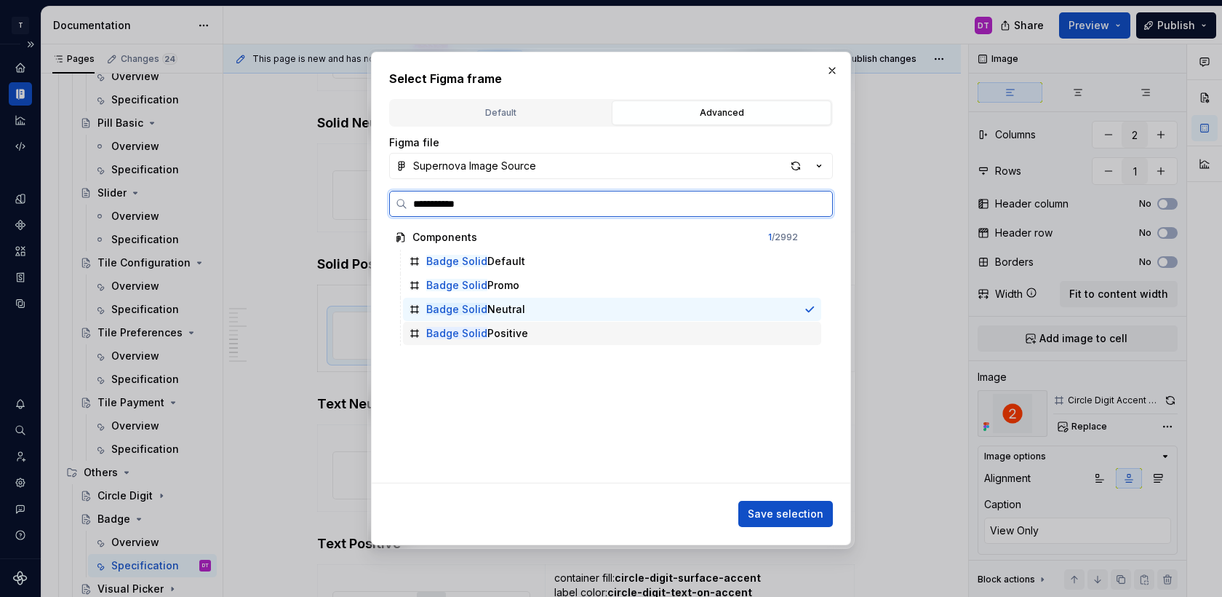
click at [520, 337] on div "Badge Solid Positive" at bounding box center [477, 333] width 102 height 15
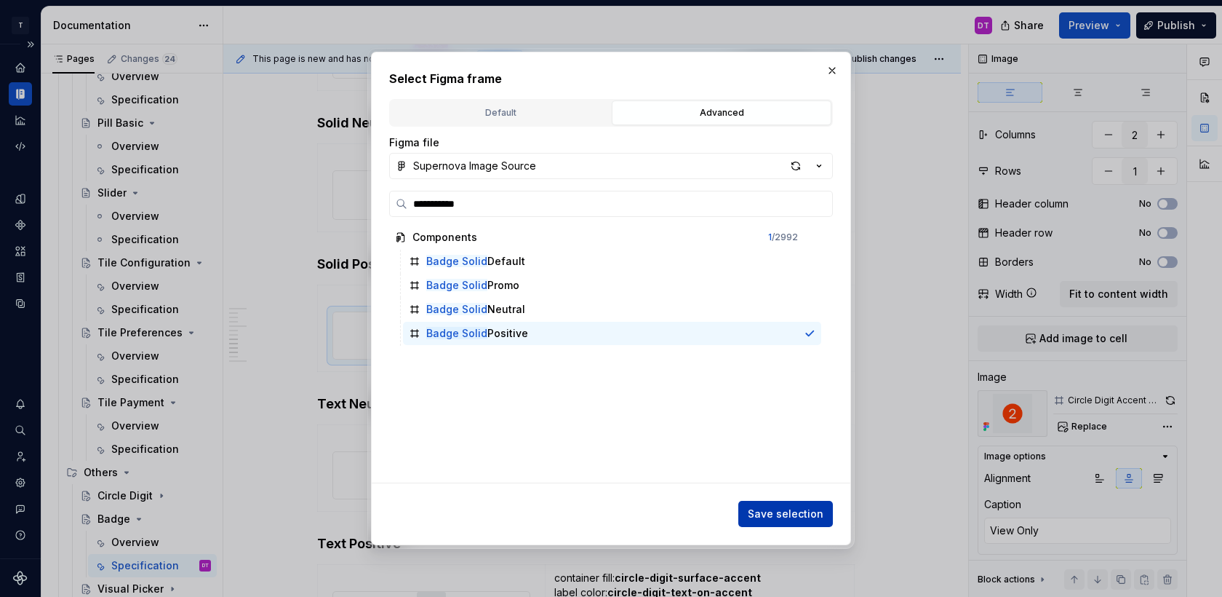
click at [777, 502] on button "Save selection" at bounding box center [786, 514] width 95 height 26
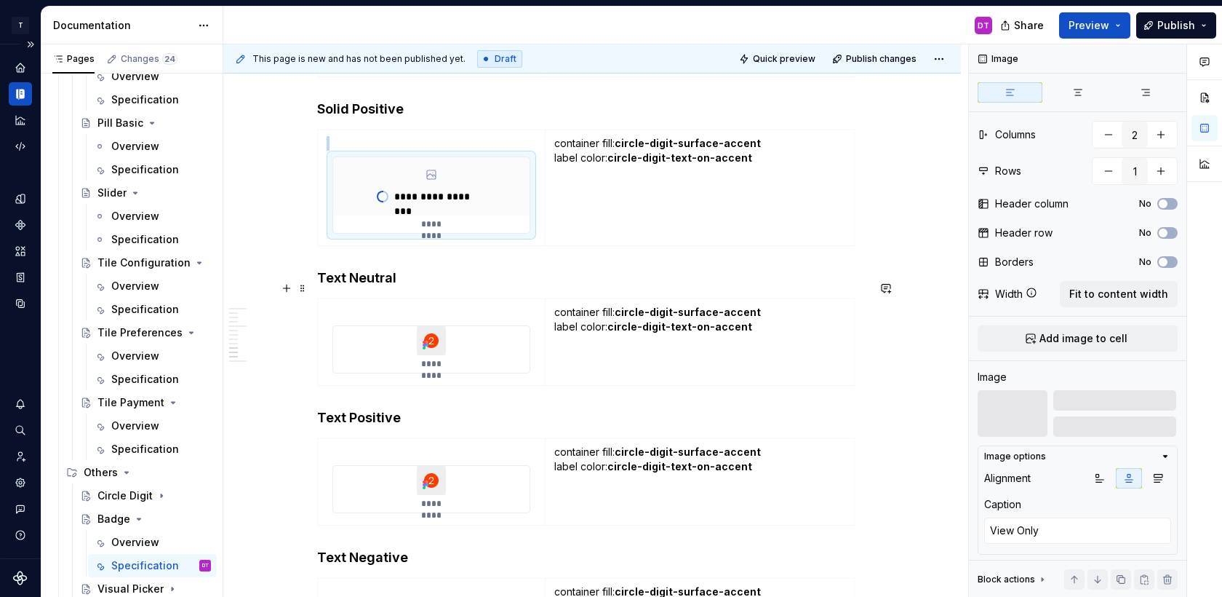
scroll to position [2385, 0]
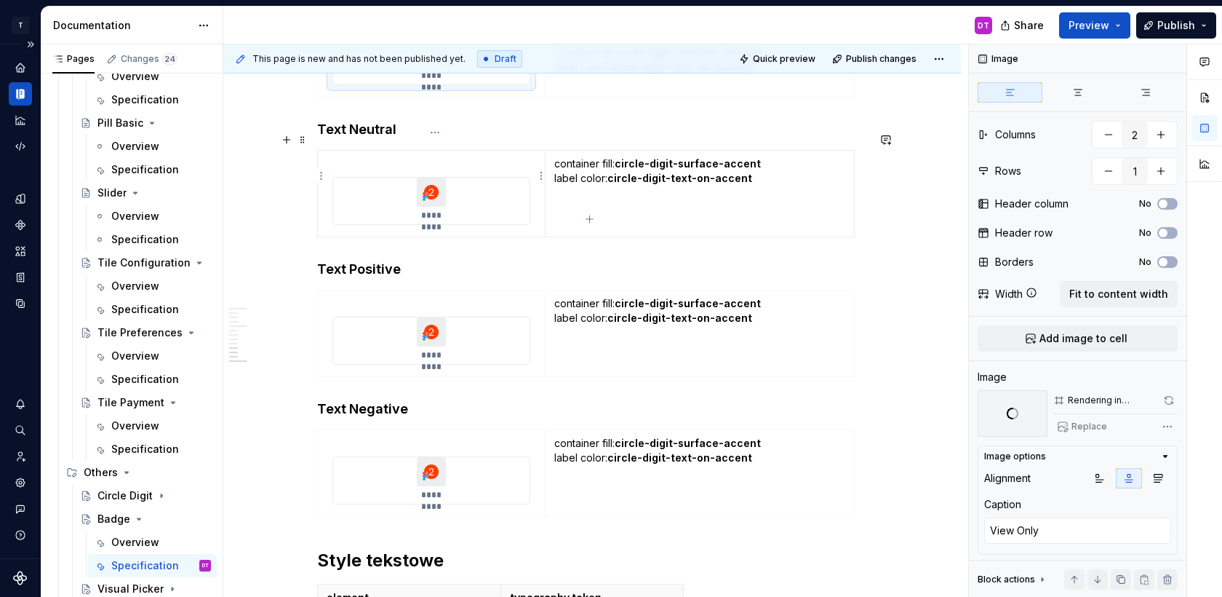
click at [501, 190] on div "*********" at bounding box center [431, 201] width 196 height 47
click at [1082, 431] on span "Replace" at bounding box center [1090, 427] width 36 height 12
type textarea "*"
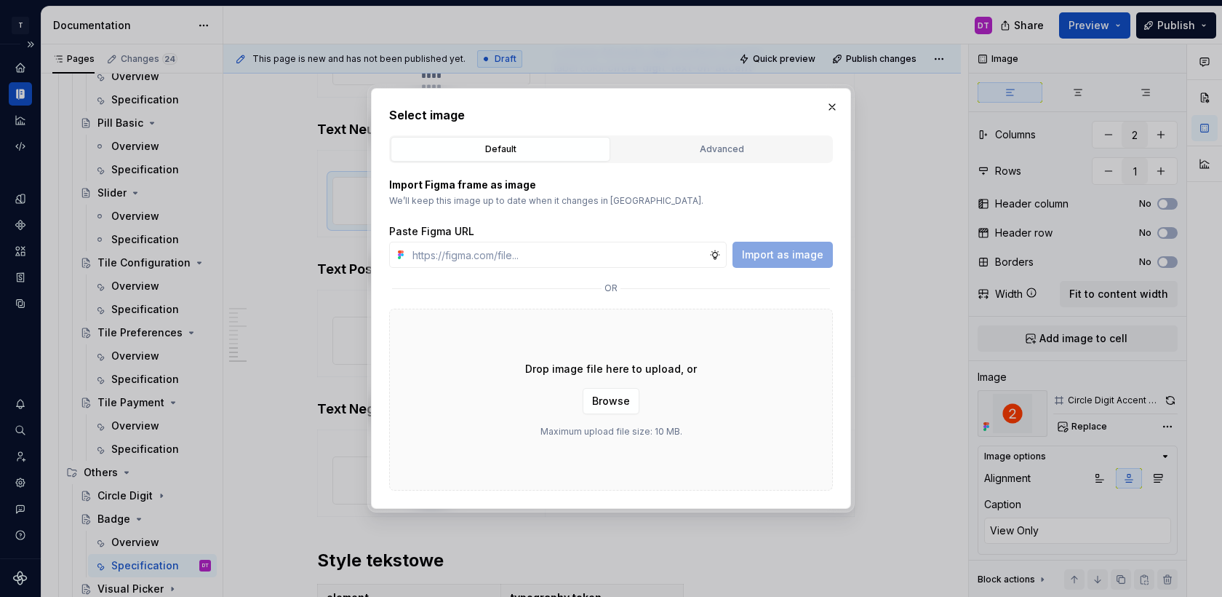
scroll to position [2416, 0]
click at [674, 154] on div "Advanced" at bounding box center [722, 149] width 210 height 15
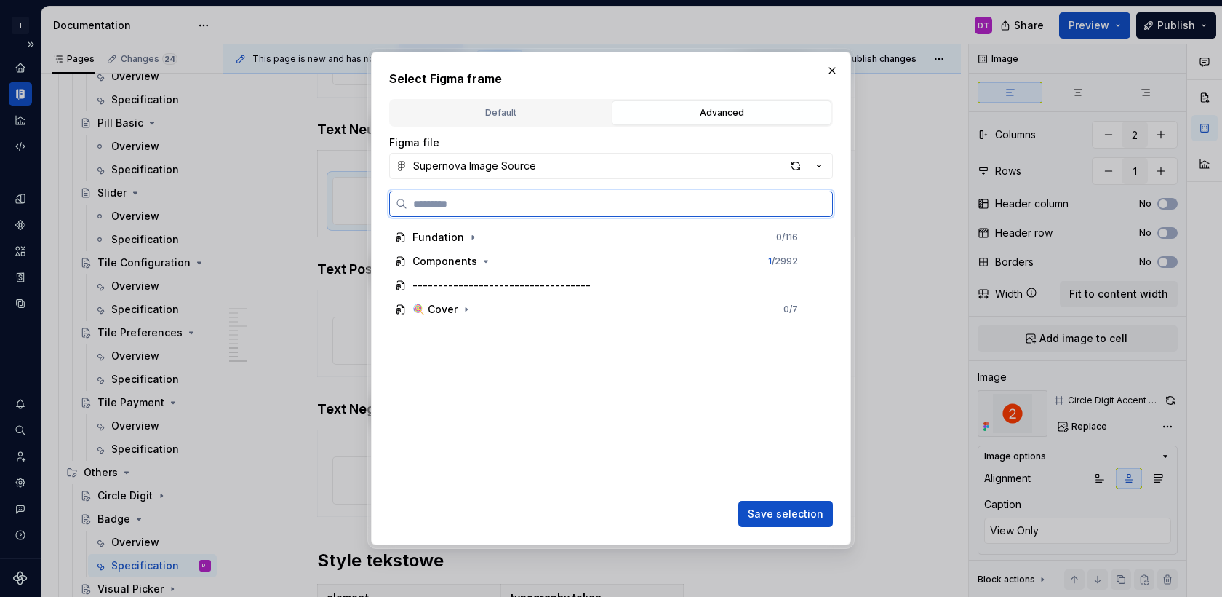
click at [477, 210] on input "search" at bounding box center [619, 203] width 425 height 15
paste input "**********"
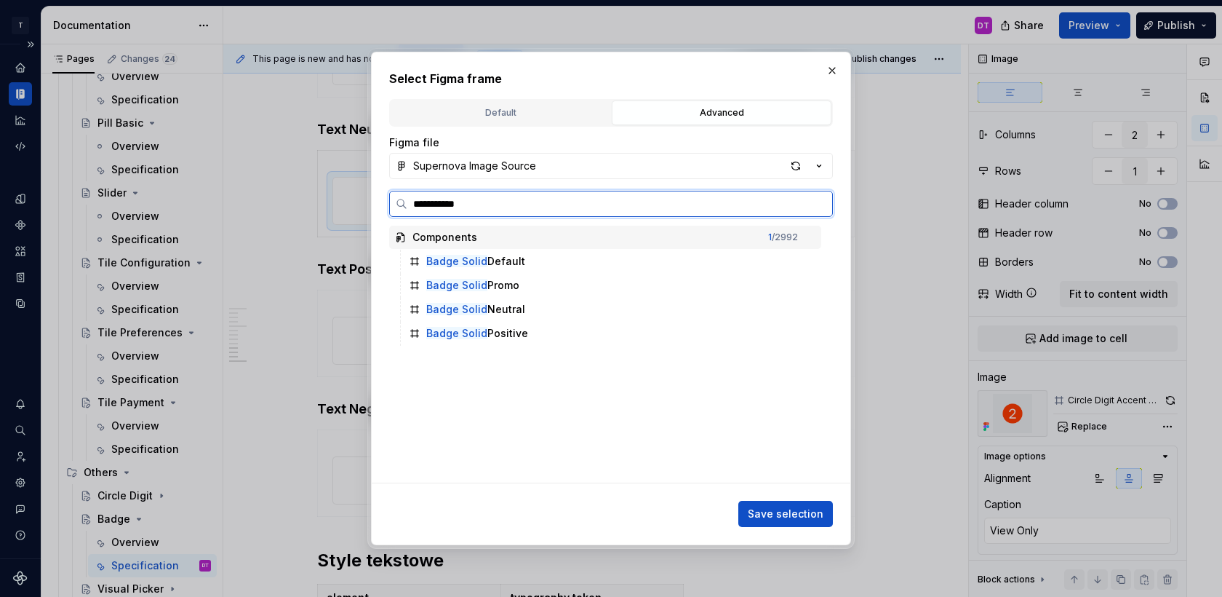
click at [455, 203] on input "**********" at bounding box center [619, 203] width 425 height 15
type input "**********"
click at [455, 203] on input "**********" at bounding box center [619, 203] width 425 height 15
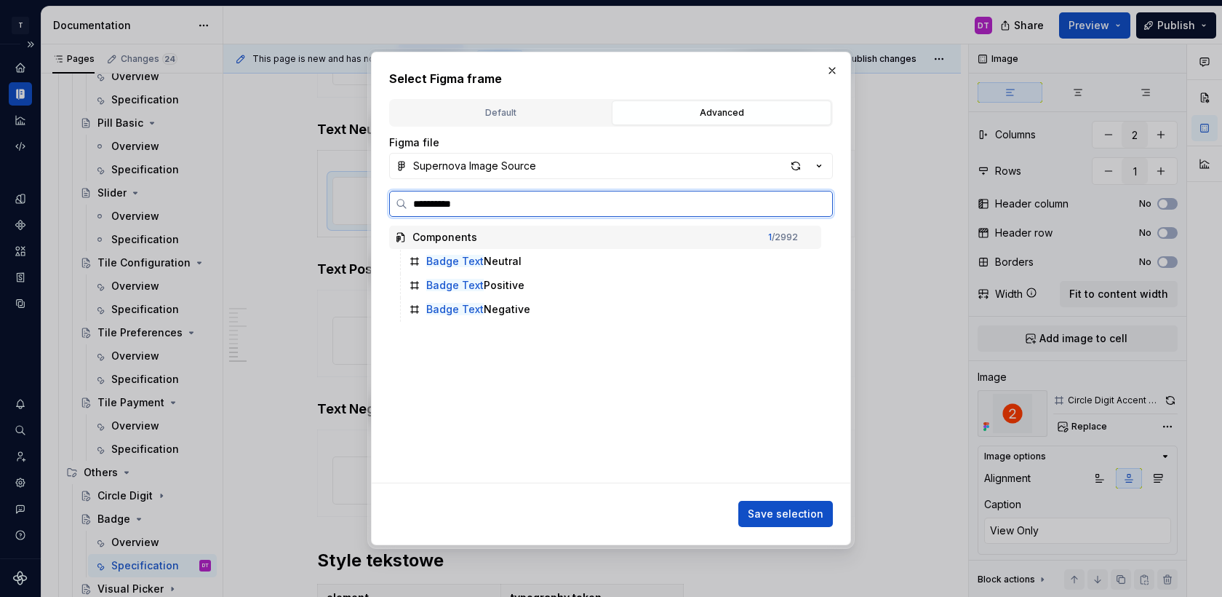
click at [455, 203] on input "**********" at bounding box center [619, 203] width 425 height 15
click at [560, 260] on div "Badge Text Neutral" at bounding box center [612, 261] width 418 height 23
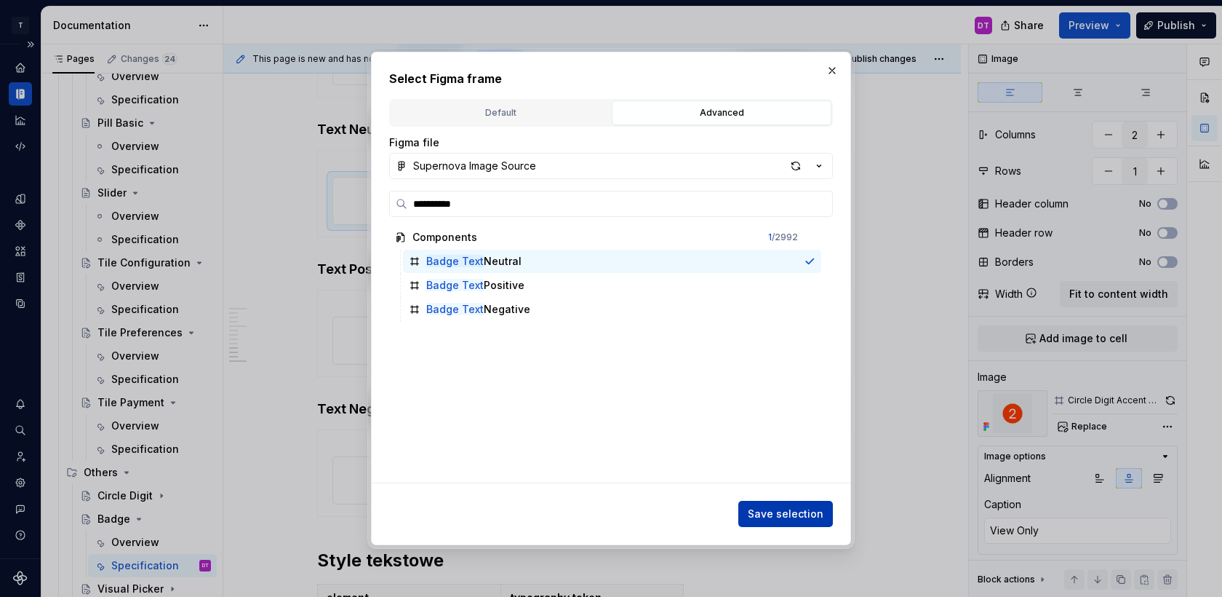
click at [765, 509] on span "Save selection" at bounding box center [786, 513] width 76 height 15
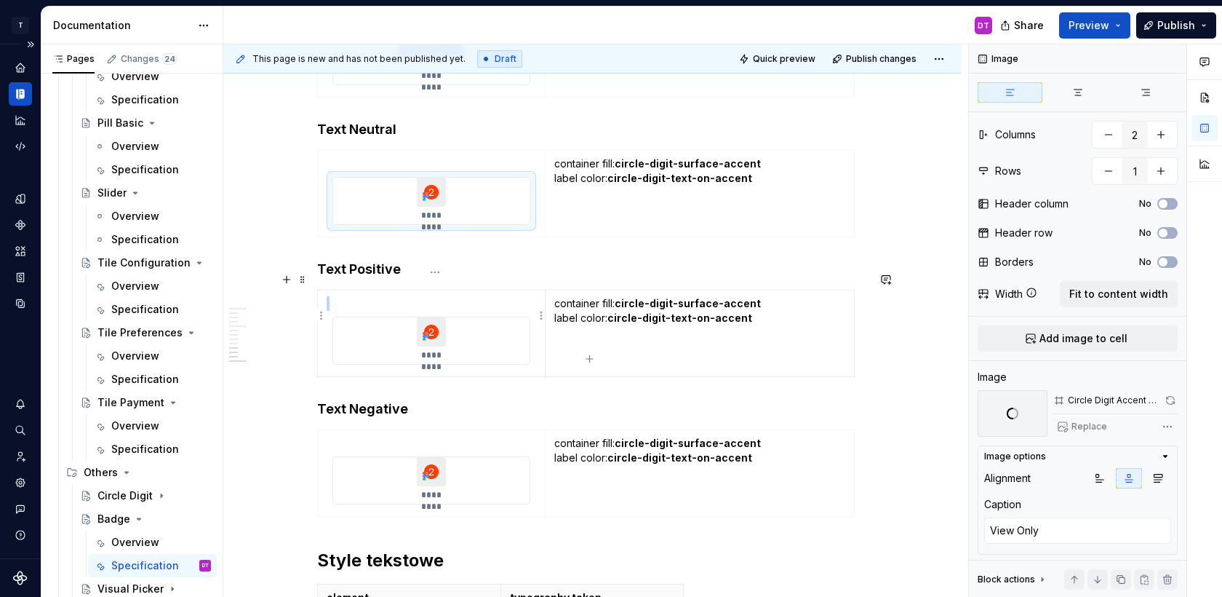
click at [442, 317] on img at bounding box center [431, 331] width 29 height 29
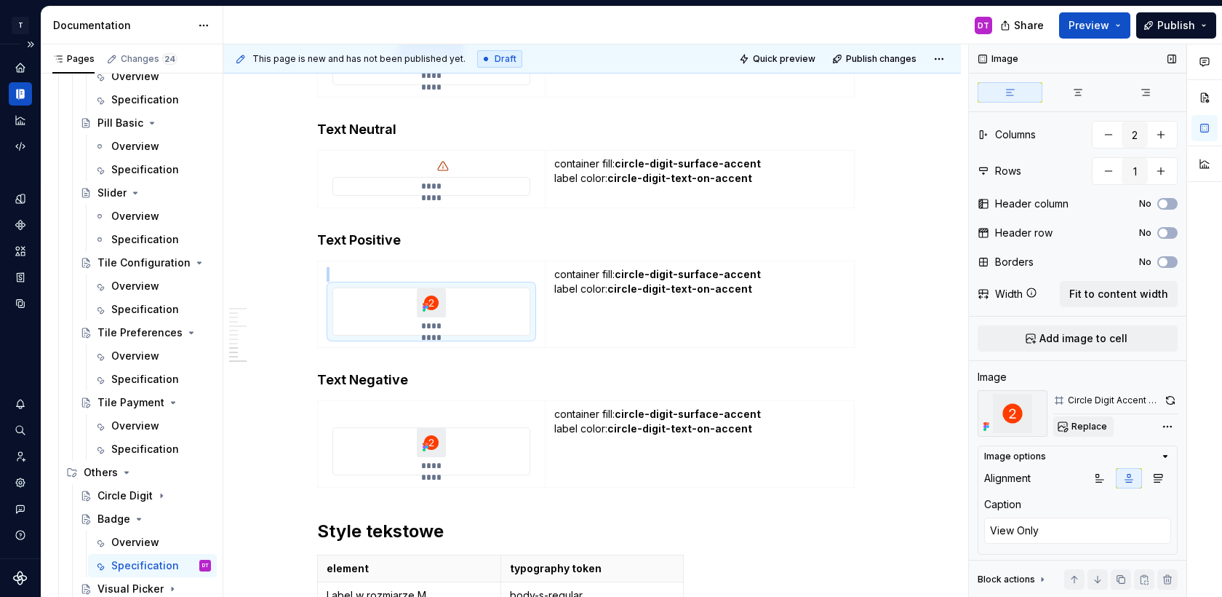
click at [1097, 421] on span "Replace" at bounding box center [1090, 427] width 36 height 12
type textarea "*"
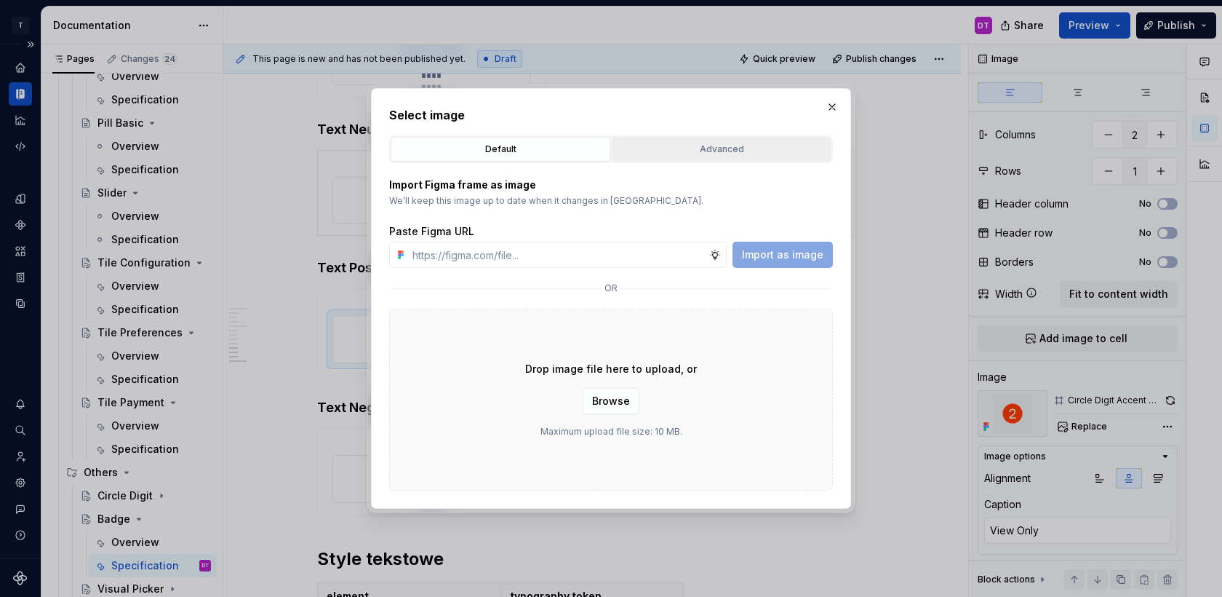
click at [687, 156] on div "Advanced" at bounding box center [722, 149] width 210 height 15
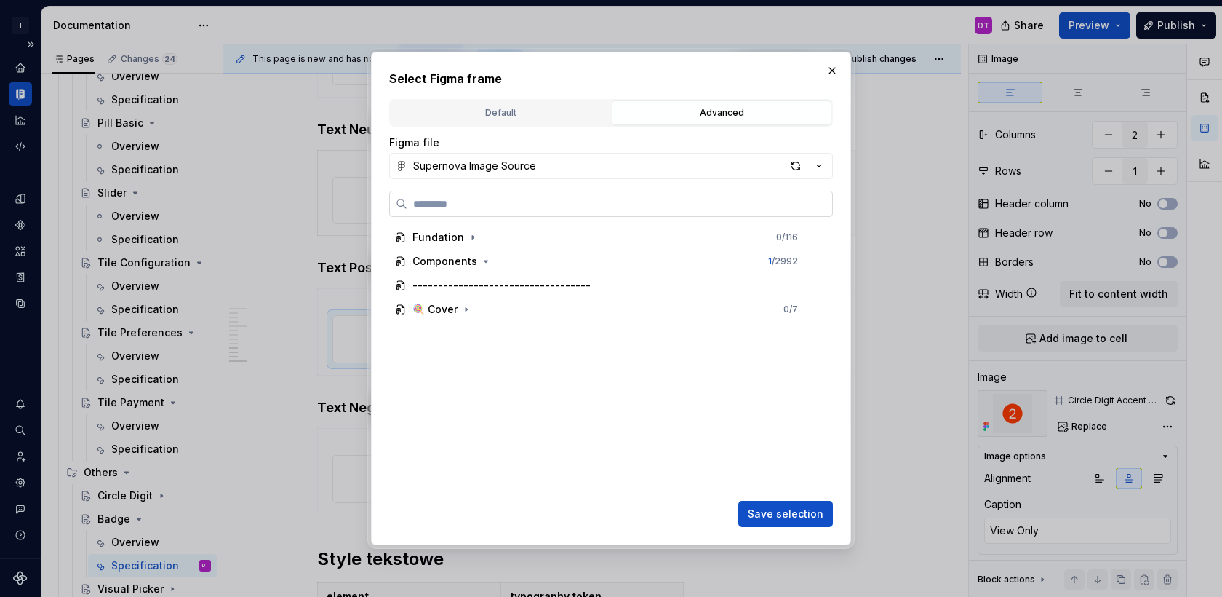
paste input "**********"
type input "**********"
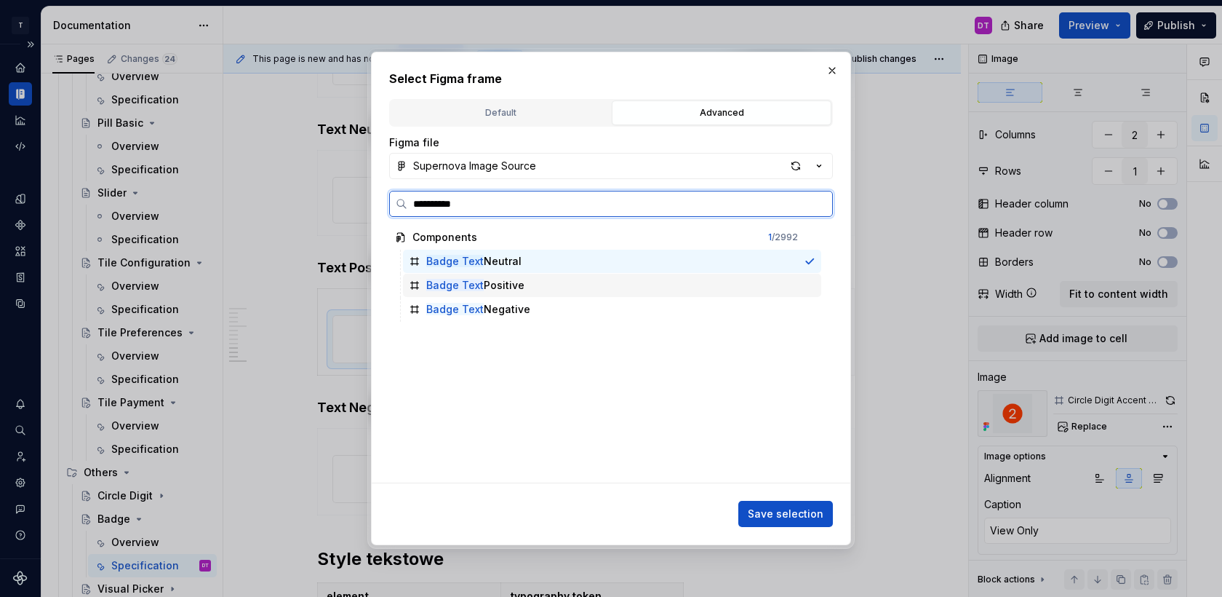
click at [546, 287] on div "Badge Text Positive" at bounding box center [612, 285] width 418 height 23
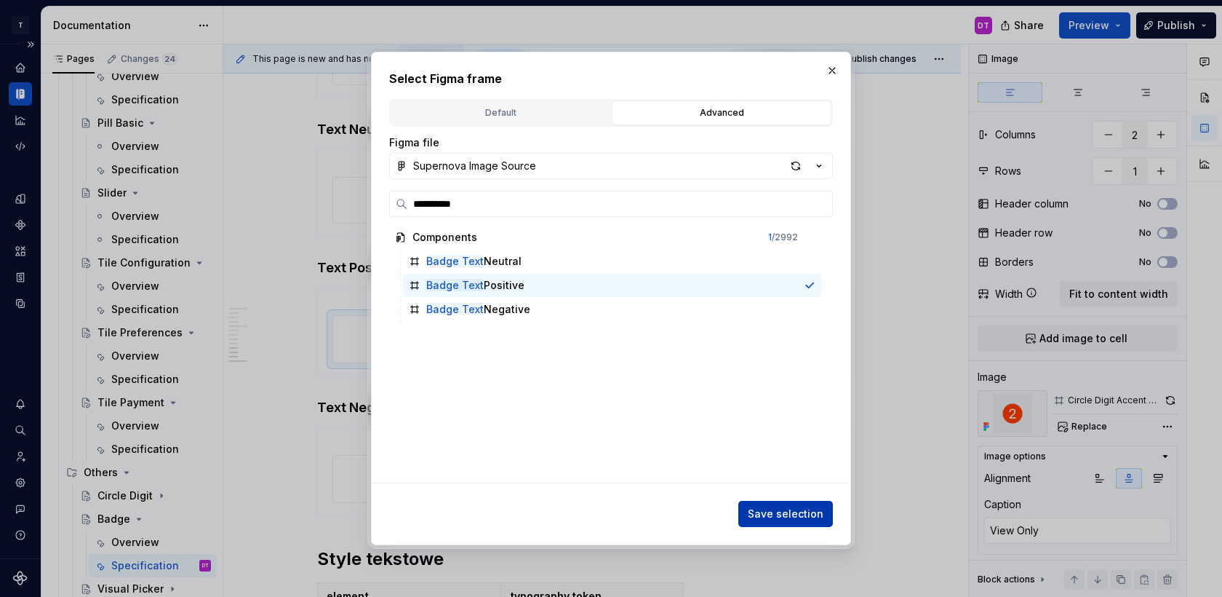
click at [769, 515] on span "Save selection" at bounding box center [786, 513] width 76 height 15
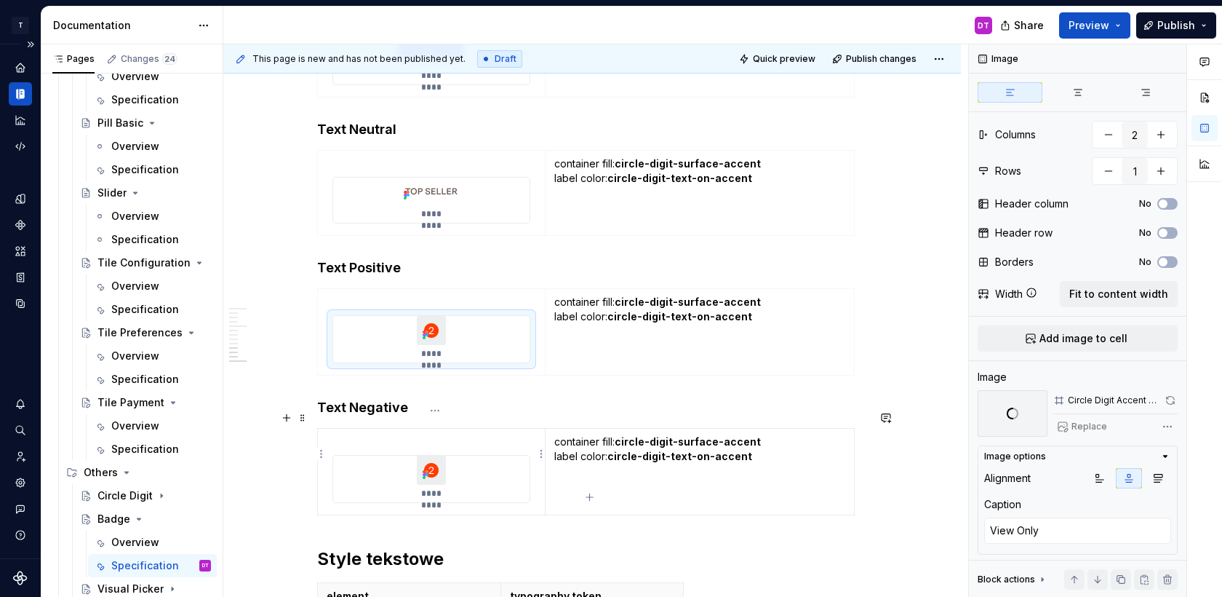
click at [471, 457] on div "*********" at bounding box center [431, 478] width 196 height 47
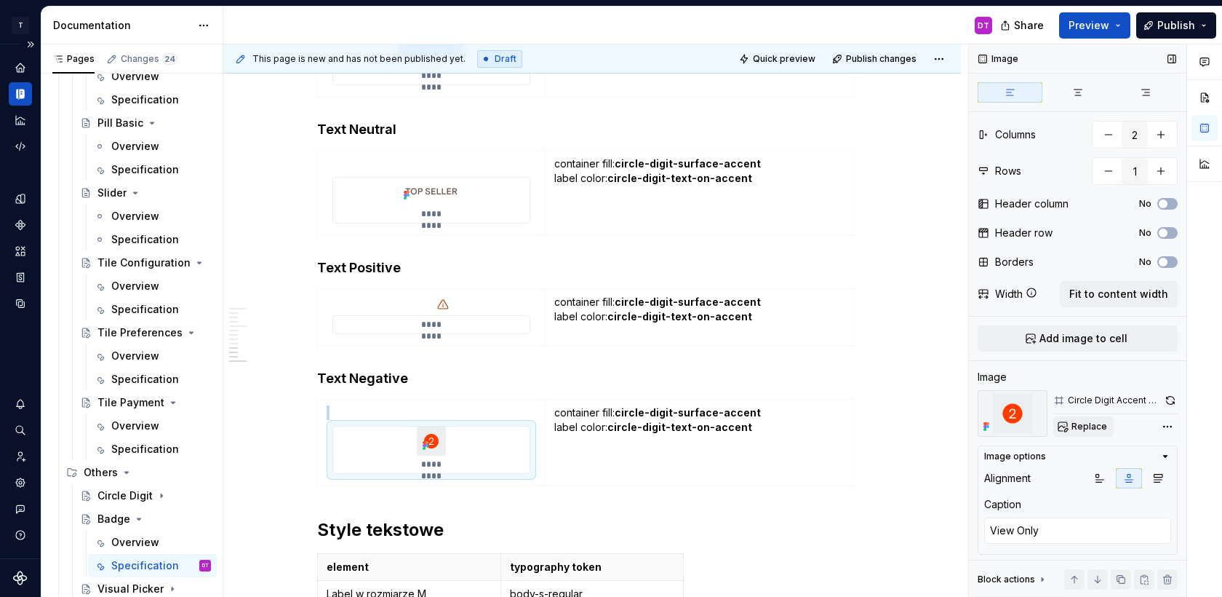
click at [1088, 426] on span "Replace" at bounding box center [1090, 427] width 36 height 12
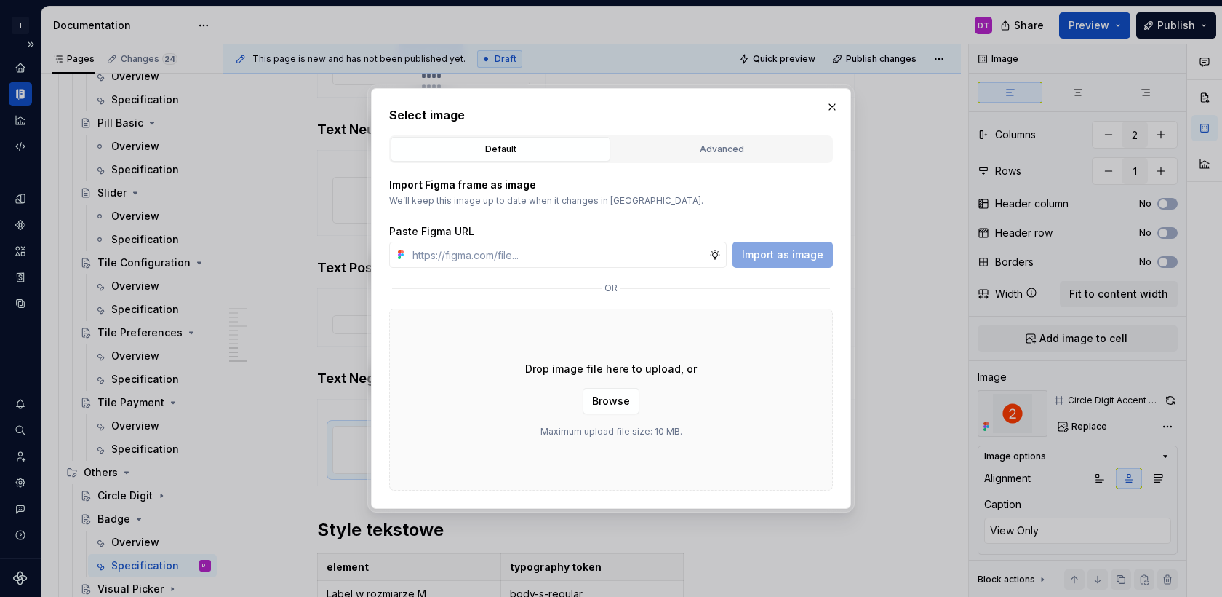
type textarea "*"
click at [739, 132] on div "Select image Default Advanced Import Figma frame as image We’ll keep this image…" at bounding box center [611, 298] width 444 height 384
click at [732, 152] on div "Advanced" at bounding box center [722, 149] width 210 height 15
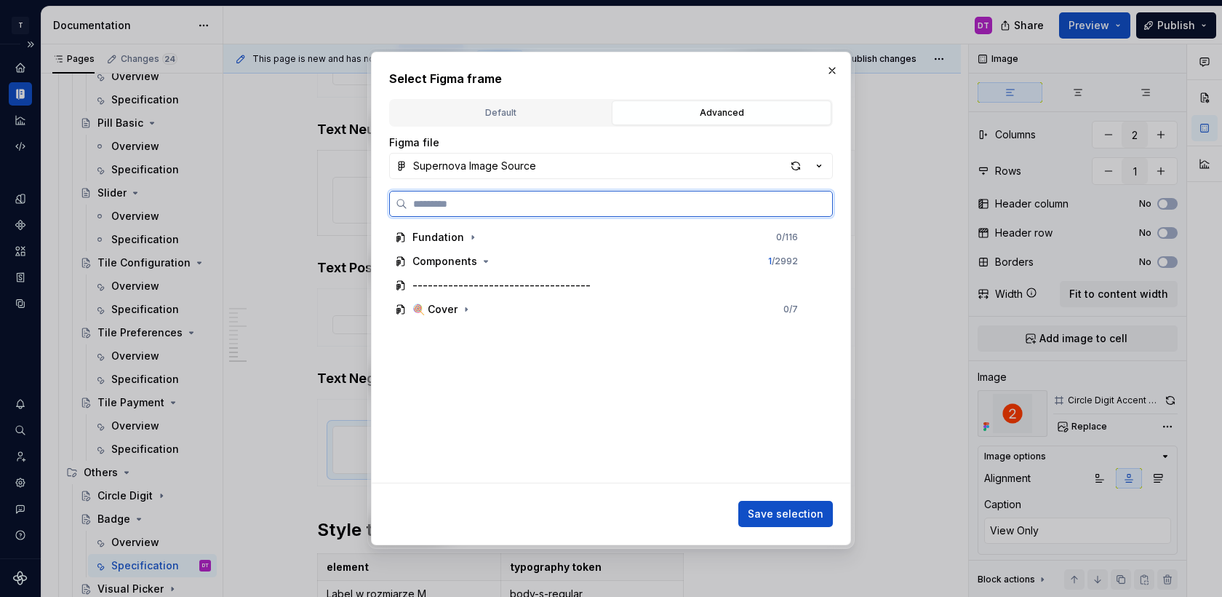
click at [593, 202] on input "search" at bounding box center [619, 203] width 425 height 15
paste input "**********"
type input "**********"
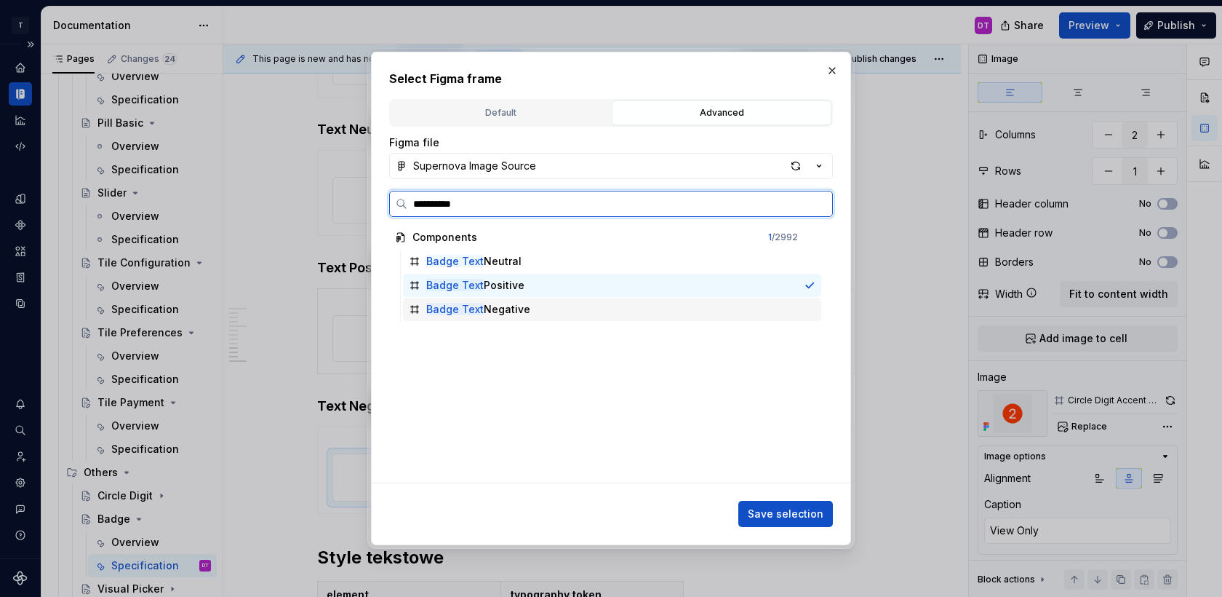
click at [553, 303] on div "Badge Text Negative" at bounding box center [612, 309] width 418 height 23
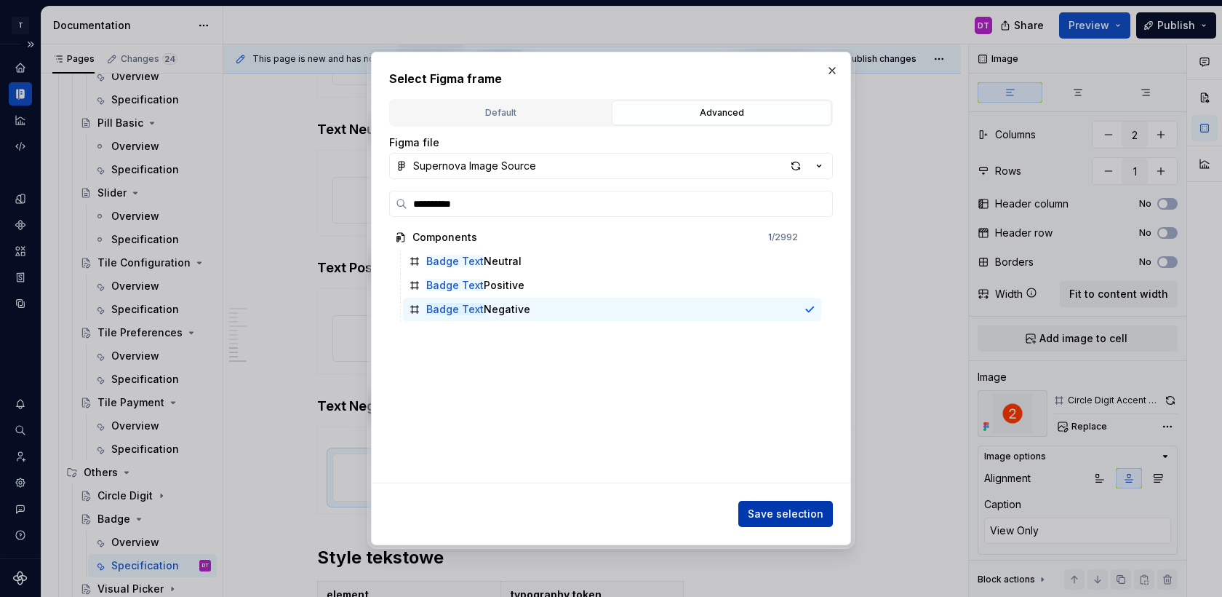
click at [771, 522] on button "Save selection" at bounding box center [786, 514] width 95 height 26
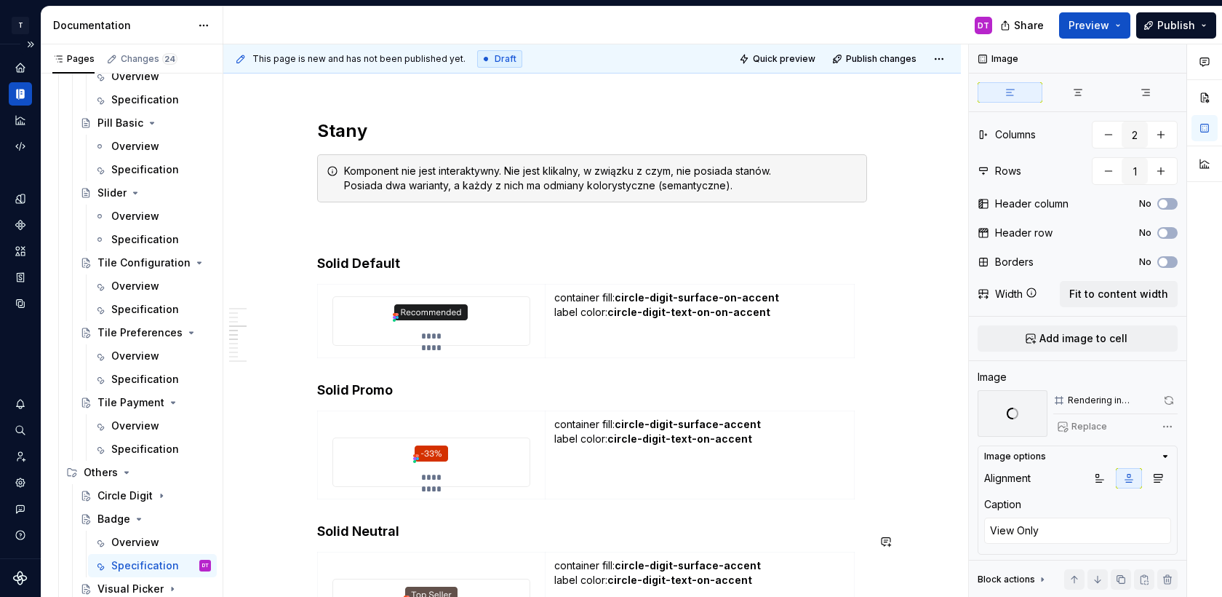
scroll to position [1729, 0]
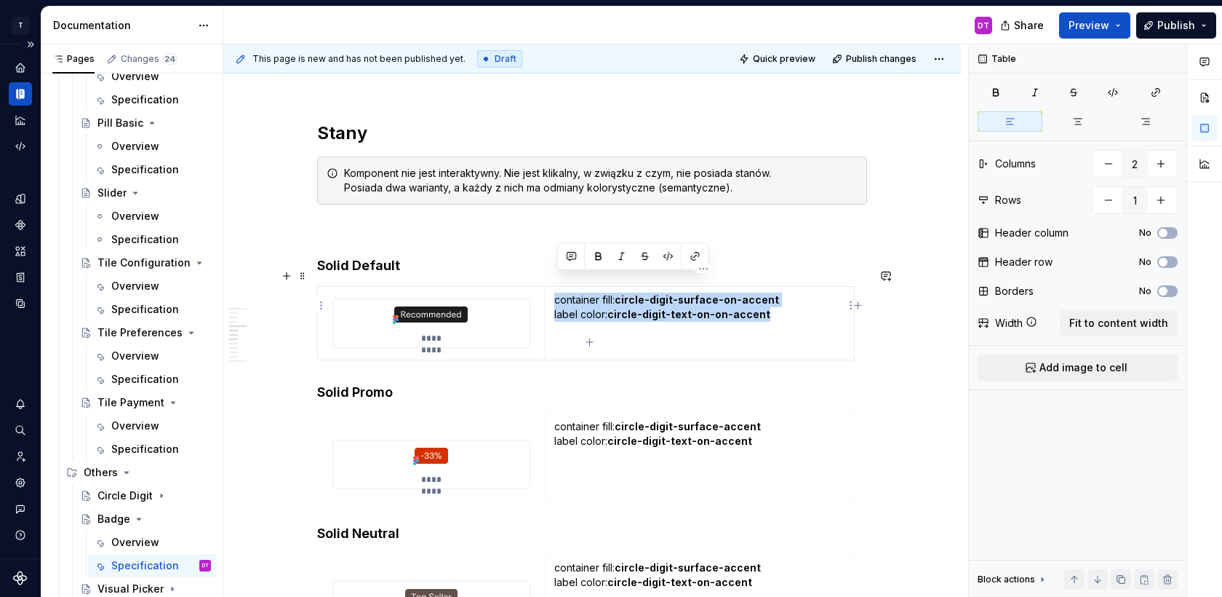
drag, startPoint x: 767, startPoint y: 296, endPoint x: 560, endPoint y: 283, distance: 207.8
click at [560, 292] on p "container fill: circle-digit-surface-on-accent label color: circle-digit-text-o…" at bounding box center [699, 321] width 291 height 58
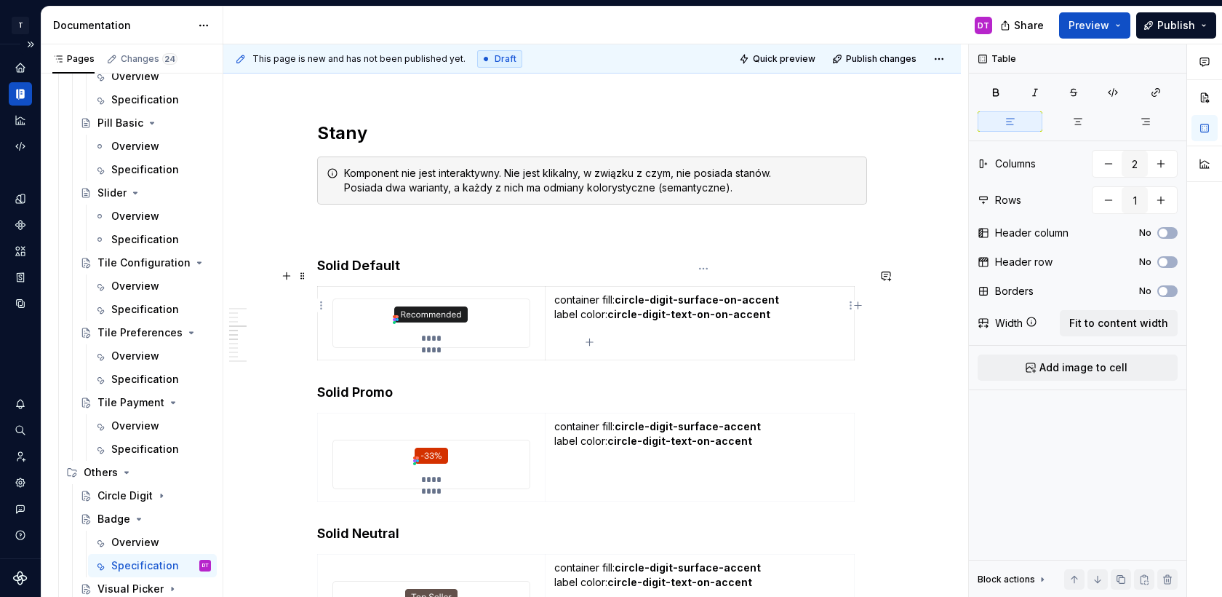
click at [626, 293] on strong "circle-digit-surface-on-accent" at bounding box center [697, 299] width 164 height 12
drag, startPoint x: 624, startPoint y: 282, endPoint x: 795, endPoint y: 282, distance: 171.7
click at [795, 292] on p "container fill: circle-digit-surface-on-accent label color: circle-digit-text-o…" at bounding box center [699, 321] width 291 height 58
drag, startPoint x: 614, startPoint y: 296, endPoint x: 817, endPoint y: 298, distance: 203.0
click at [817, 299] on p "container fill: badge-surface-default label color: circle-digit-text-on-on-acce…" at bounding box center [699, 321] width 291 height 58
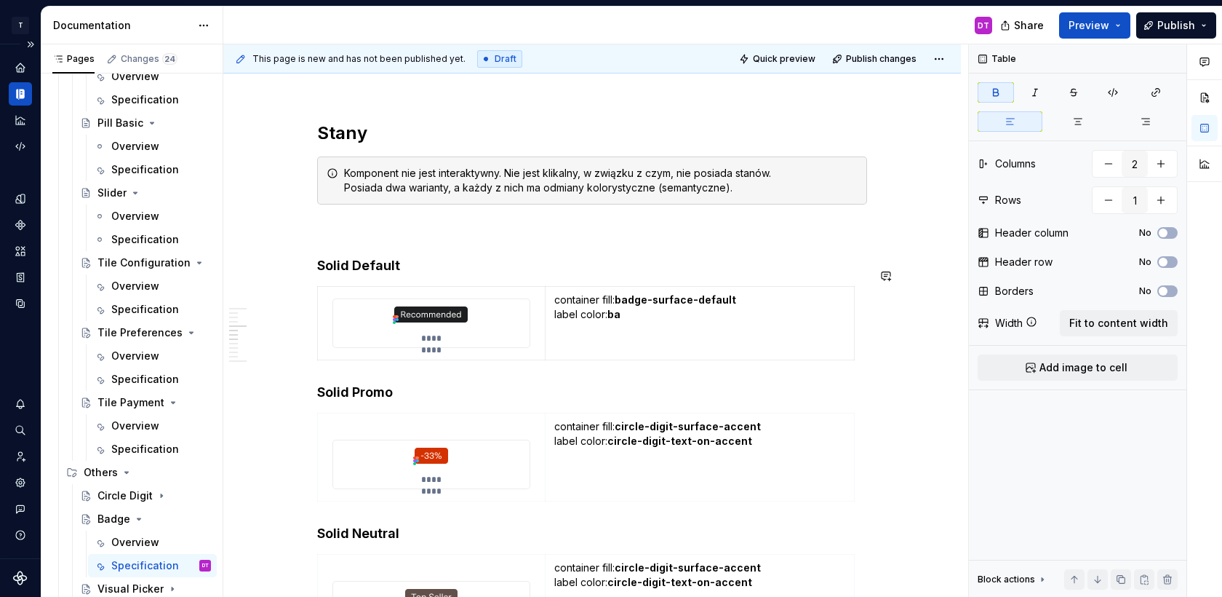
type textarea "*"
drag, startPoint x: 710, startPoint y: 298, endPoint x: 613, endPoint y: 295, distance: 97.5
click at [613, 295] on p "container fill: badge-surface-default label color: badge-text-default" at bounding box center [699, 321] width 291 height 58
copy strong "badge-text-default"
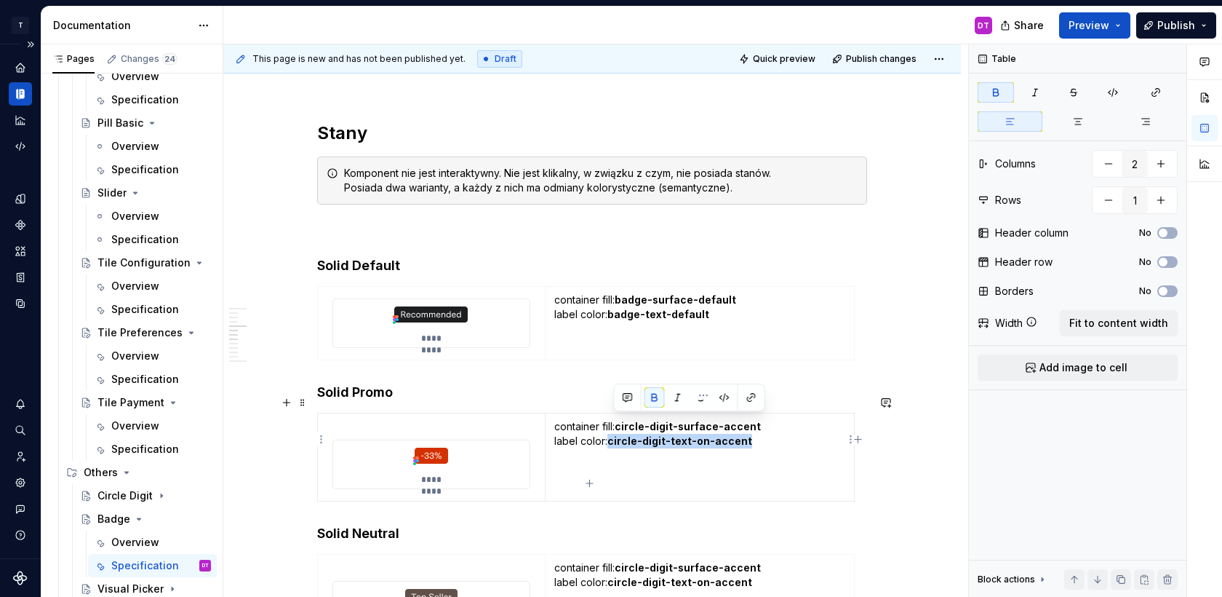
drag, startPoint x: 746, startPoint y: 423, endPoint x: 615, endPoint y: 423, distance: 131.0
click at [615, 434] on strong "circle-digit-text-on-accent" at bounding box center [680, 440] width 145 height 12
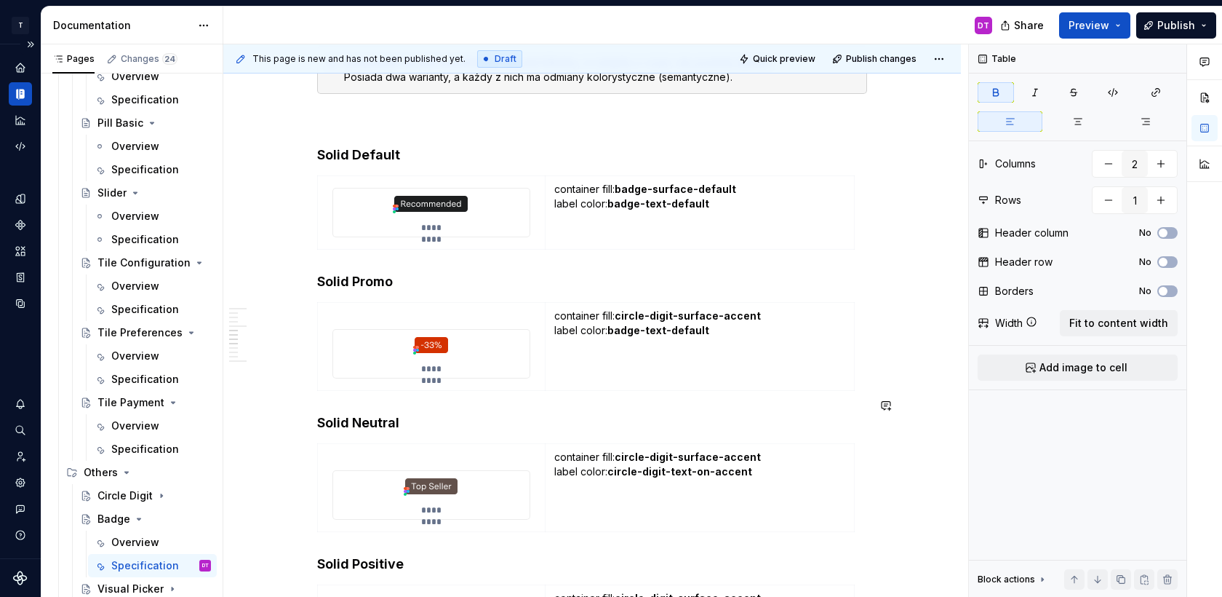
scroll to position [1851, 0]
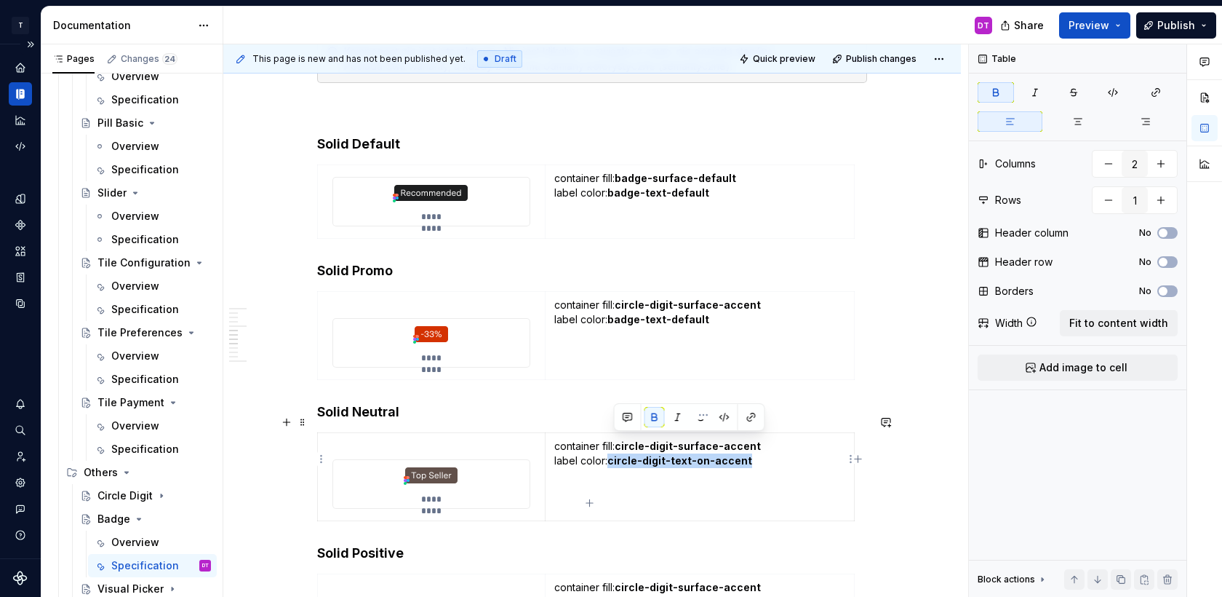
drag, startPoint x: 751, startPoint y: 442, endPoint x: 613, endPoint y: 444, distance: 137.5
click at [613, 444] on p "container fill: circle-digit-surface-accent label color: circle-digit-text-on-a…" at bounding box center [699, 453] width 291 height 29
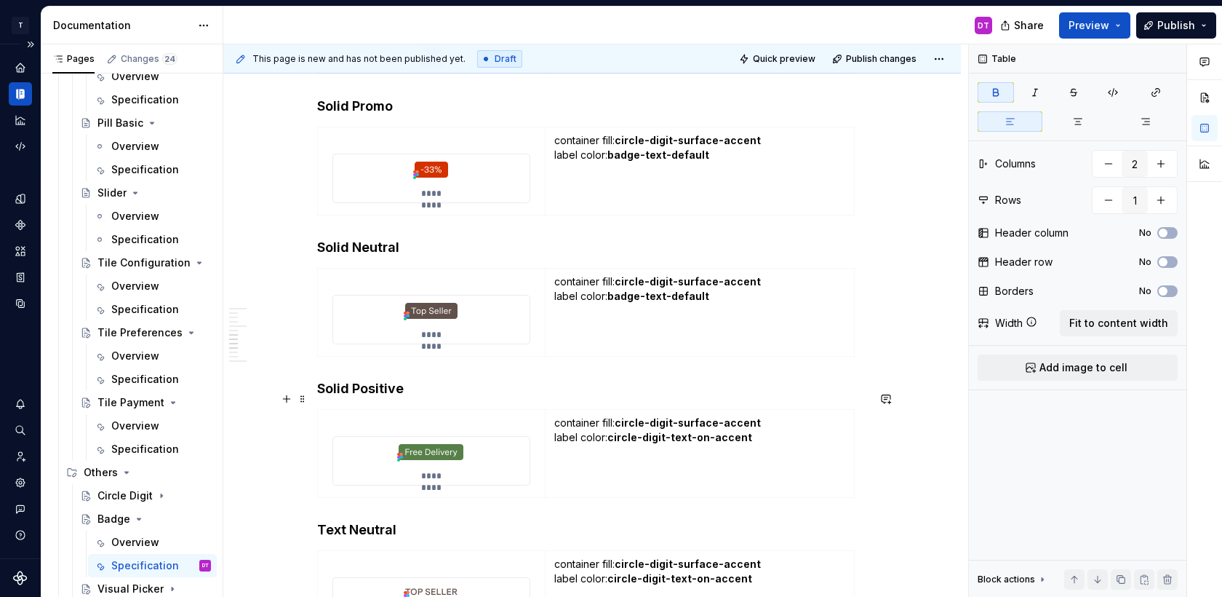
scroll to position [2044, 0]
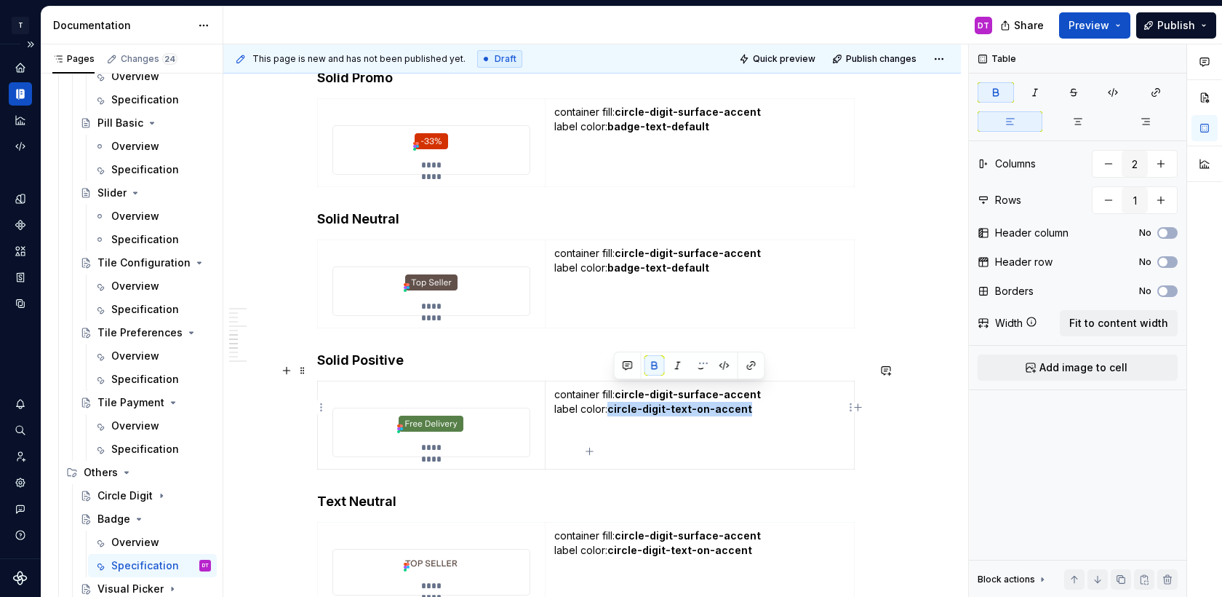
drag, startPoint x: 748, startPoint y: 391, endPoint x: 614, endPoint y: 392, distance: 133.9
click at [614, 392] on p "container fill: circle-digit-surface-accent label color: circle-digit-text-on-a…" at bounding box center [699, 401] width 291 height 29
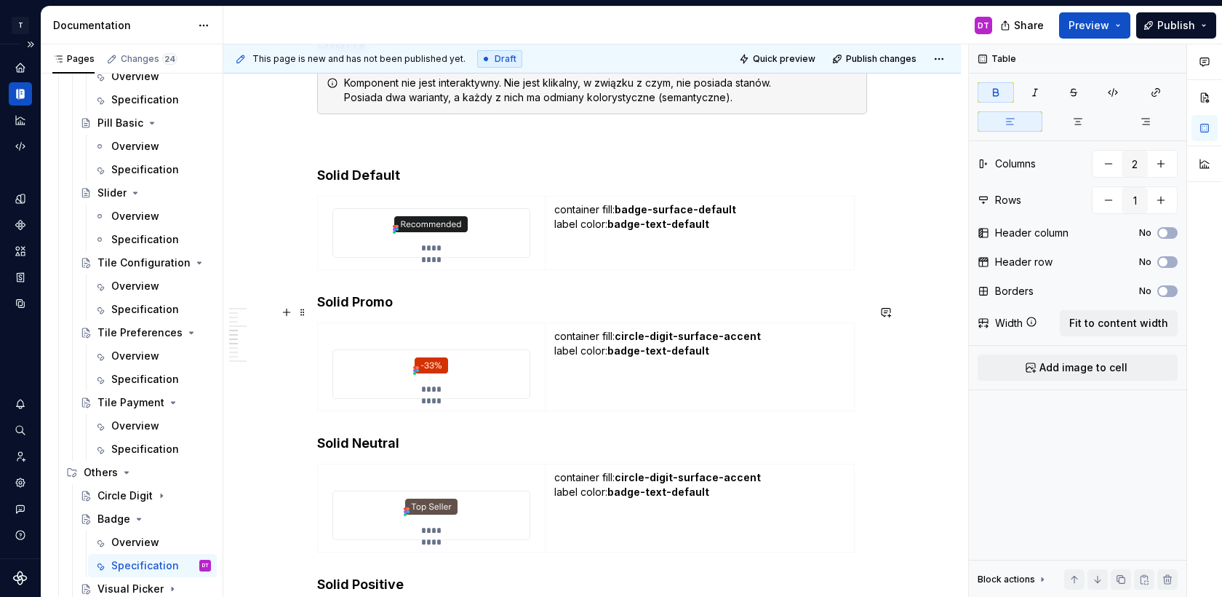
scroll to position [1814, 0]
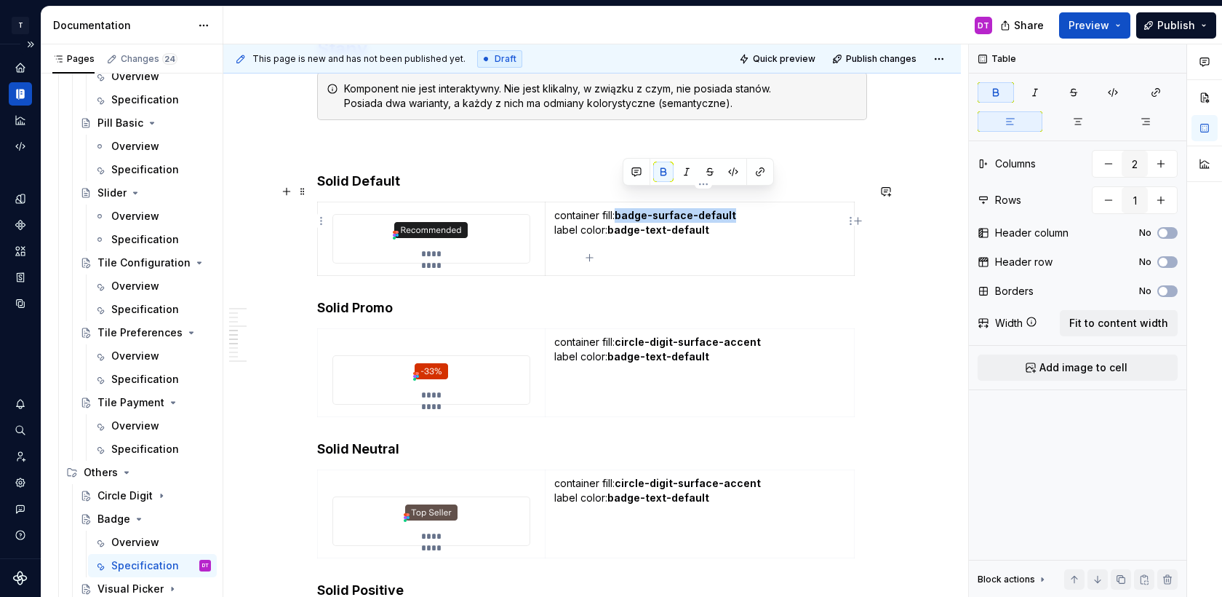
drag, startPoint x: 741, startPoint y: 198, endPoint x: 622, endPoint y: 196, distance: 118.6
click at [622, 208] on p "container fill: badge-surface-default label color: badge-text-default" at bounding box center [699, 237] width 291 height 58
copy strong "badge-surface-default"
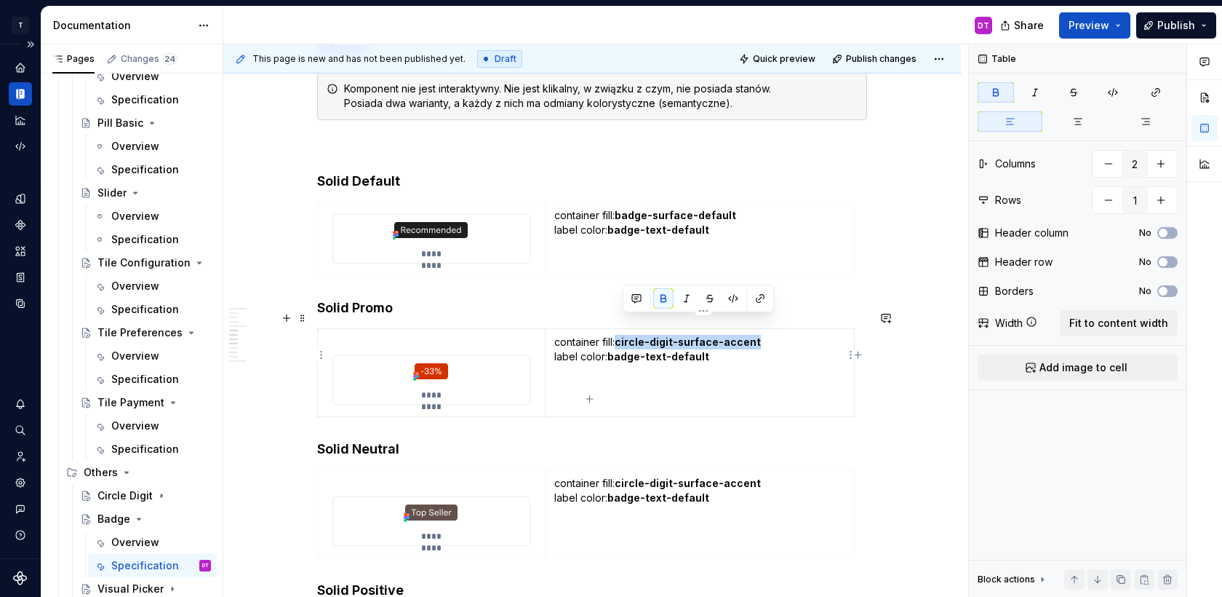
drag, startPoint x: 760, startPoint y: 325, endPoint x: 625, endPoint y: 323, distance: 134.6
click at [625, 335] on p "container fill: circle-digit-surface-accent label color: badge-text-default" at bounding box center [699, 349] width 291 height 29
click at [721, 335] on strong "badge-surface-default" at bounding box center [676, 341] width 122 height 12
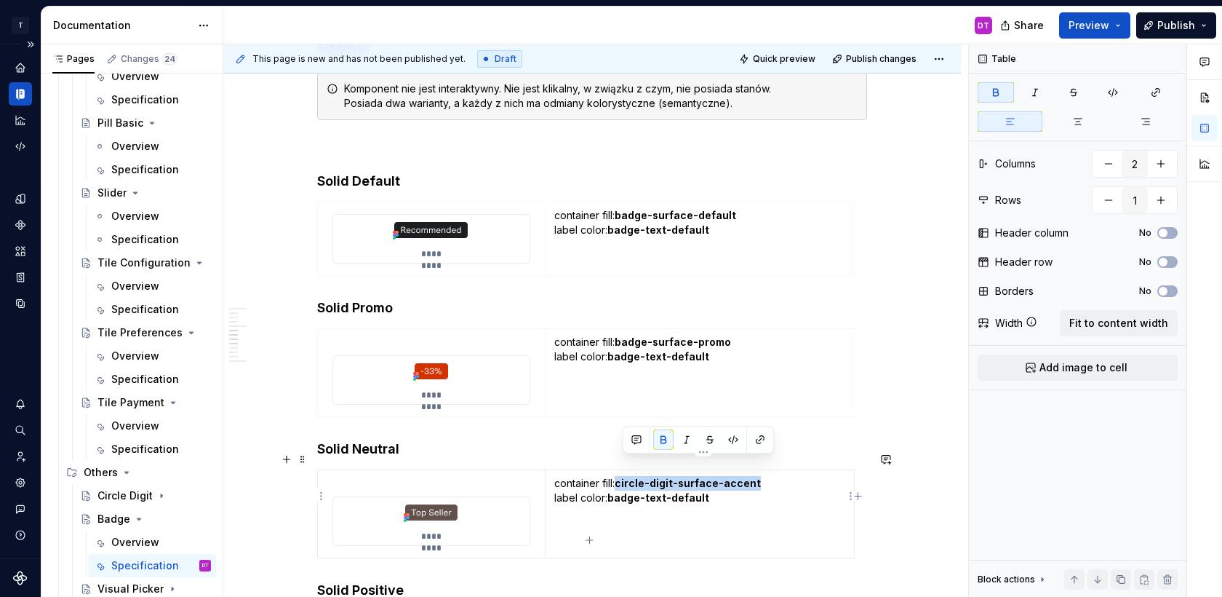
drag, startPoint x: 763, startPoint y: 465, endPoint x: 624, endPoint y: 465, distance: 139.0
click at [624, 476] on p "container fill: circle-digit-surface-accent label color: badge-text-default" at bounding box center [699, 490] width 291 height 29
click at [729, 477] on strong "badge-surface-default" at bounding box center [676, 483] width 122 height 12
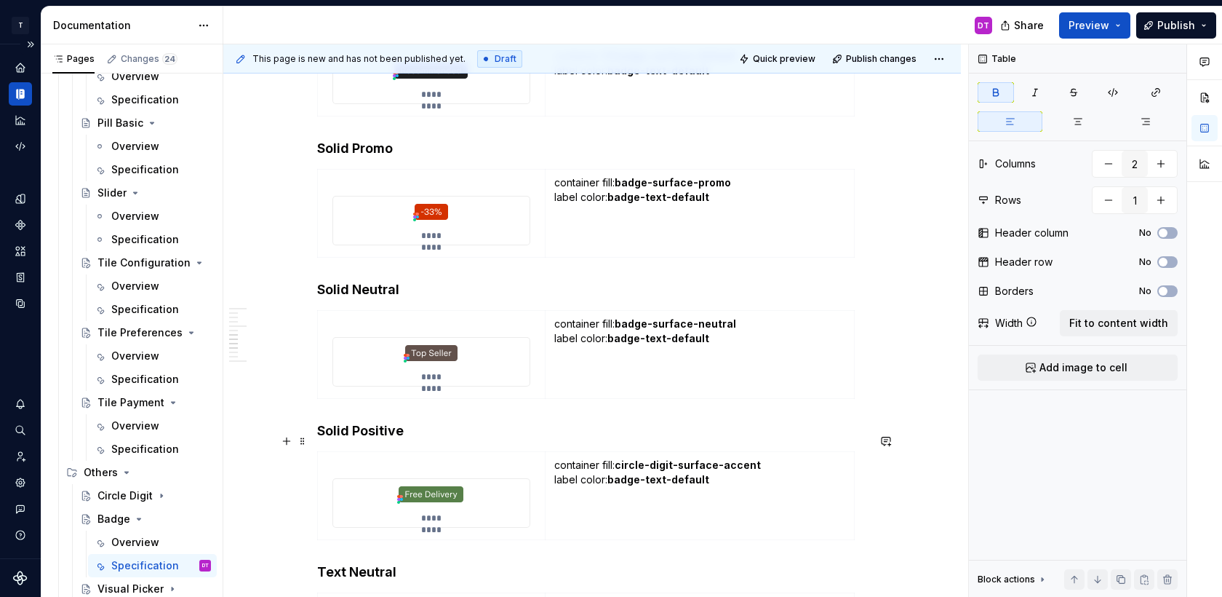
scroll to position [1980, 0]
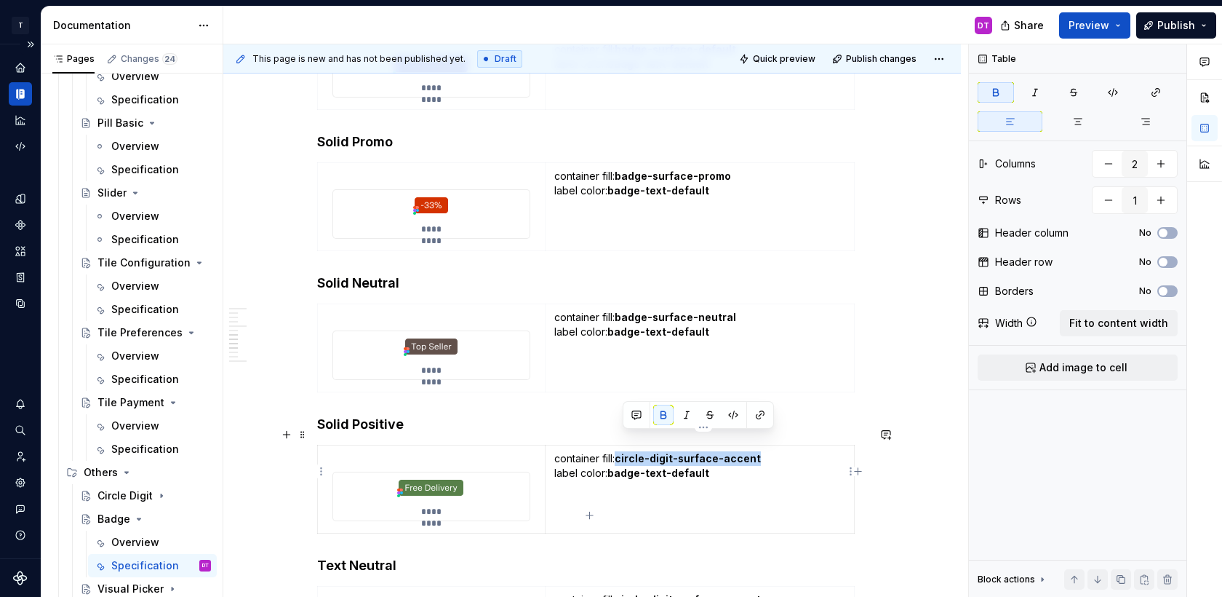
drag, startPoint x: 773, startPoint y: 444, endPoint x: 622, endPoint y: 441, distance: 151.4
click at [622, 451] on p "container fill: circle-digit-surface-accent label color: badge-text-default" at bounding box center [699, 465] width 291 height 29
click at [725, 452] on strong "badge-surface-default" at bounding box center [676, 458] width 122 height 12
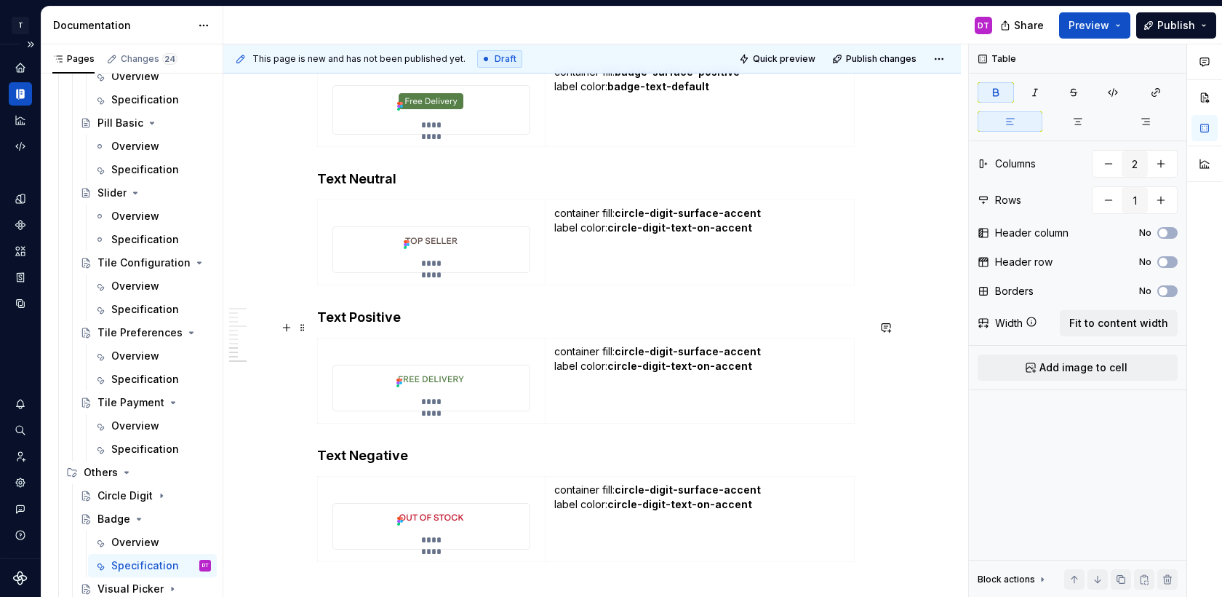
scroll to position [2368, 0]
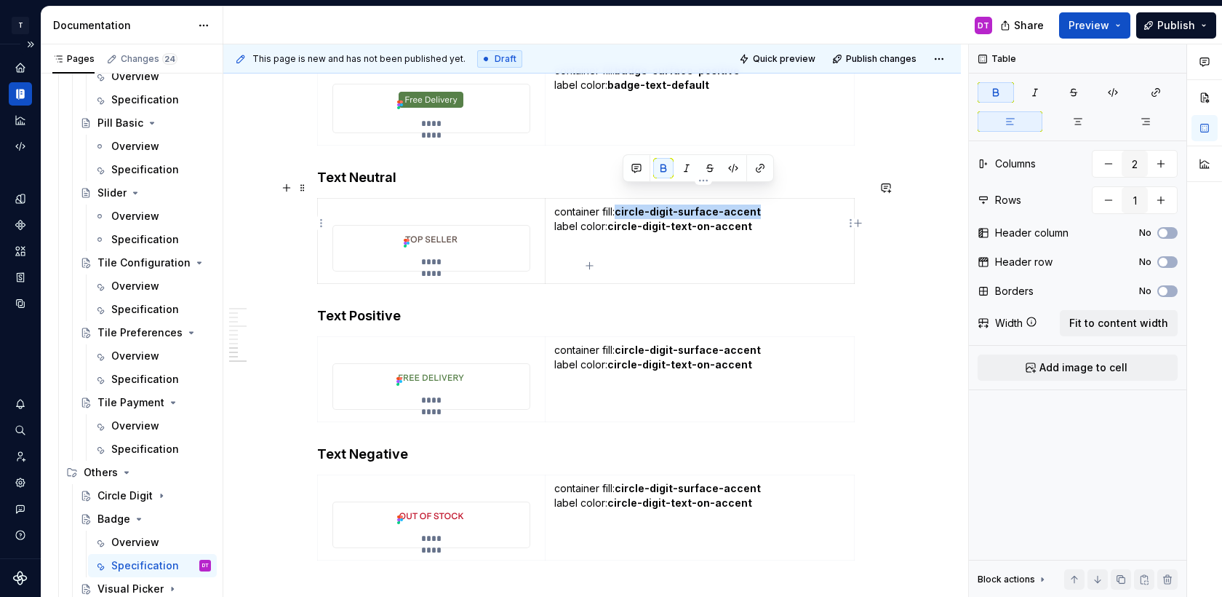
drag, startPoint x: 770, startPoint y: 191, endPoint x: 624, endPoint y: 195, distance: 146.3
click at [624, 204] on p "container fill: circle-digit-surface-accent label color: circle-digit-text-on-a…" at bounding box center [699, 218] width 291 height 29
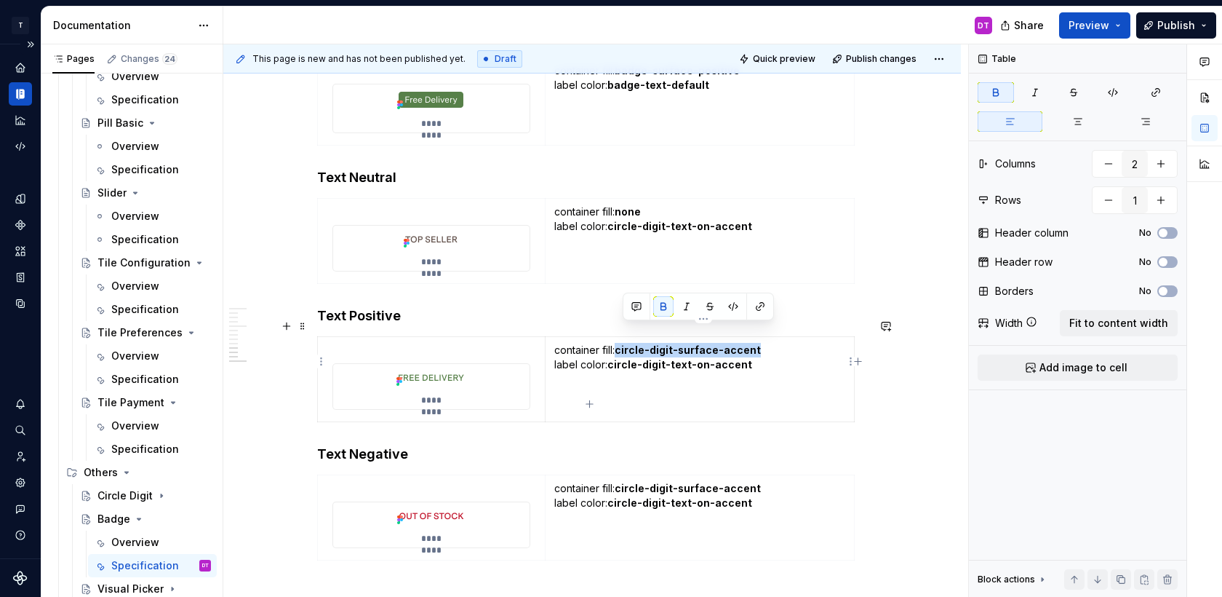
drag, startPoint x: 763, startPoint y: 327, endPoint x: 625, endPoint y: 332, distance: 137.6
click at [625, 343] on p "container fill: circle-digit-surface-accent label color: circle-digit-text-on-a…" at bounding box center [699, 357] width 291 height 29
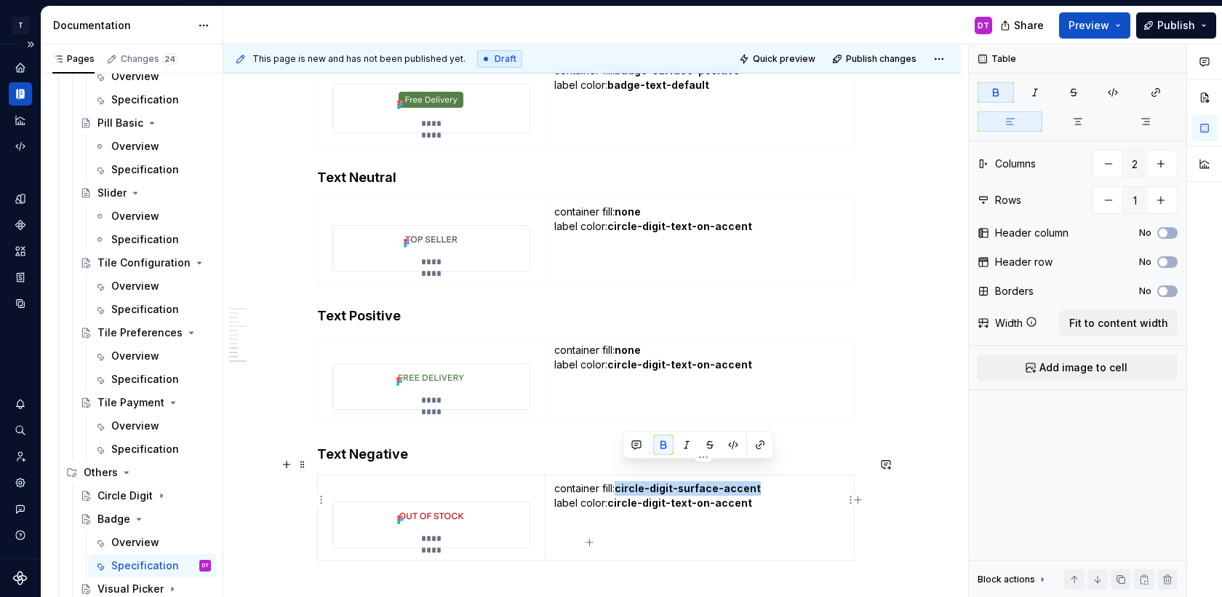
drag, startPoint x: 765, startPoint y: 470, endPoint x: 623, endPoint y: 469, distance: 142.6
click at [623, 481] on p "container fill: circle-digit-surface-accent label color: circle-digit-text-on-a…" at bounding box center [699, 495] width 291 height 29
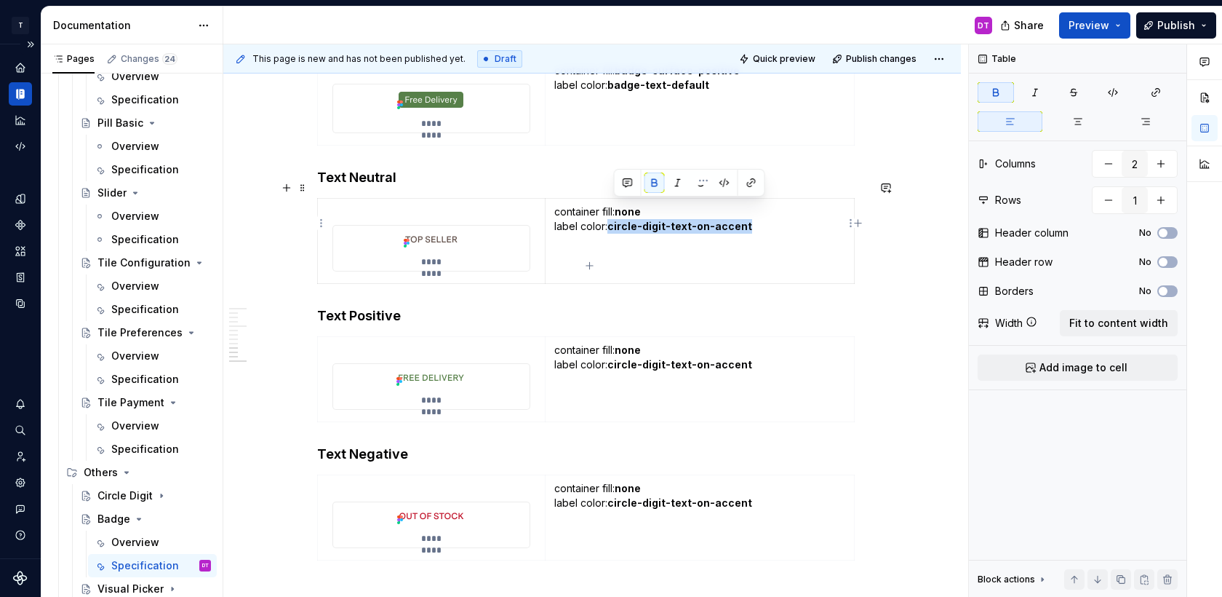
drag, startPoint x: 752, startPoint y: 208, endPoint x: 615, endPoint y: 207, distance: 137.5
click at [615, 207] on p "container fill: none label color: circle-digit-text-on-accent" at bounding box center [699, 218] width 291 height 29
click at [658, 220] on strong "badge-surface-default" at bounding box center [669, 226] width 122 height 12
click at [693, 220] on strong "badge-text-default" at bounding box center [659, 226] width 102 height 12
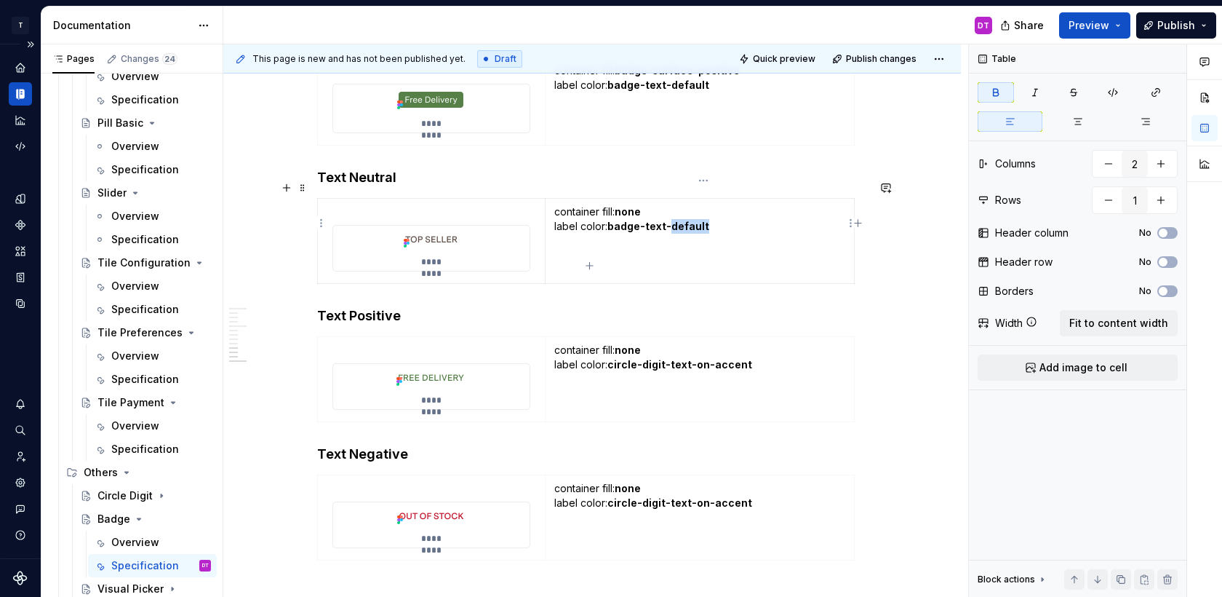
click at [693, 220] on strong "badge-text-default" at bounding box center [659, 226] width 102 height 12
click at [613, 220] on strong "badge-text-neutral" at bounding box center [659, 226] width 102 height 12
copy strong "badge-text-neutral"
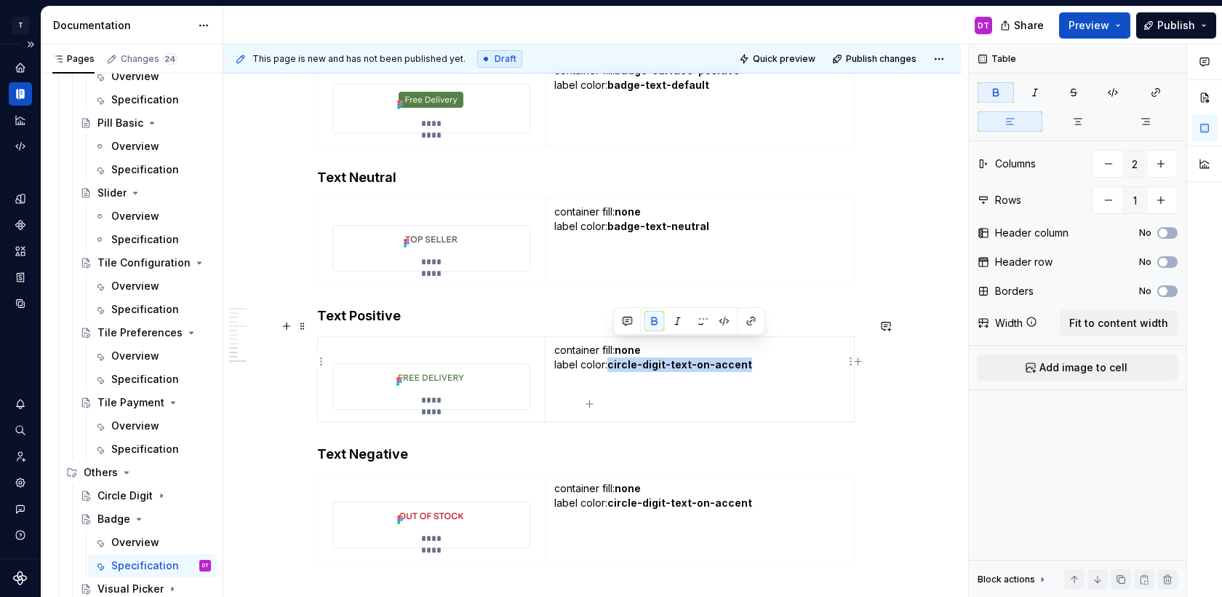
drag, startPoint x: 756, startPoint y: 351, endPoint x: 615, endPoint y: 344, distance: 141.3
click at [615, 344] on p "container fill: none label color: circle-digit-text-on-accent" at bounding box center [699, 357] width 291 height 29
click at [693, 353] on p "container fill: none label color: badge-text-neutral" at bounding box center [699, 357] width 291 height 29
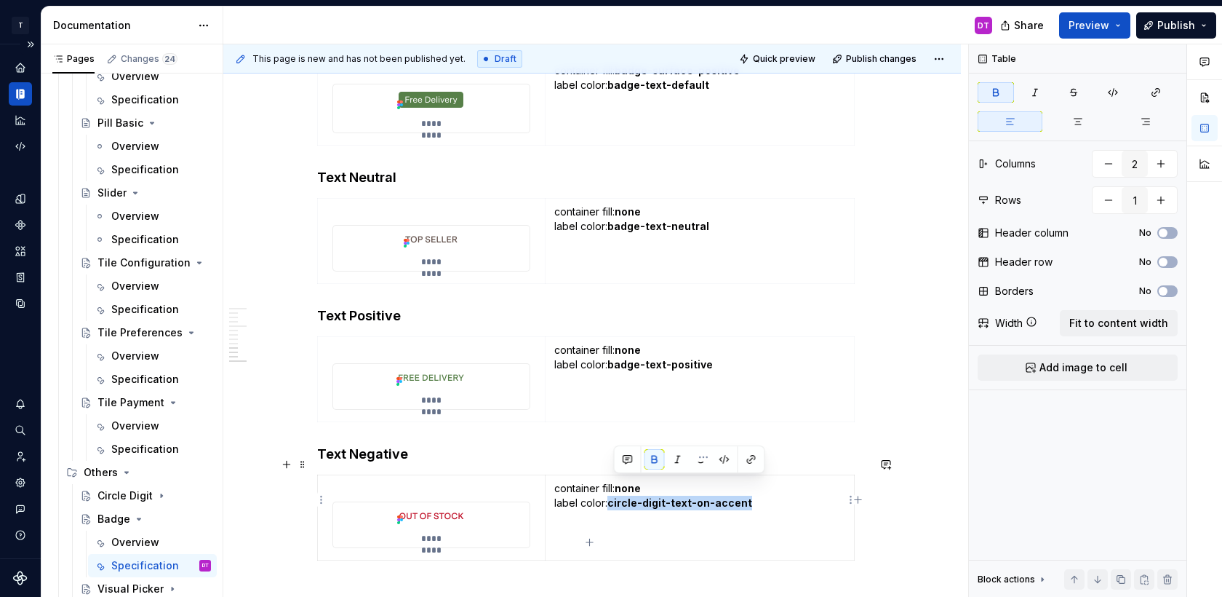
drag, startPoint x: 751, startPoint y: 483, endPoint x: 615, endPoint y: 482, distance: 136.1
click at [615, 482] on p "container fill: none label color: circle-digit-text-on-accent" at bounding box center [699, 495] width 291 height 29
click at [690, 496] on strong "badge-text-neutral" at bounding box center [659, 502] width 102 height 12
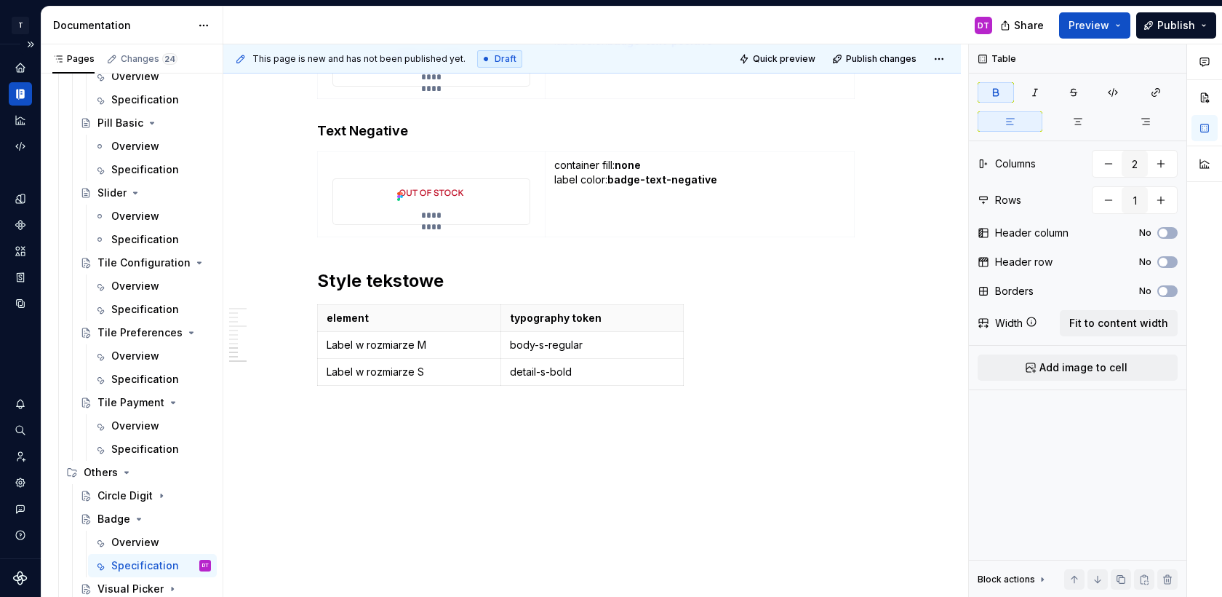
scroll to position [2725, 0]
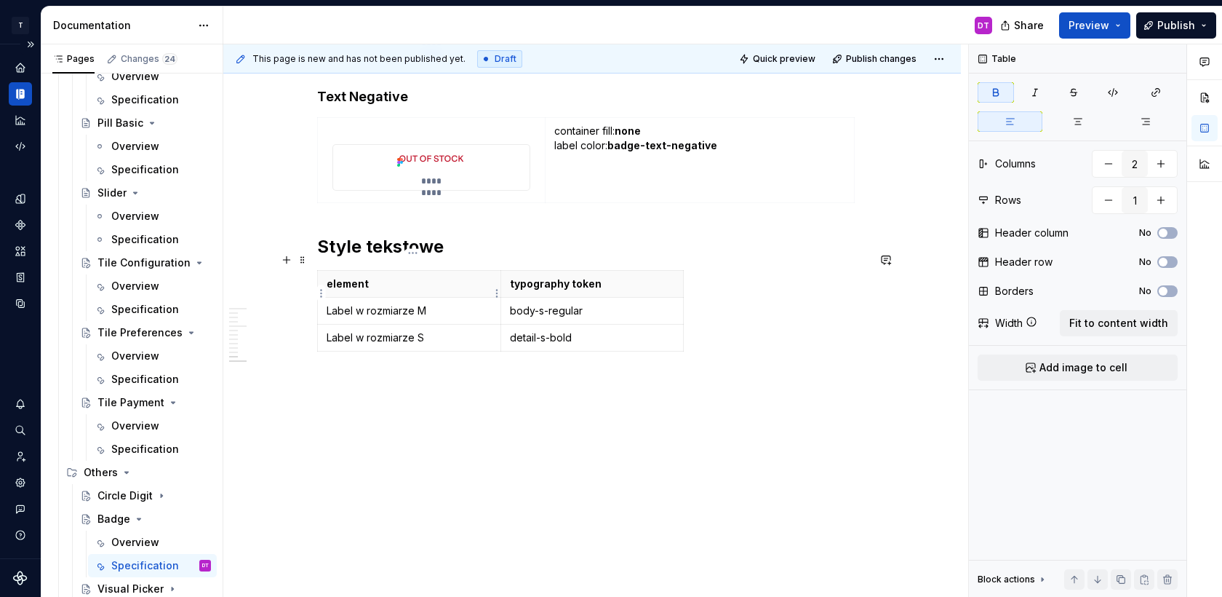
type input "3"
drag, startPoint x: 444, startPoint y: 292, endPoint x: 370, endPoint y: 292, distance: 73.5
click at [370, 303] on p "Label w rozmiarze M" at bounding box center [409, 310] width 165 height 15
drag, startPoint x: 447, startPoint y: 316, endPoint x: 371, endPoint y: 320, distance: 76.5
click at [371, 330] on p "Label w rozmiarze S" at bounding box center [409, 337] width 165 height 15
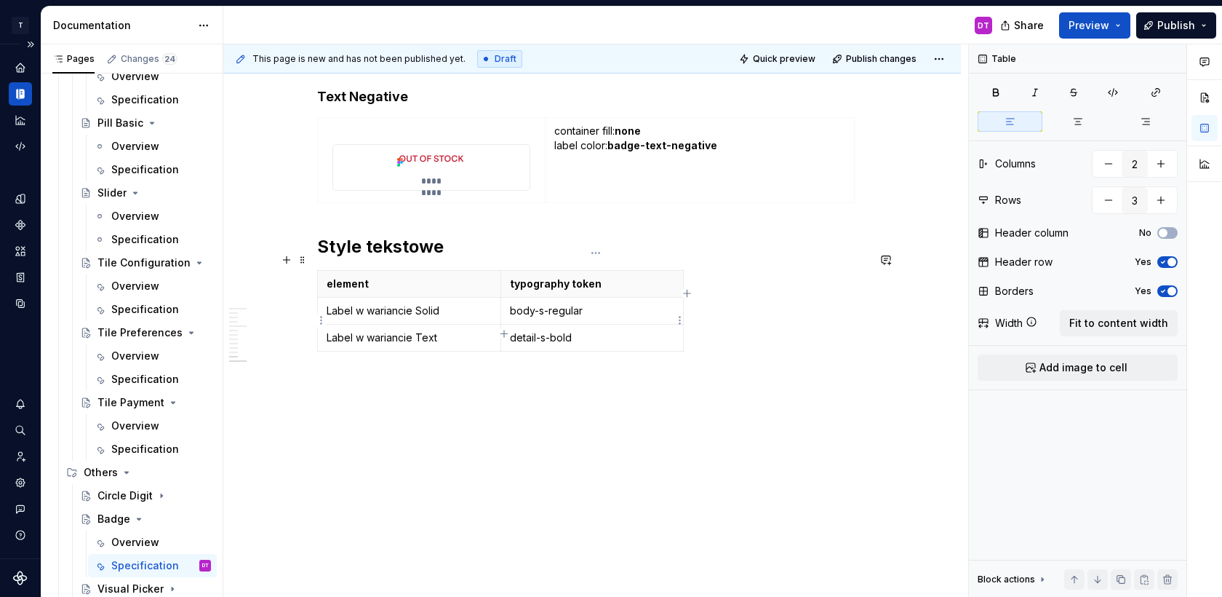
click at [513, 330] on p "detail-s-bold" at bounding box center [592, 337] width 165 height 15
drag, startPoint x: 578, startPoint y: 321, endPoint x: 511, endPoint y: 319, distance: 67.7
click at [511, 325] on td "detail-s-bold" at bounding box center [592, 338] width 183 height 27
click at [578, 330] on p "utilities / button-m" at bounding box center [592, 337] width 165 height 15
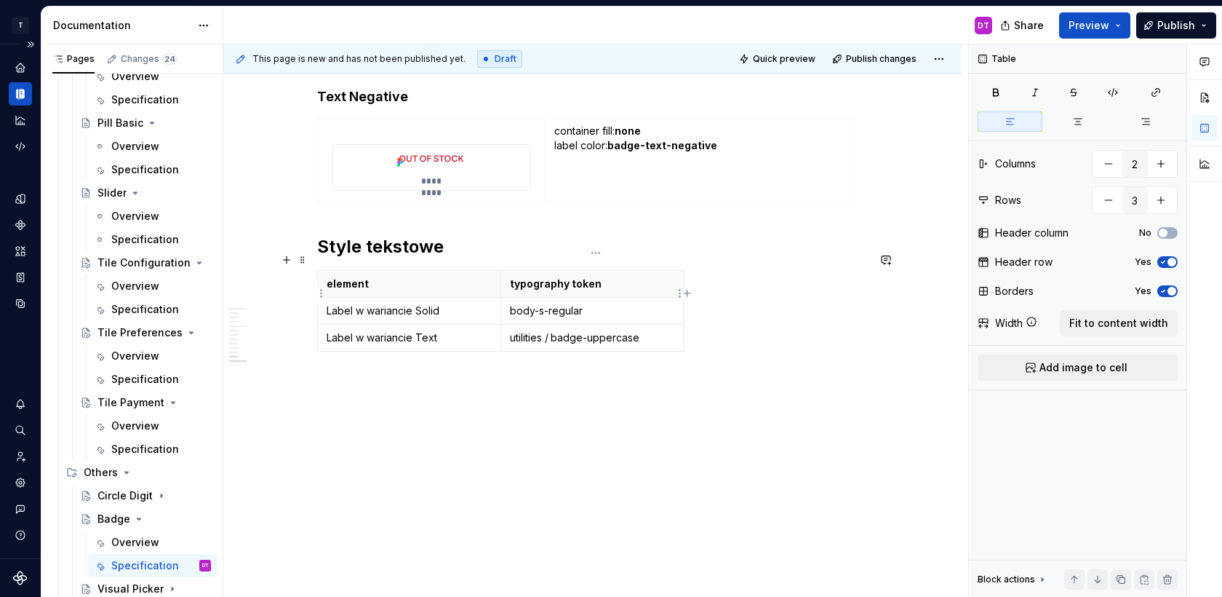
click at [552, 303] on p "body-s-regular" at bounding box center [592, 310] width 165 height 15
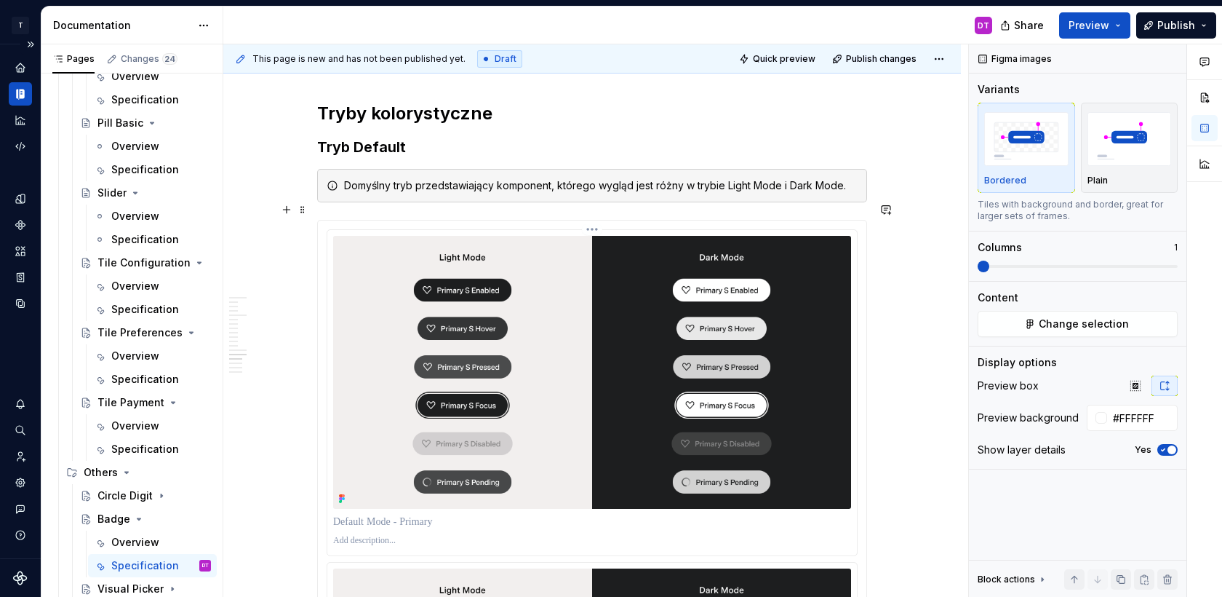
scroll to position [3050, 0]
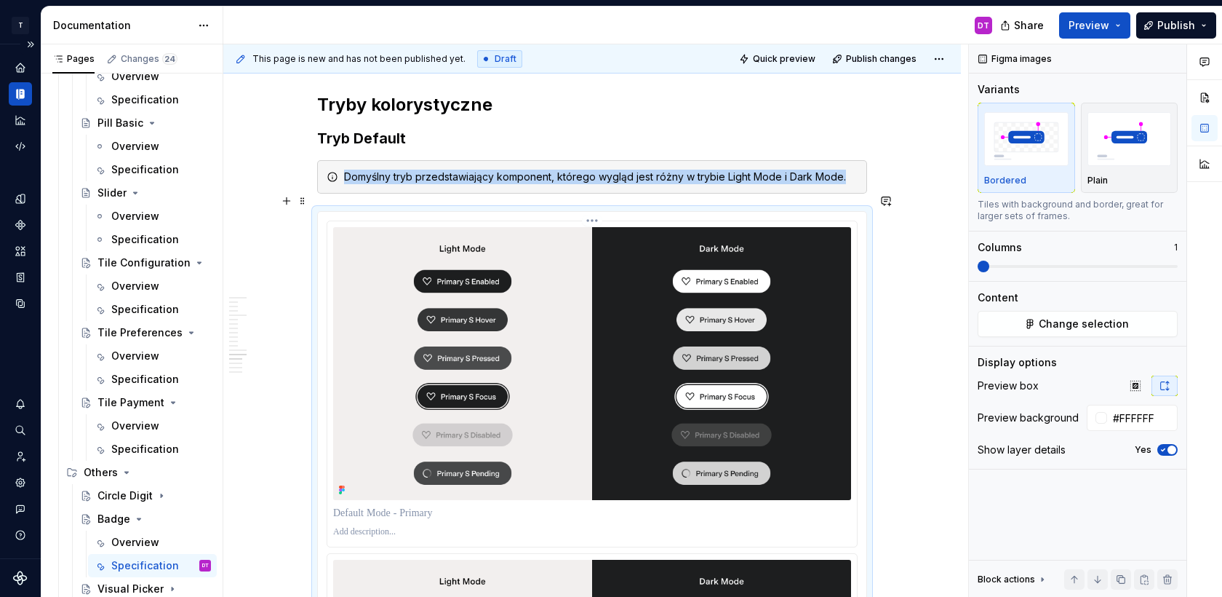
click at [580, 368] on img at bounding box center [592, 363] width 518 height 273
click at [1057, 328] on span "Change selection" at bounding box center [1084, 324] width 90 height 15
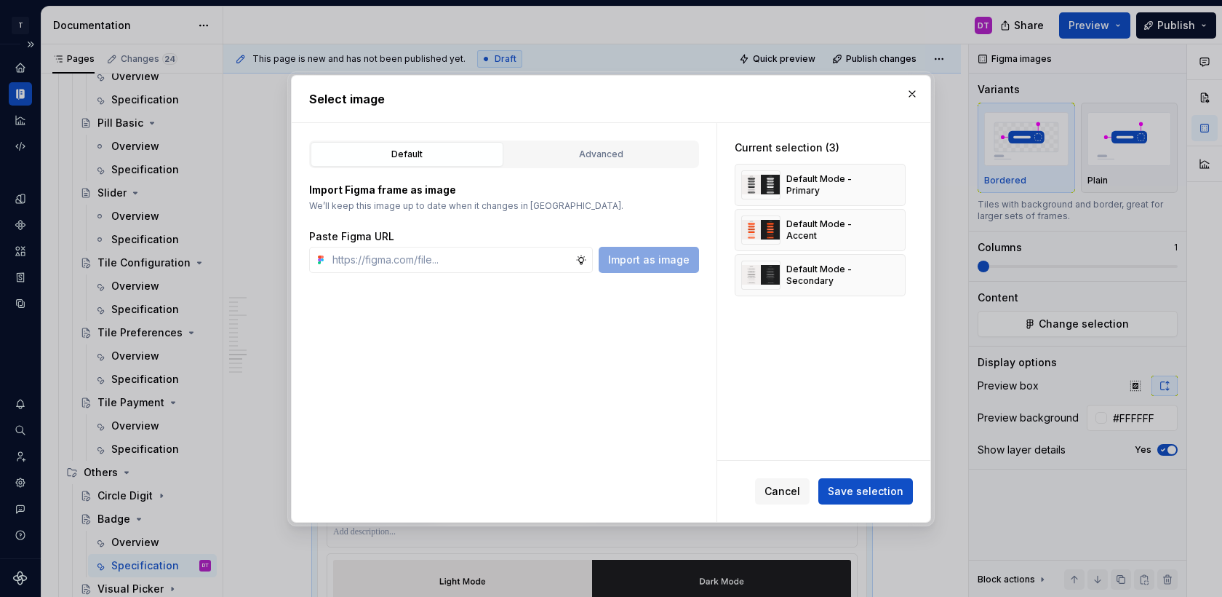
type textarea "*"
click at [537, 166] on button "Advanced" at bounding box center [601, 154] width 193 height 25
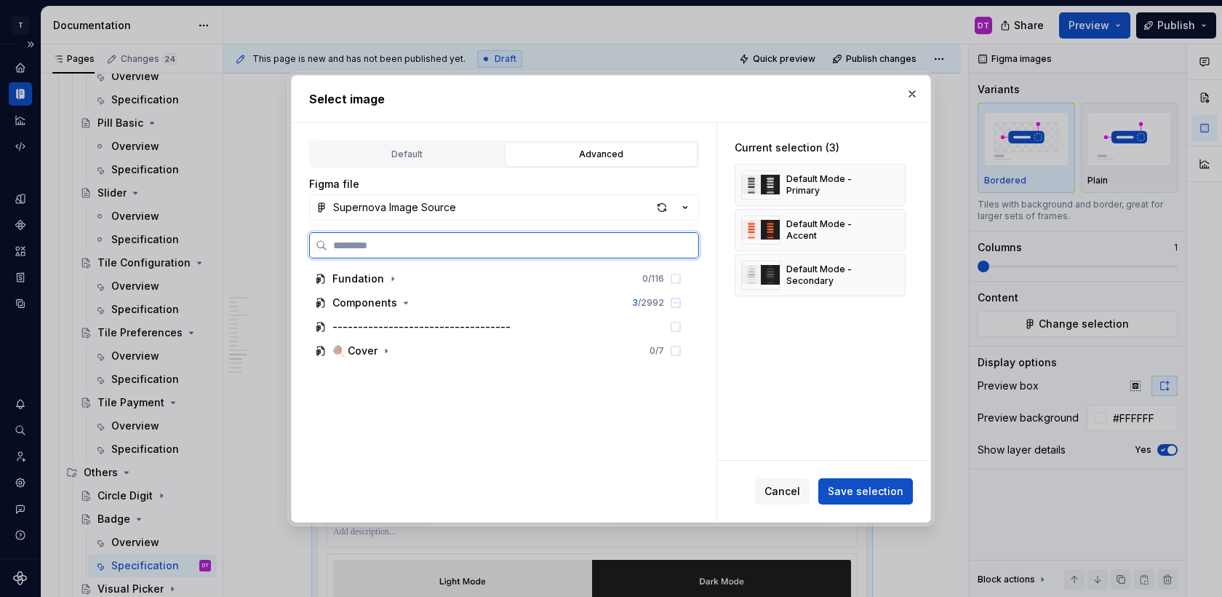
click at [421, 247] on input "search" at bounding box center [512, 245] width 371 height 15
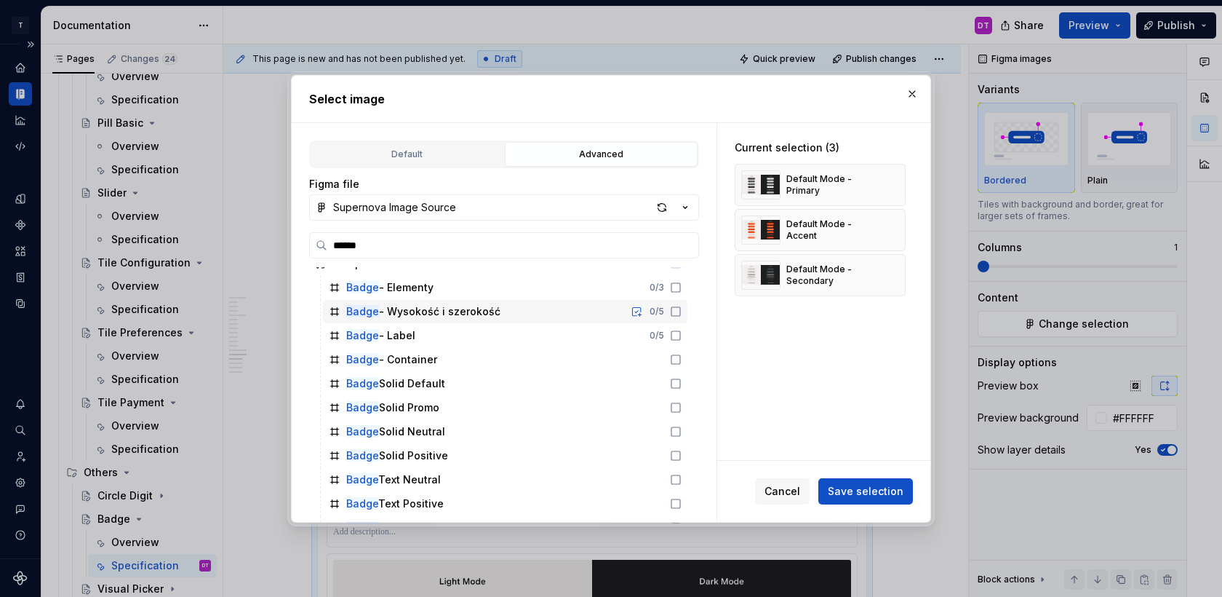
scroll to position [0, 0]
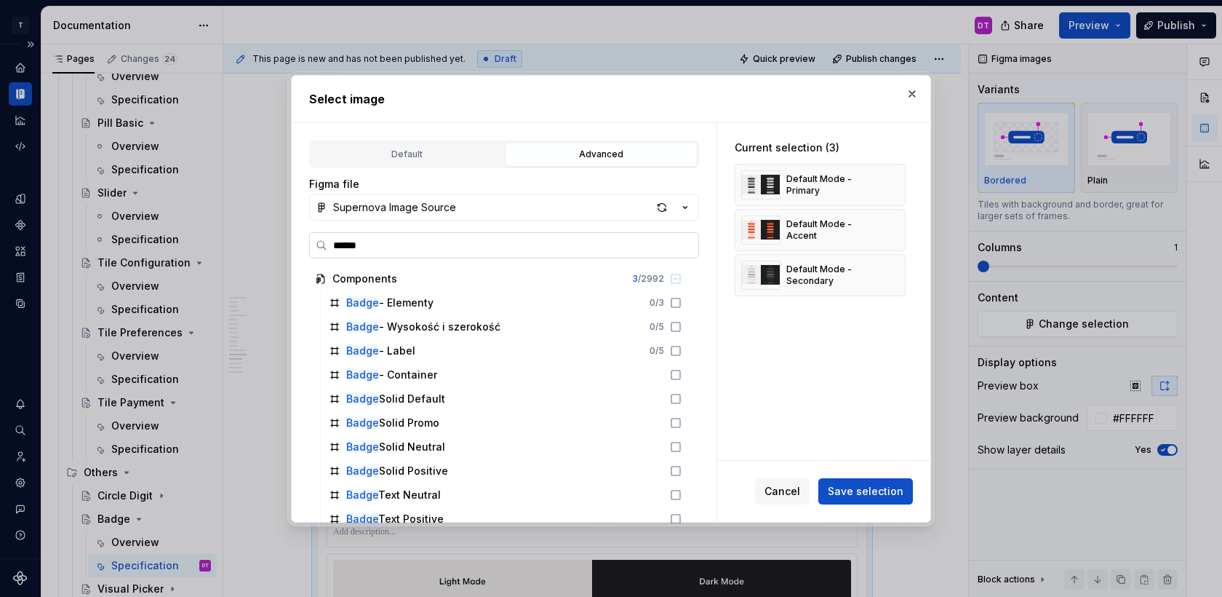
click at [341, 242] on input "*****" at bounding box center [512, 245] width 371 height 15
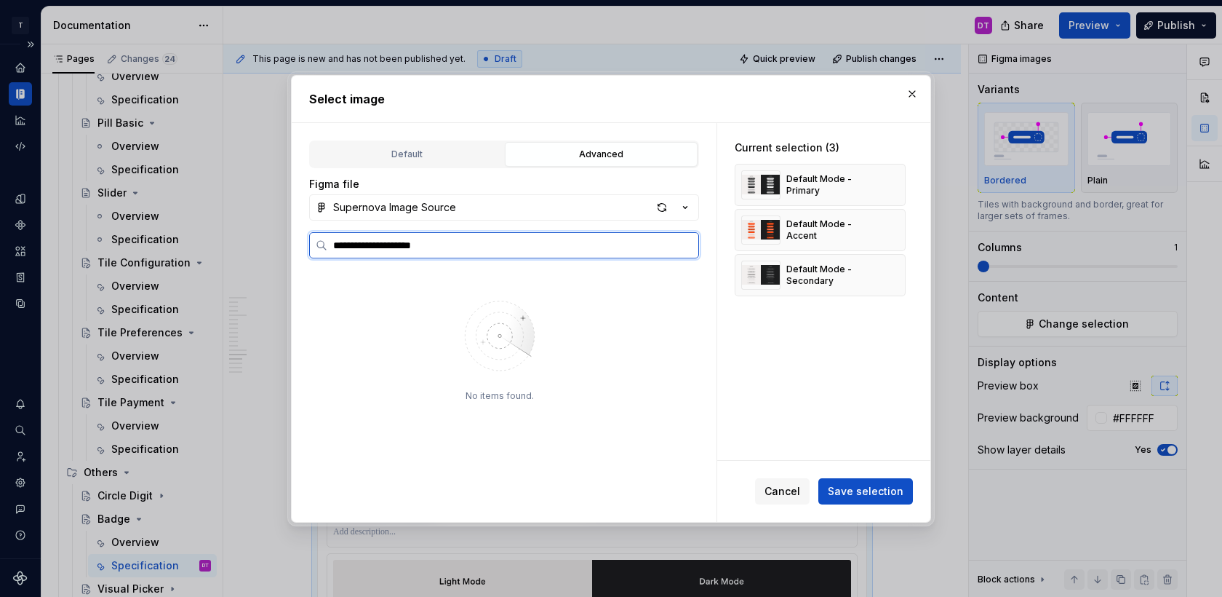
click at [344, 245] on input "**********" at bounding box center [512, 245] width 371 height 15
paste input "search"
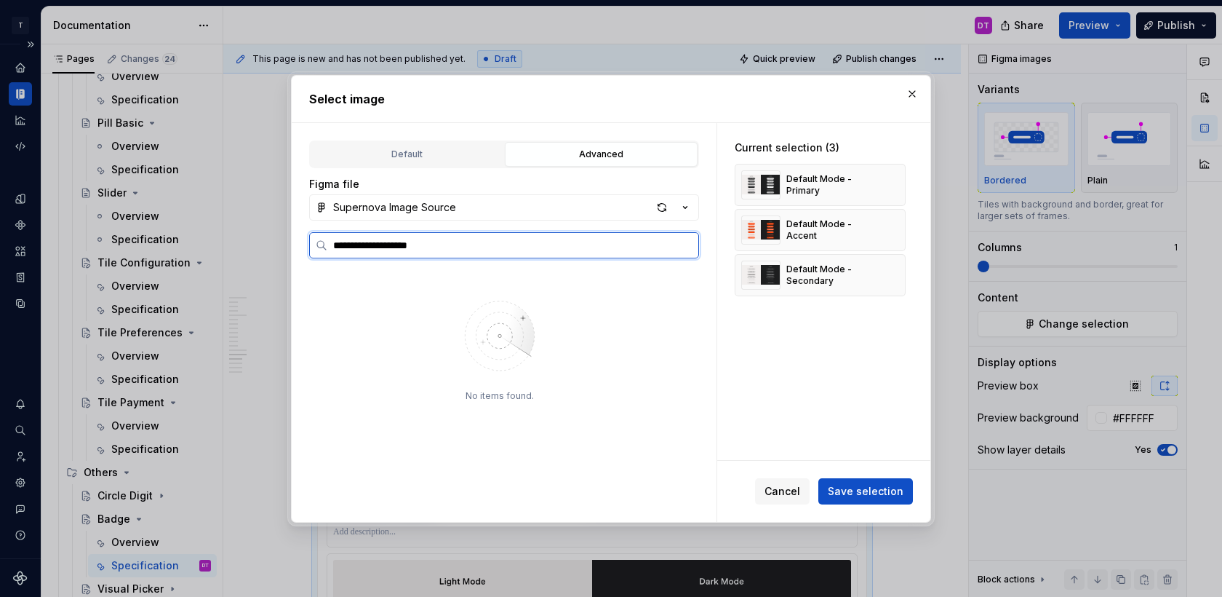
type input "**********"
click at [493, 294] on div "Default Mode - Badge 0 / 3" at bounding box center [505, 302] width 365 height 23
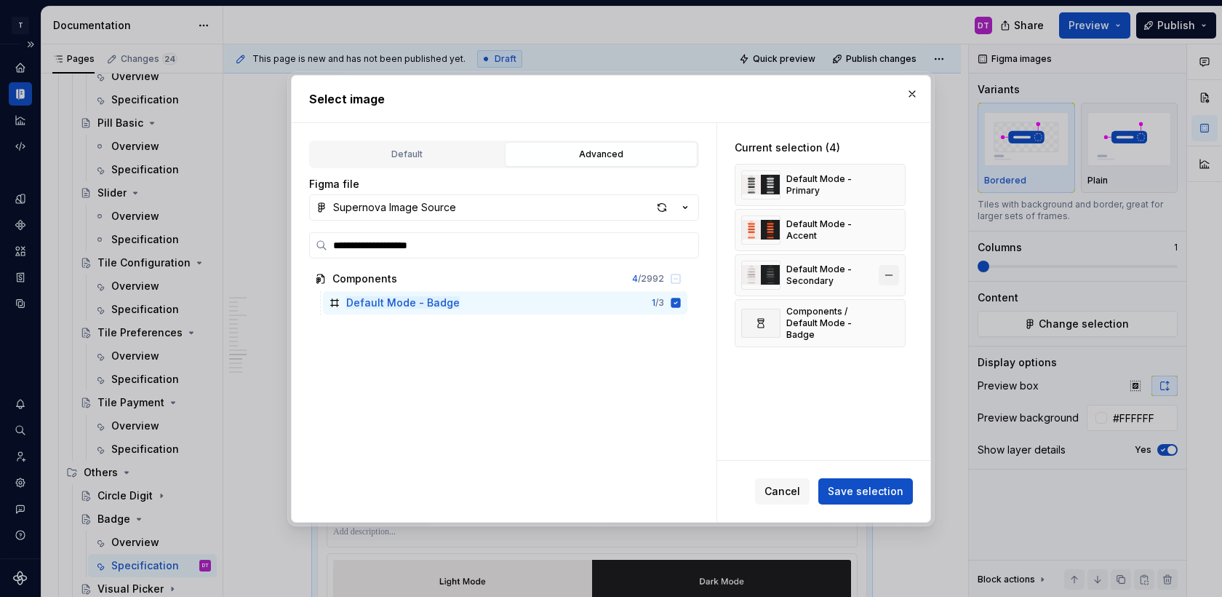
click at [899, 274] on button "button" at bounding box center [889, 275] width 20 height 20
click at [899, 225] on button "button" at bounding box center [889, 230] width 20 height 20
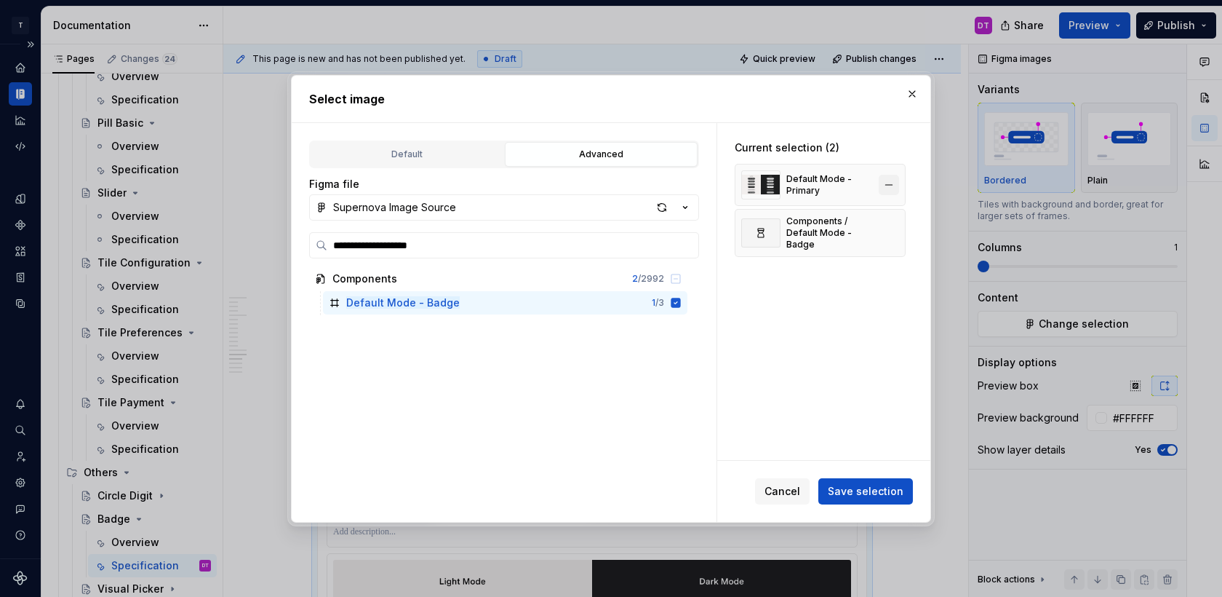
click at [895, 183] on button "button" at bounding box center [889, 185] width 20 height 20
click at [886, 482] on button "Save selection" at bounding box center [866, 491] width 95 height 26
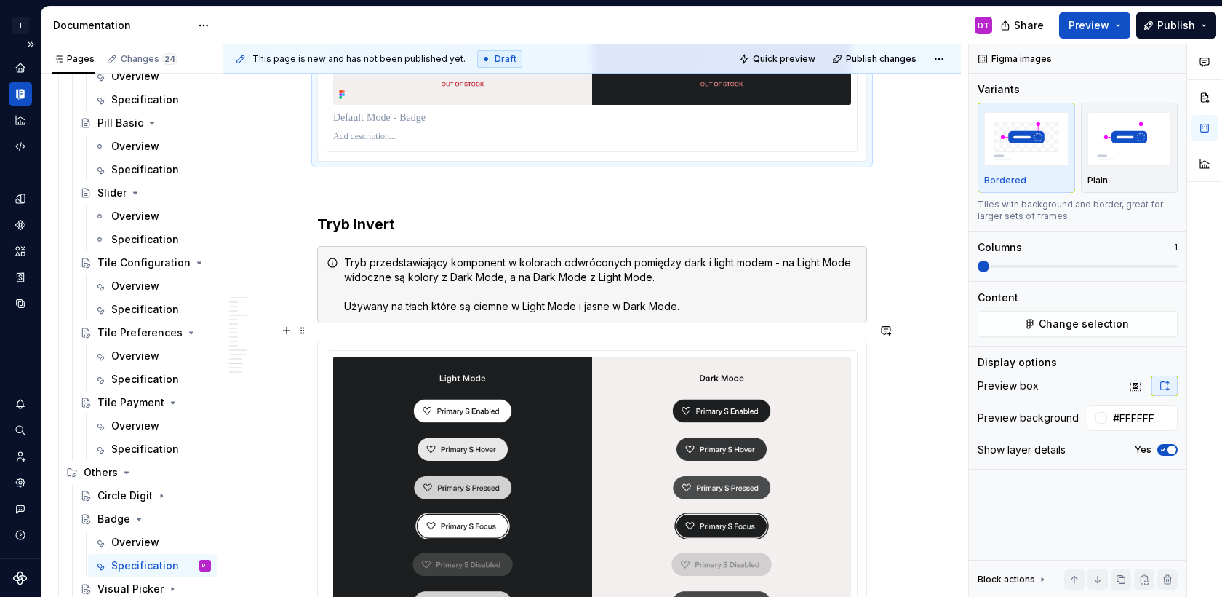
scroll to position [3351, 0]
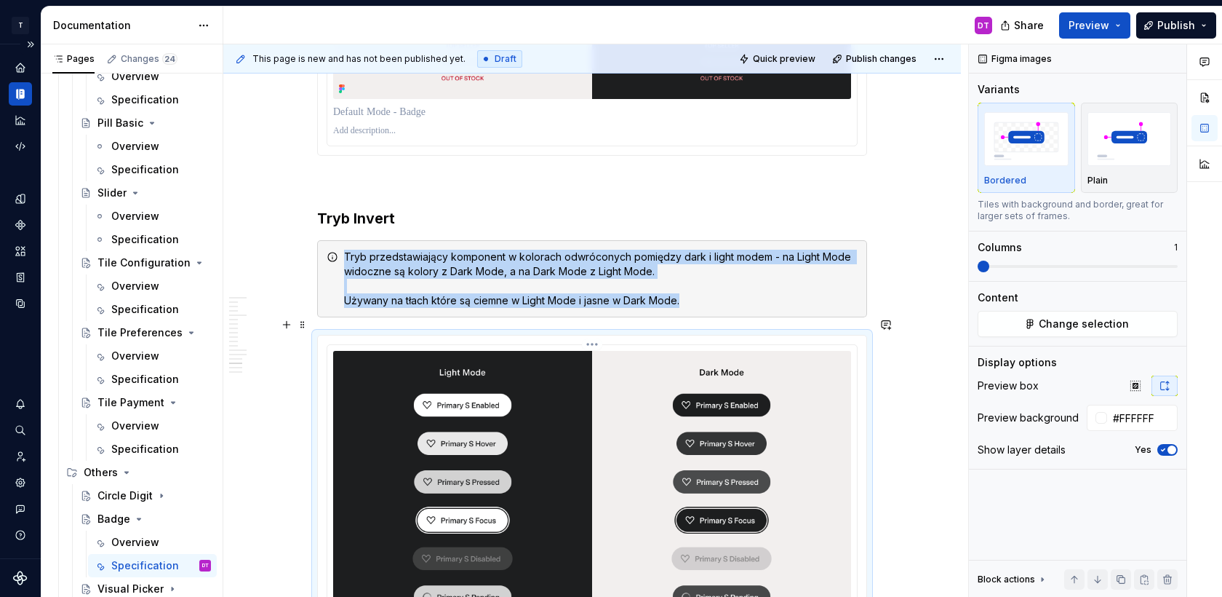
click at [717, 432] on img at bounding box center [592, 487] width 518 height 273
click at [1061, 325] on span "Change selection" at bounding box center [1084, 324] width 90 height 15
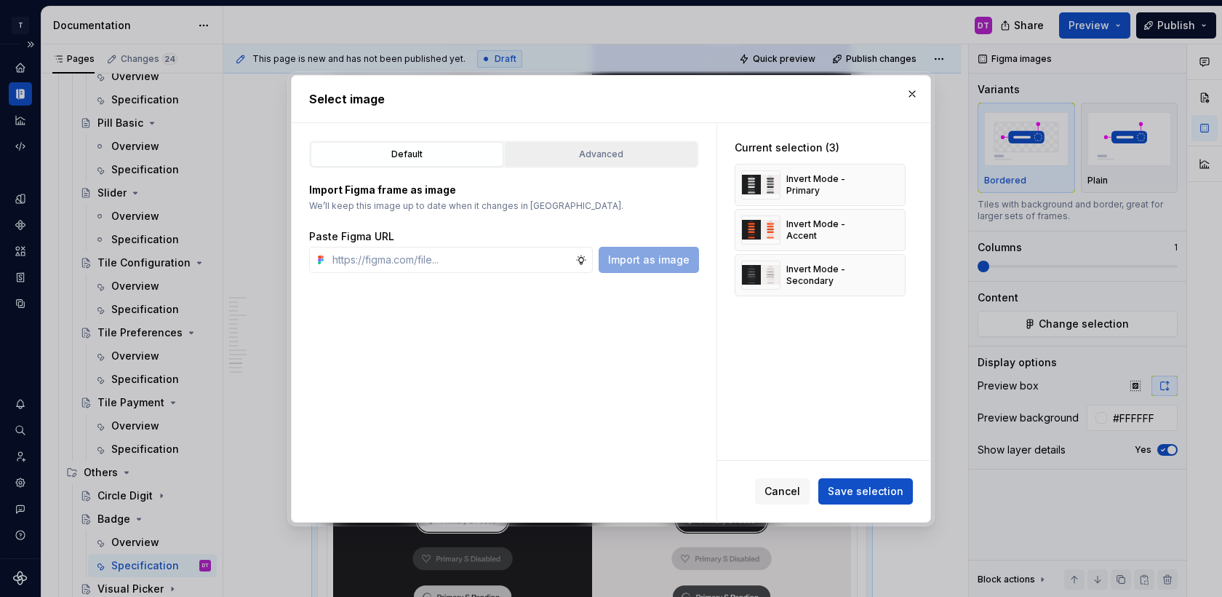
type textarea "*"
click at [643, 146] on button "Advanced" at bounding box center [601, 154] width 193 height 25
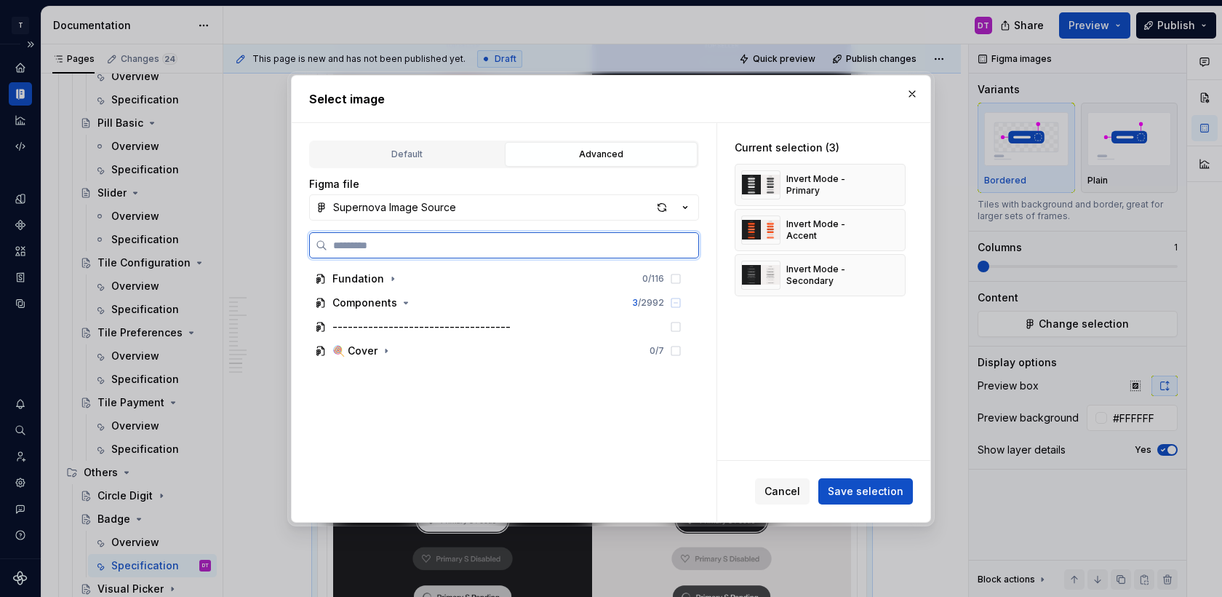
click at [429, 241] on input "search" at bounding box center [512, 245] width 371 height 15
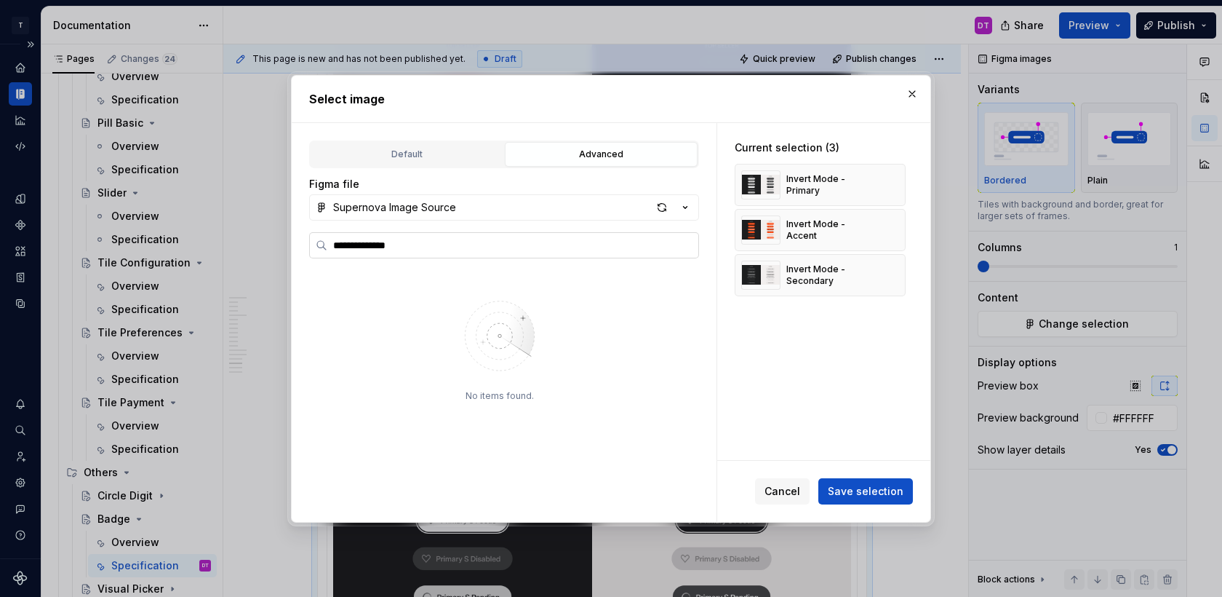
click at [355, 256] on label "**********" at bounding box center [504, 245] width 390 height 26
click at [355, 252] on input "**********" at bounding box center [512, 245] width 371 height 15
click at [355, 256] on label "**********" at bounding box center [504, 245] width 390 height 26
click at [355, 252] on input "**********" at bounding box center [512, 245] width 371 height 15
click at [355, 256] on label "**********" at bounding box center [504, 245] width 390 height 26
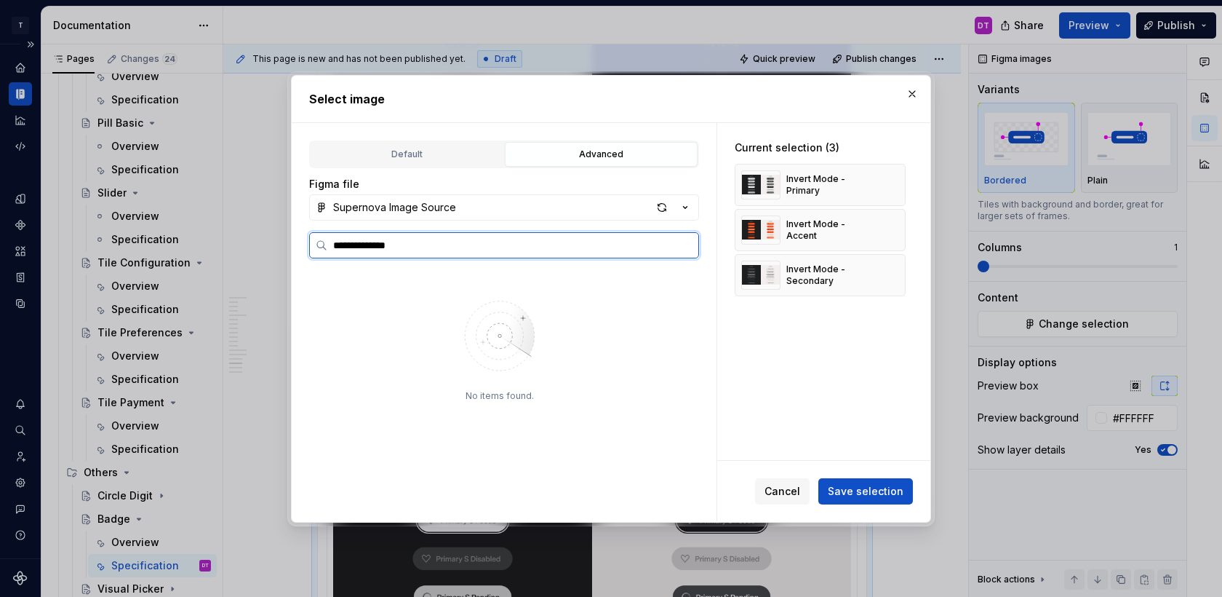
click at [355, 252] on input "**********" at bounding box center [512, 245] width 371 height 15
click at [349, 244] on input "**********" at bounding box center [512, 245] width 371 height 15
paste input "*****"
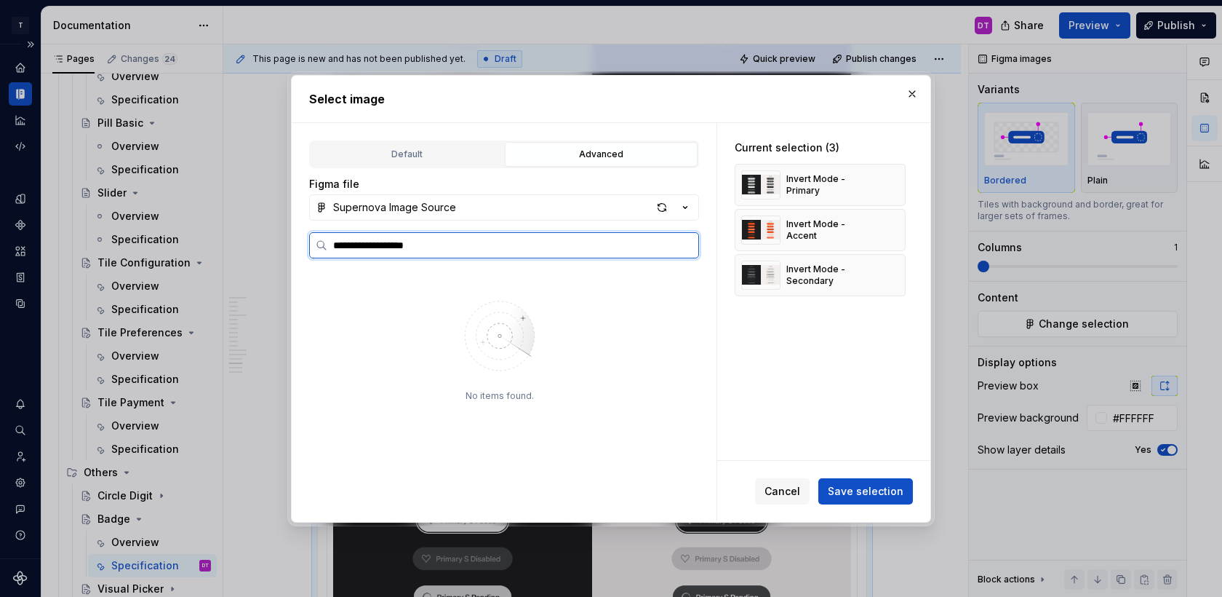
type input "**********"
click at [566, 301] on div "Invert Mode - Badge 0 / 3" at bounding box center [505, 302] width 365 height 23
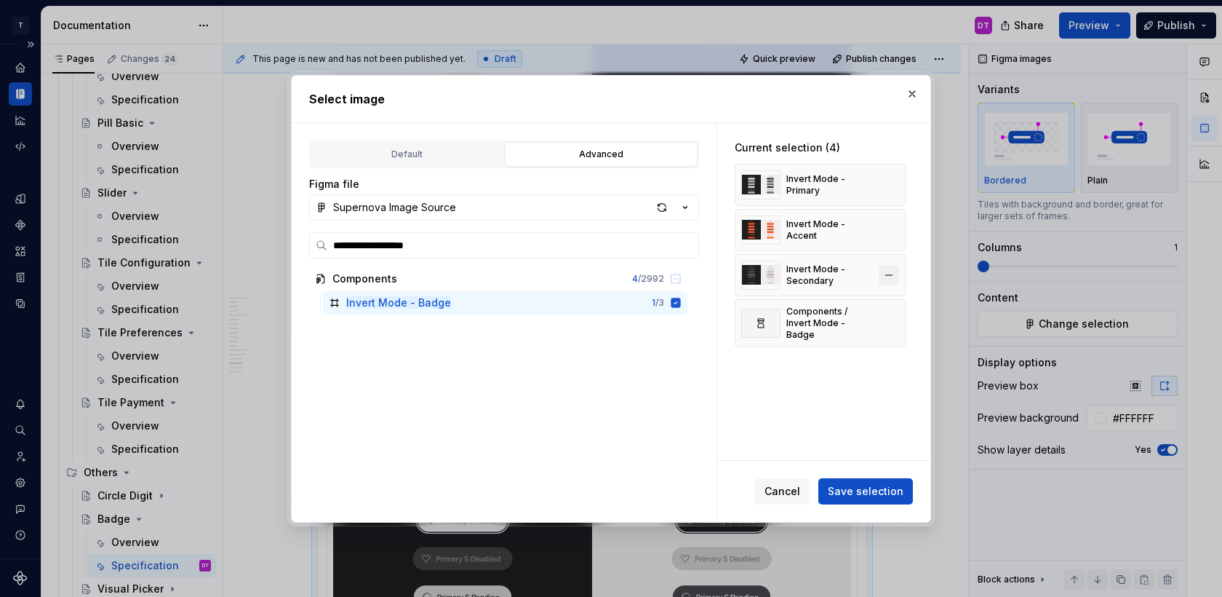
click at [898, 275] on button "button" at bounding box center [889, 275] width 20 height 20
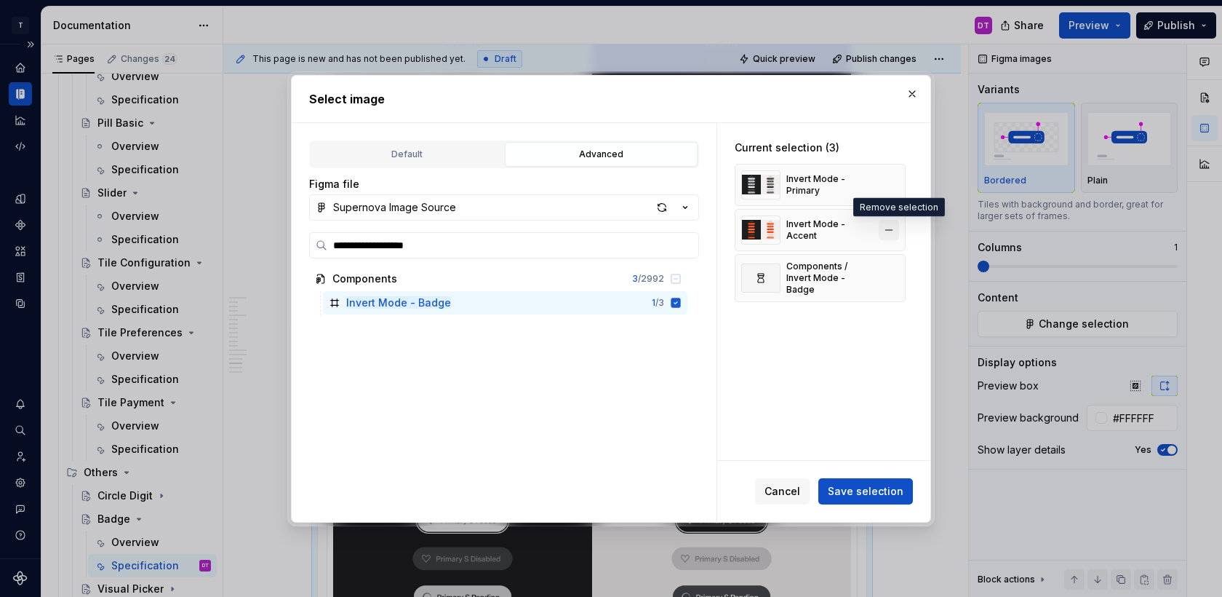
click at [897, 228] on button "button" at bounding box center [889, 230] width 20 height 20
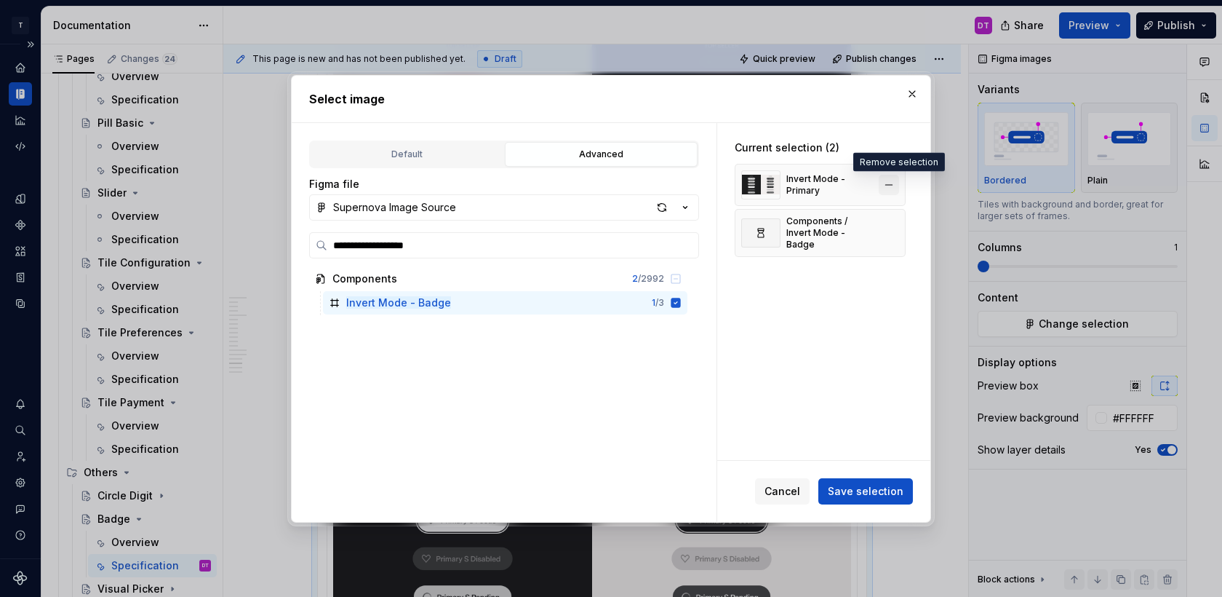
click at [897, 178] on button "button" at bounding box center [889, 185] width 20 height 20
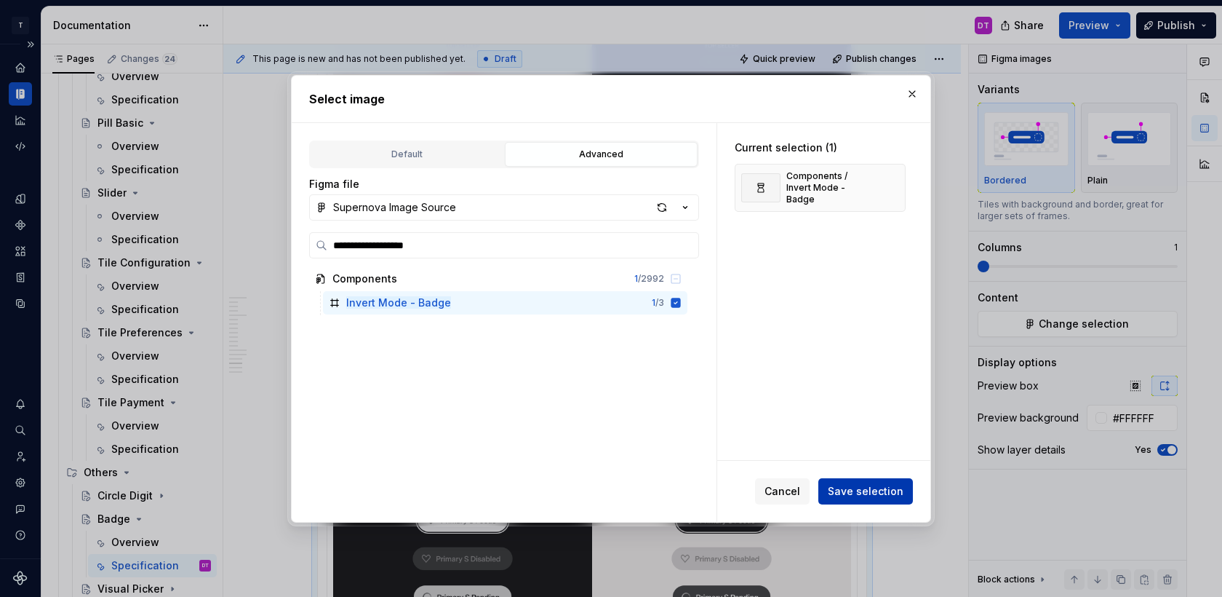
click at [886, 493] on span "Save selection" at bounding box center [866, 491] width 76 height 15
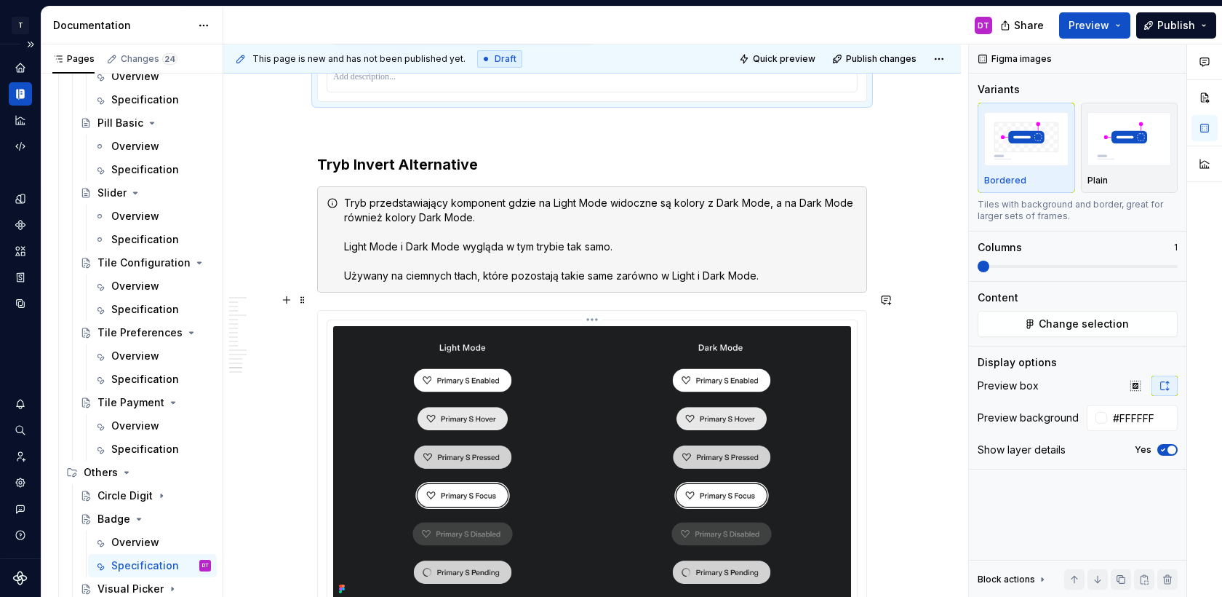
scroll to position [3858, 0]
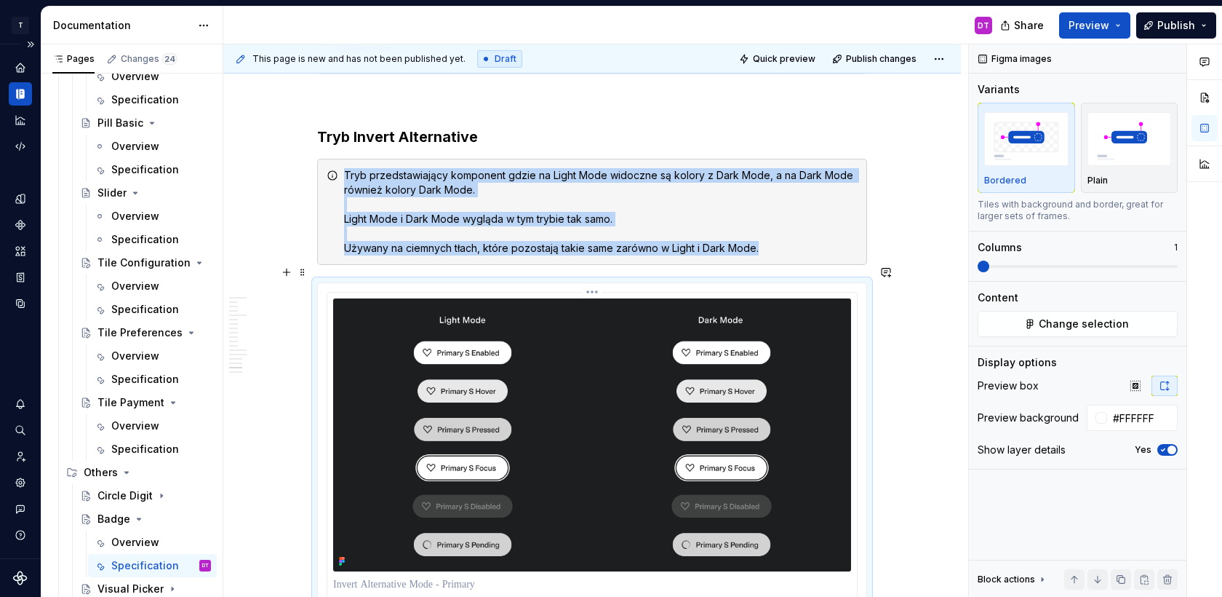
click at [450, 386] on img at bounding box center [592, 434] width 518 height 273
click at [1076, 325] on span "Change selection" at bounding box center [1084, 324] width 90 height 15
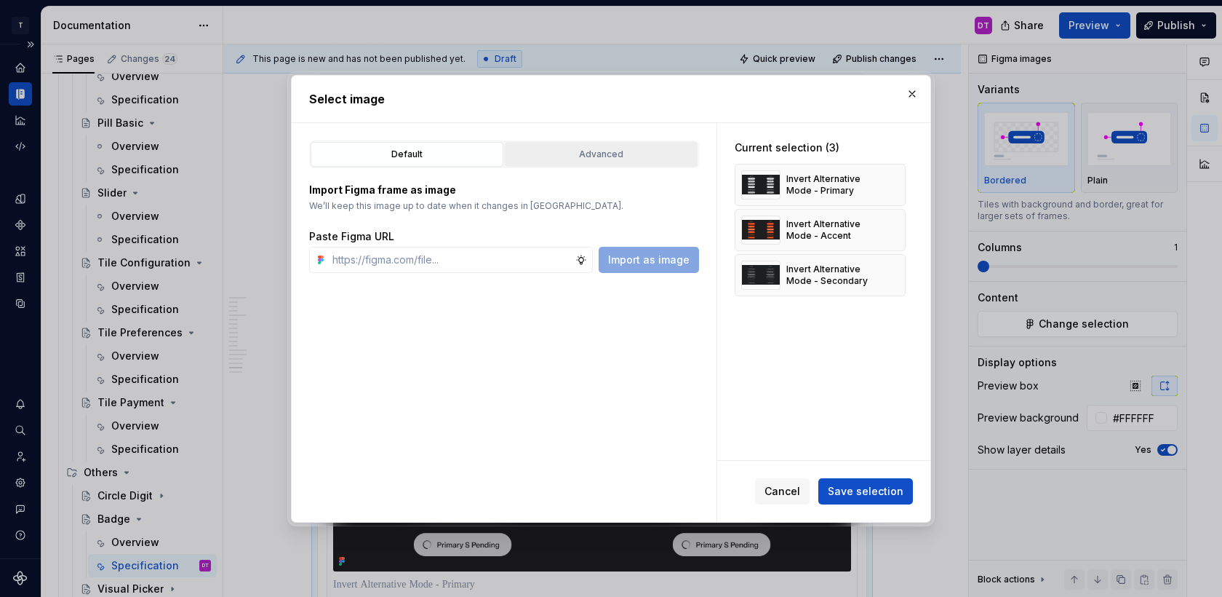
click at [568, 156] on div "Advanced" at bounding box center [601, 154] width 183 height 15
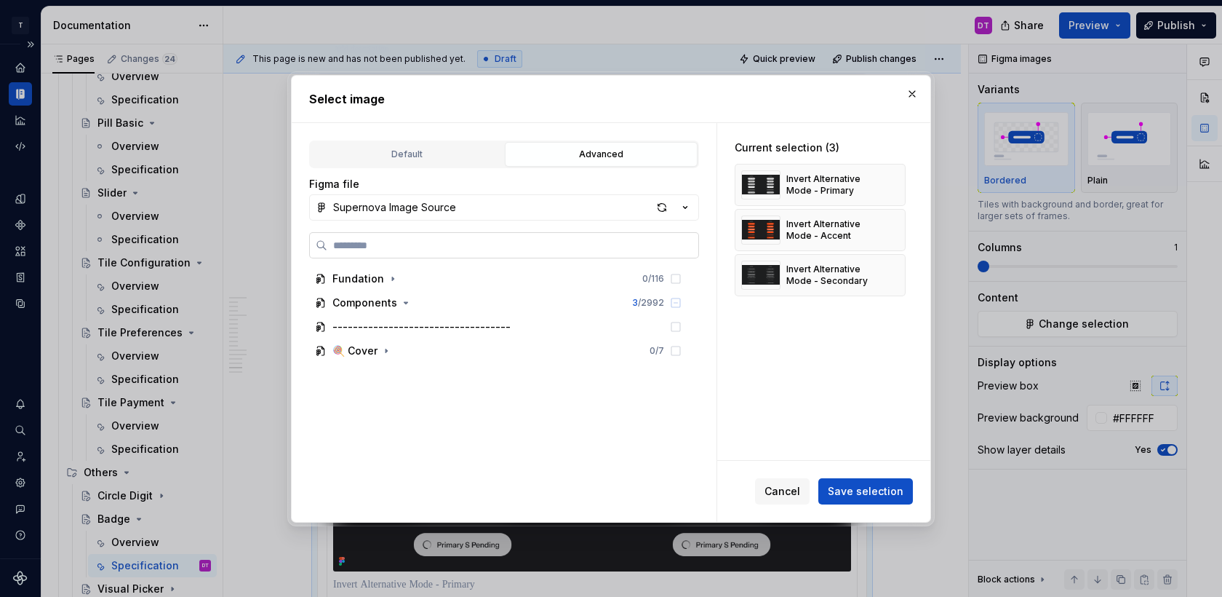
paste input "**********"
type input "**********"
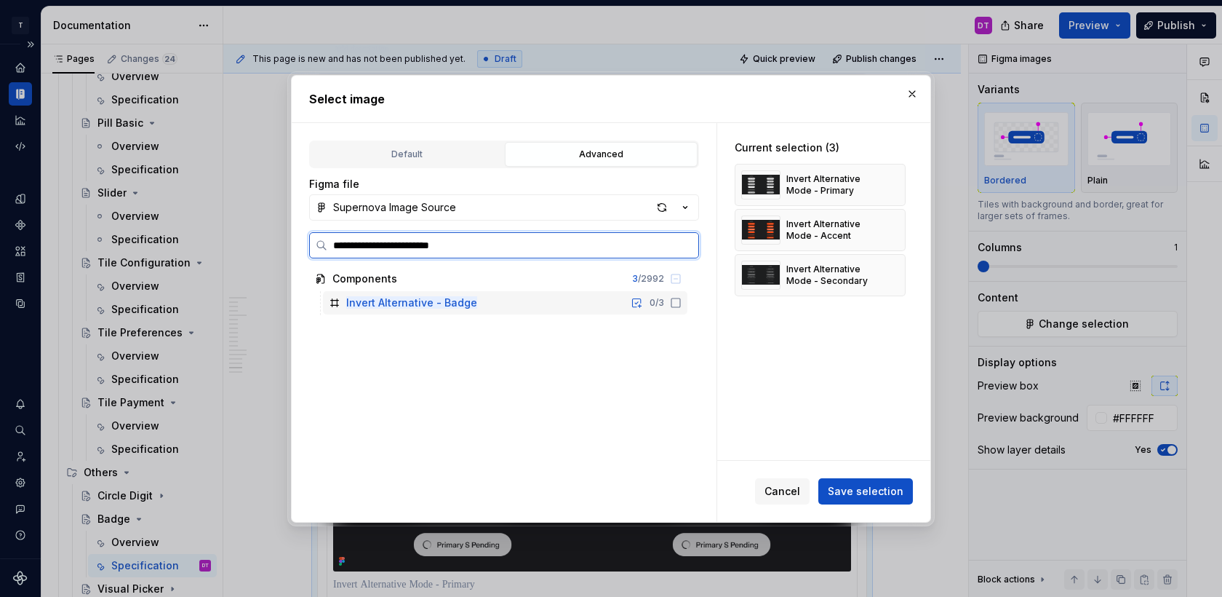
click at [682, 303] on icon at bounding box center [676, 303] width 12 height 12
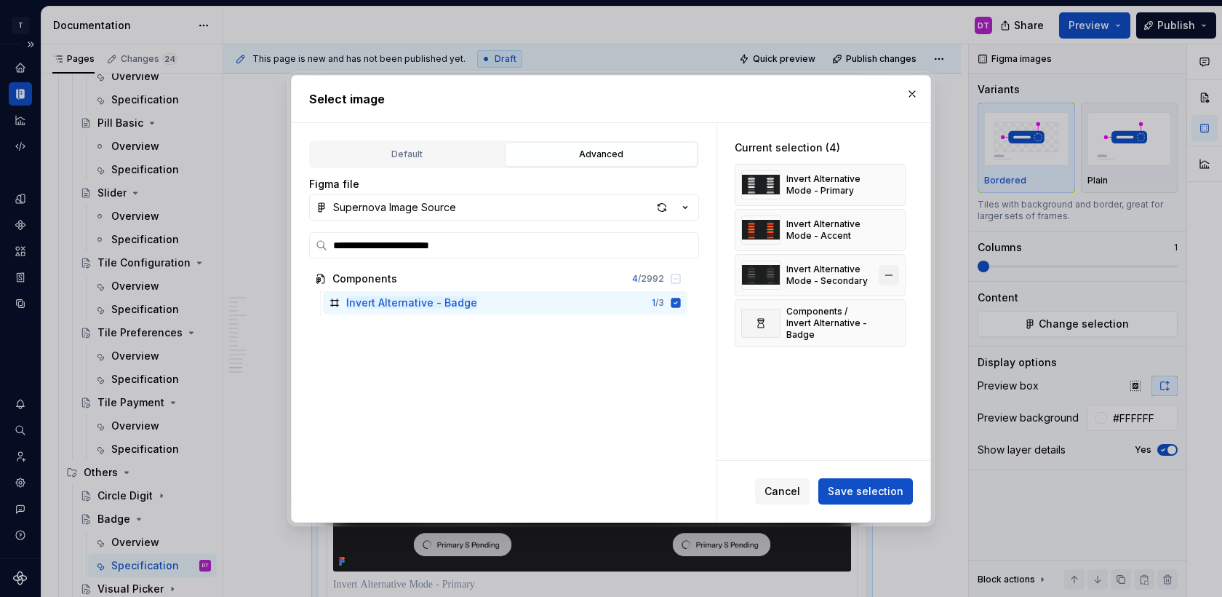
click at [899, 271] on button "button" at bounding box center [889, 275] width 20 height 20
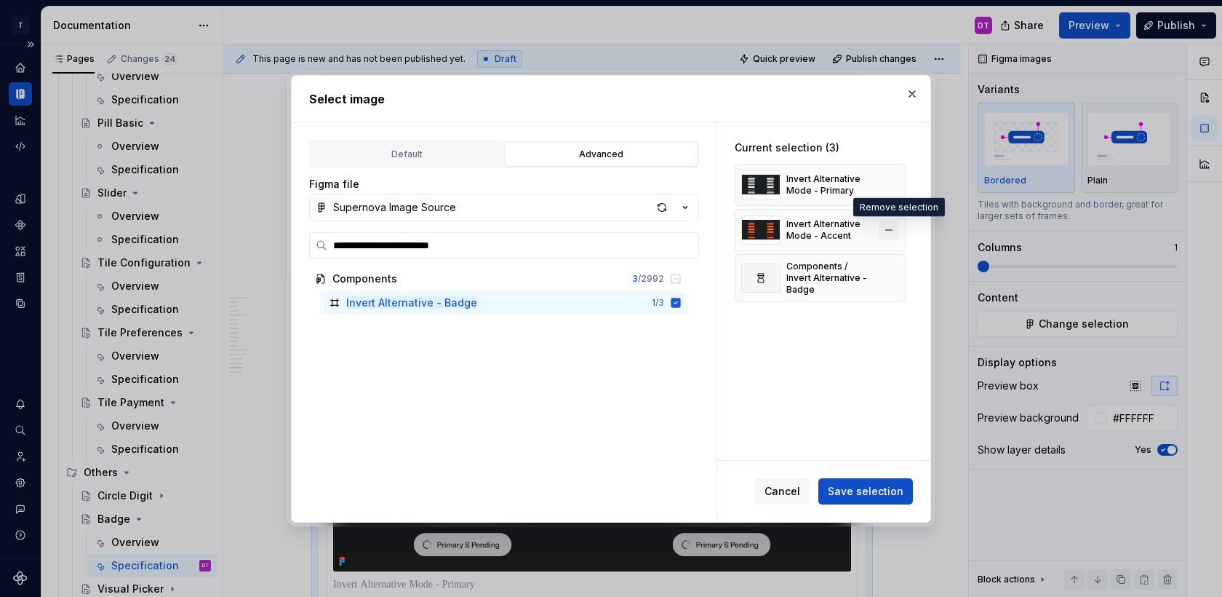
click at [898, 221] on button "button" at bounding box center [889, 230] width 20 height 20
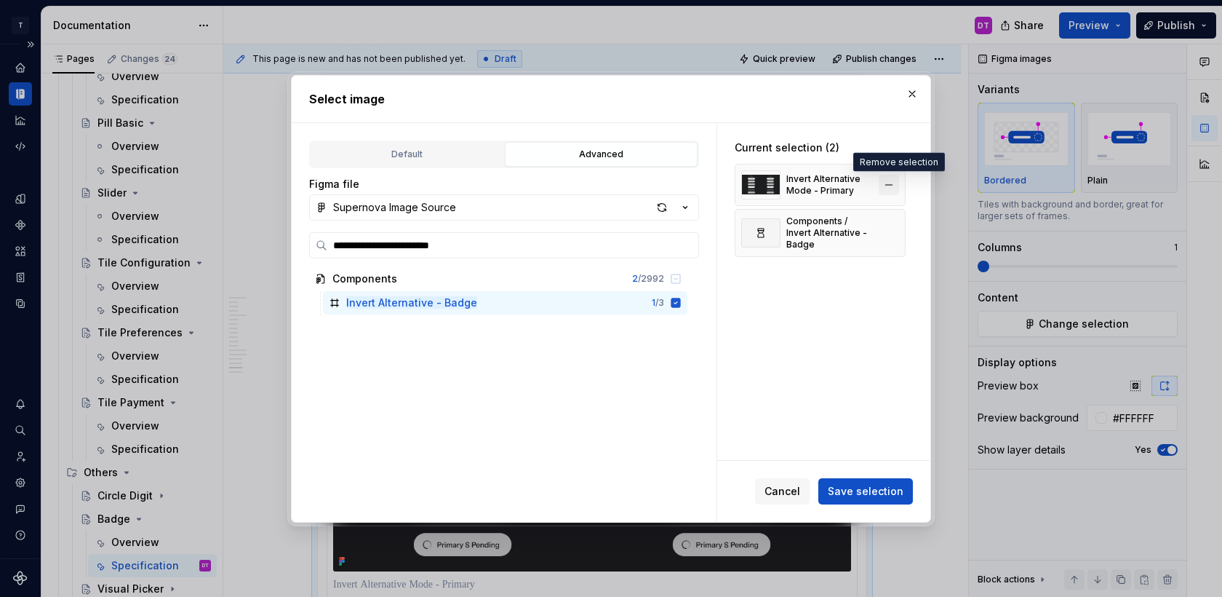
click at [895, 186] on button "button" at bounding box center [889, 185] width 20 height 20
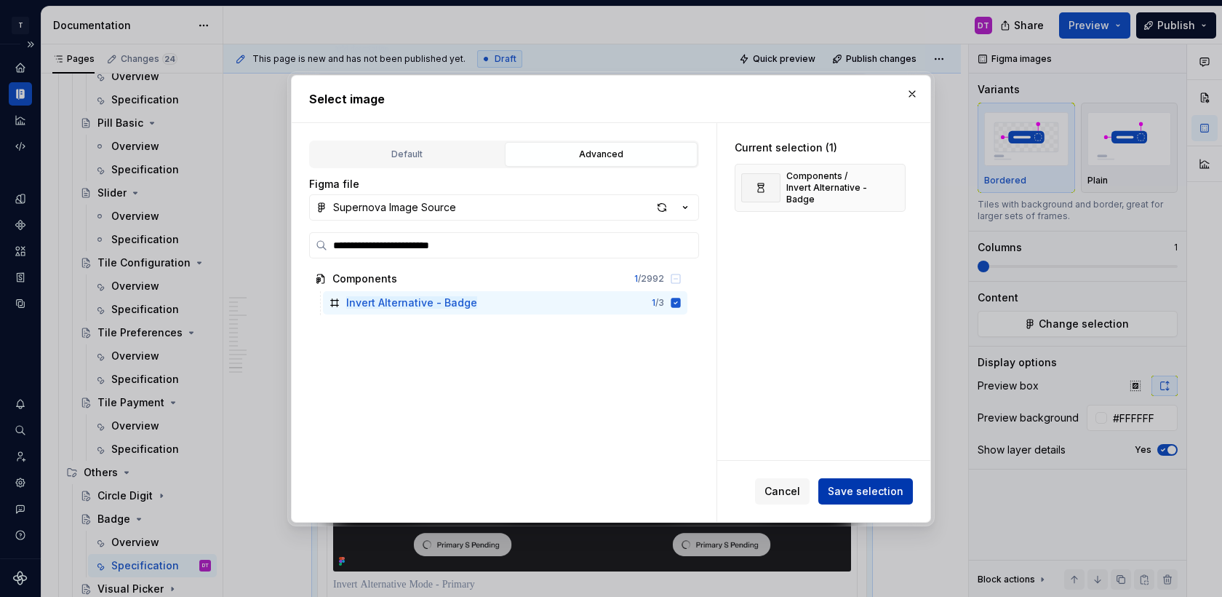
click at [888, 491] on span "Save selection" at bounding box center [866, 491] width 76 height 15
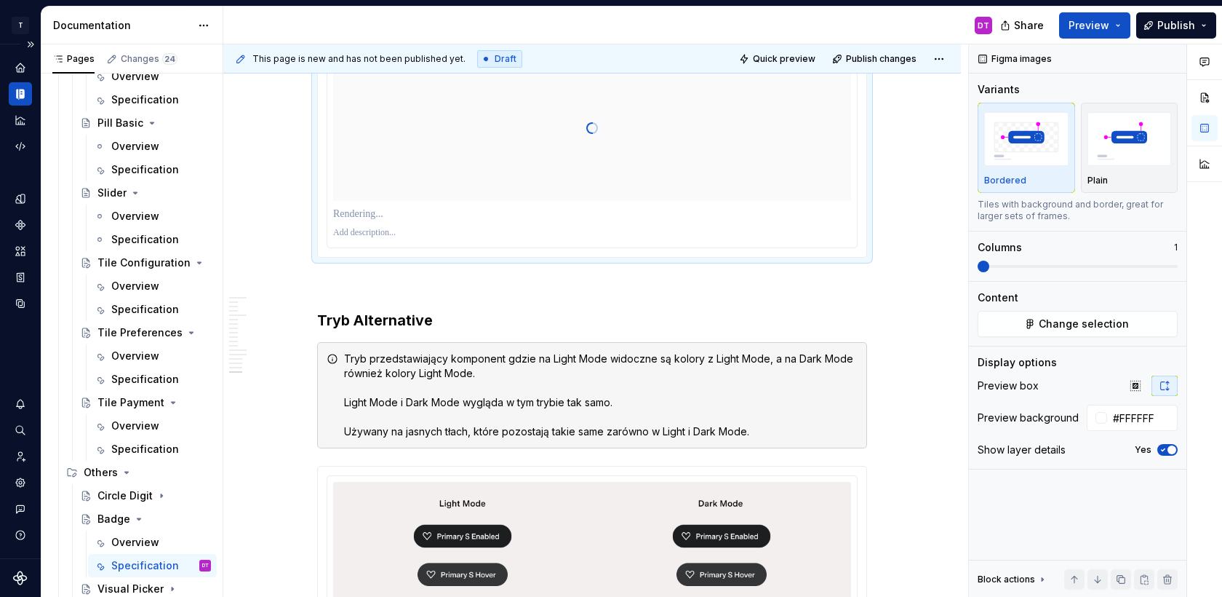
scroll to position [4101, 0]
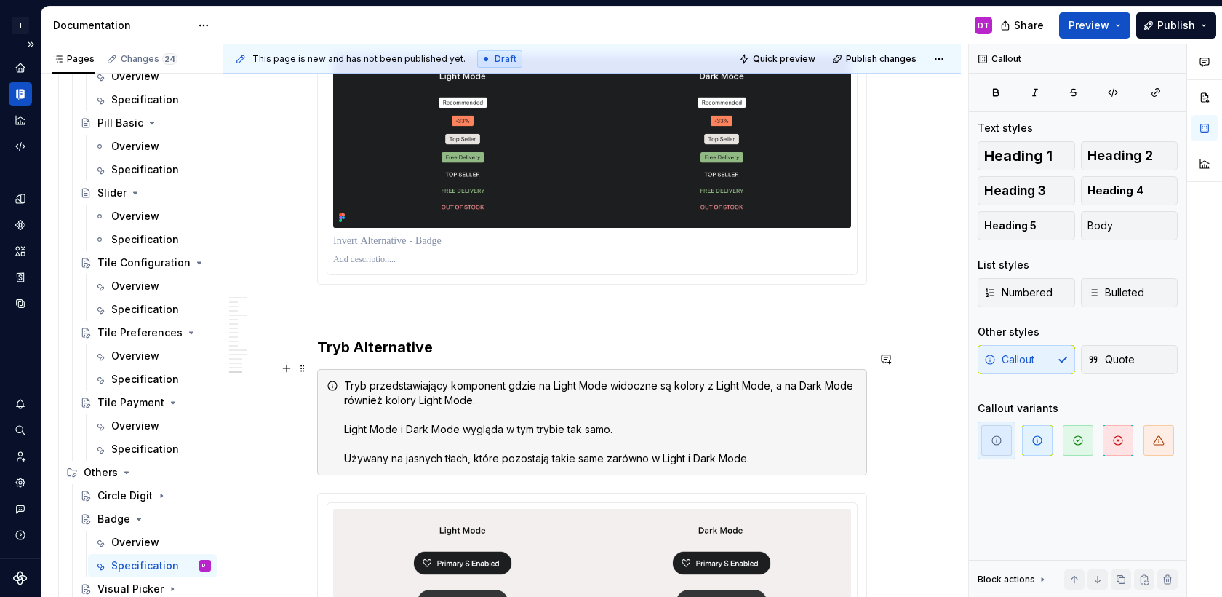
click at [471, 439] on div "Tryb przedstawiający komponent gdzie na Light Mode widoczne są kolory z Light M…" at bounding box center [601, 421] width 514 height 87
click at [757, 439] on div "Tryb przedstawiający komponent gdzie na Light Mode widoczne są kolory z Light M…" at bounding box center [601, 421] width 514 height 87
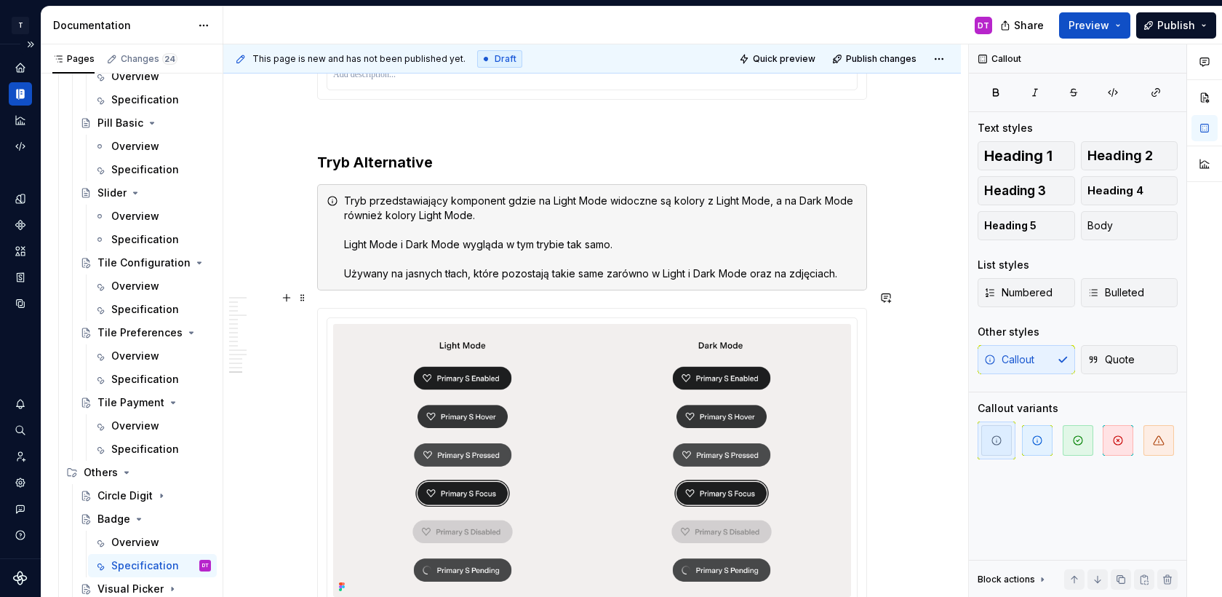
scroll to position [4374, 0]
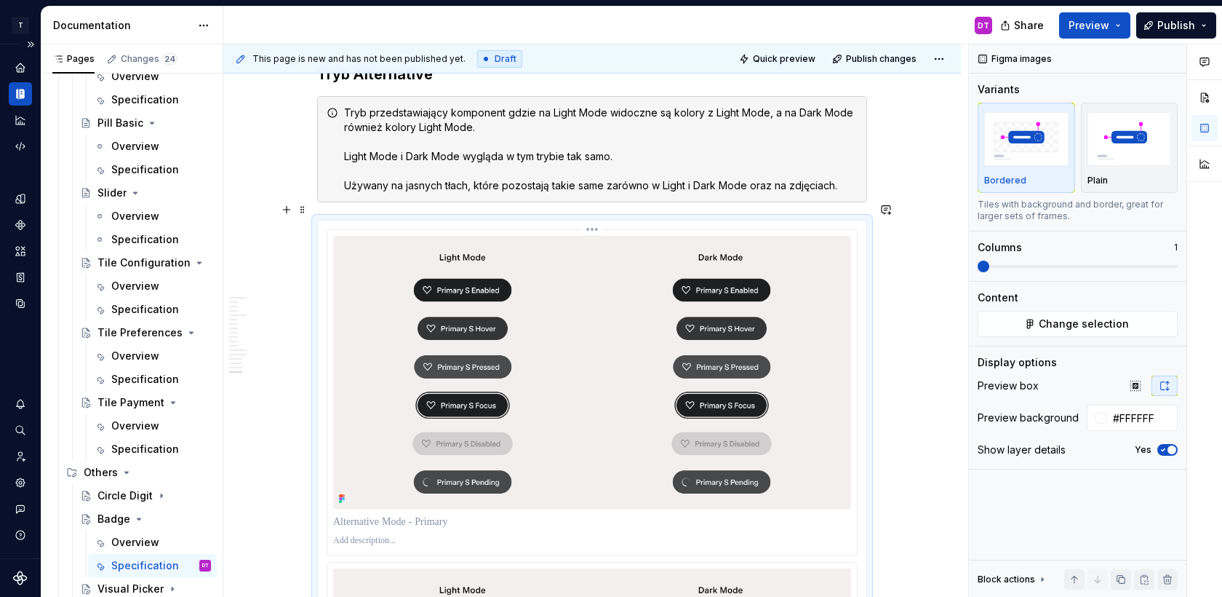
click at [599, 349] on img at bounding box center [592, 372] width 518 height 273
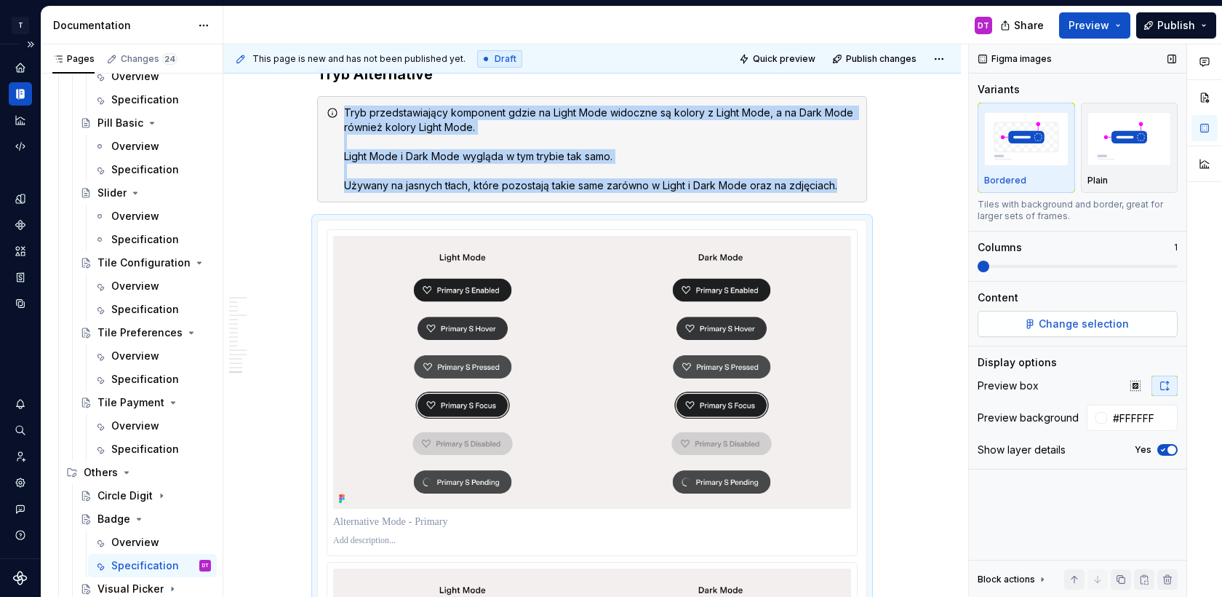
click at [1126, 322] on button "Change selection" at bounding box center [1078, 324] width 200 height 26
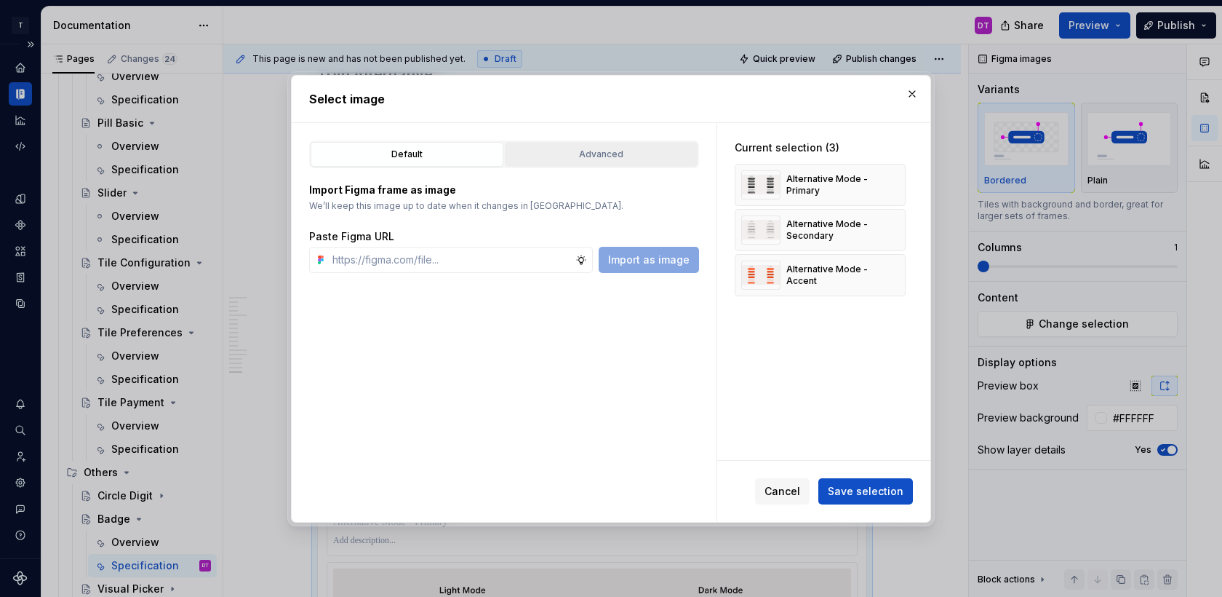
type textarea "*"
click at [642, 162] on button "Advanced" at bounding box center [601, 154] width 193 height 25
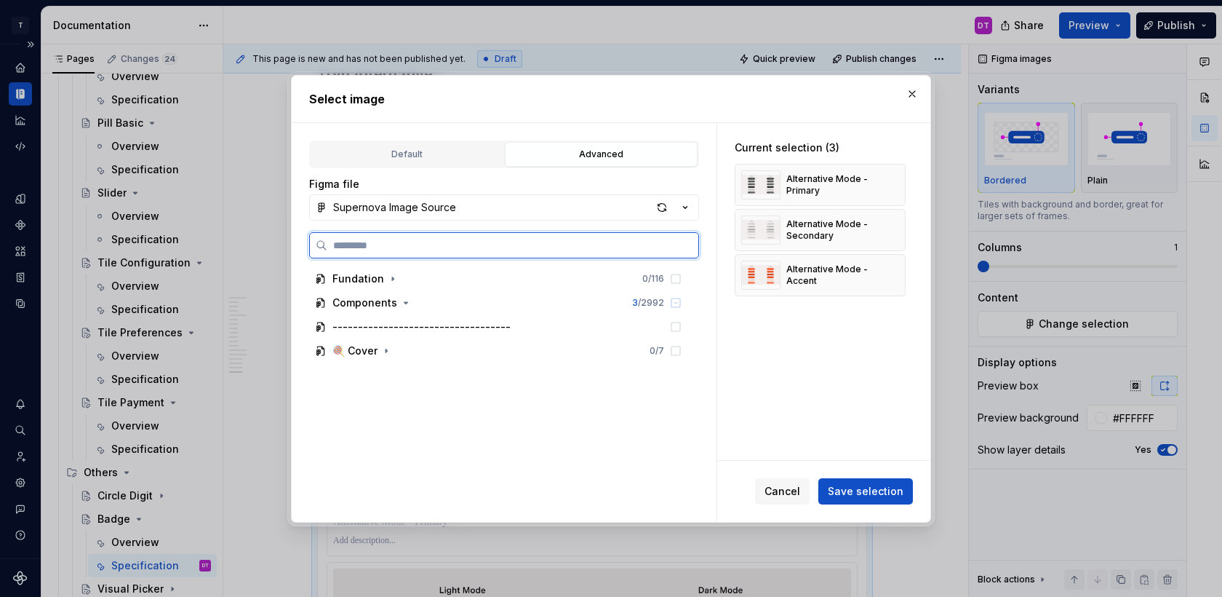
click at [431, 249] on input "search" at bounding box center [512, 245] width 371 height 15
paste input "**********"
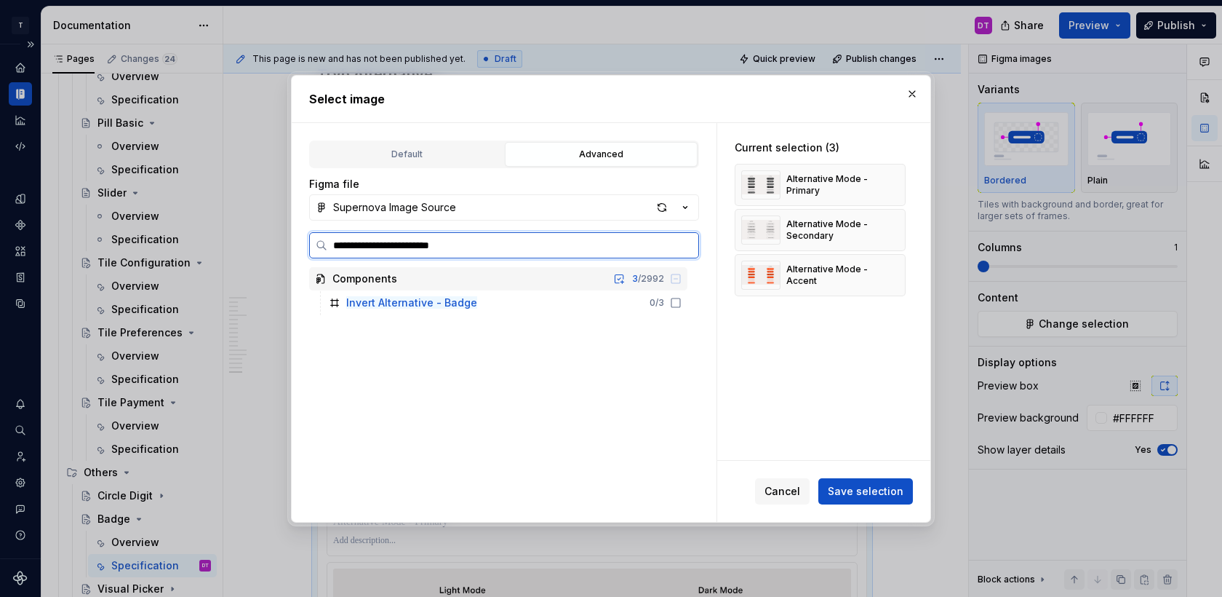
drag, startPoint x: 364, startPoint y: 245, endPoint x: 287, endPoint y: 247, distance: 77.1
click at [287, 247] on div "**********" at bounding box center [611, 298] width 648 height 455
type input "**********"
click at [439, 322] on mark "Alternative - Badge" at bounding box center [395, 326] width 99 height 12
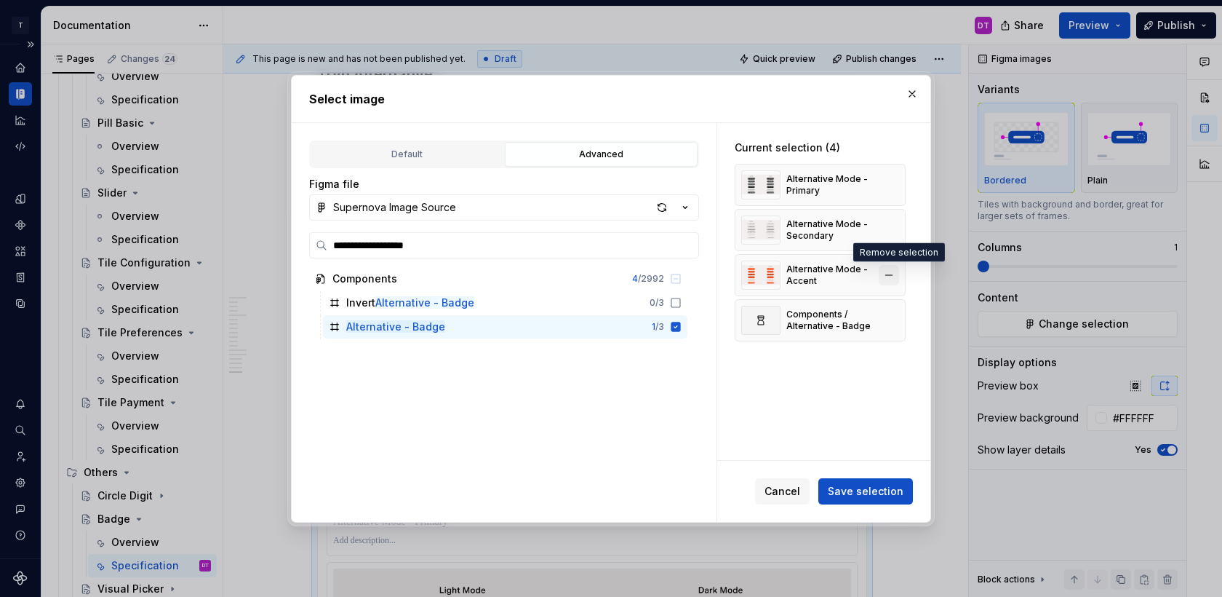
click at [896, 276] on button "button" at bounding box center [889, 275] width 20 height 20
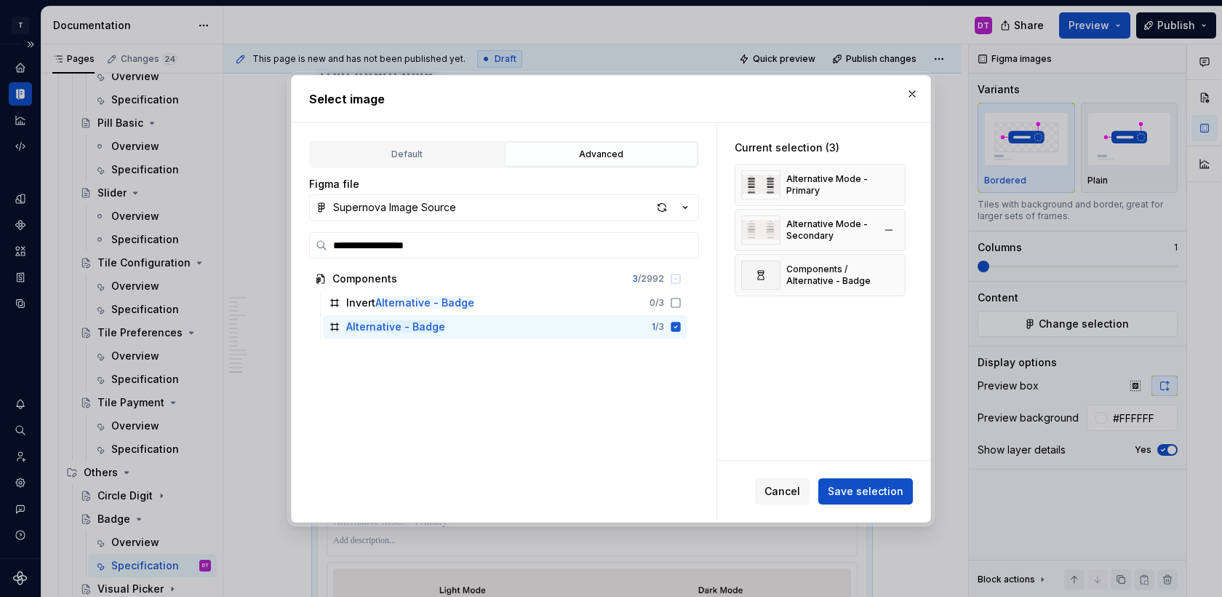
click at [897, 209] on div "Alternative Mode - Secondary" at bounding box center [820, 230] width 171 height 42
click at [897, 231] on button "button" at bounding box center [889, 230] width 20 height 20
click at [895, 191] on button "button" at bounding box center [889, 185] width 20 height 20
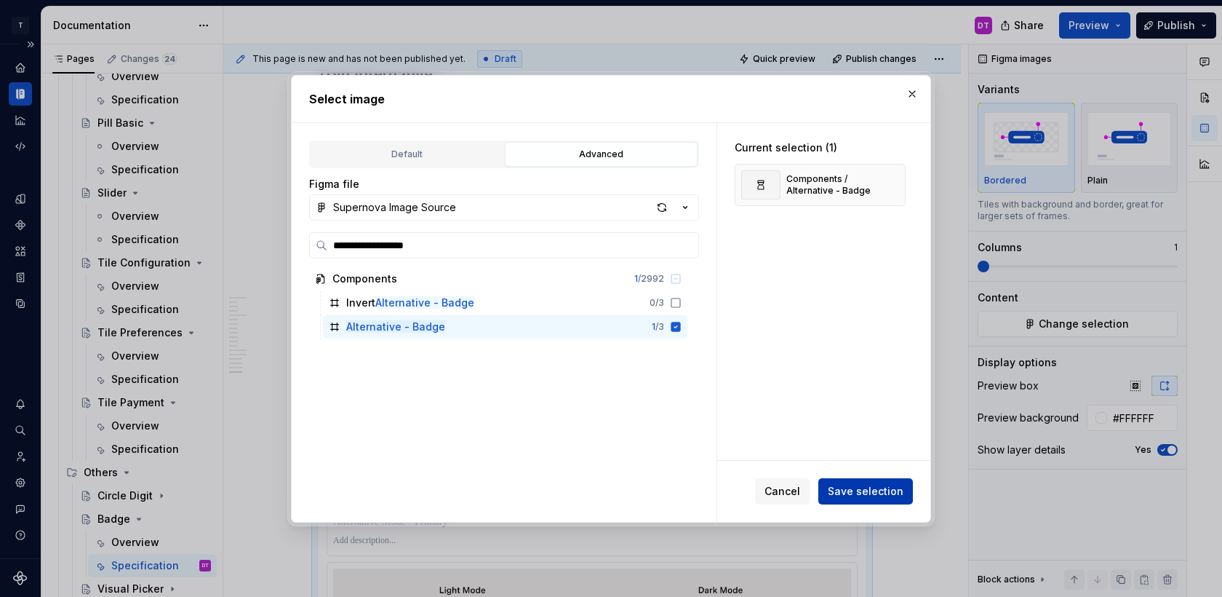
click at [874, 492] on span "Save selection" at bounding box center [866, 491] width 76 height 15
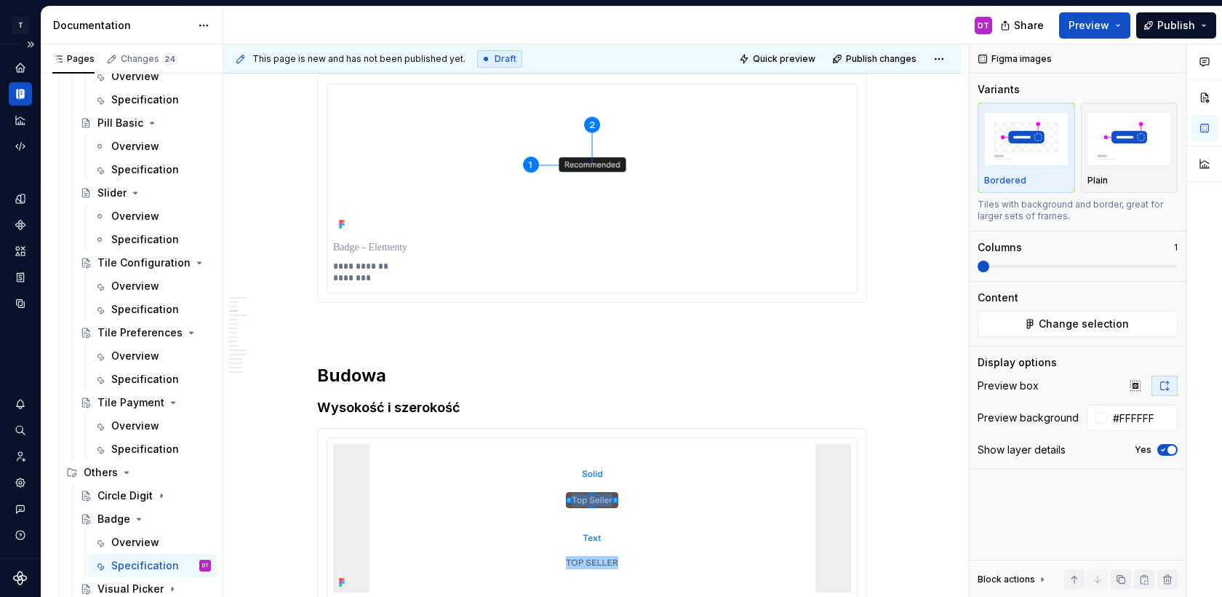
scroll to position [0, 0]
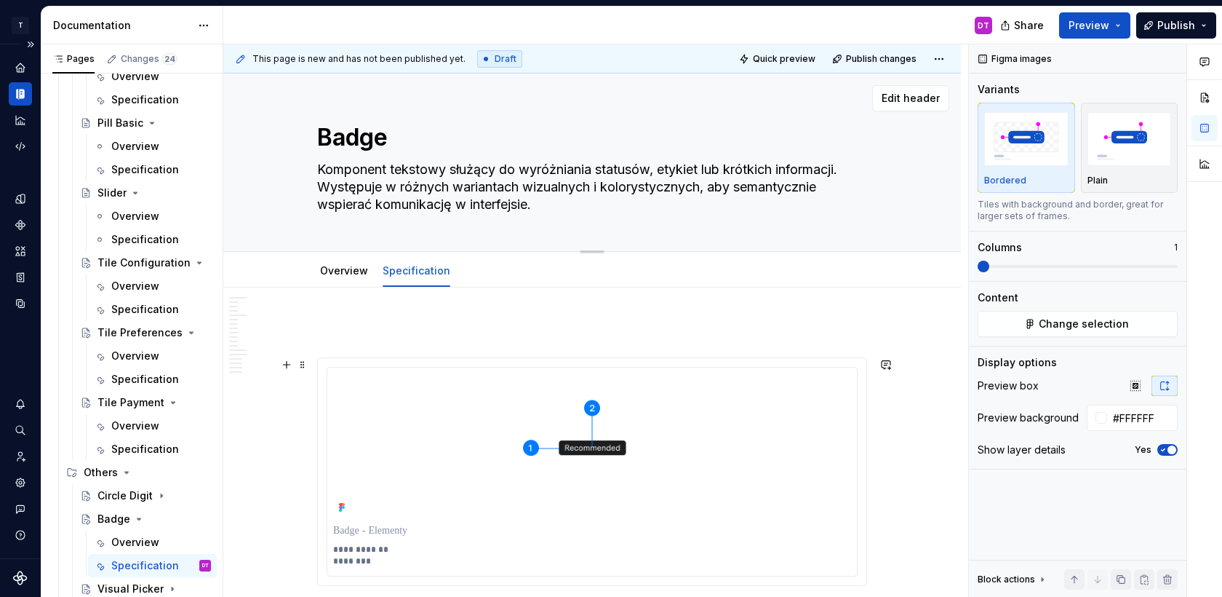
type textarea "*"
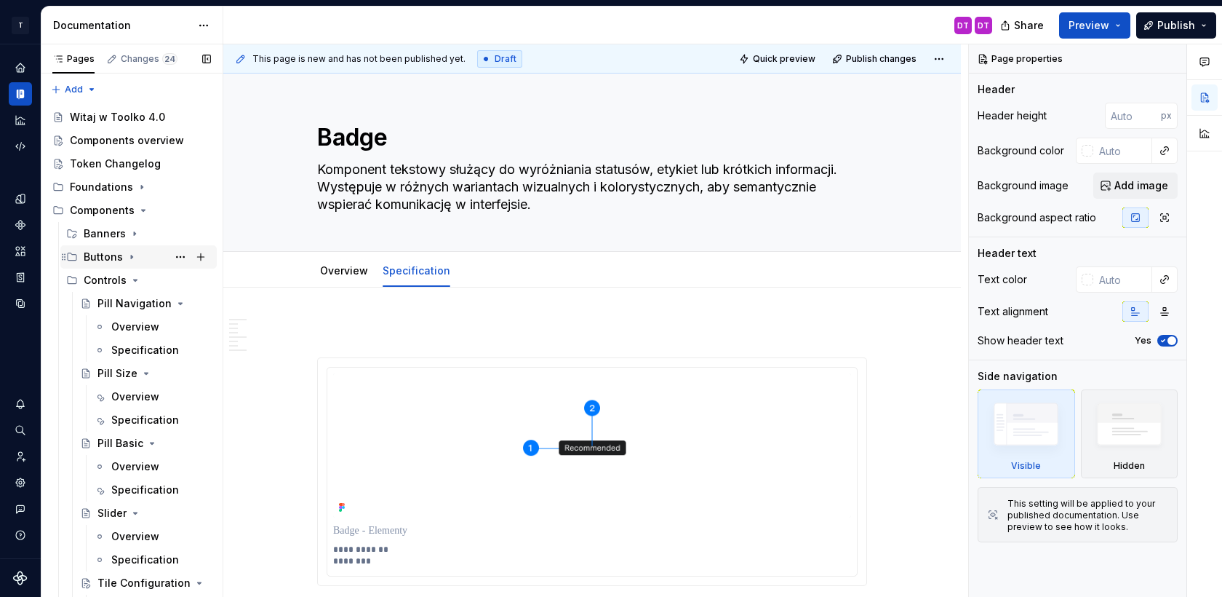
click at [129, 259] on icon "Page tree" at bounding box center [132, 257] width 12 height 12
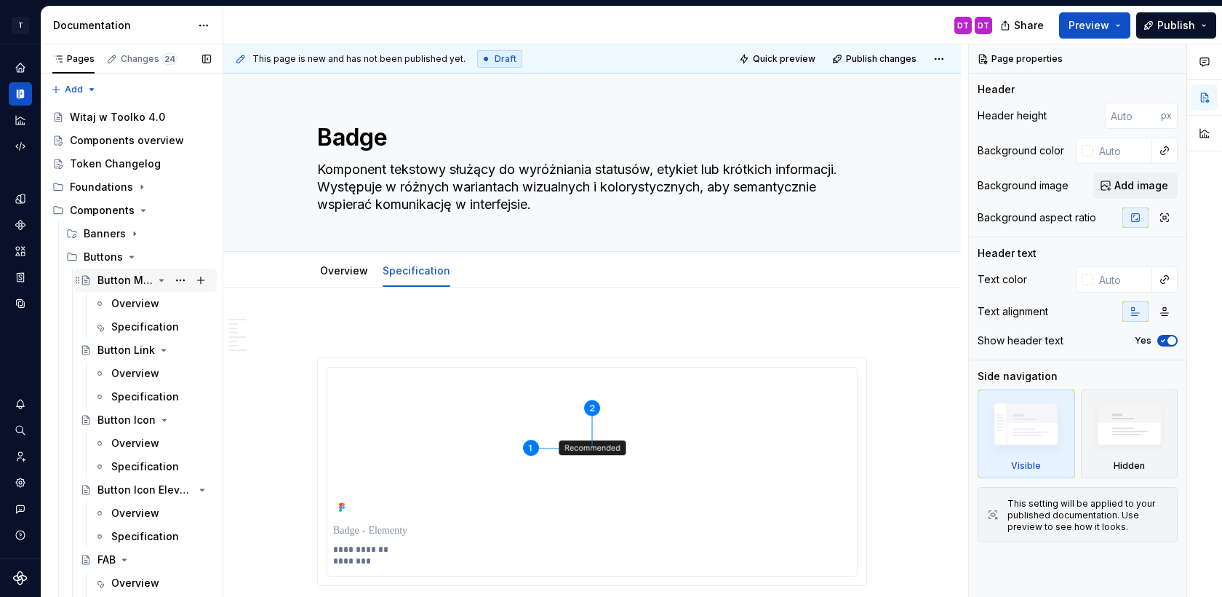
click at [130, 285] on div "Button Main" at bounding box center [124, 280] width 55 height 15
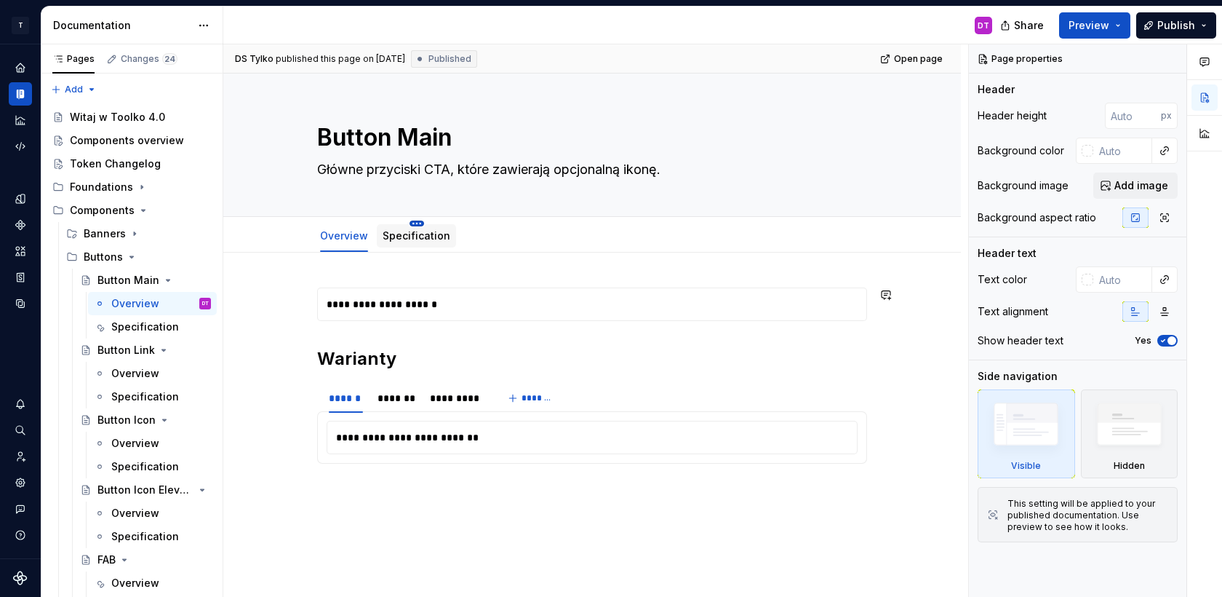
click at [418, 223] on html "T Toolko 4.0 DT Design system data Documentation DT Share Preview Publish Pages…" at bounding box center [611, 298] width 1222 height 597
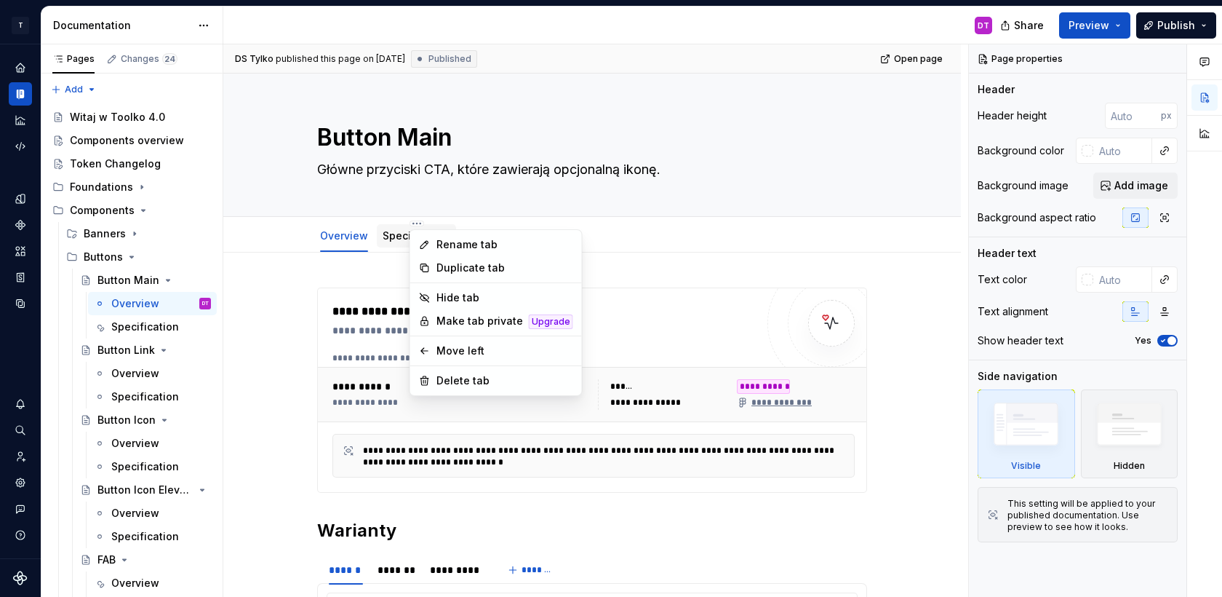
click at [386, 234] on html "T Toolko 4.0 DT Design system data Documentation DT Share Preview Publish Pages…" at bounding box center [611, 298] width 1222 height 597
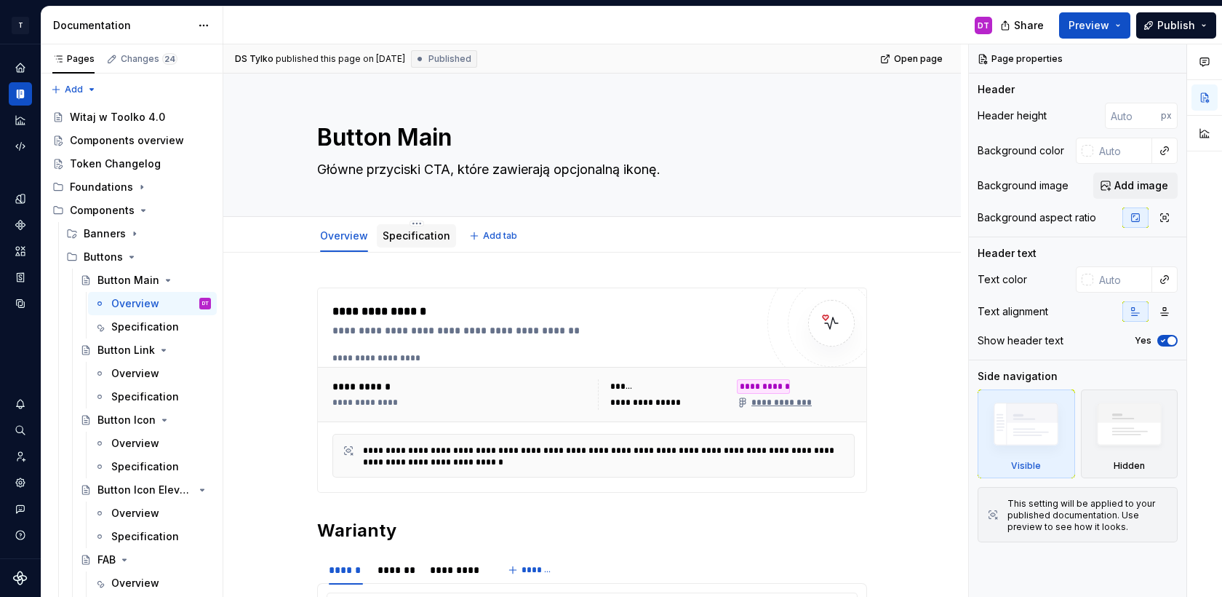
click at [394, 236] on link "Specification" at bounding box center [417, 235] width 68 height 12
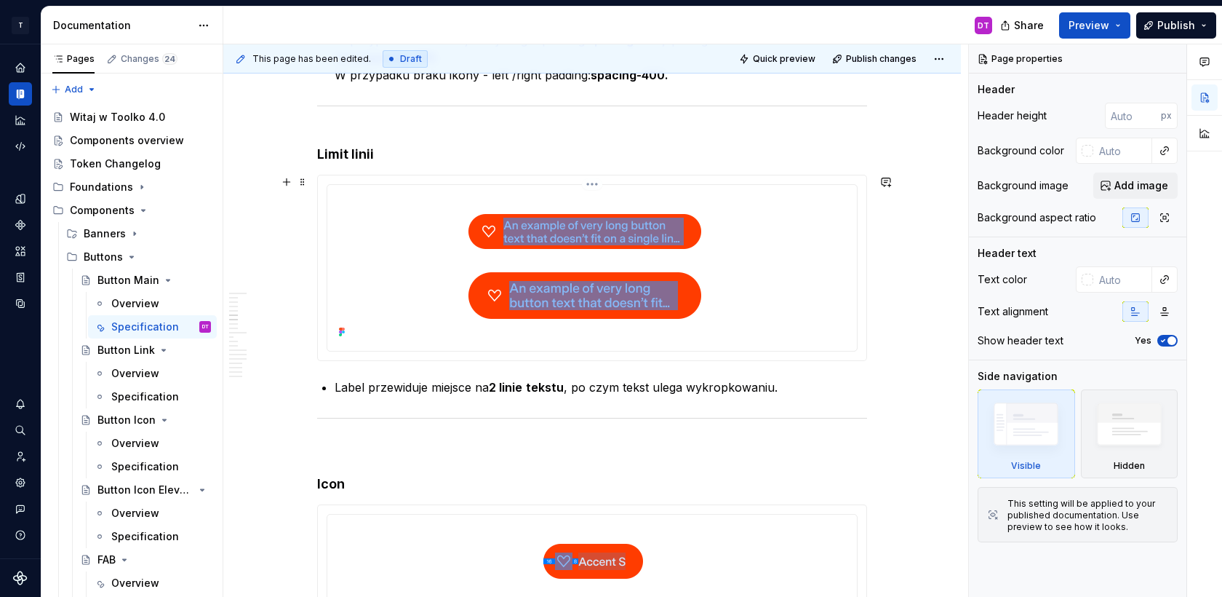
scroll to position [3001, 0]
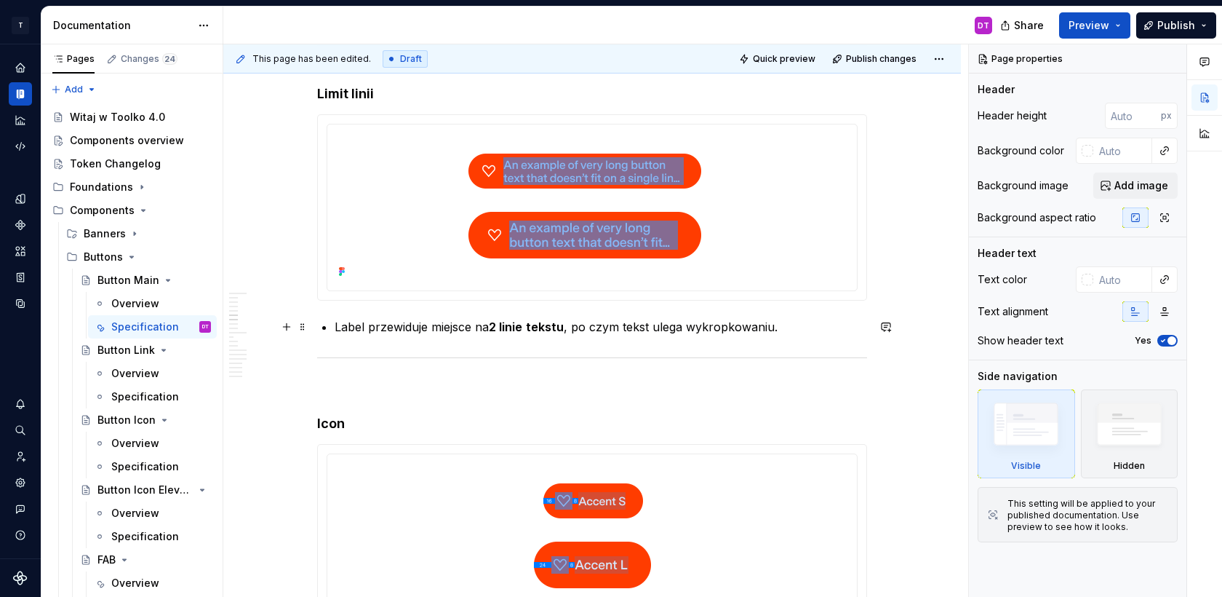
click at [548, 327] on strong "tekstu" at bounding box center [545, 326] width 38 height 15
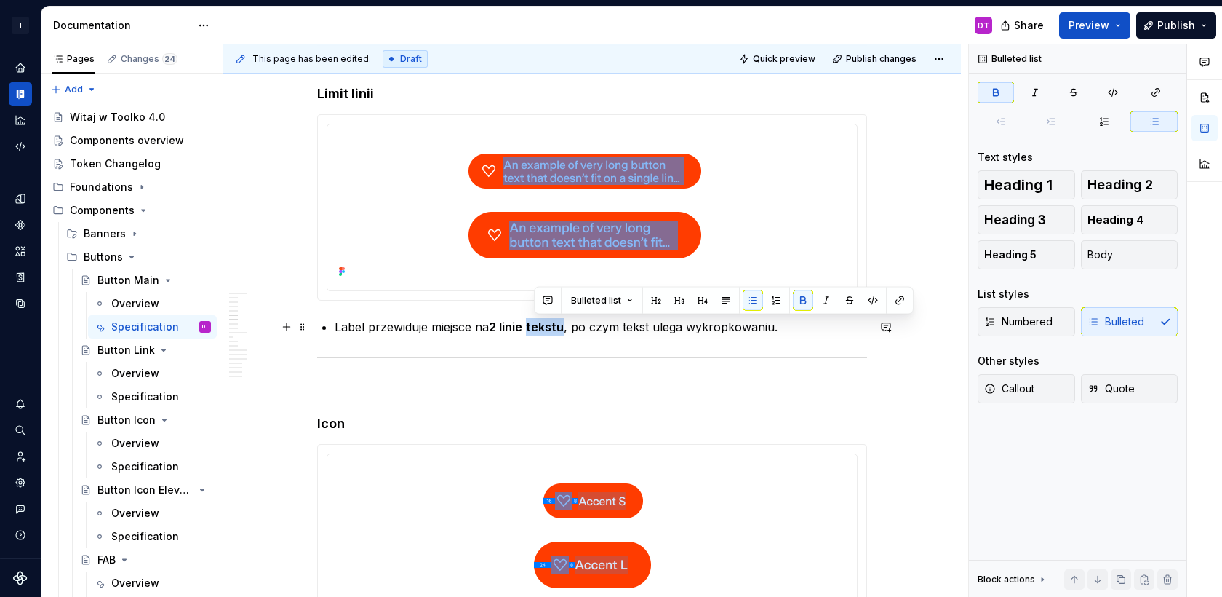
click at [548, 327] on strong "tekstu" at bounding box center [545, 326] width 38 height 15
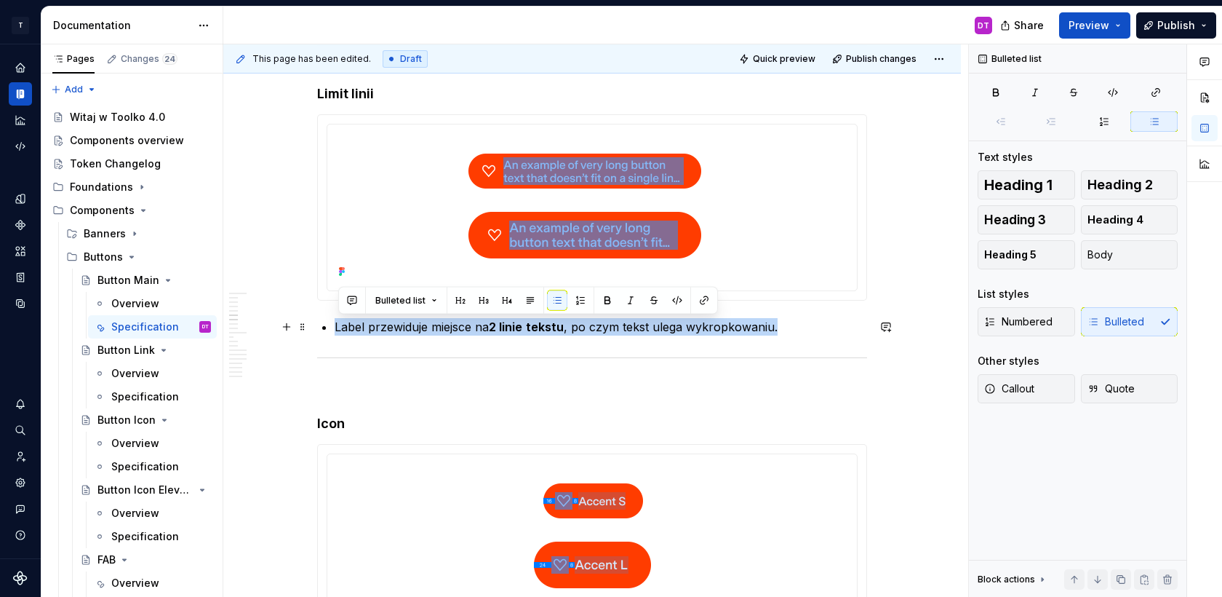
copy p "Label przewiduje miejsce na 2 linie tekstu , po czym tekst ulega wykropkowaniu."
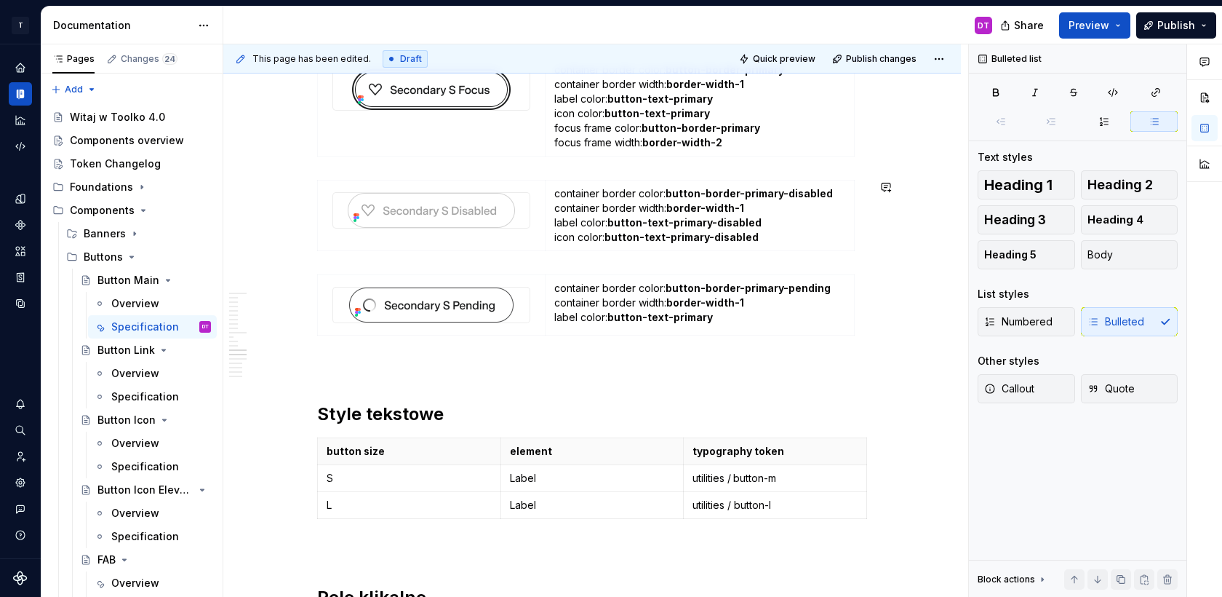
scroll to position [6435, 0]
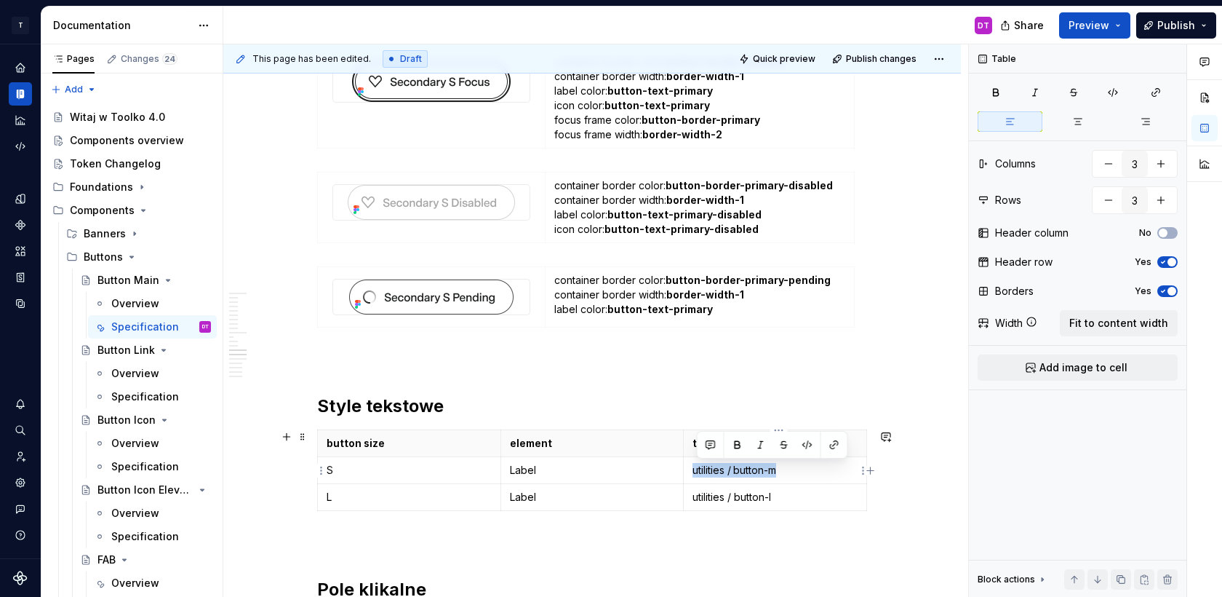
drag, startPoint x: 802, startPoint y: 467, endPoint x: 696, endPoint y: 469, distance: 106.2
click at [696, 469] on td "utilities / button-m" at bounding box center [775, 470] width 183 height 27
copy p "utilities / button-m"
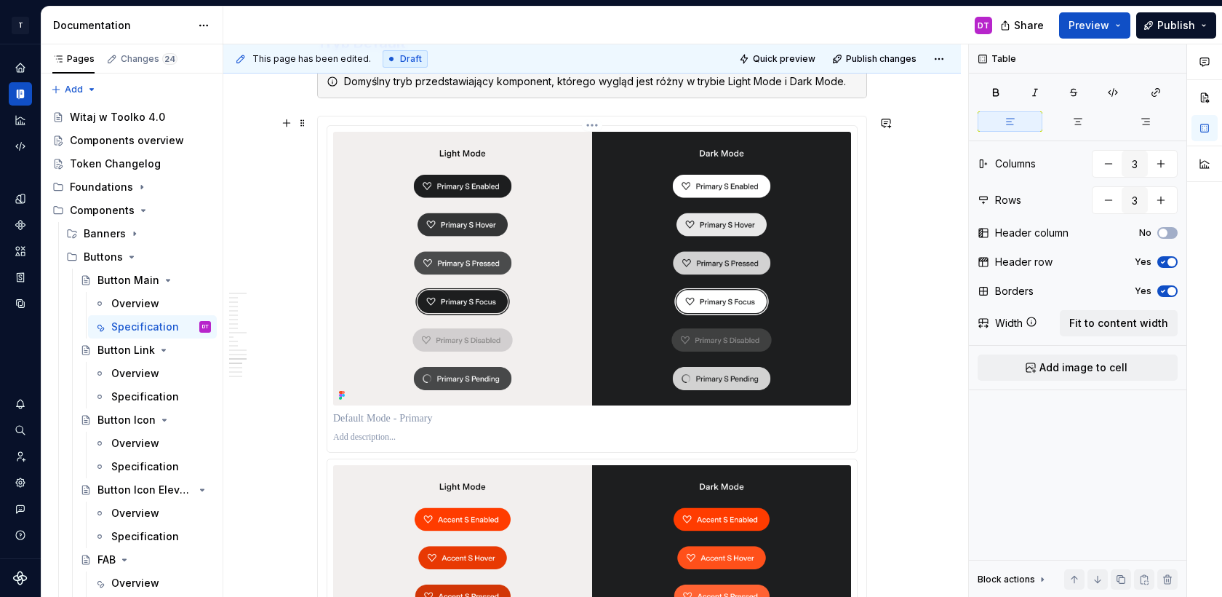
scroll to position [7014, 0]
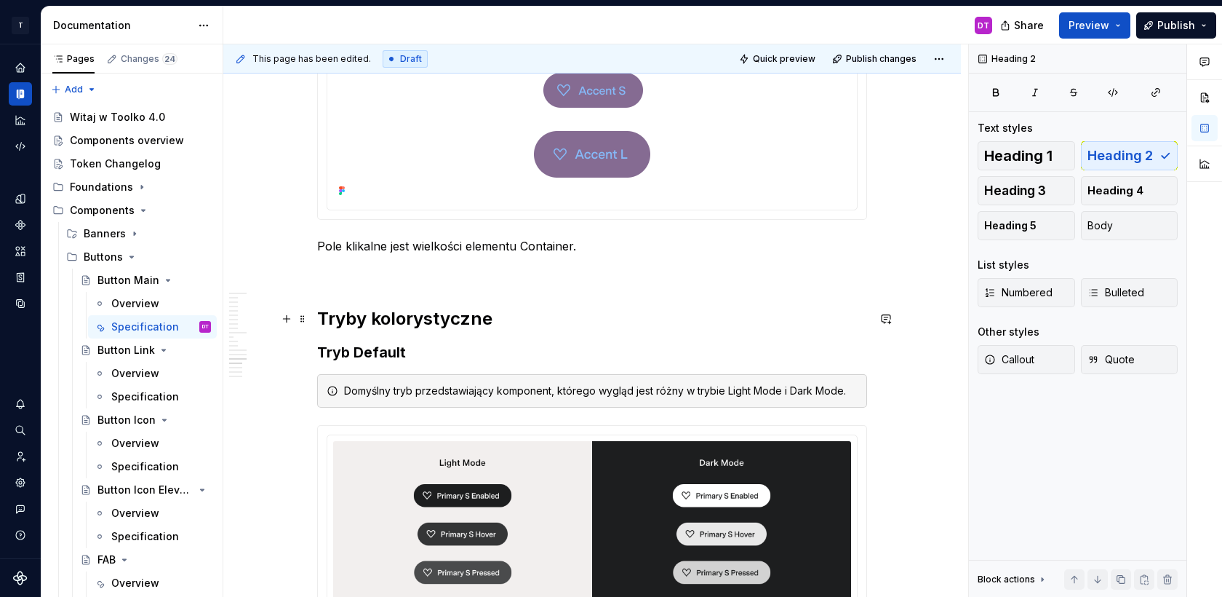
click at [322, 319] on h2 "Tryby kolorystyczne" at bounding box center [592, 318] width 550 height 23
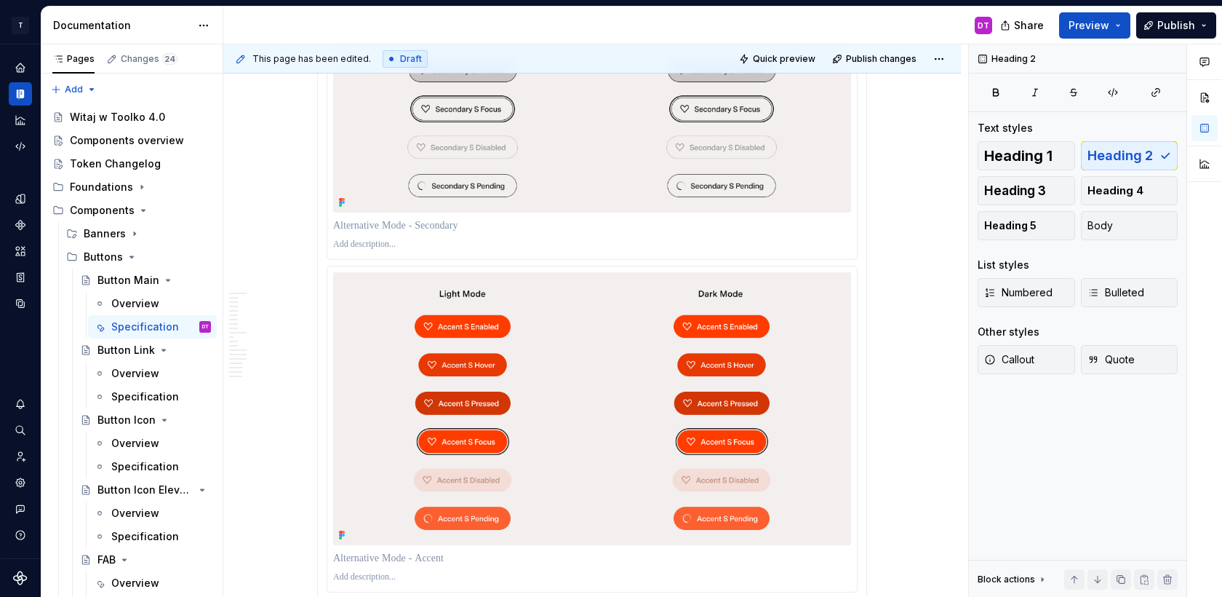
scroll to position [11712, 0]
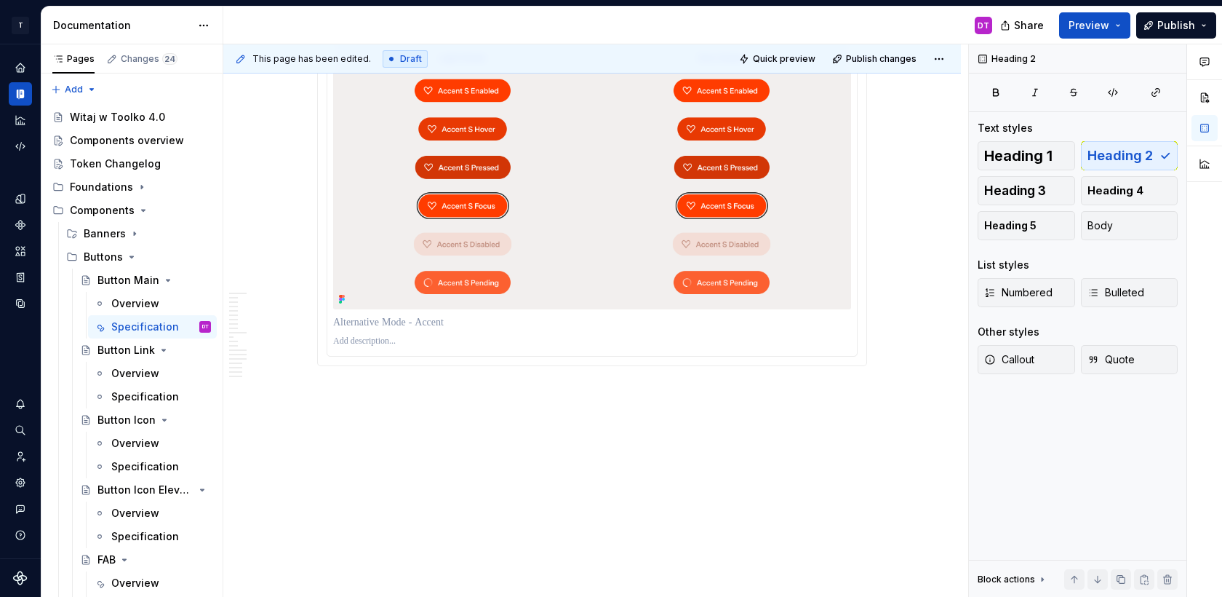
click at [485, 341] on p at bounding box center [592, 341] width 518 height 12
copy div "Tryby kolorystyczne Tryb Default Domyślny tryb przedstawiający komponent, które…"
type textarea "*"
